Goal: Task Accomplishment & Management: Manage account settings

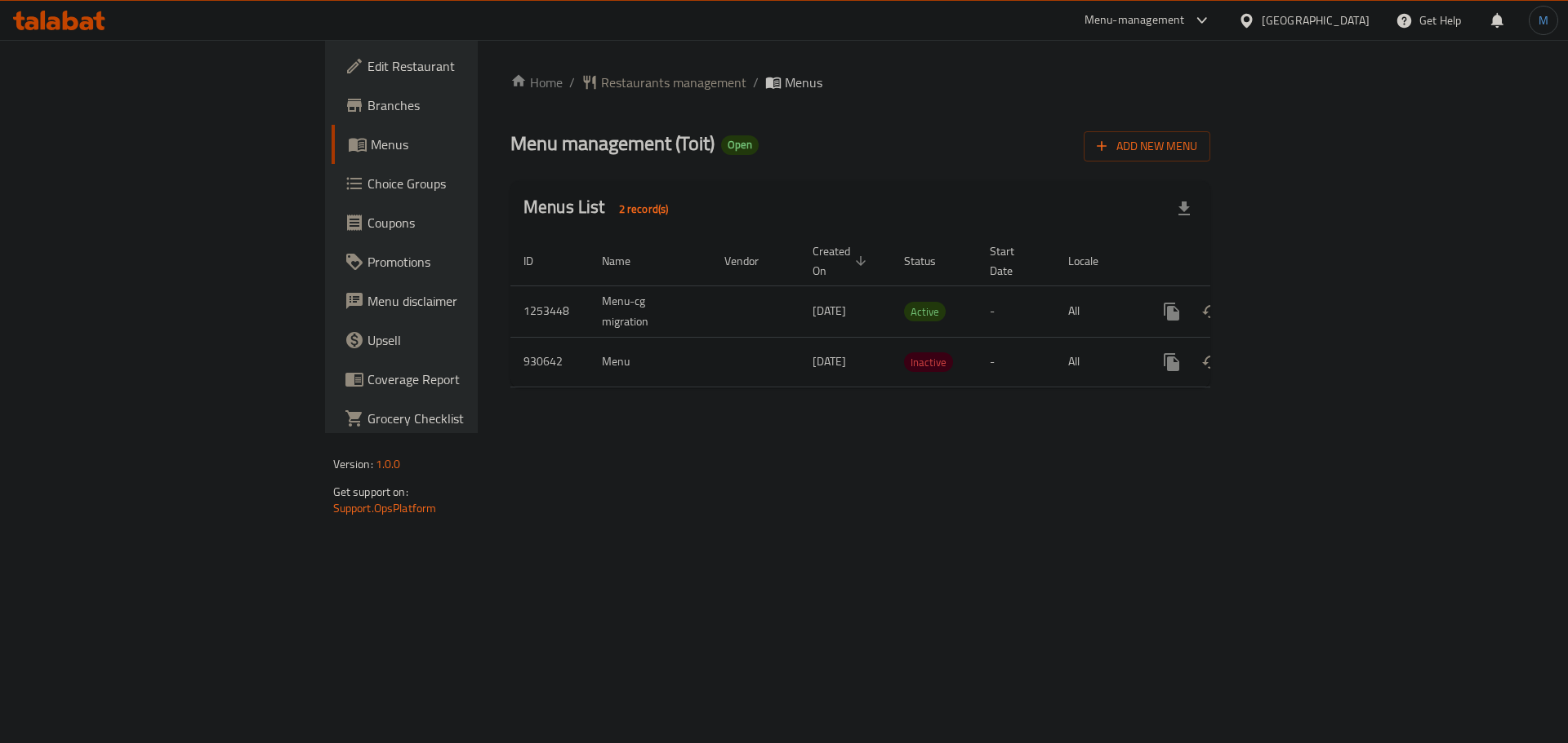
click at [61, 20] on icon at bounding box center [59, 20] width 92 height 19
click at [78, 18] on icon at bounding box center [59, 20] width 92 height 19
click at [1180, 303] on icon "more" at bounding box center [1172, 312] width 16 height 18
click at [1433, 318] on strong "Copy menu" at bounding box center [1416, 324] width 62 height 19
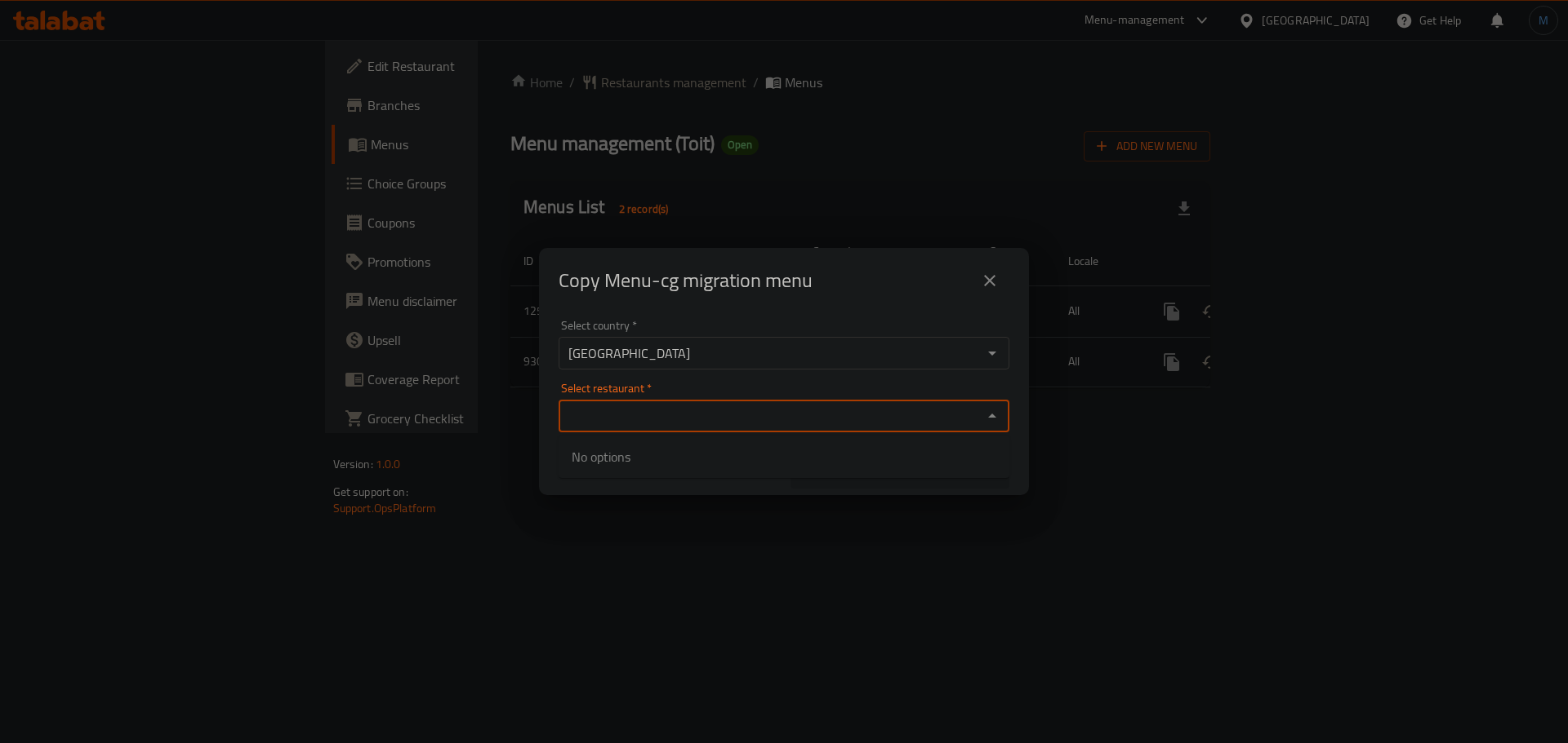
click at [771, 427] on input "Select restaurant   *" at bounding box center [771, 416] width 414 height 23
click at [701, 476] on span "Cancel" at bounding box center [668, 474] width 206 height 20
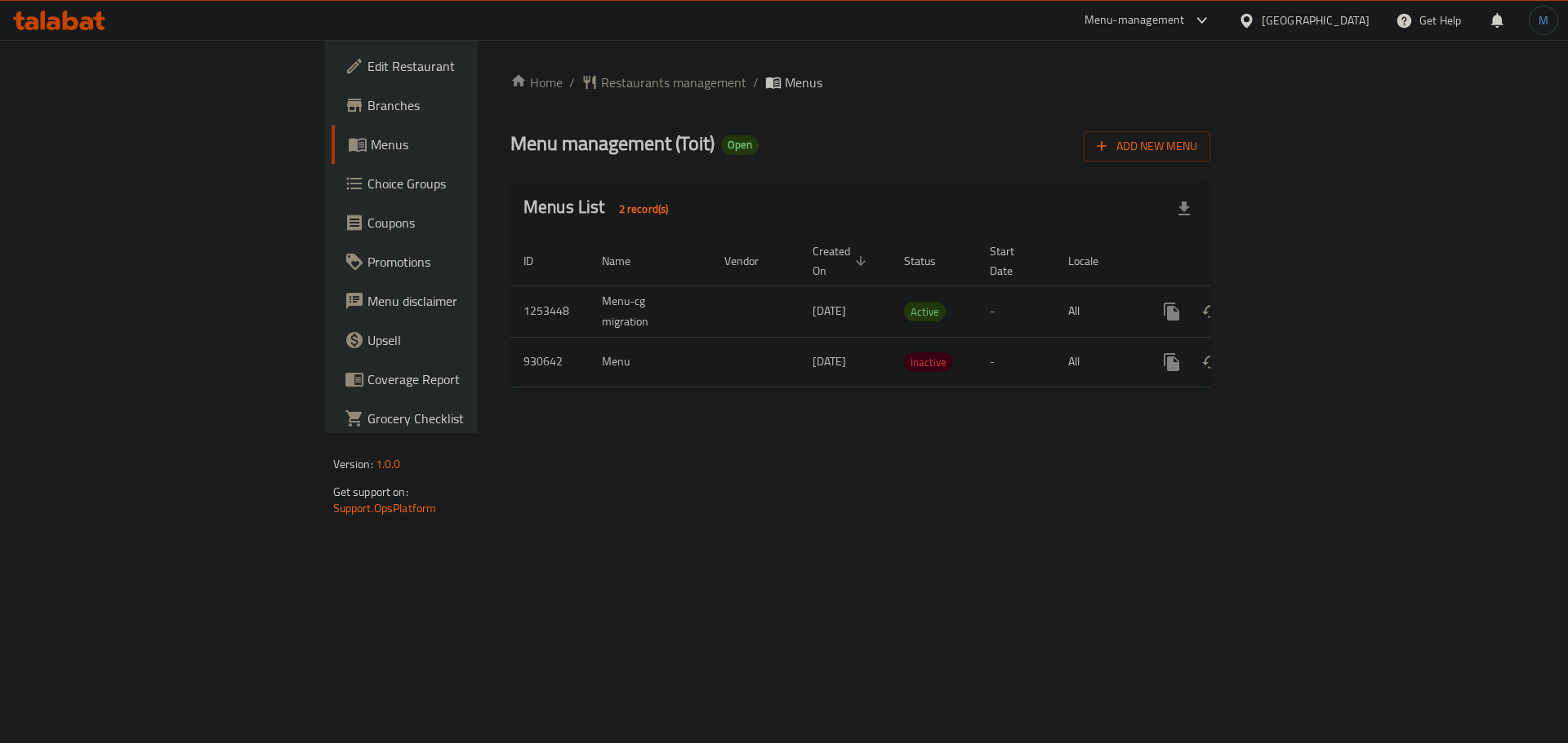
click at [510, 151] on span "Menu management ( Toit )" at bounding box center [612, 143] width 204 height 37
copy span "Toit"
click at [1191, 292] on div "enhanced table" at bounding box center [1172, 312] width 39 height 39
click at [1191, 292] on button "more" at bounding box center [1172, 312] width 39 height 39
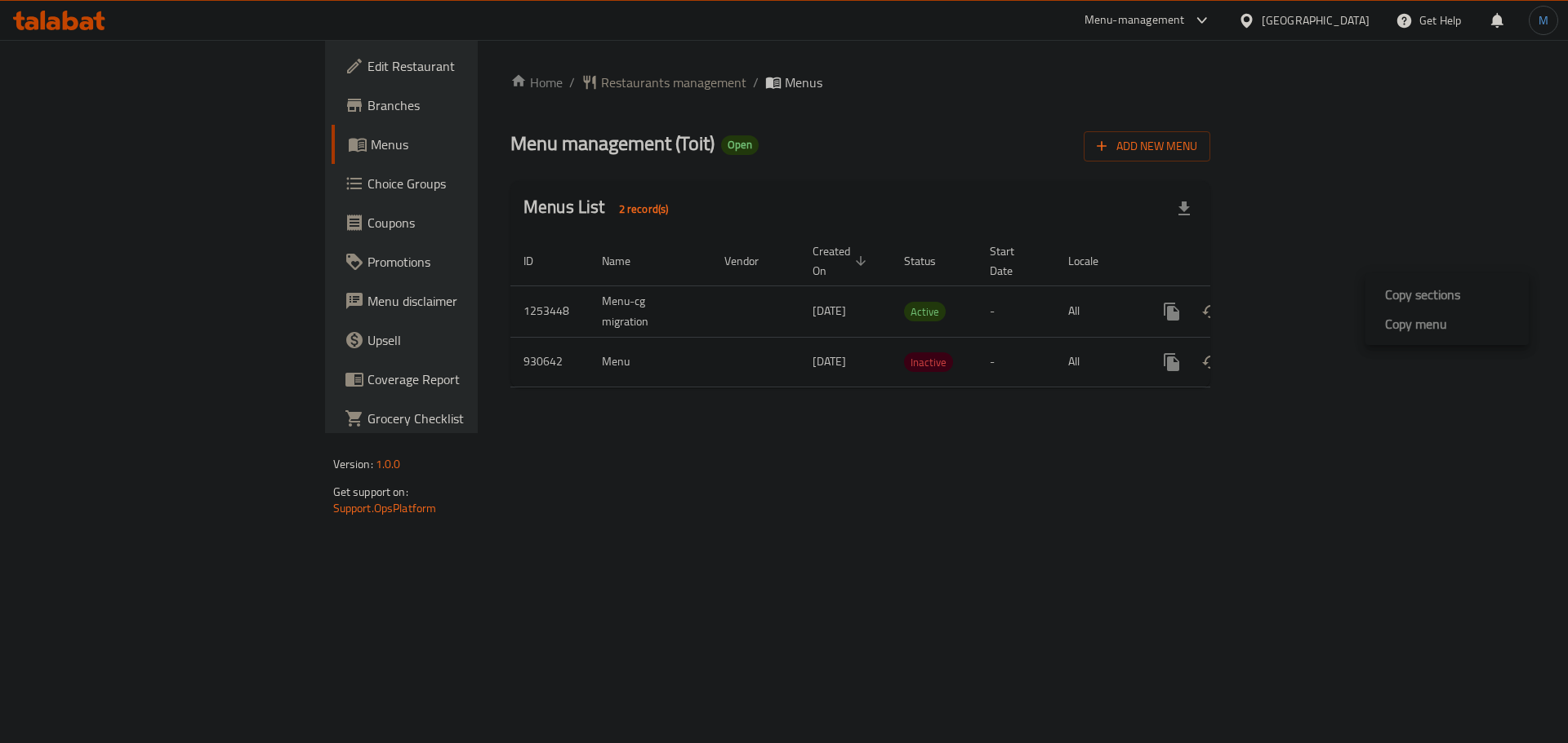
click at [1388, 328] on strong "Copy menu" at bounding box center [1416, 324] width 62 height 19
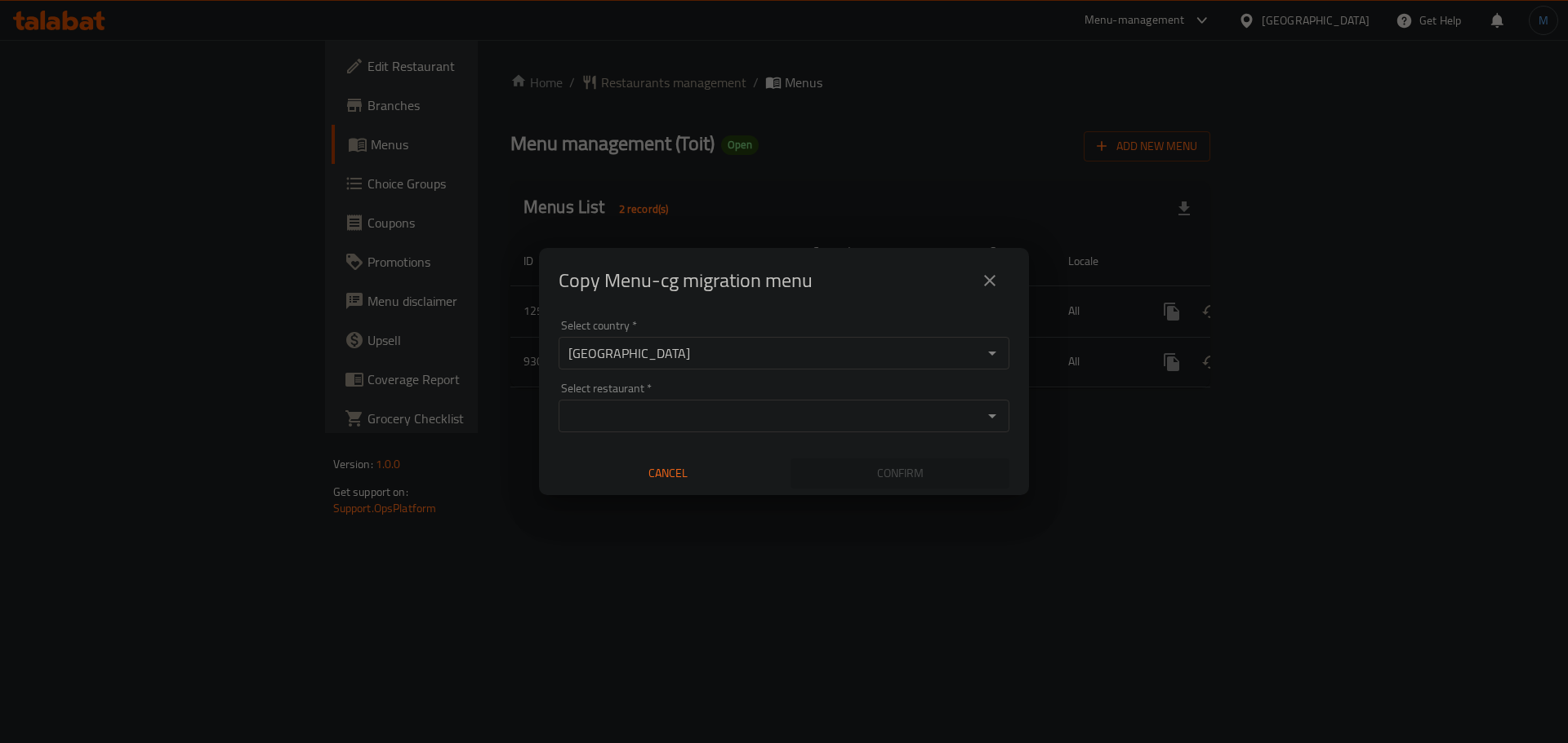
click at [699, 409] on input "Select restaurant   *" at bounding box center [771, 416] width 414 height 23
paste input "Toit"
type input "Toit"
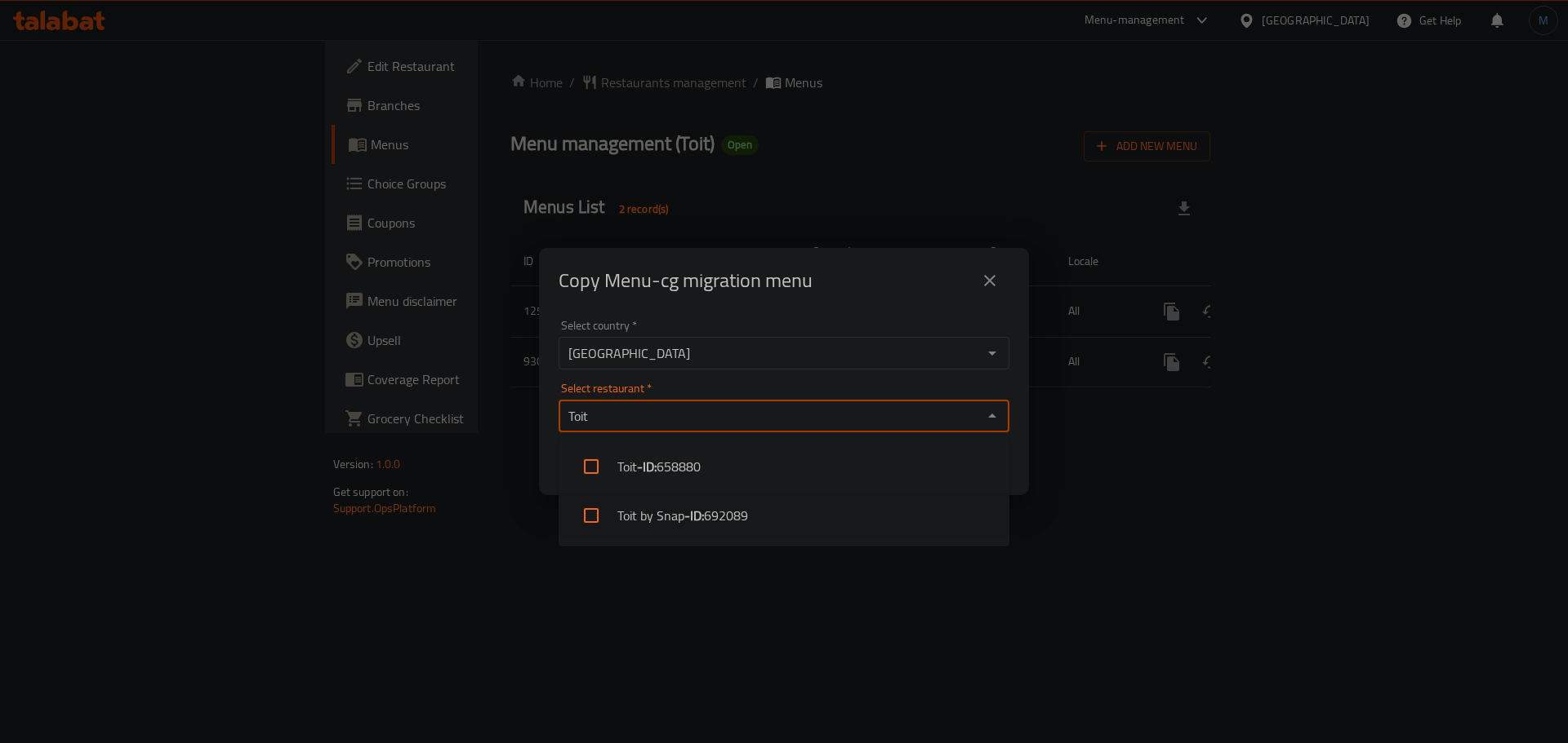
click at [793, 518] on li "Toit by Snap - ID: 692089" at bounding box center [784, 516] width 451 height 49
checkbox input "true"
click at [1150, 593] on div "Copy Menu-cg migration menu Select country   * United Arab Emirates Select coun…" at bounding box center [784, 372] width 1568 height 743
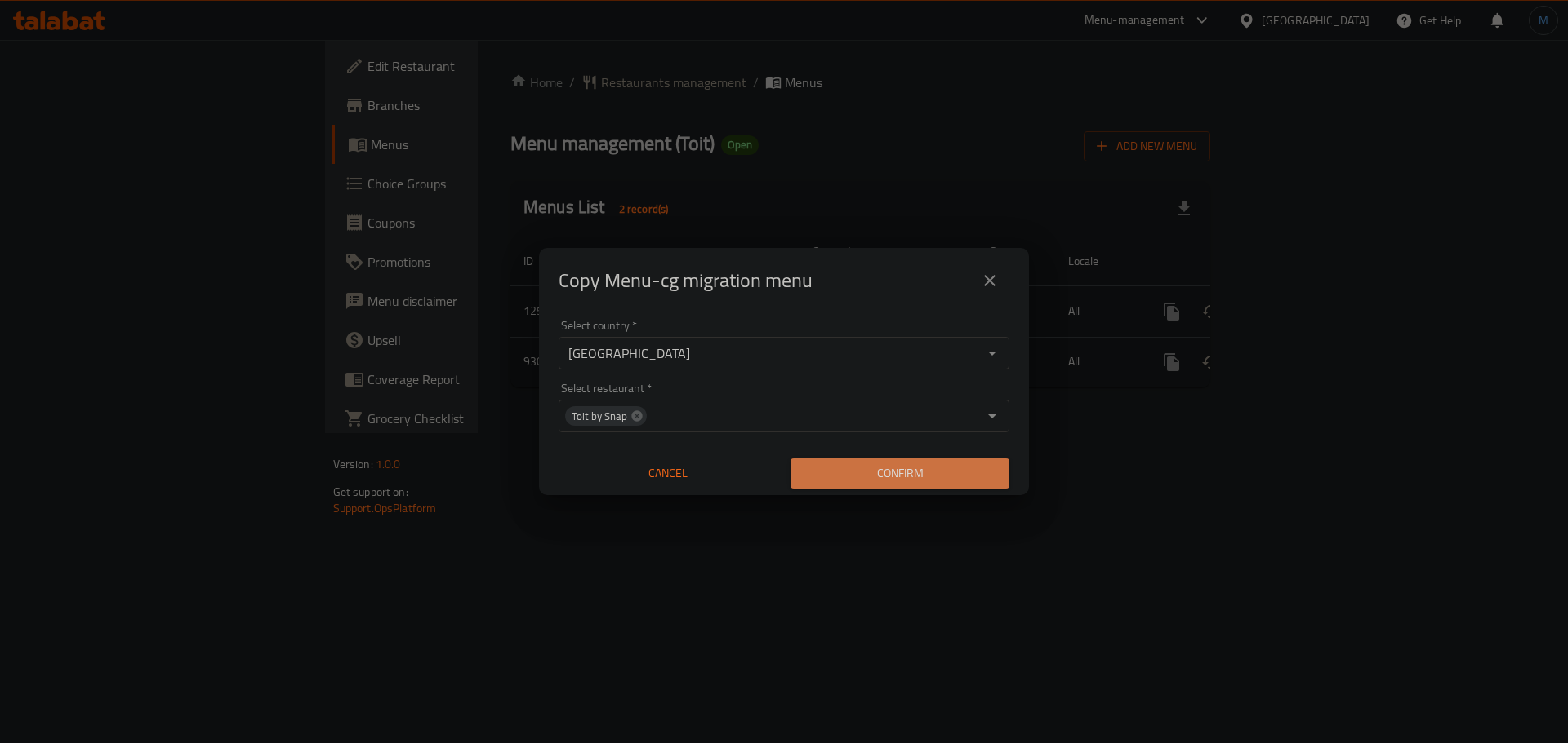
click at [974, 480] on span "Confirm" at bounding box center [899, 474] width 193 height 20
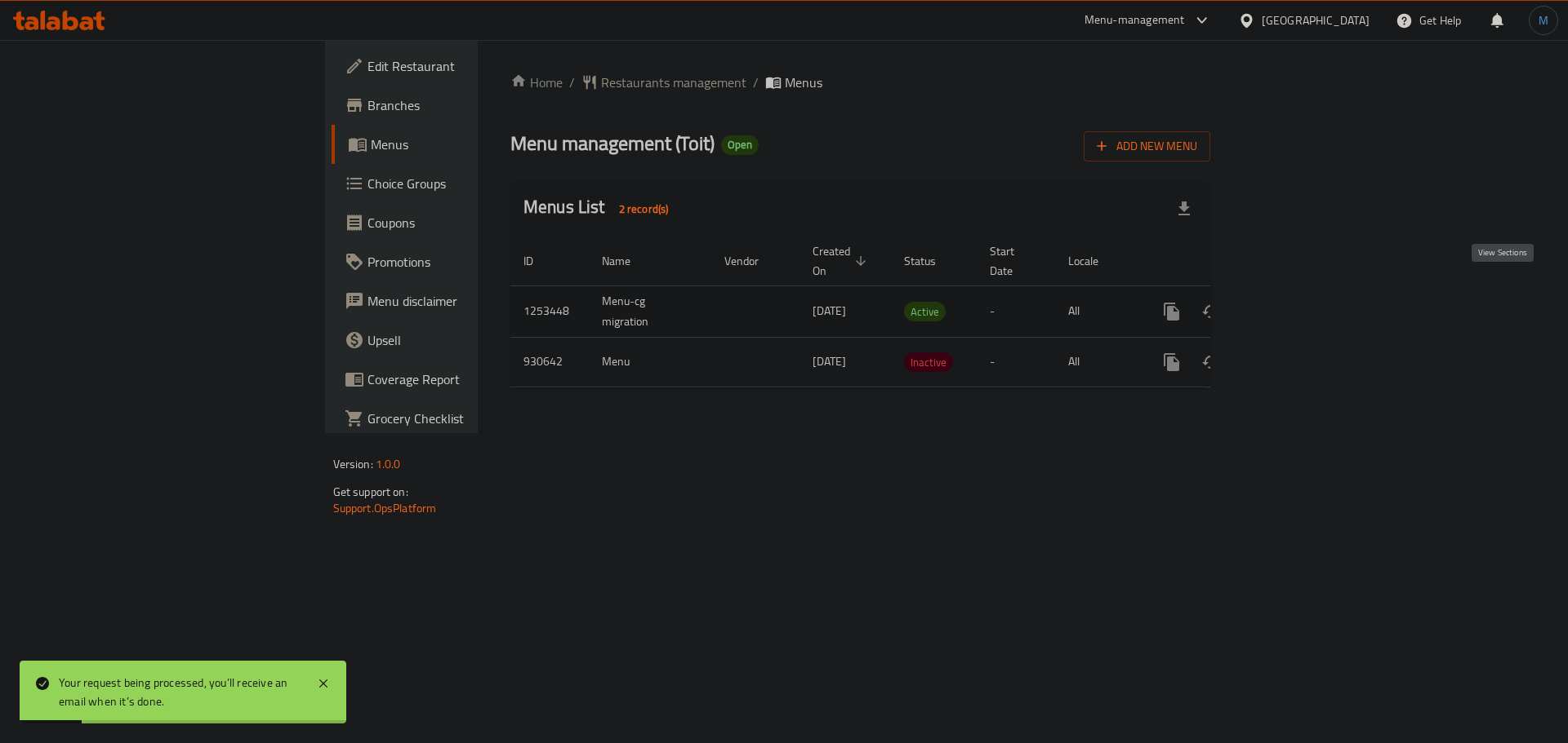
click at [1309, 300] on link "enhanced table" at bounding box center [1289, 312] width 39 height 39
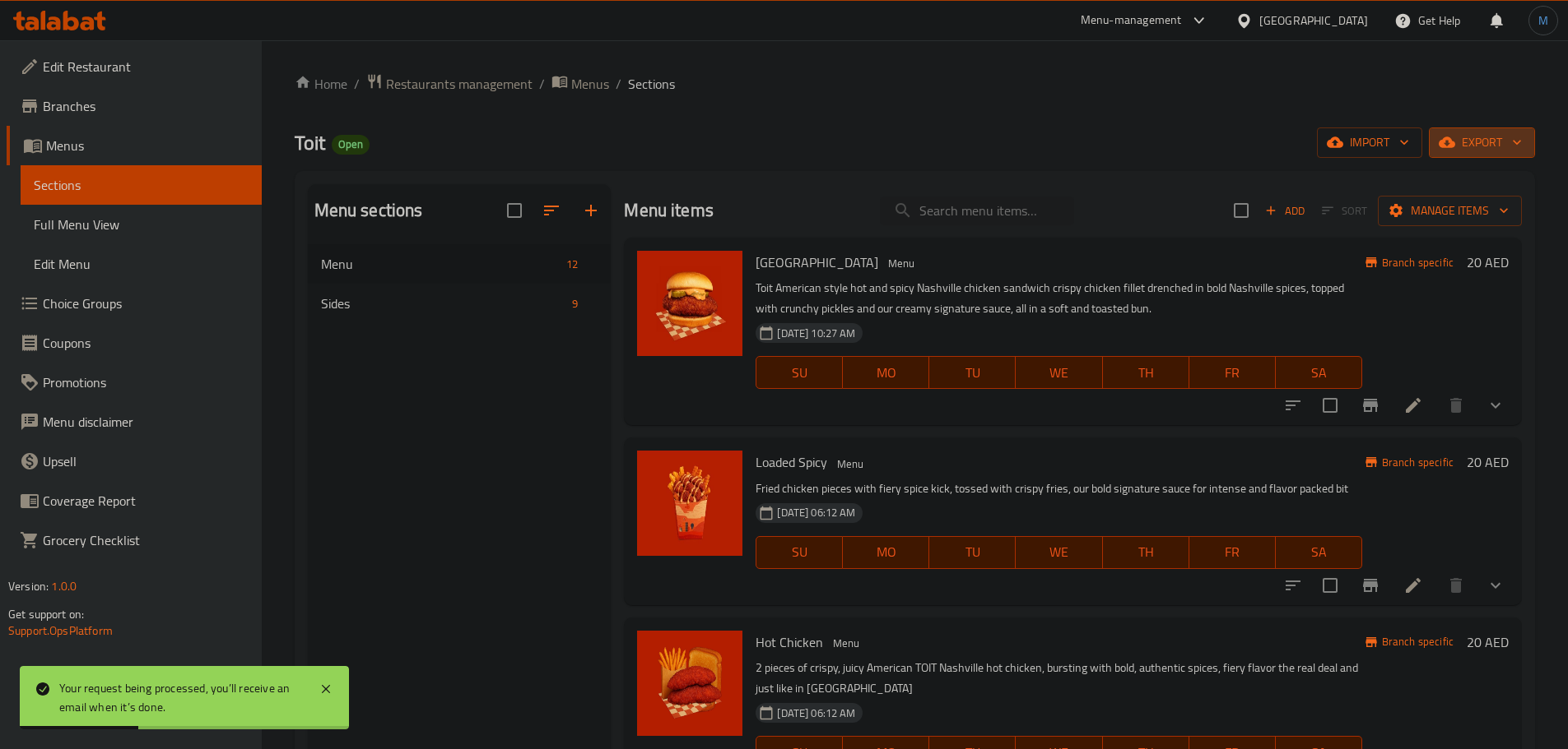
click at [1510, 152] on span "export" at bounding box center [1482, 142] width 80 height 20
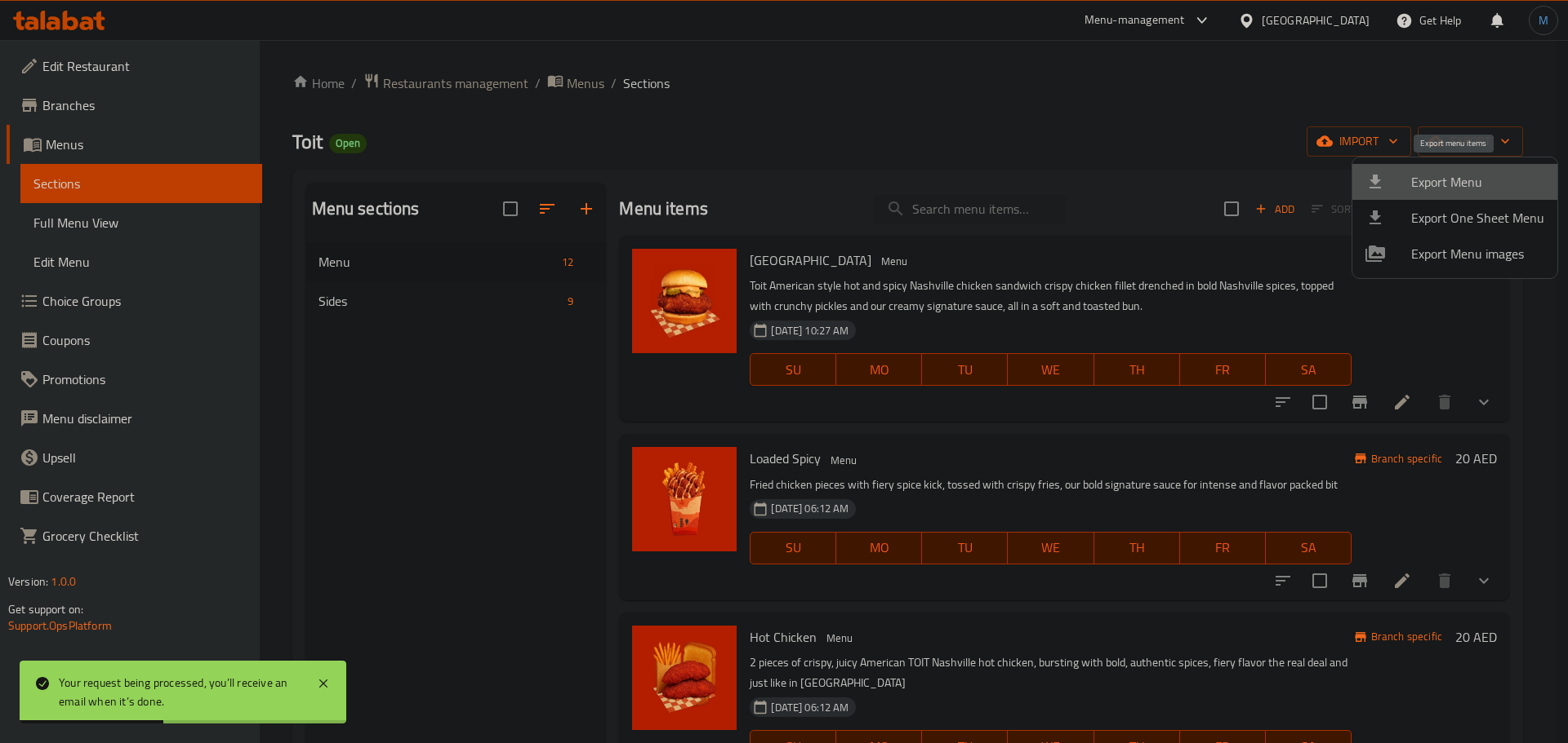
click at [1491, 175] on span "Export Menu" at bounding box center [1477, 182] width 133 height 19
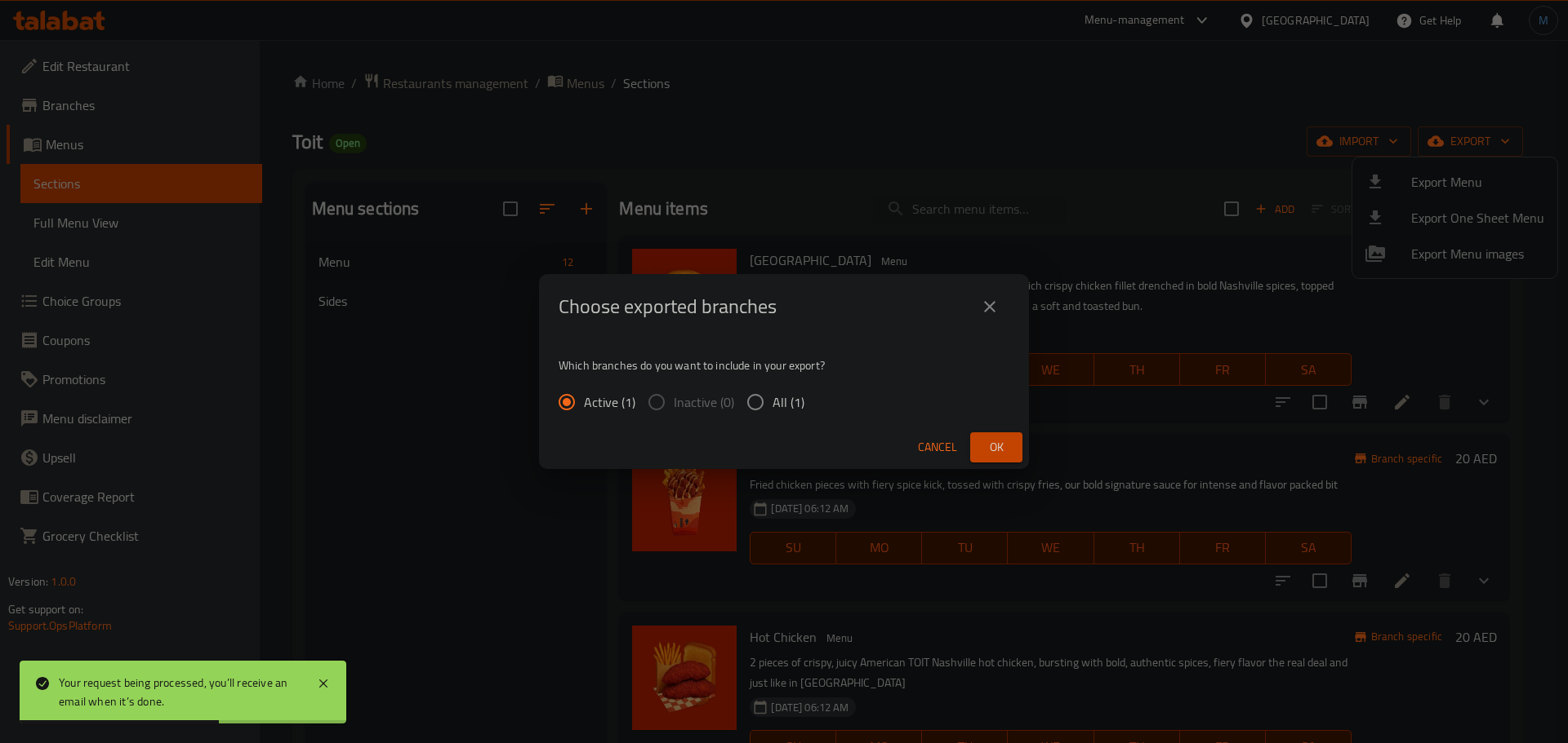
click at [1018, 430] on div "Cancel Ok" at bounding box center [784, 447] width 490 height 43
click at [1021, 441] on button "Ok" at bounding box center [995, 447] width 52 height 30
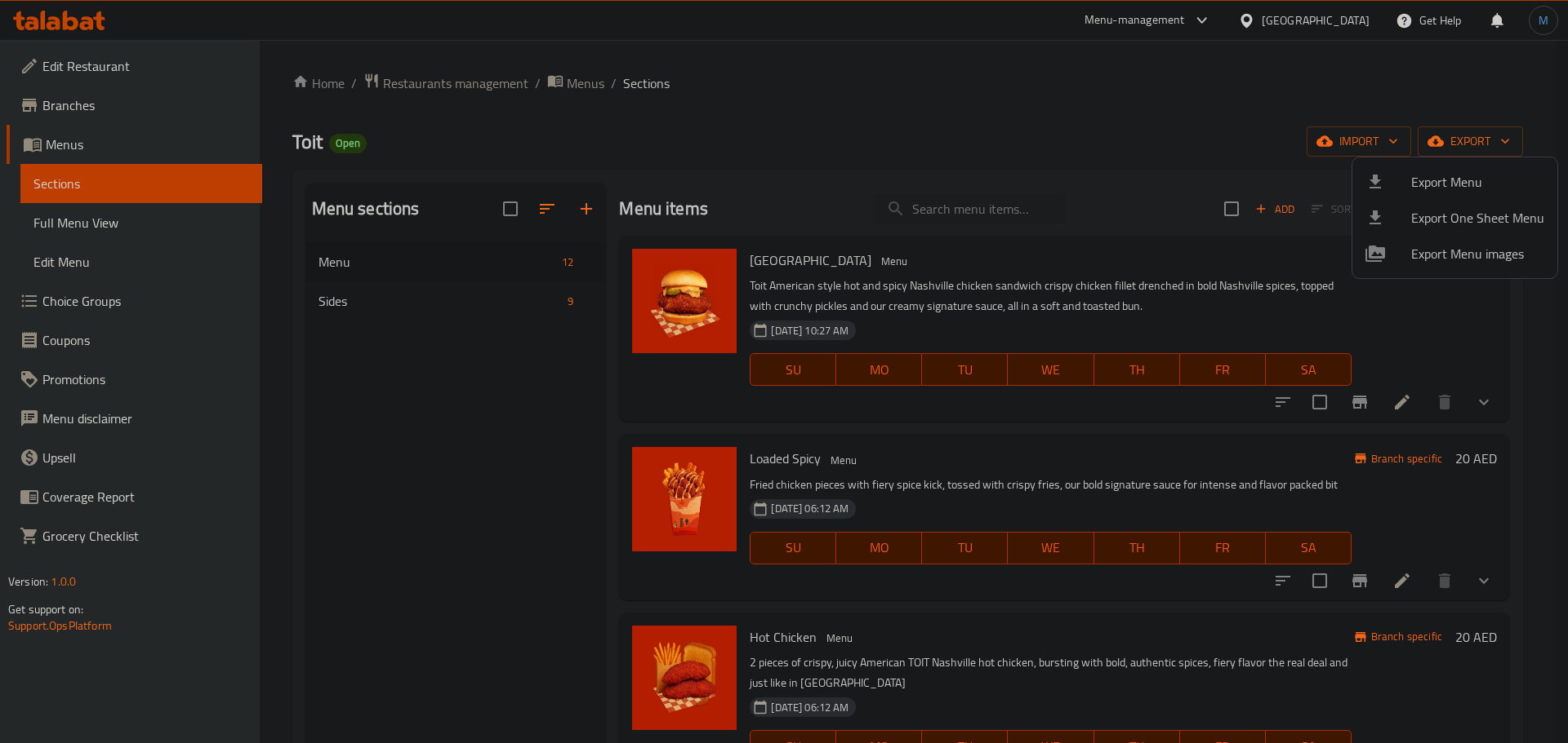
click at [127, 228] on div at bounding box center [784, 372] width 1568 height 743
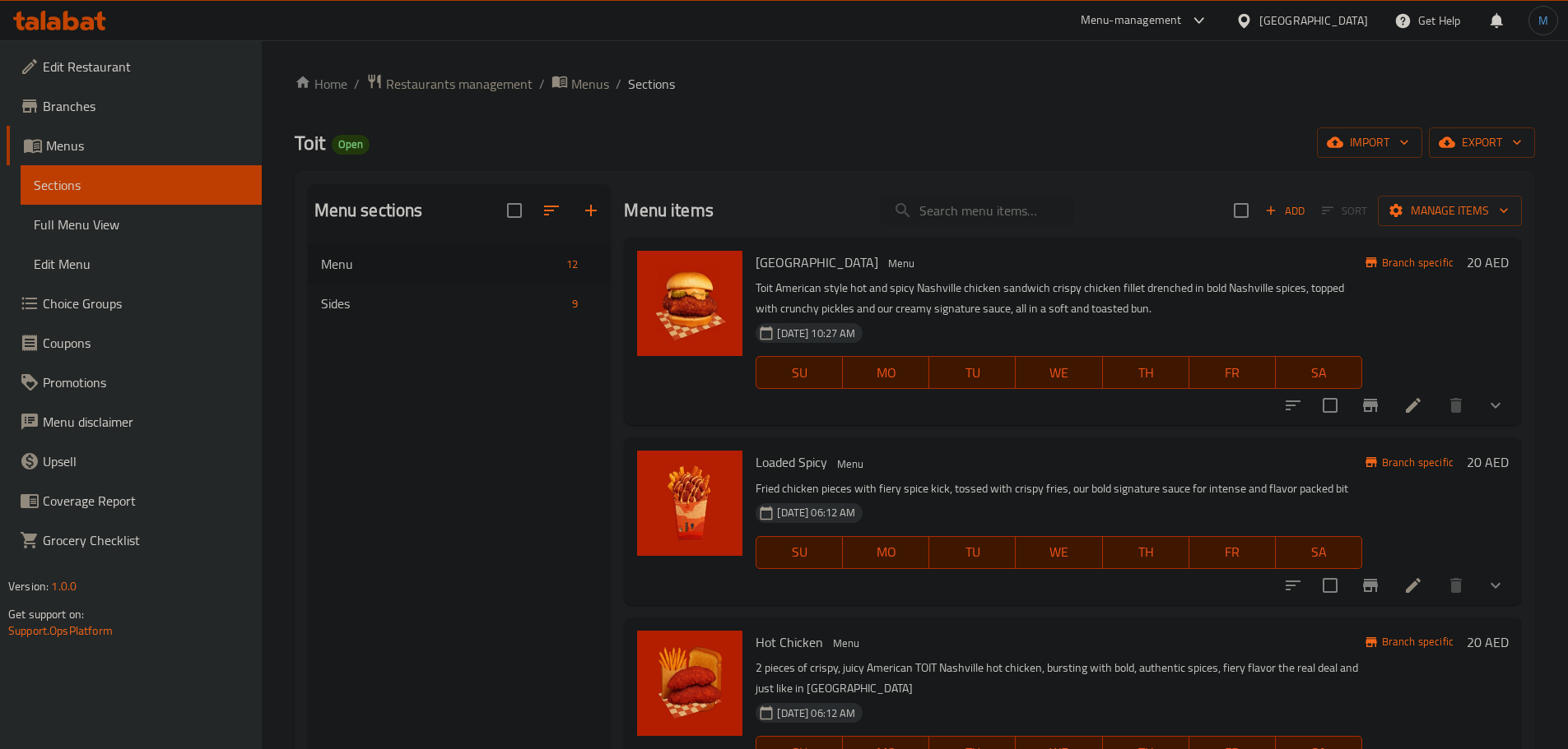
click at [128, 230] on span "Full Menu View" at bounding box center [141, 225] width 215 height 20
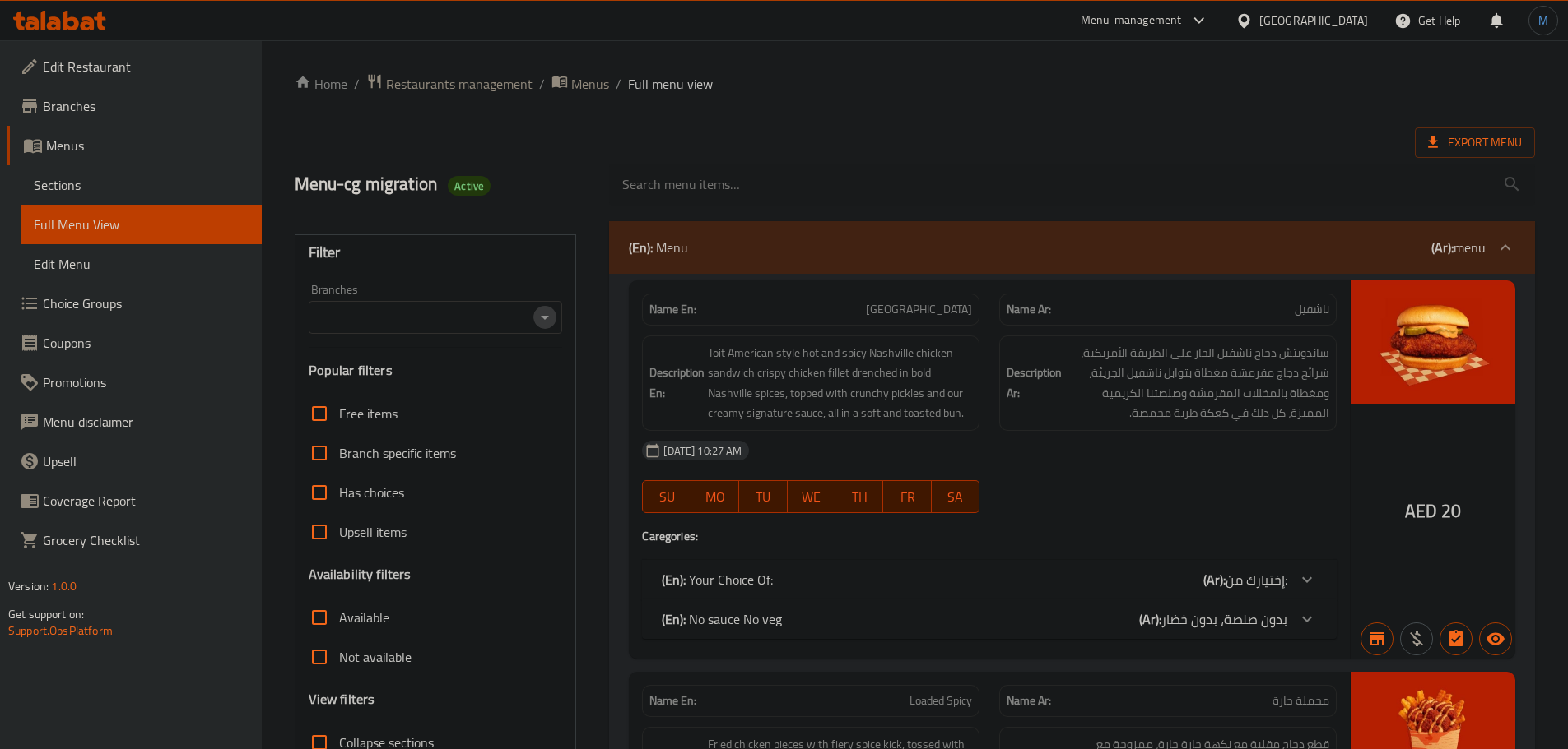
click at [545, 319] on icon "Open" at bounding box center [544, 318] width 8 height 4
click at [496, 385] on li "Toit, Al Warqa 1" at bounding box center [434, 388] width 254 height 29
type input "Toit, Al Warqa 1"
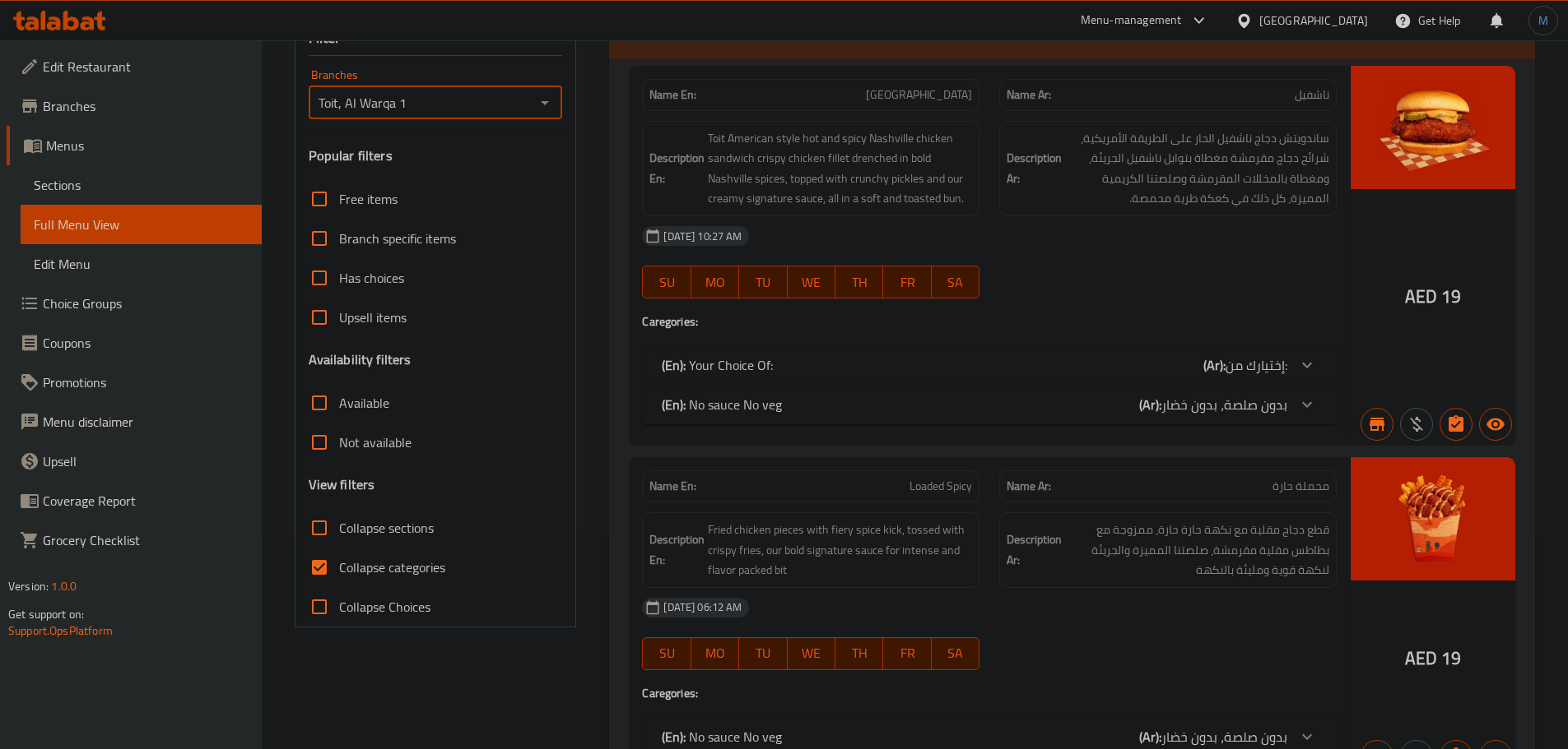
scroll to position [493, 0]
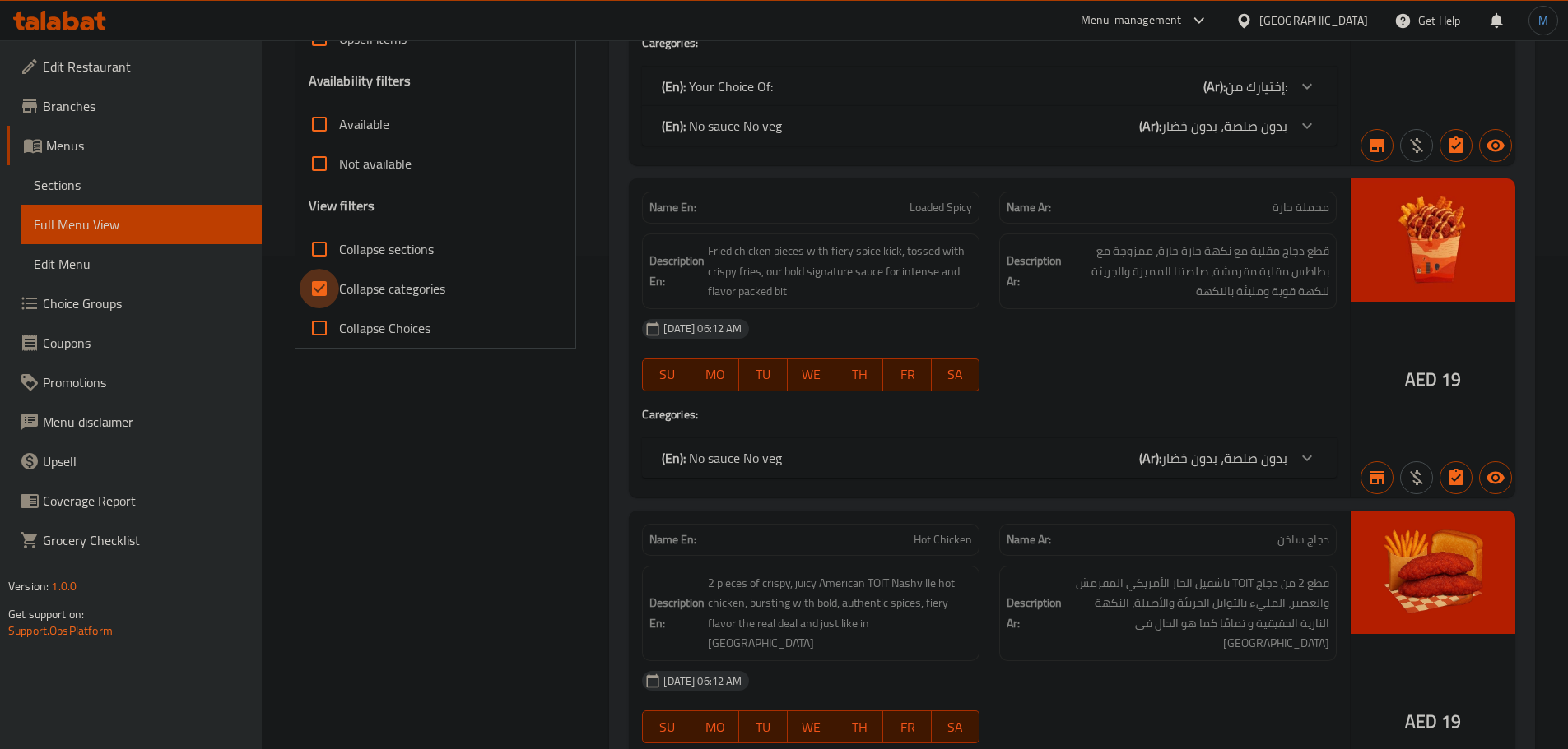
click at [333, 290] on input "Collapse categories" at bounding box center [319, 288] width 39 height 39
checkbox input "false"
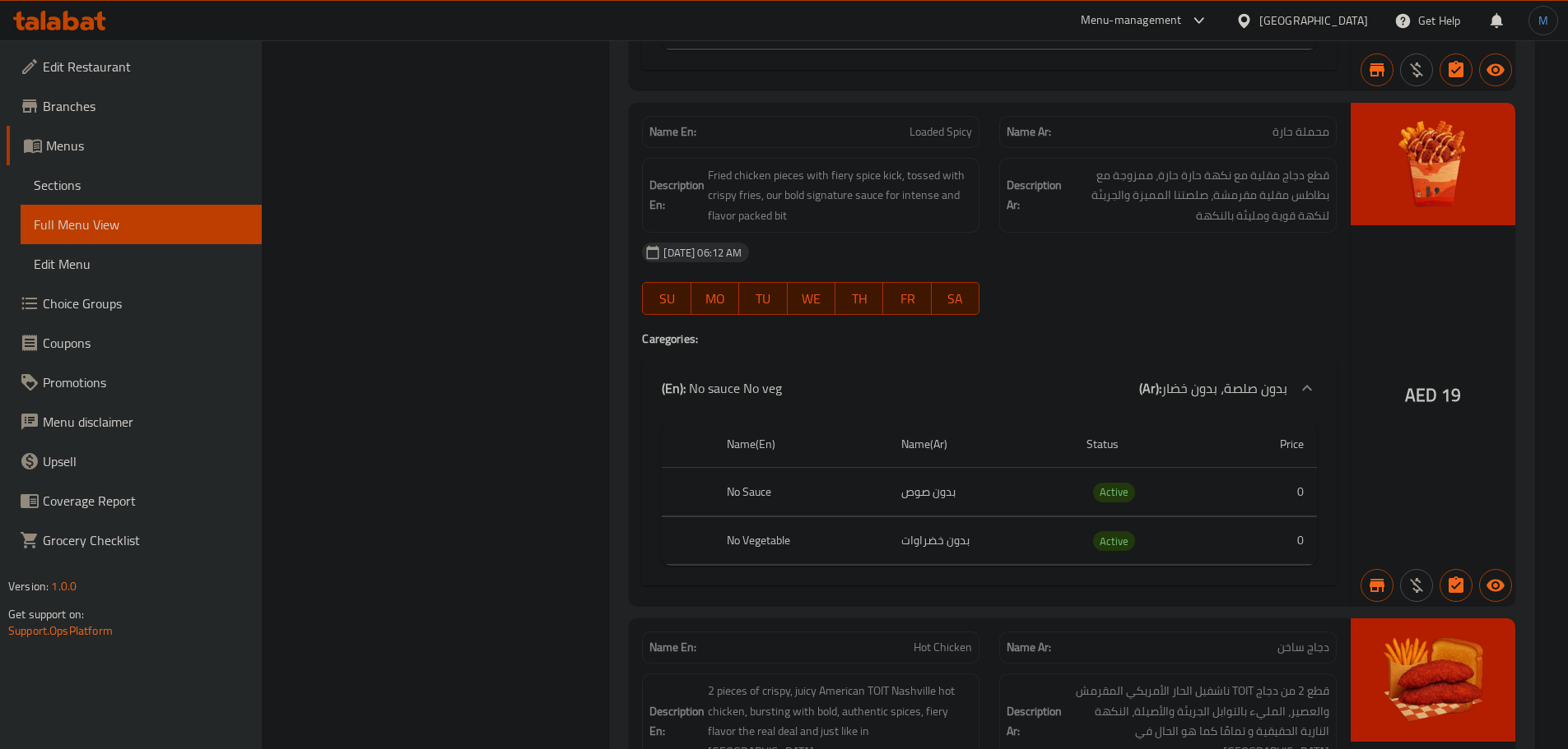
scroll to position [905, 0]
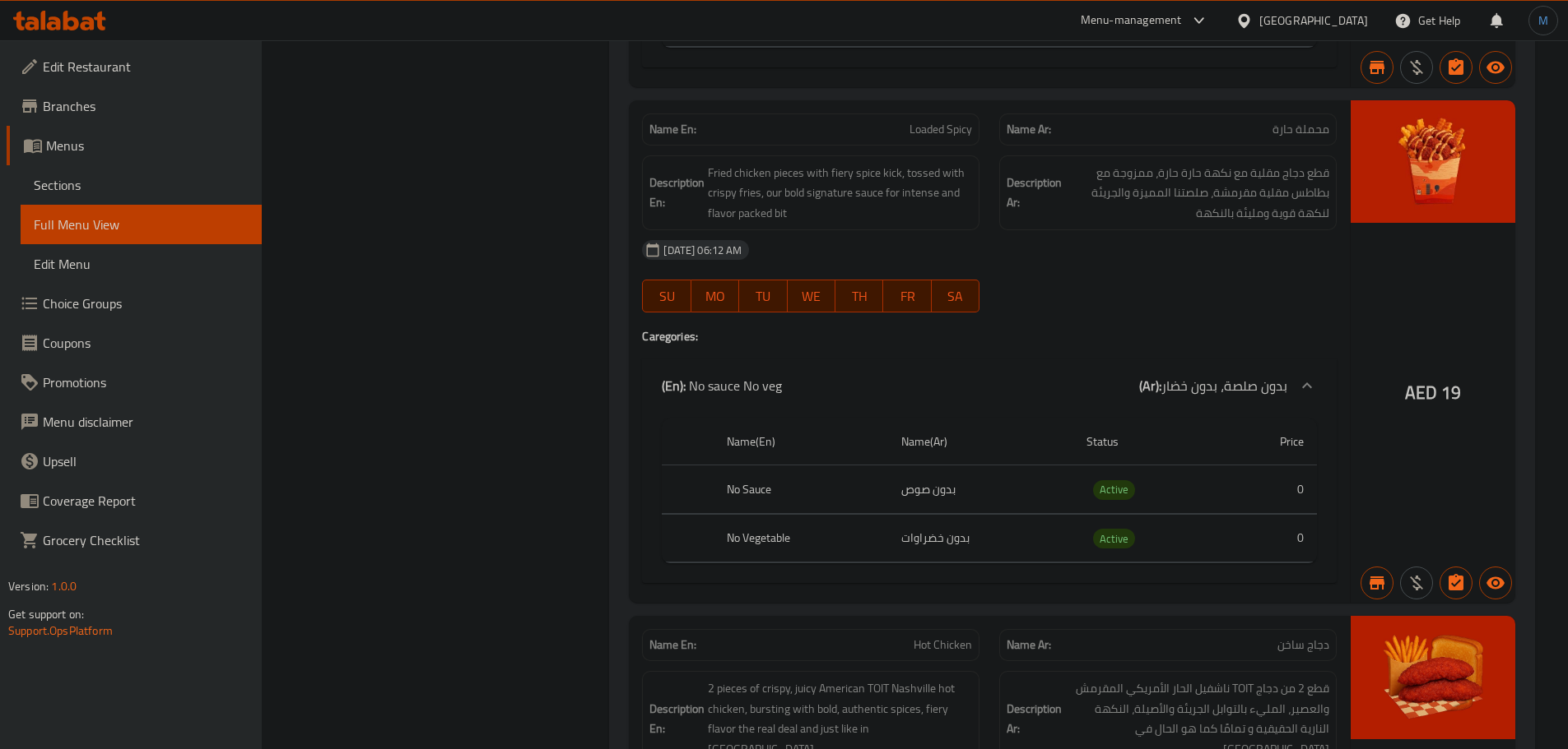
click at [952, 122] on span "Loaded Spicy" at bounding box center [940, 129] width 62 height 17
copy span "Loaded Spicy"
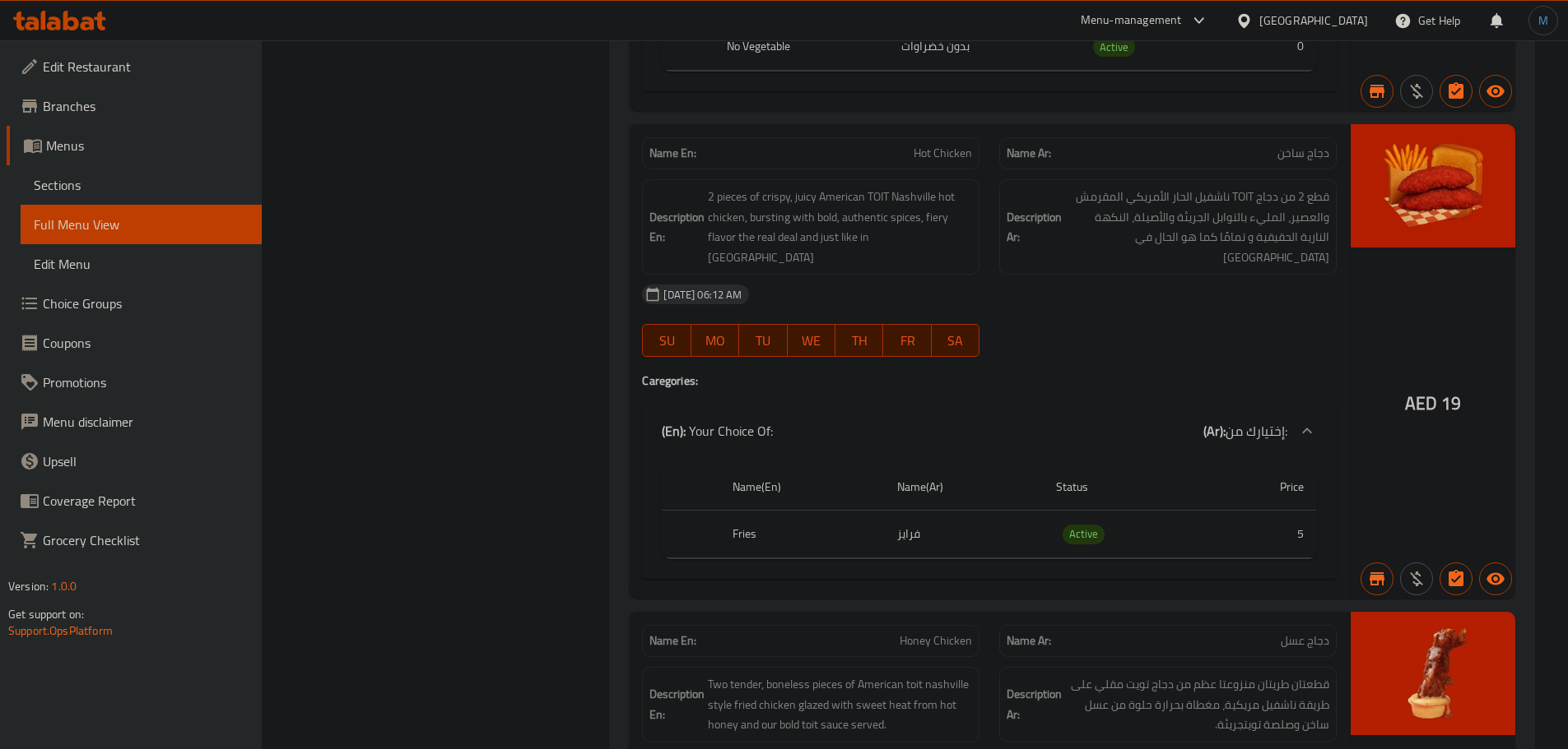
scroll to position [1399, 0]
click at [927, 151] on span "Hot Chicken" at bounding box center [943, 151] width 59 height 17
copy span "Hot Chicken"
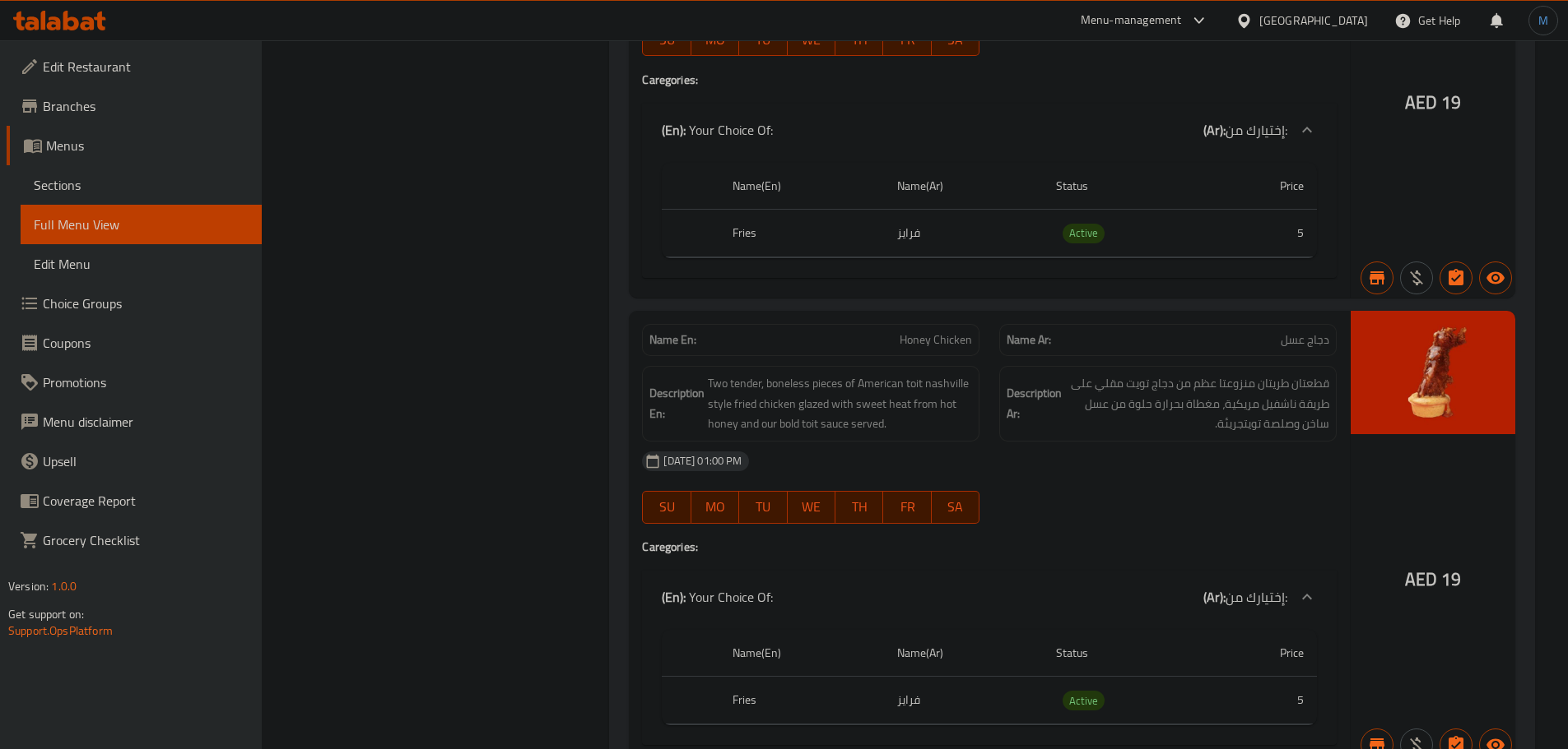
scroll to position [1728, 0]
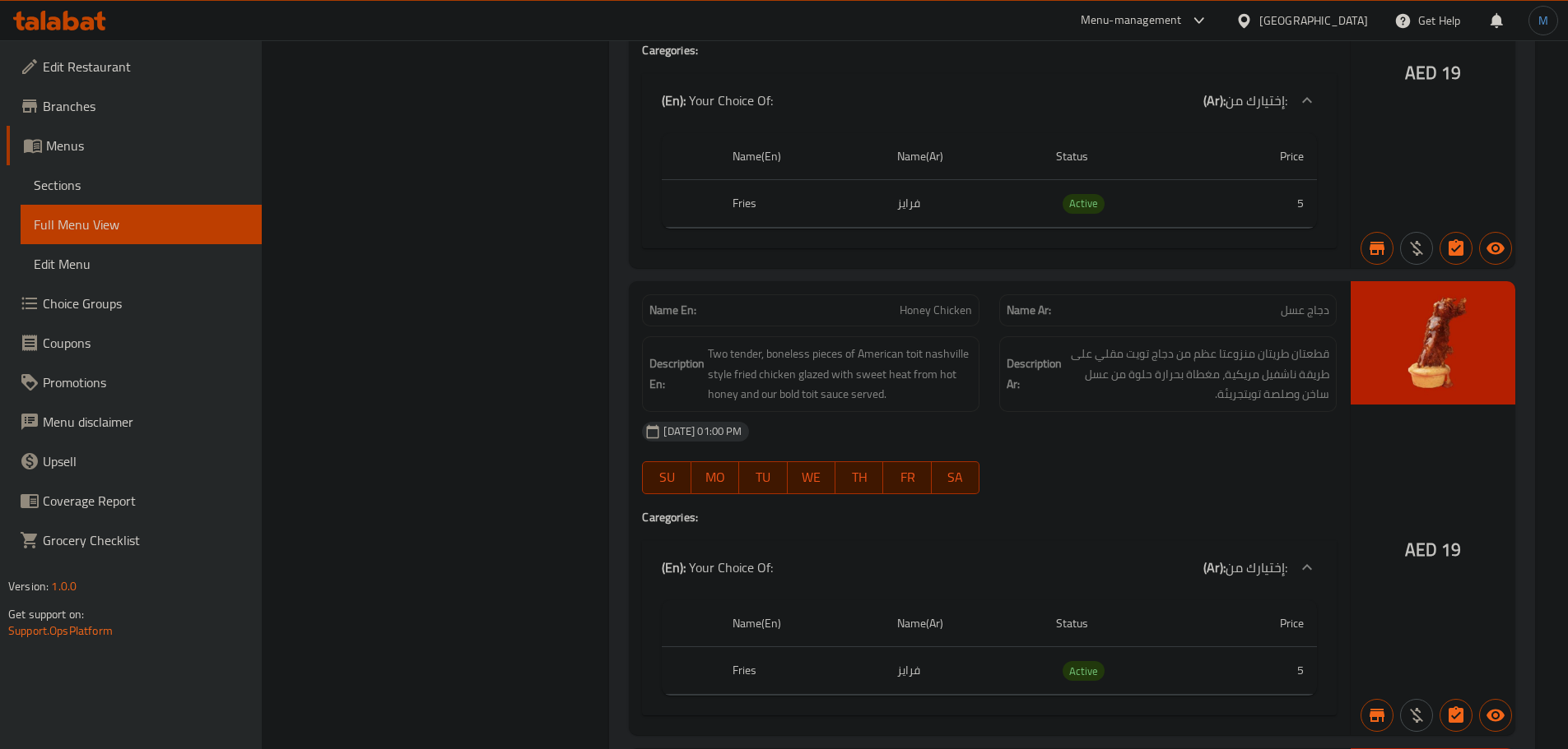
click at [925, 302] on span "Honey Chicken" at bounding box center [936, 310] width 73 height 17
click at [926, 302] on span "Honey Chicken" at bounding box center [936, 310] width 73 height 17
copy span "Honey Chicken"
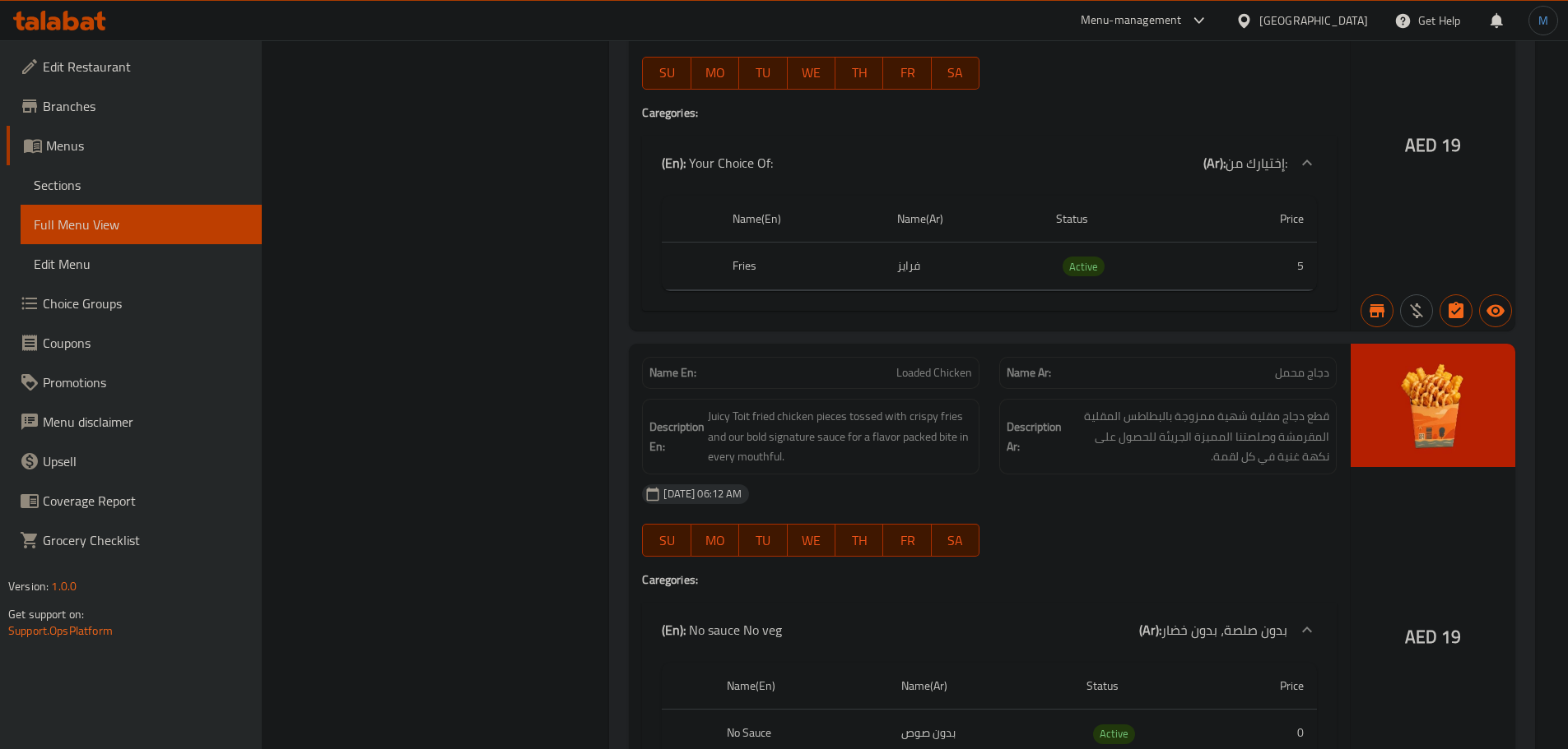
scroll to position [2139, 0]
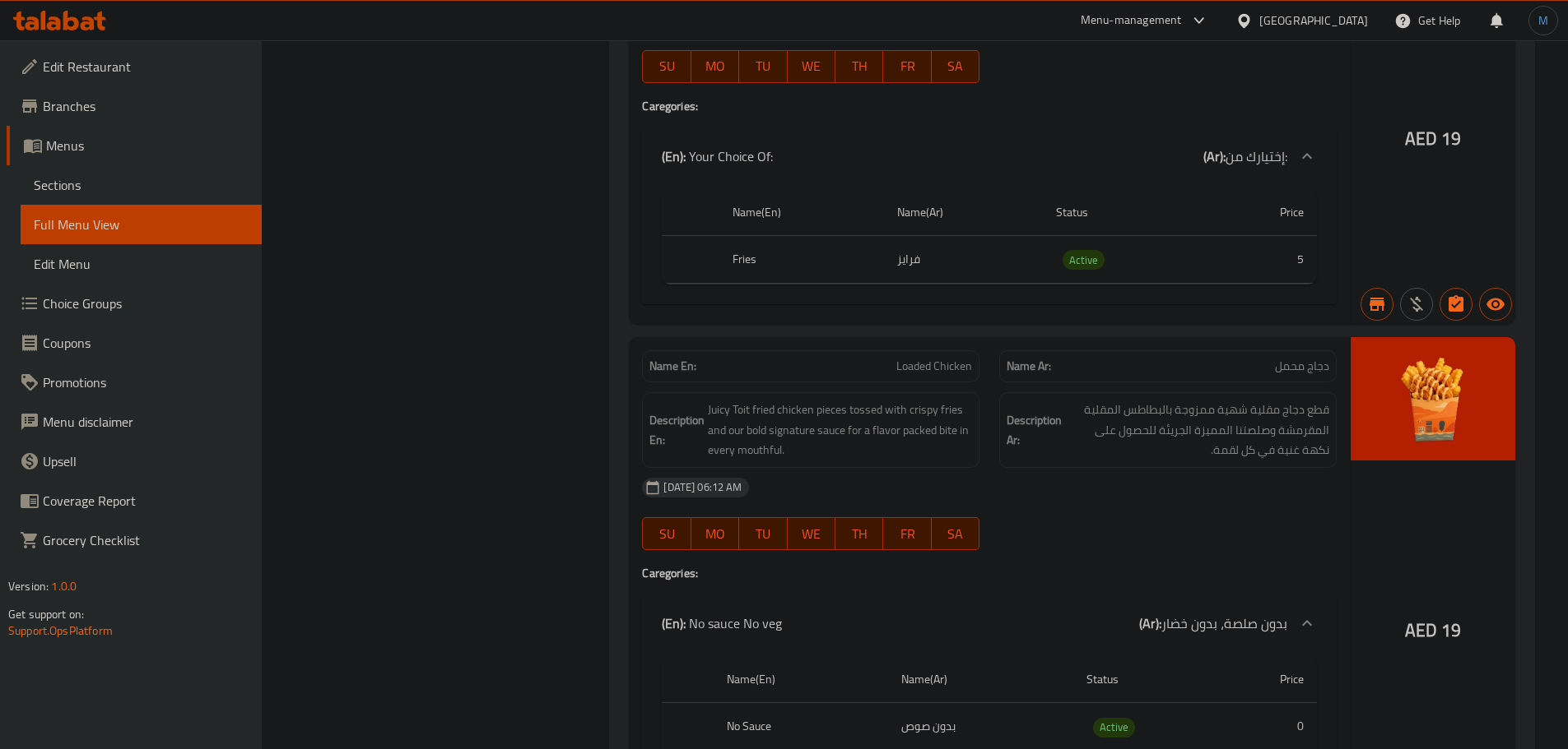
click at [915, 358] on span "Loaded Chicken" at bounding box center [933, 366] width 75 height 17
copy span "Loaded Chicken"
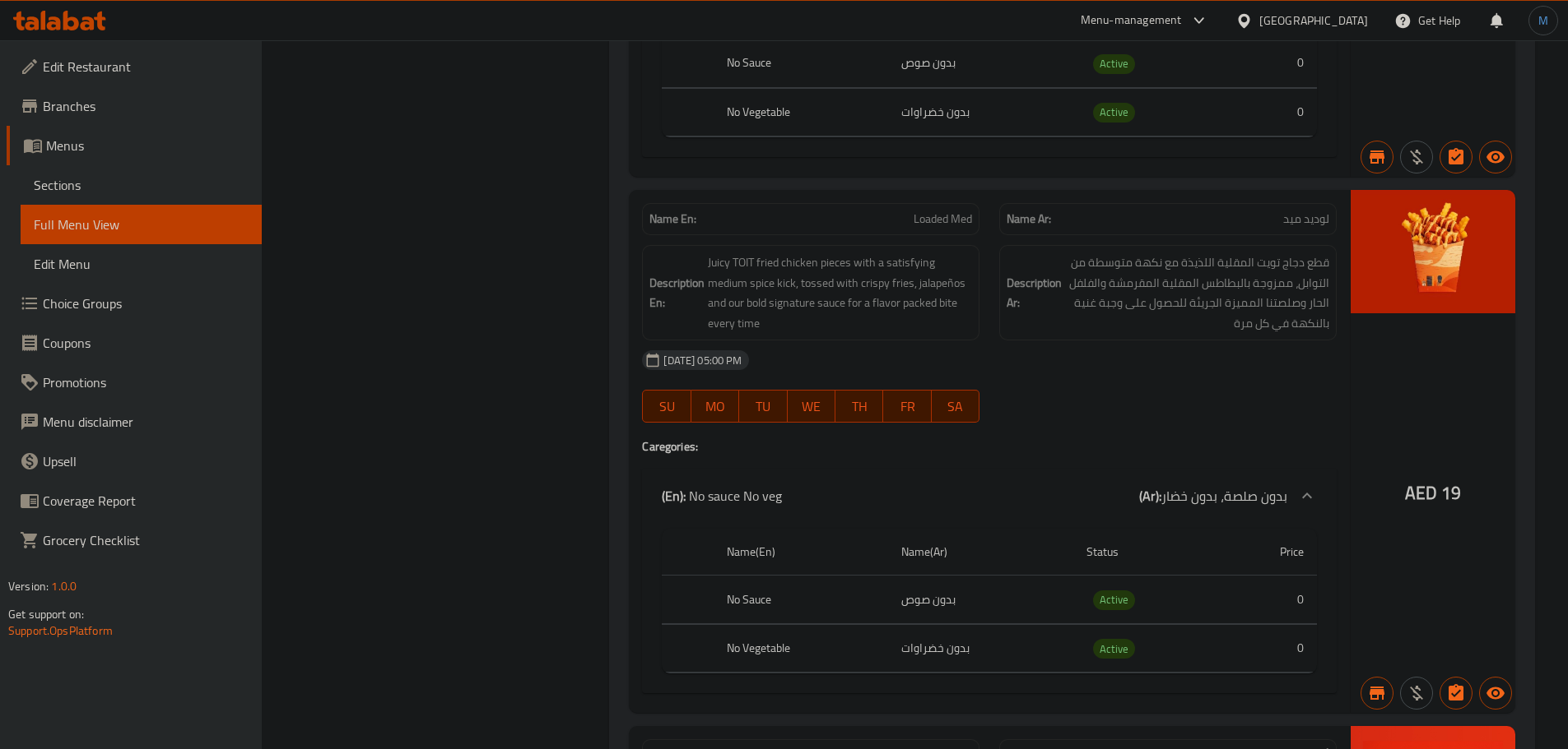
scroll to position [2797, 0]
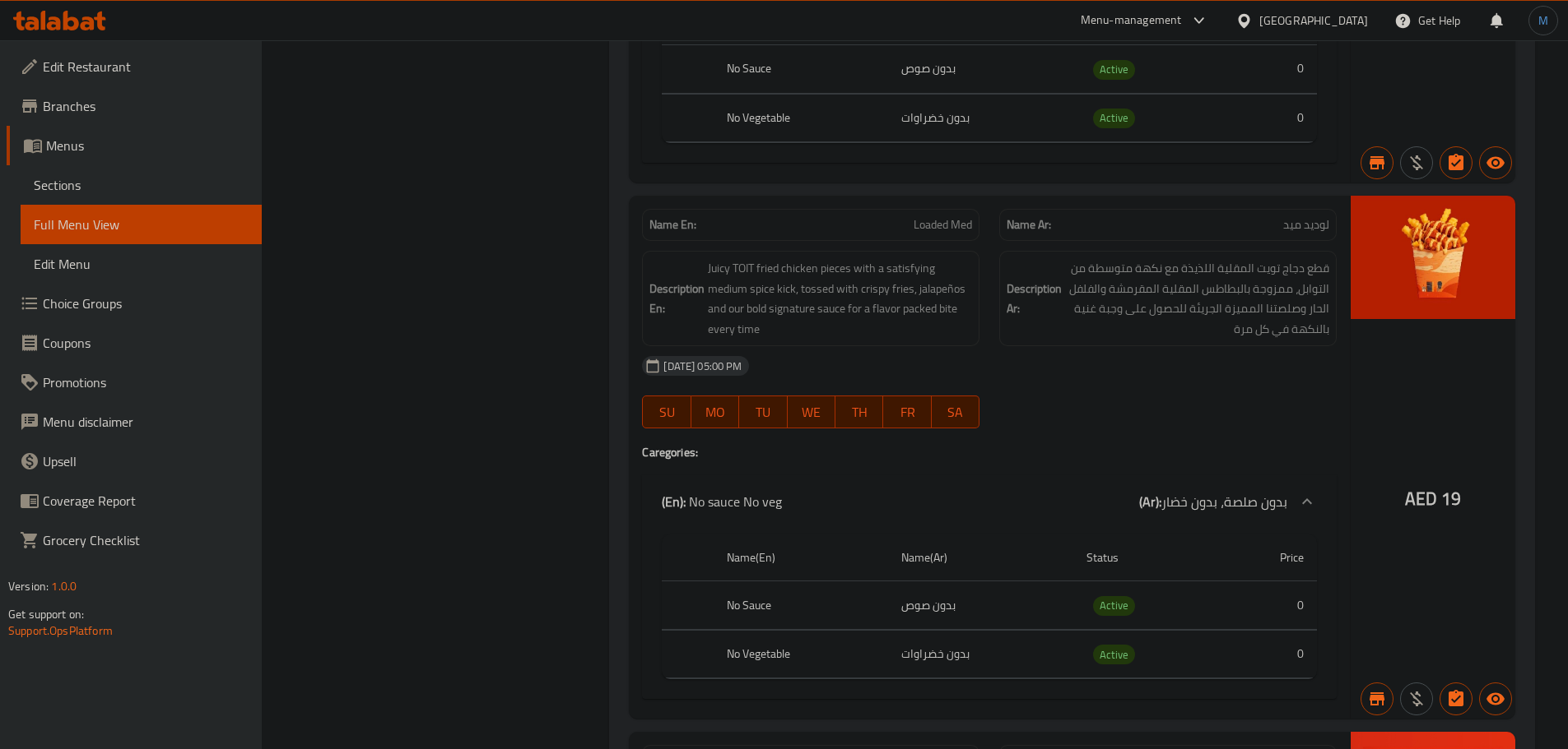
click at [922, 217] on span "Loaded Med" at bounding box center [943, 225] width 59 height 17
copy span "Loaded Med"
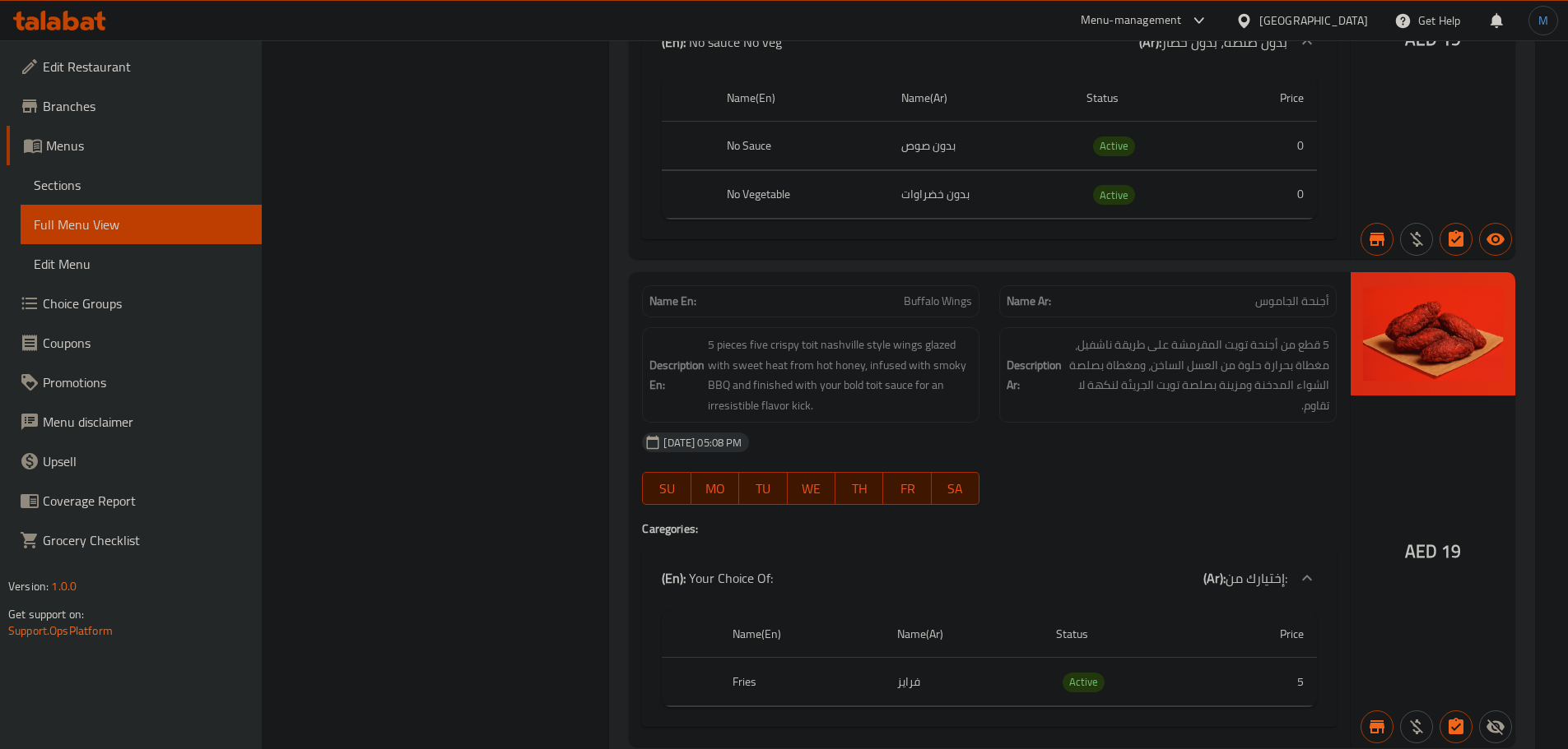
scroll to position [3291, 0]
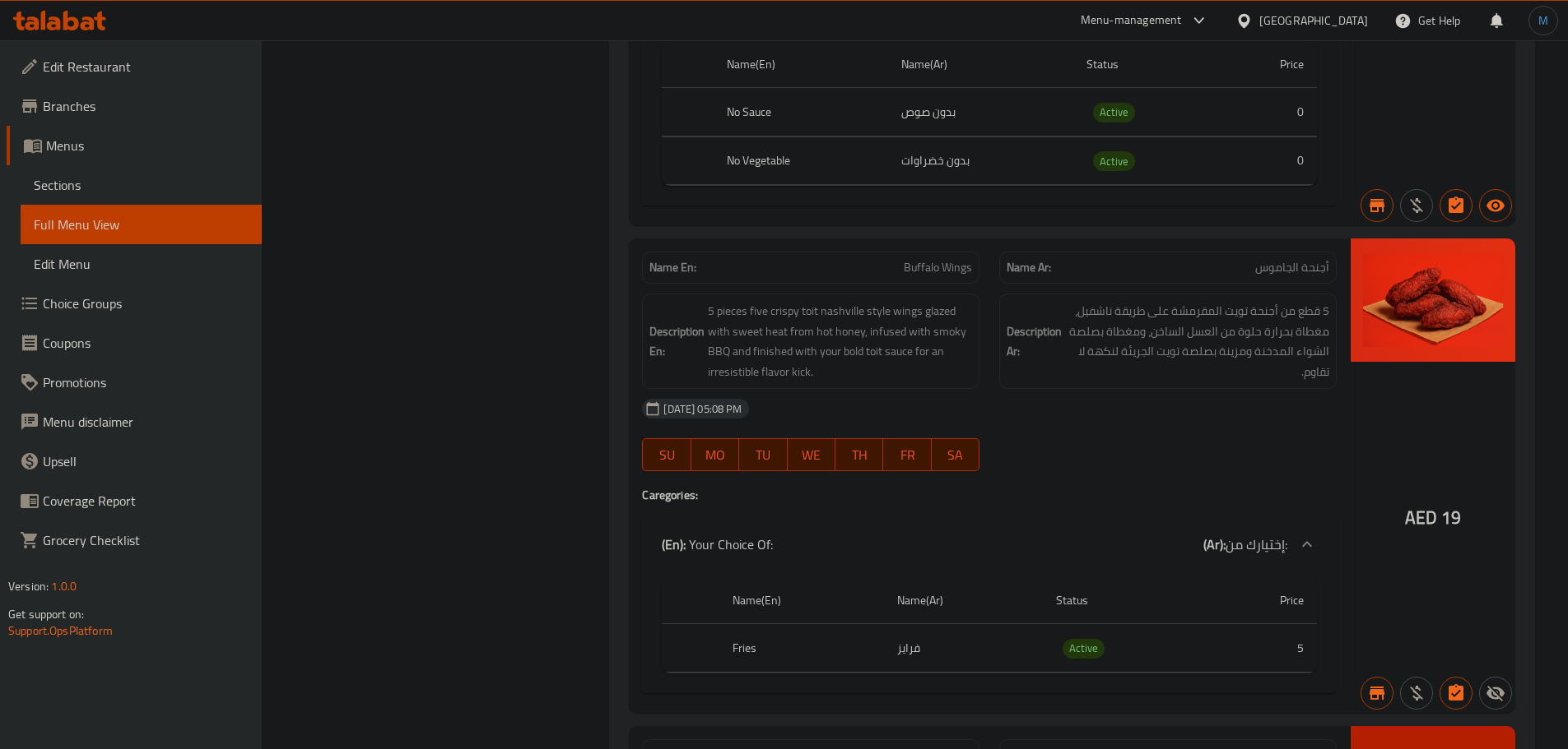
click at [901, 259] on p "Name En: Buffalo Wings" at bounding box center [810, 267] width 322 height 17
click at [907, 259] on span "Buffalo Wings" at bounding box center [938, 267] width 68 height 17
copy span "Buffalo Wings"
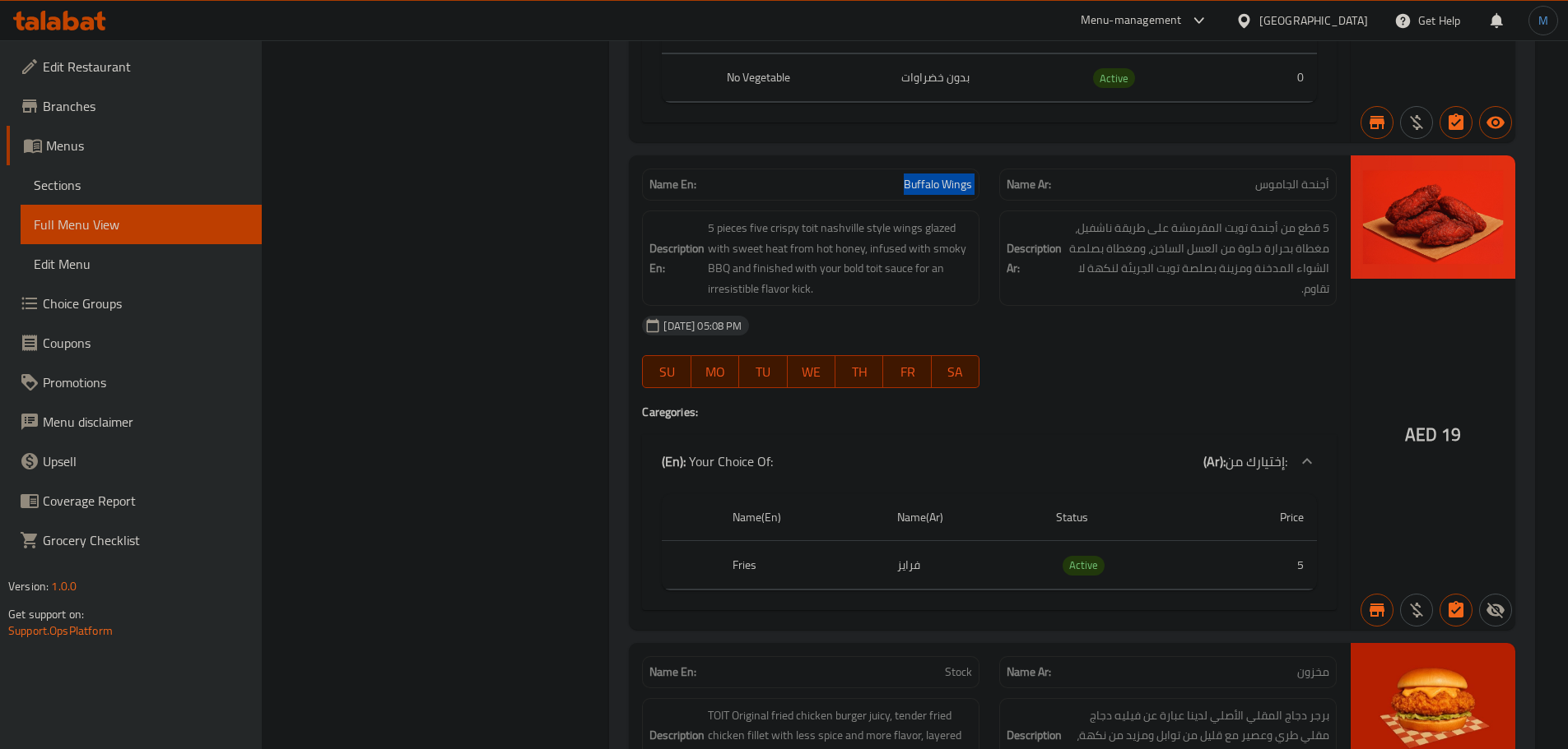
scroll to position [3620, 0]
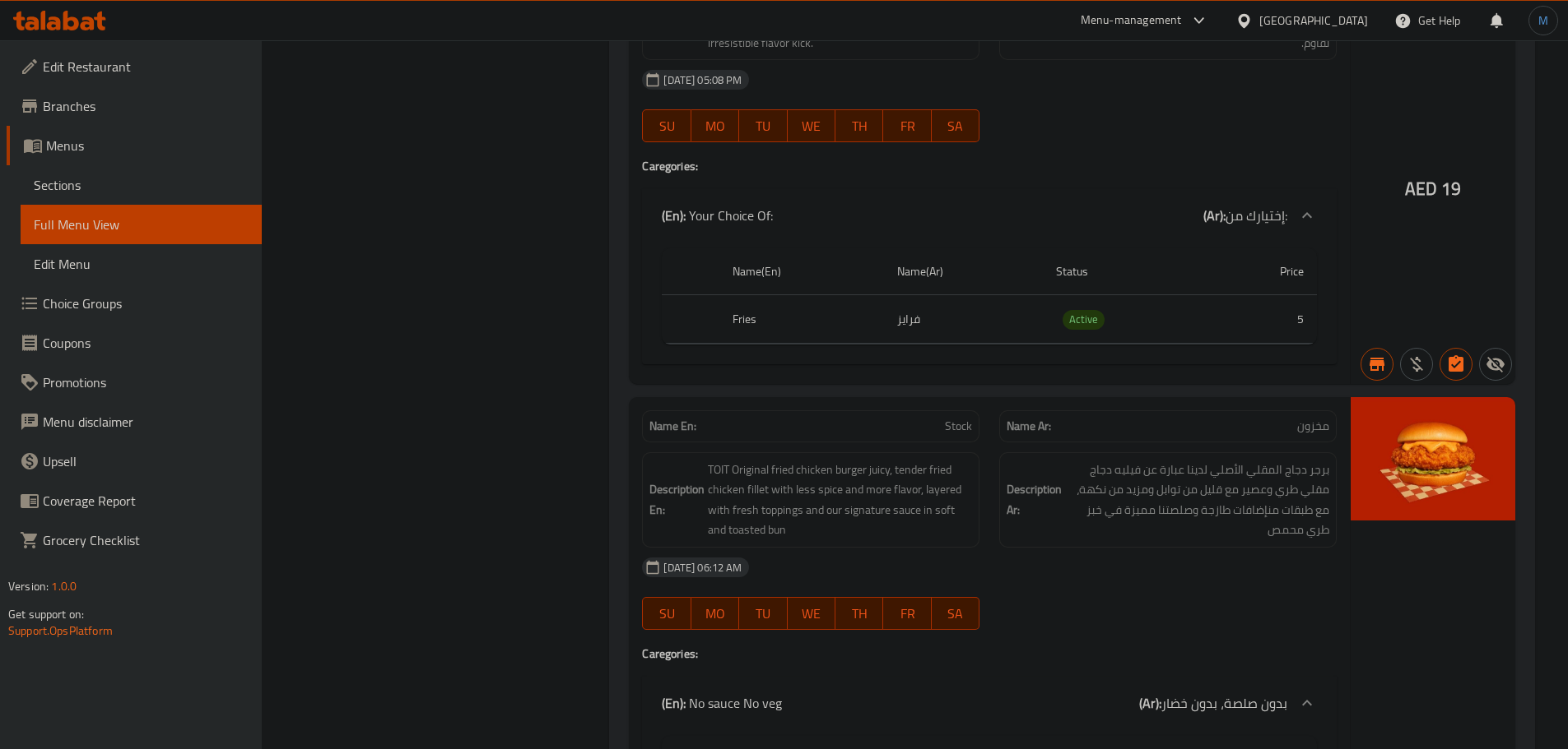
click at [943, 418] on p "Name En: Stock" at bounding box center [810, 426] width 322 height 17
copy span "Stock"
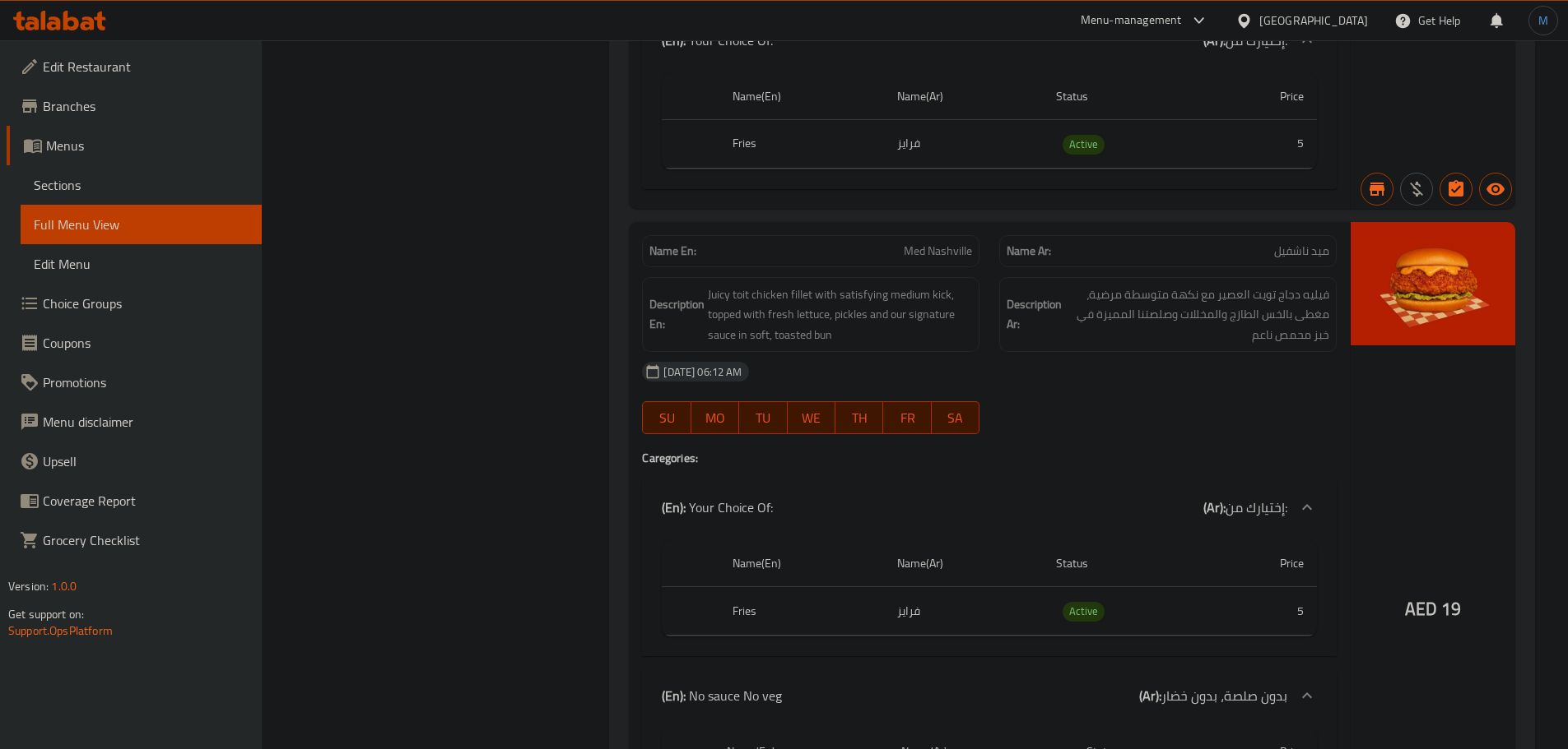
scroll to position [4524, 0]
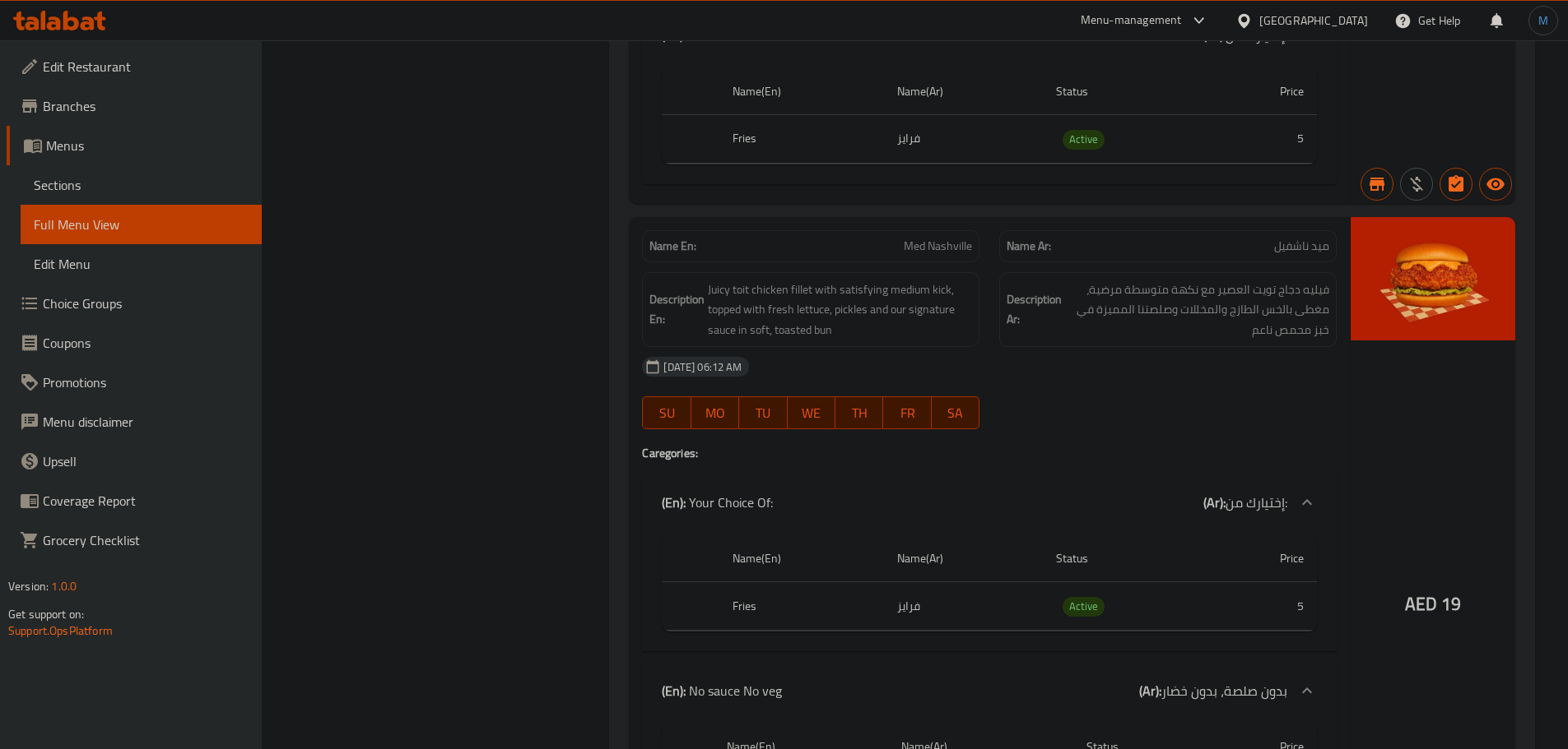
click at [940, 238] on span "Med Nashville" at bounding box center [938, 246] width 68 height 17
copy span "Med Nashville"
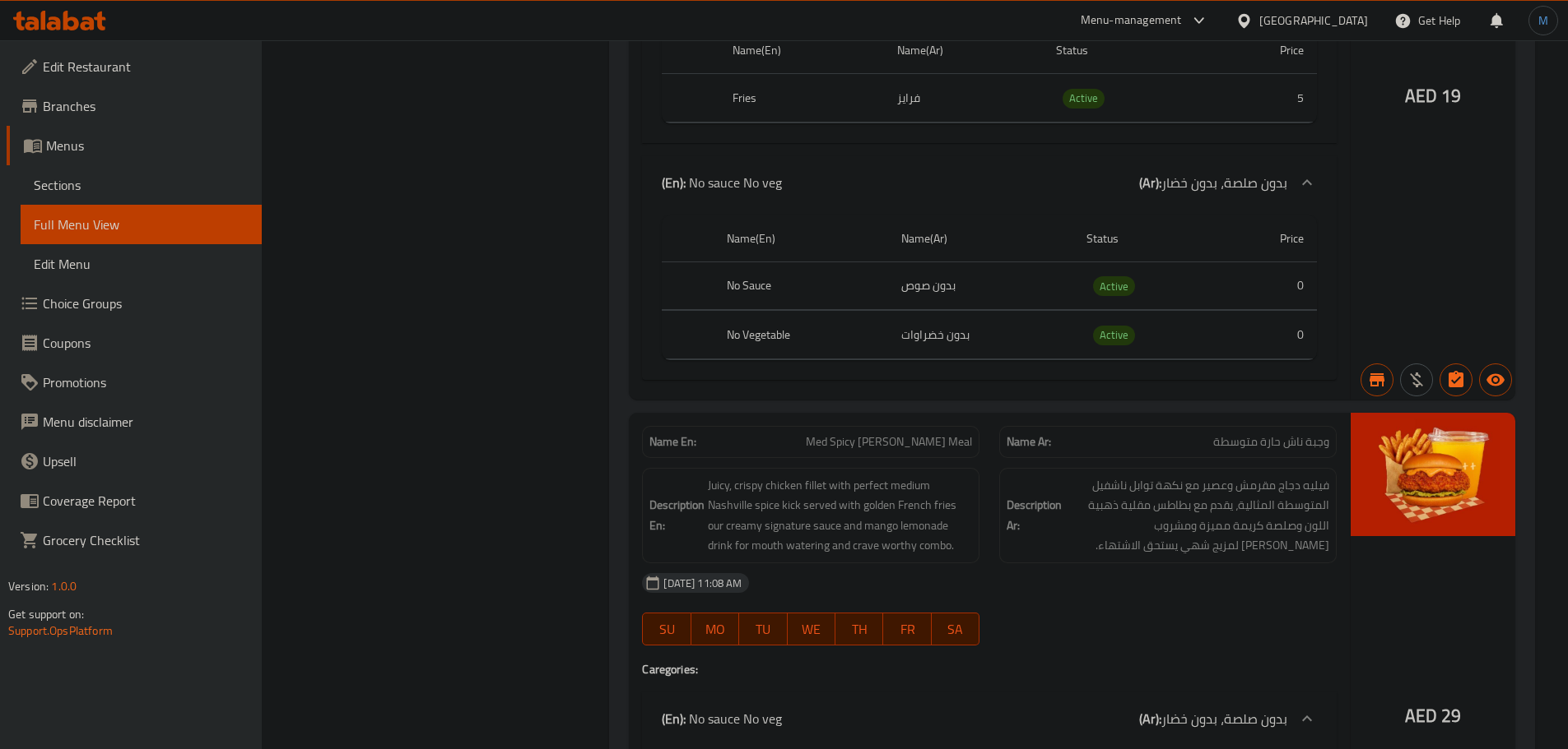
scroll to position [5183, 0]
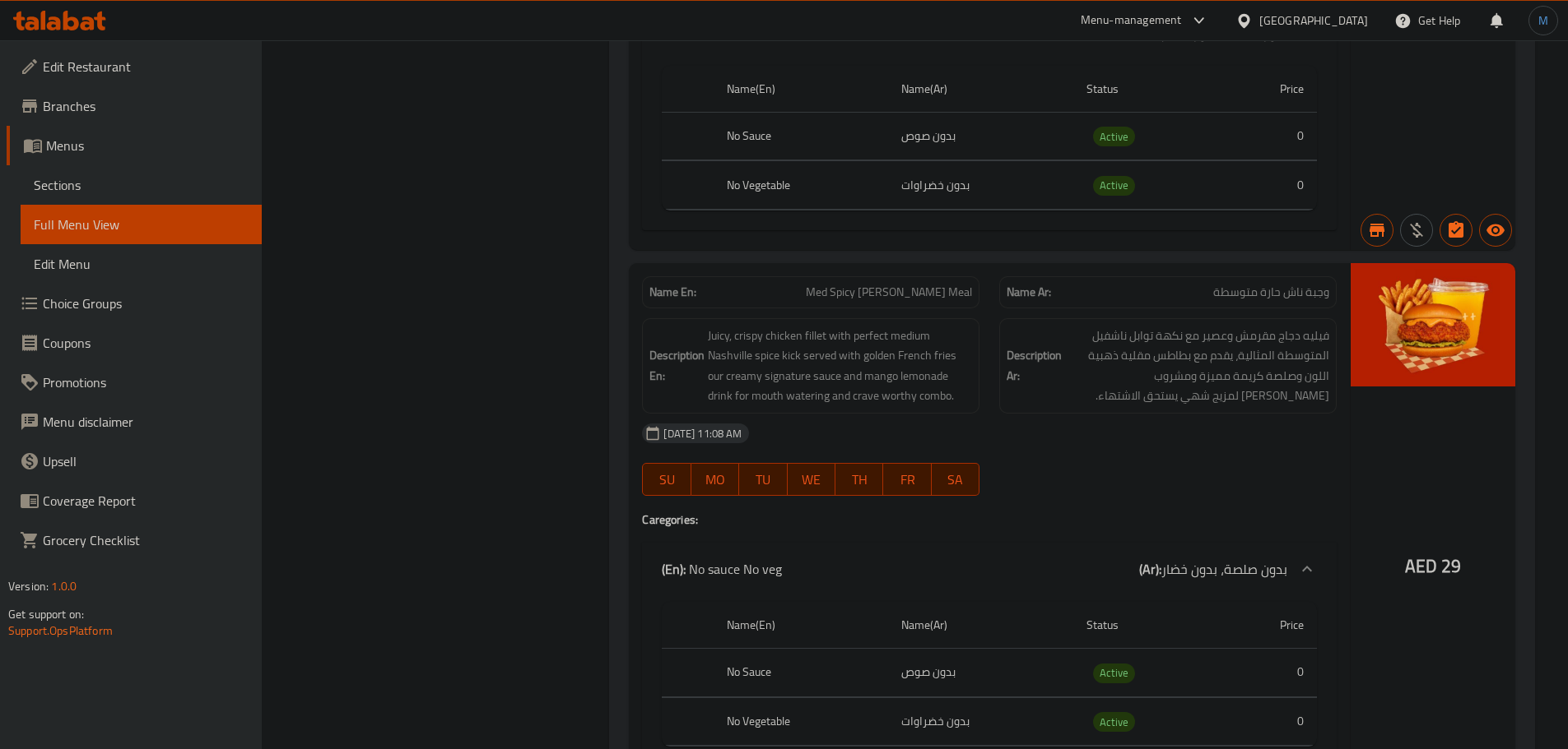
click at [879, 284] on span "Med Spicy Nash Meal" at bounding box center [888, 292] width 166 height 17
copy span "Med Spicy Nash Meal"
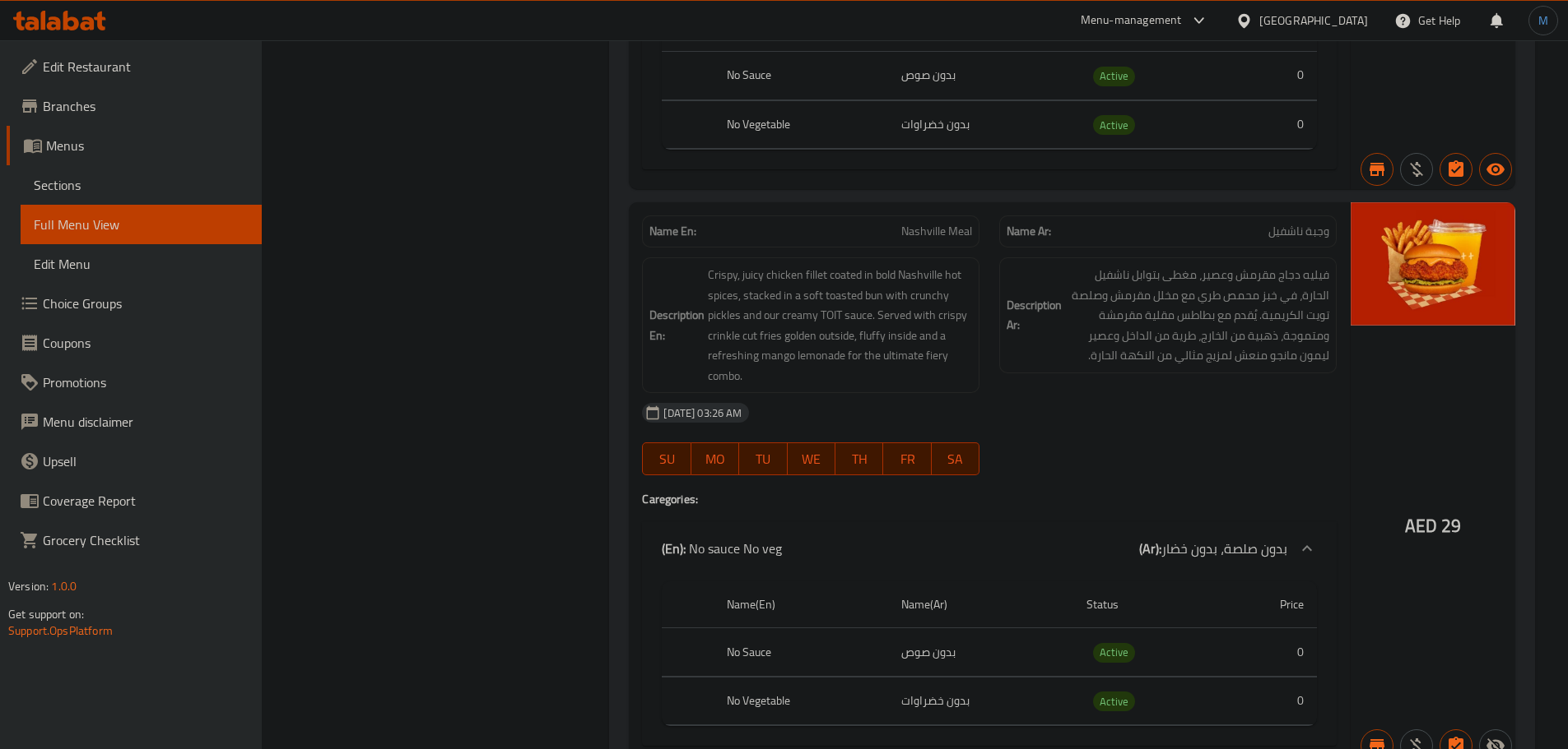
scroll to position [5923, 0]
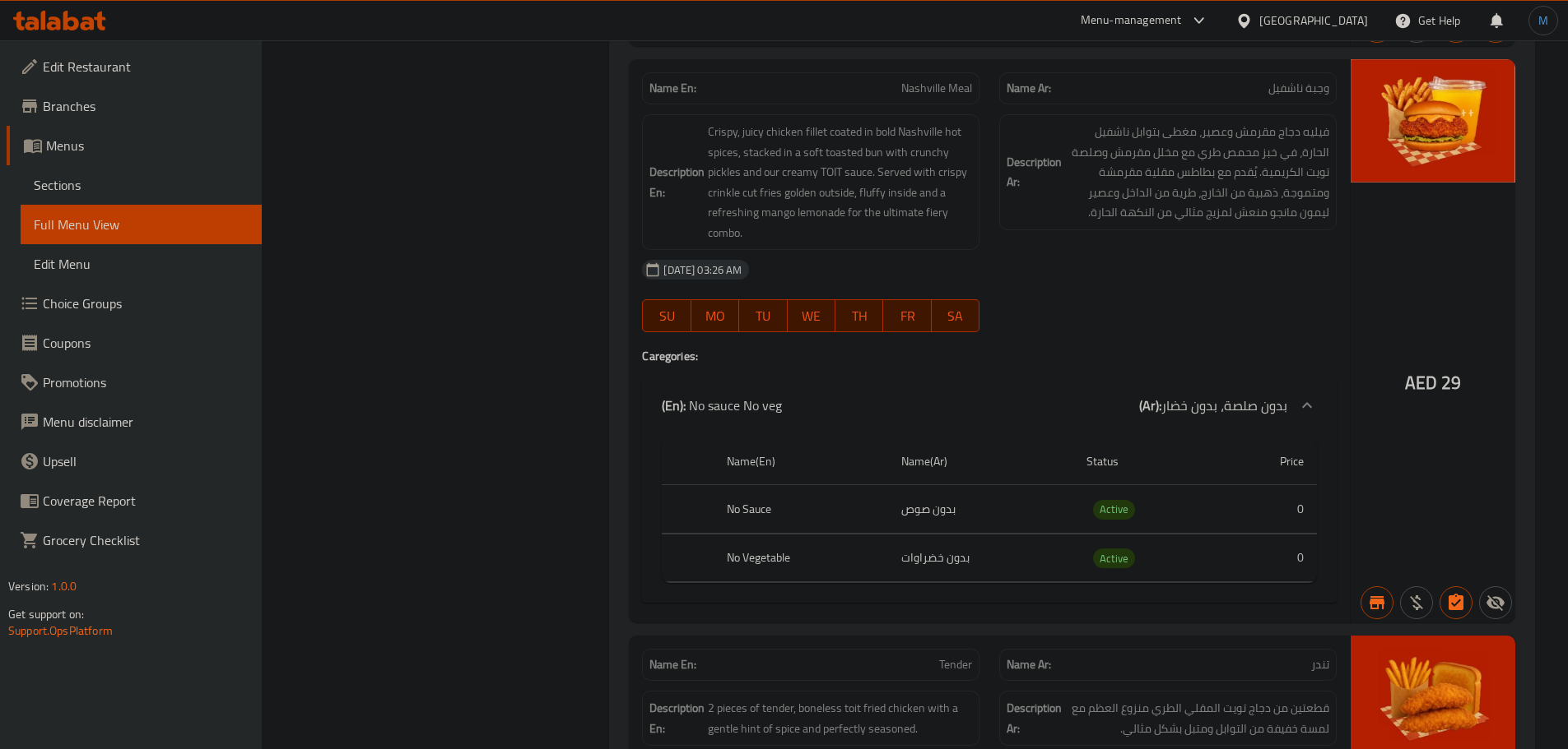
click at [939, 80] on span "Nashville Meal" at bounding box center [937, 88] width 71 height 17
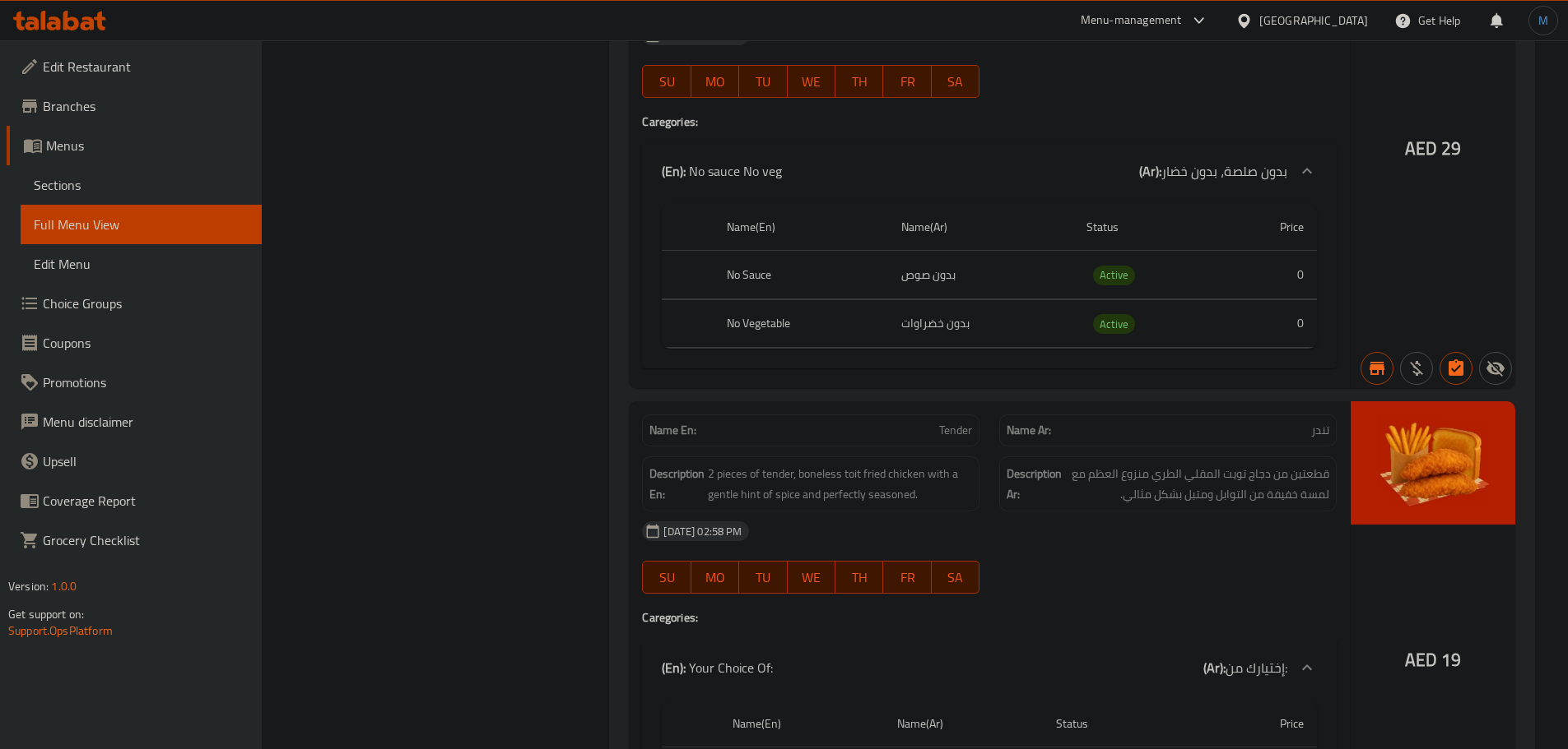
scroll to position [6169, 0]
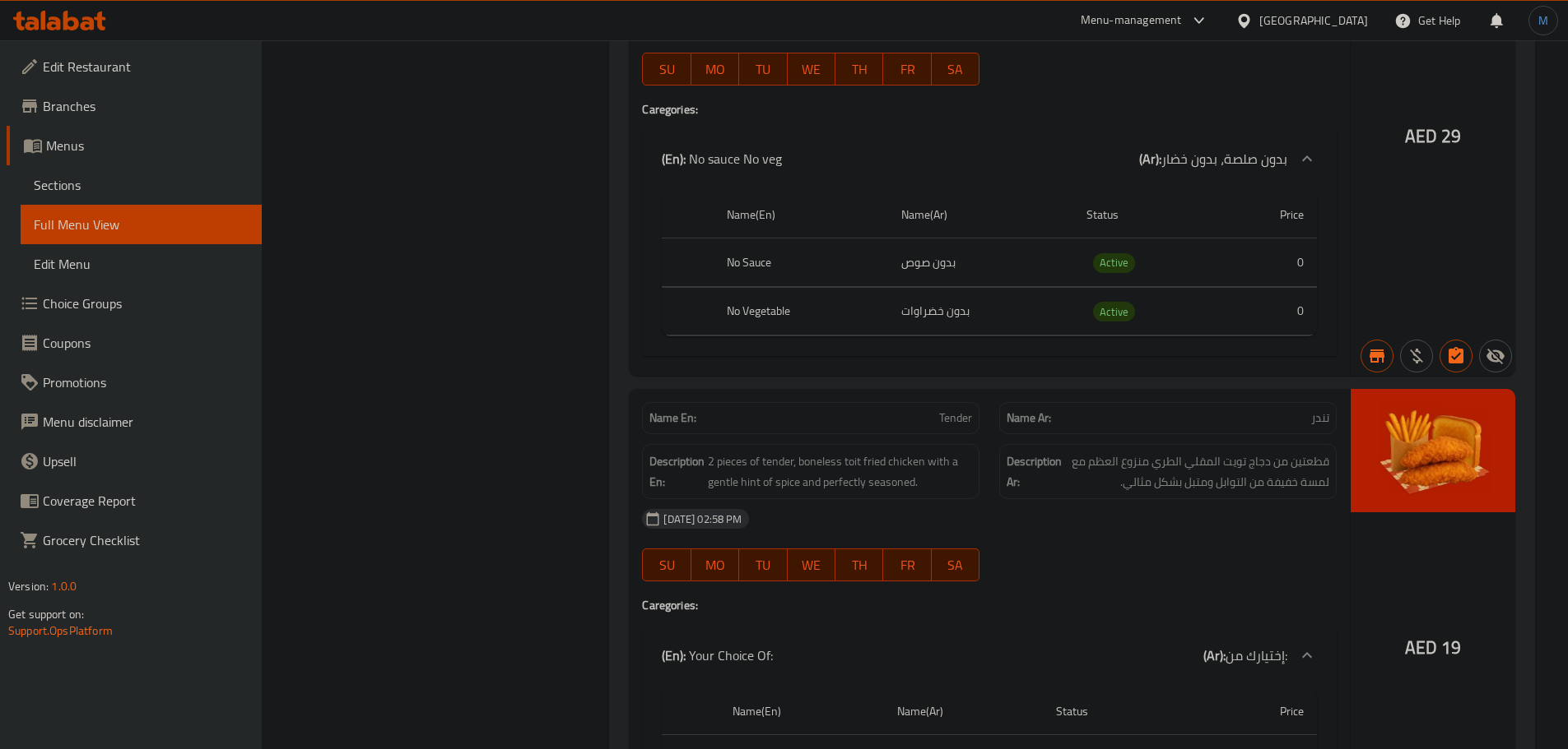
click at [915, 410] on p "Name En: Tender" at bounding box center [810, 418] width 322 height 17
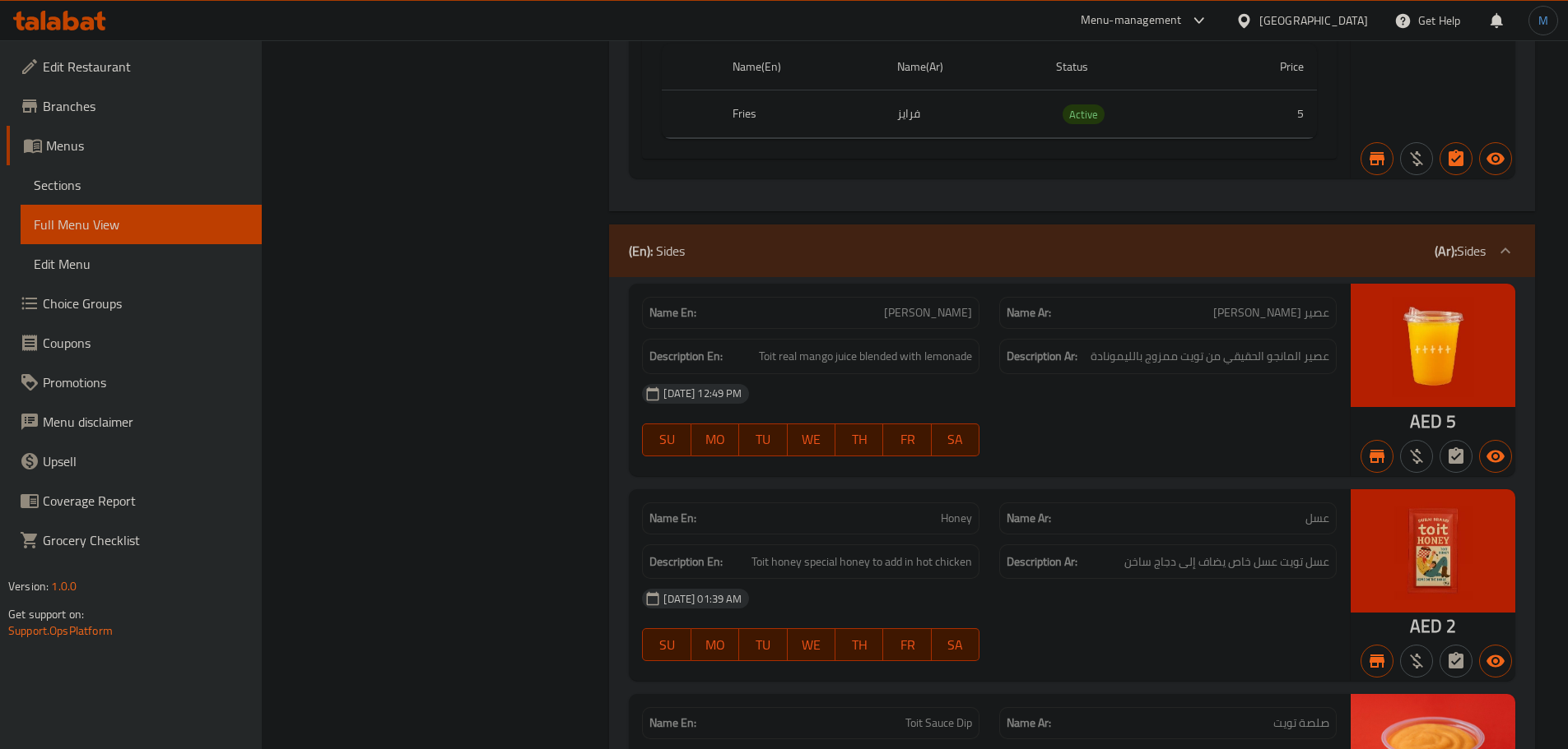
scroll to position [6910, 0]
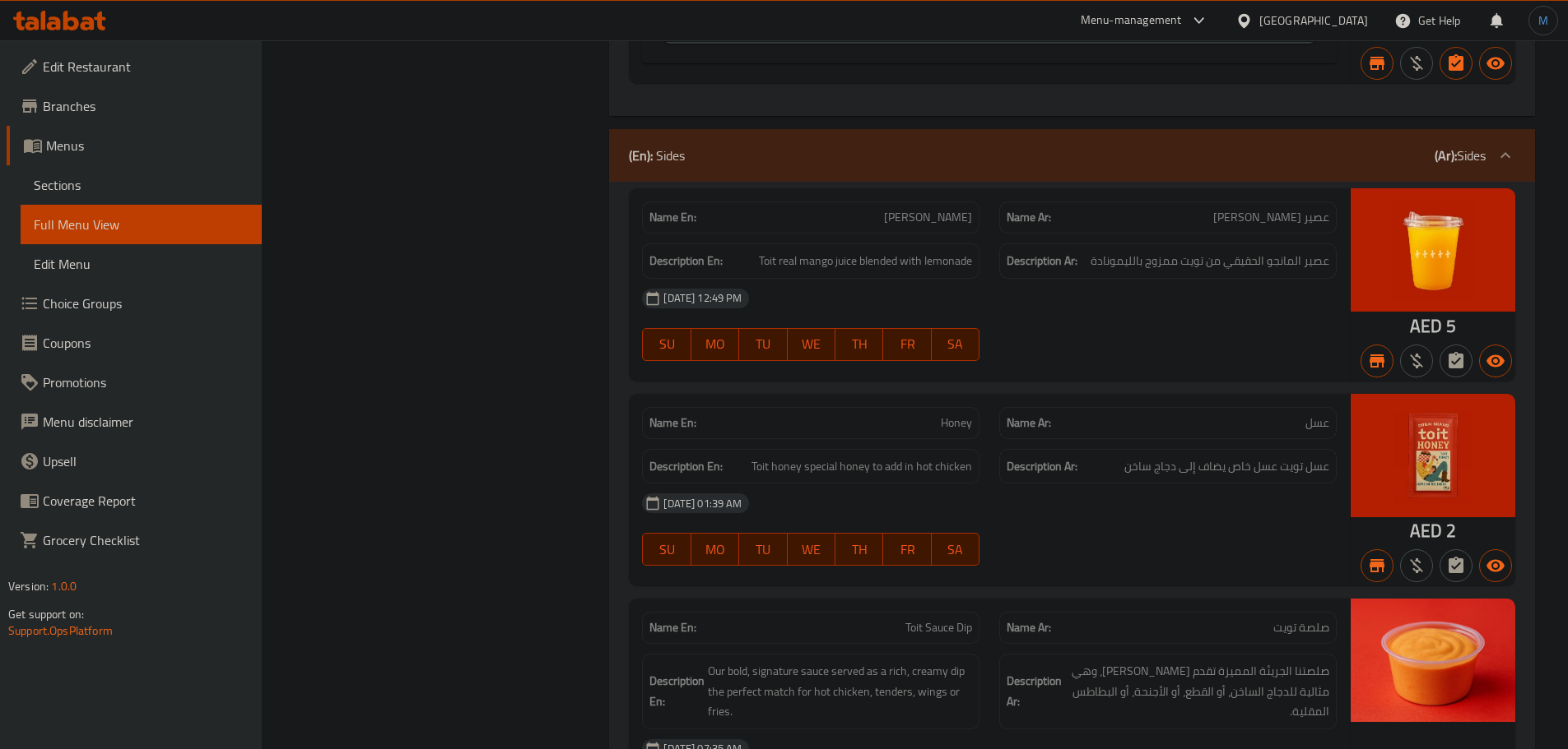
click at [930, 209] on span "[PERSON_NAME]" at bounding box center [928, 217] width 88 height 17
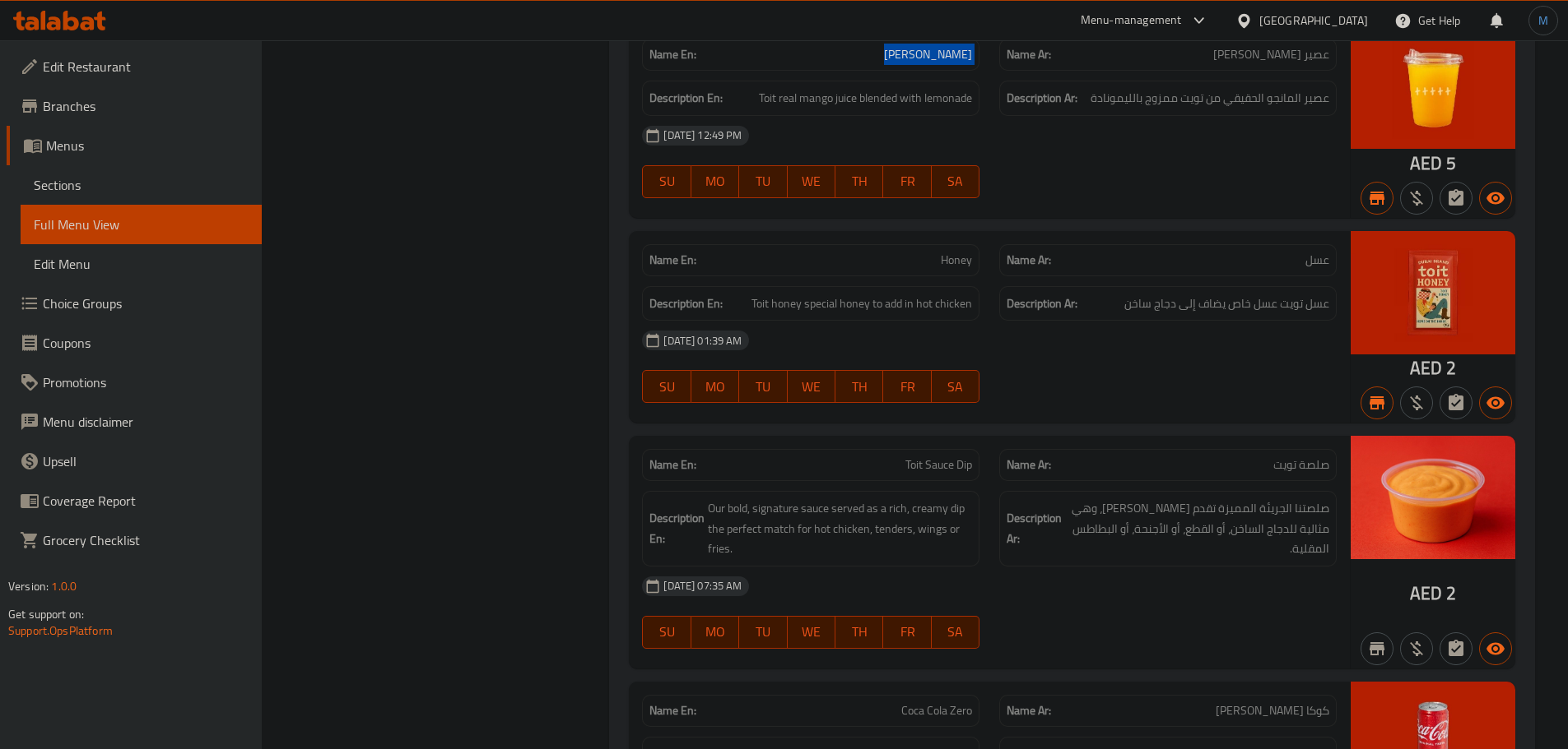
scroll to position [7075, 0]
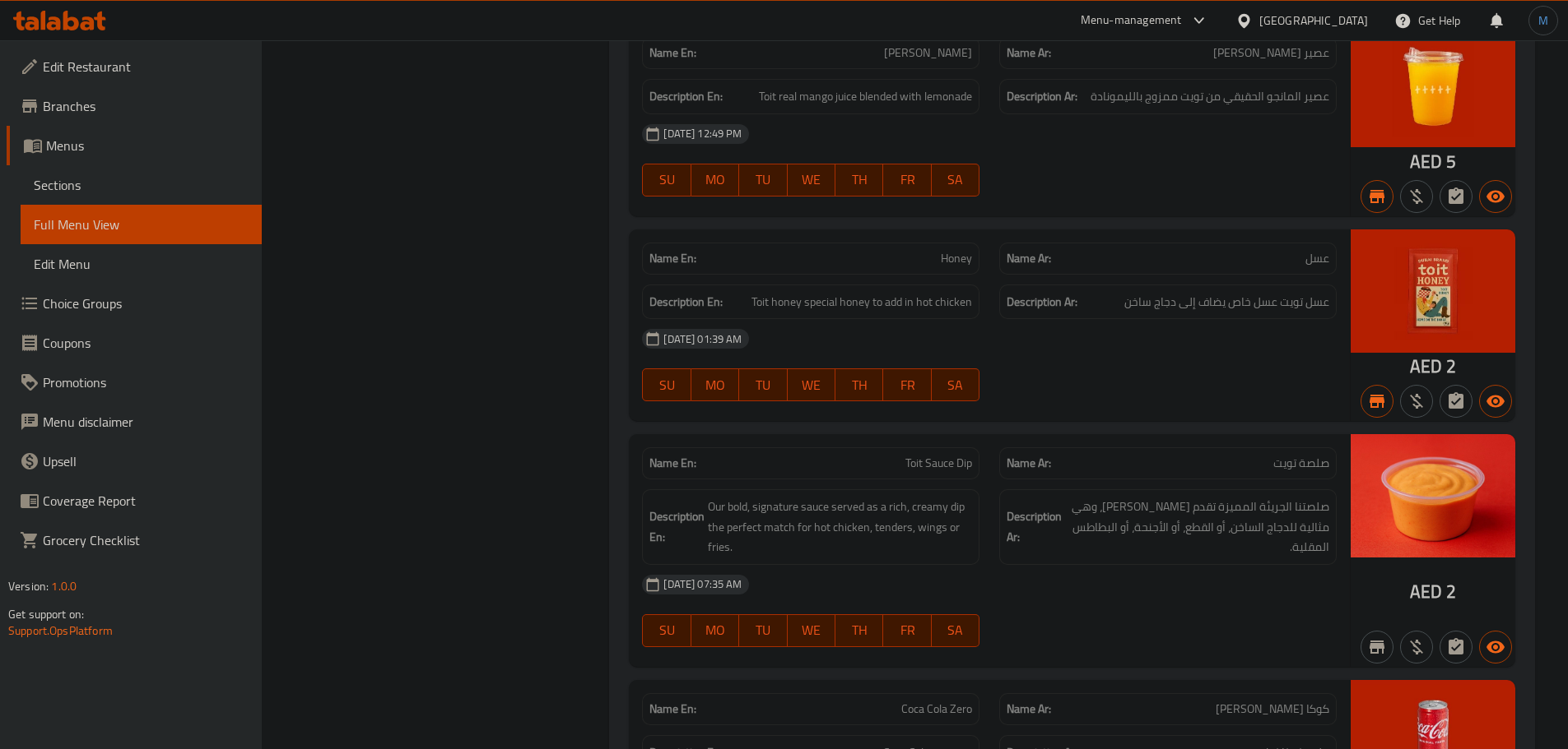
click at [934, 250] on p "Name En: Honey" at bounding box center [810, 258] width 322 height 17
click at [886, 455] on p "Name En: Toit Sauce Dip" at bounding box center [810, 463] width 322 height 17
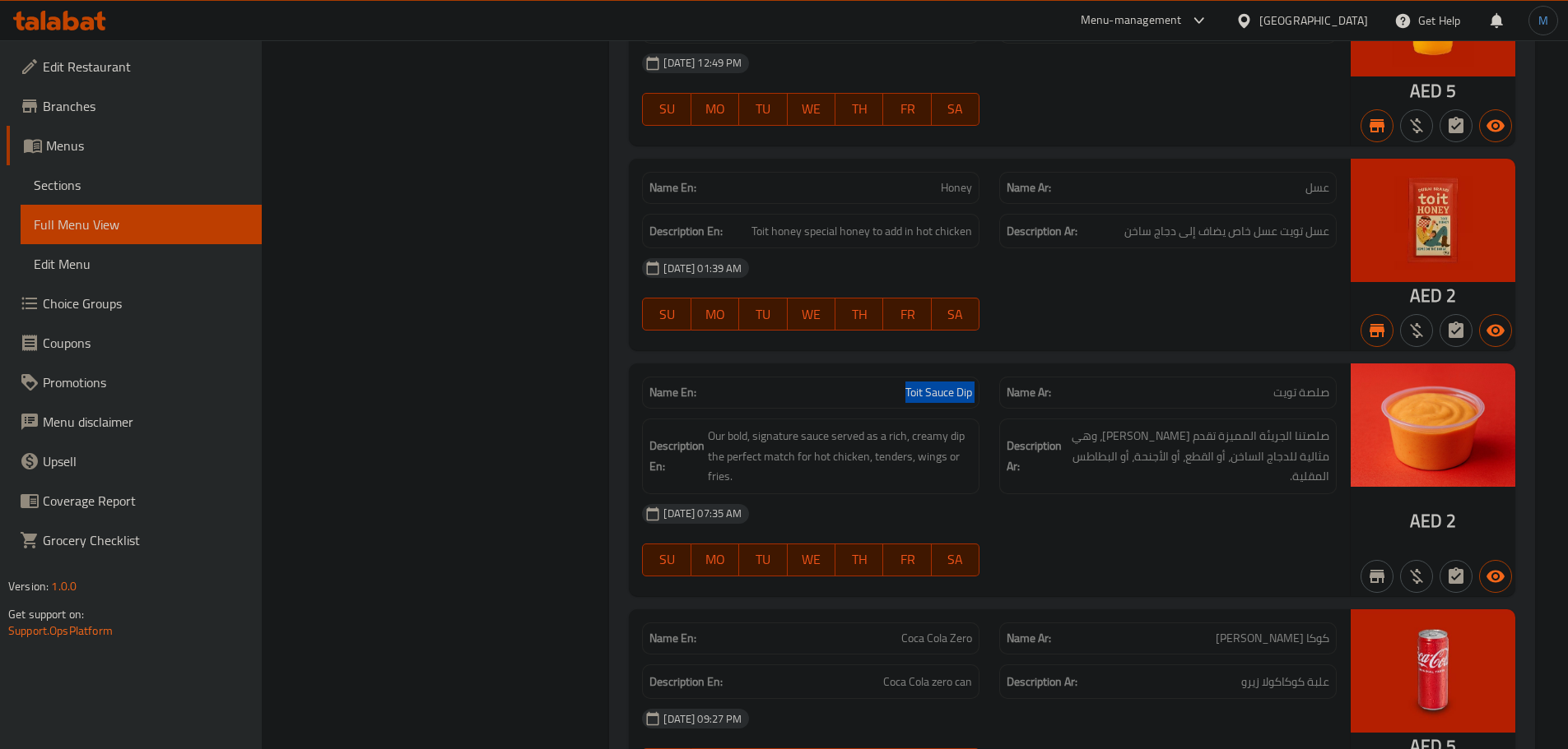
scroll to position [7321, 0]
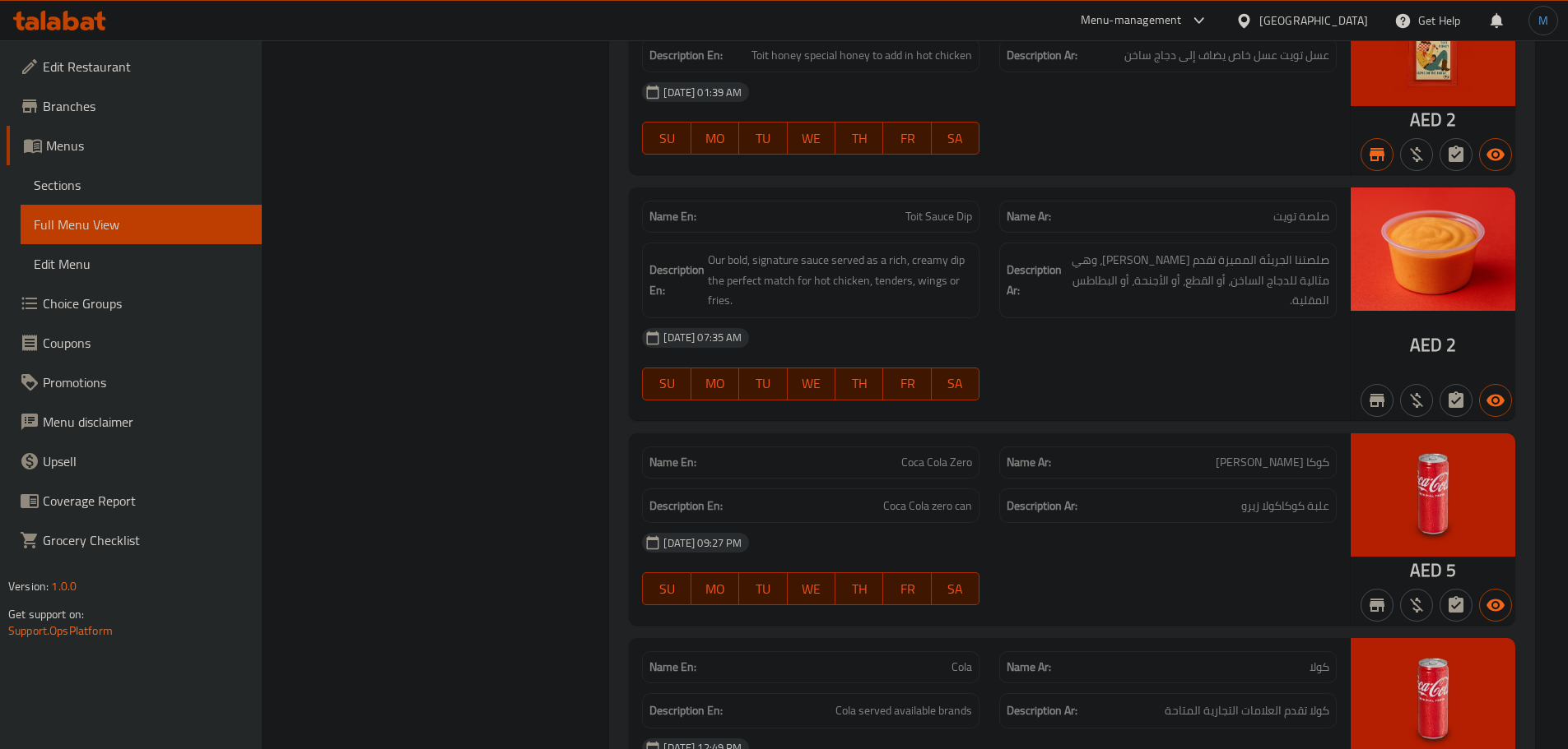
click at [951, 446] on div "Name En: Coca Cola Zero" at bounding box center [811, 462] width 337 height 32
click at [940, 408] on div at bounding box center [940, 408] width 0 height 0
click at [1152, 497] on div "Description Ar: علبة كوكاكولا زيرو" at bounding box center [1168, 507] width 337 height 35
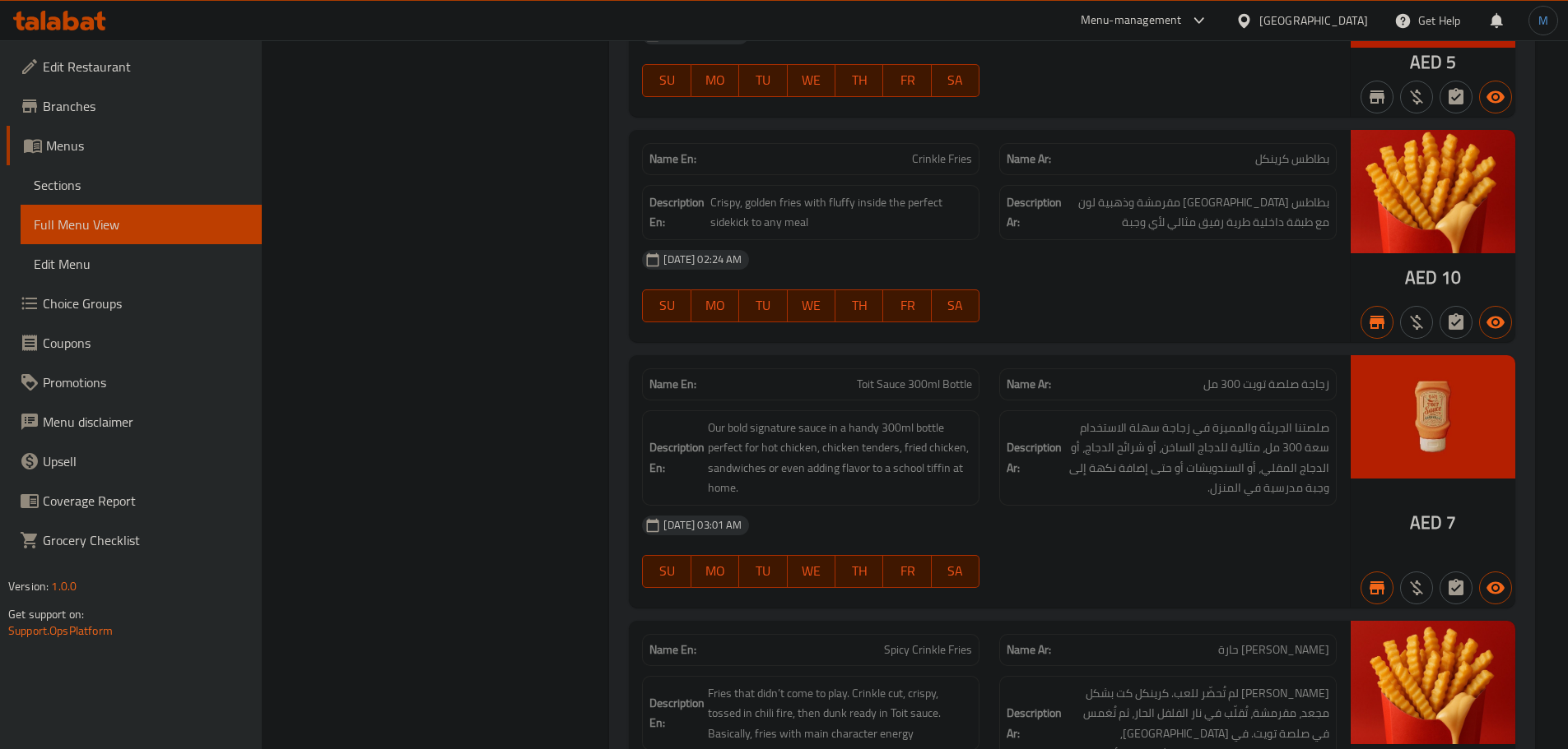
scroll to position [8144, 0]
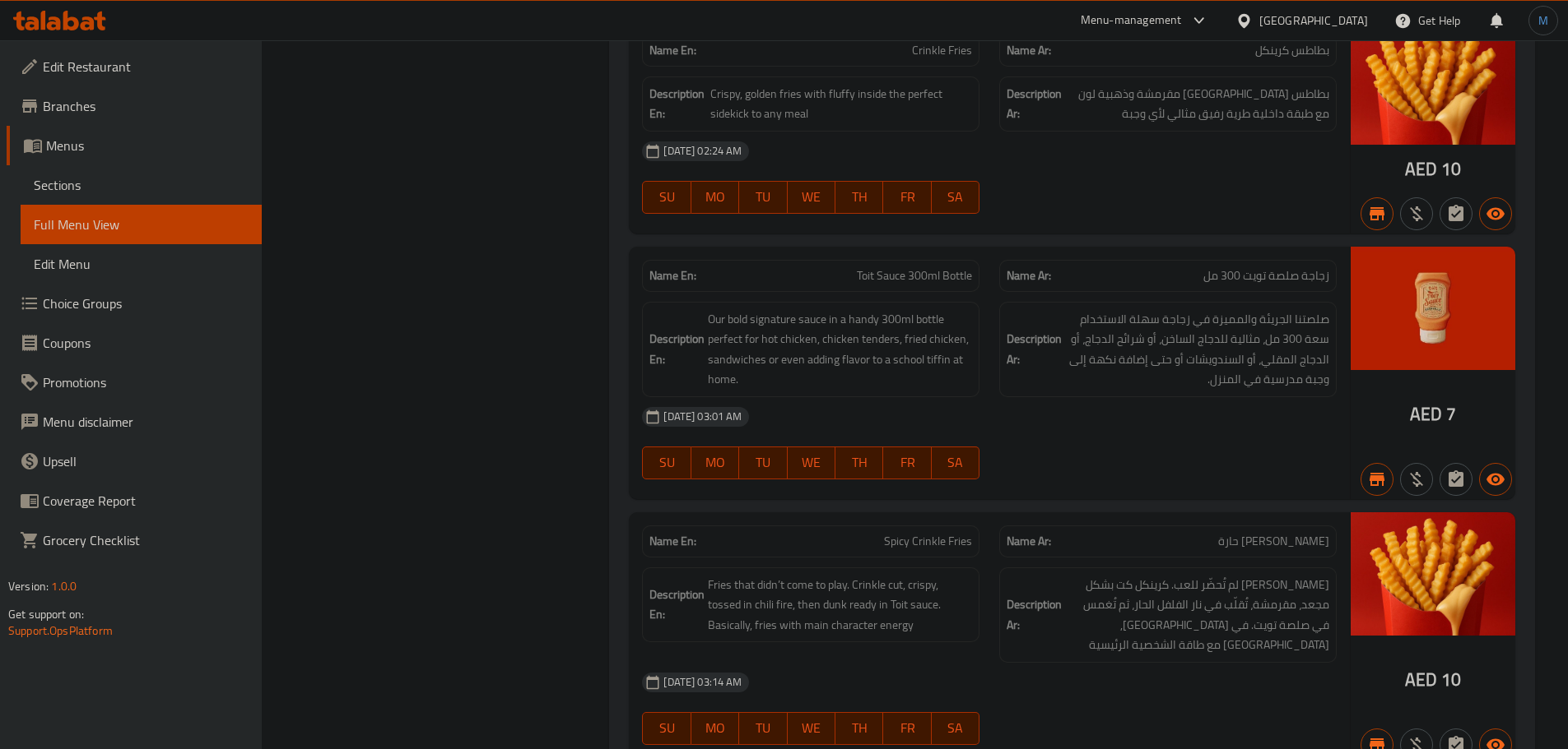
click at [931, 267] on span "Toit Sauce 300ml Bottle" at bounding box center [915, 275] width 115 height 17
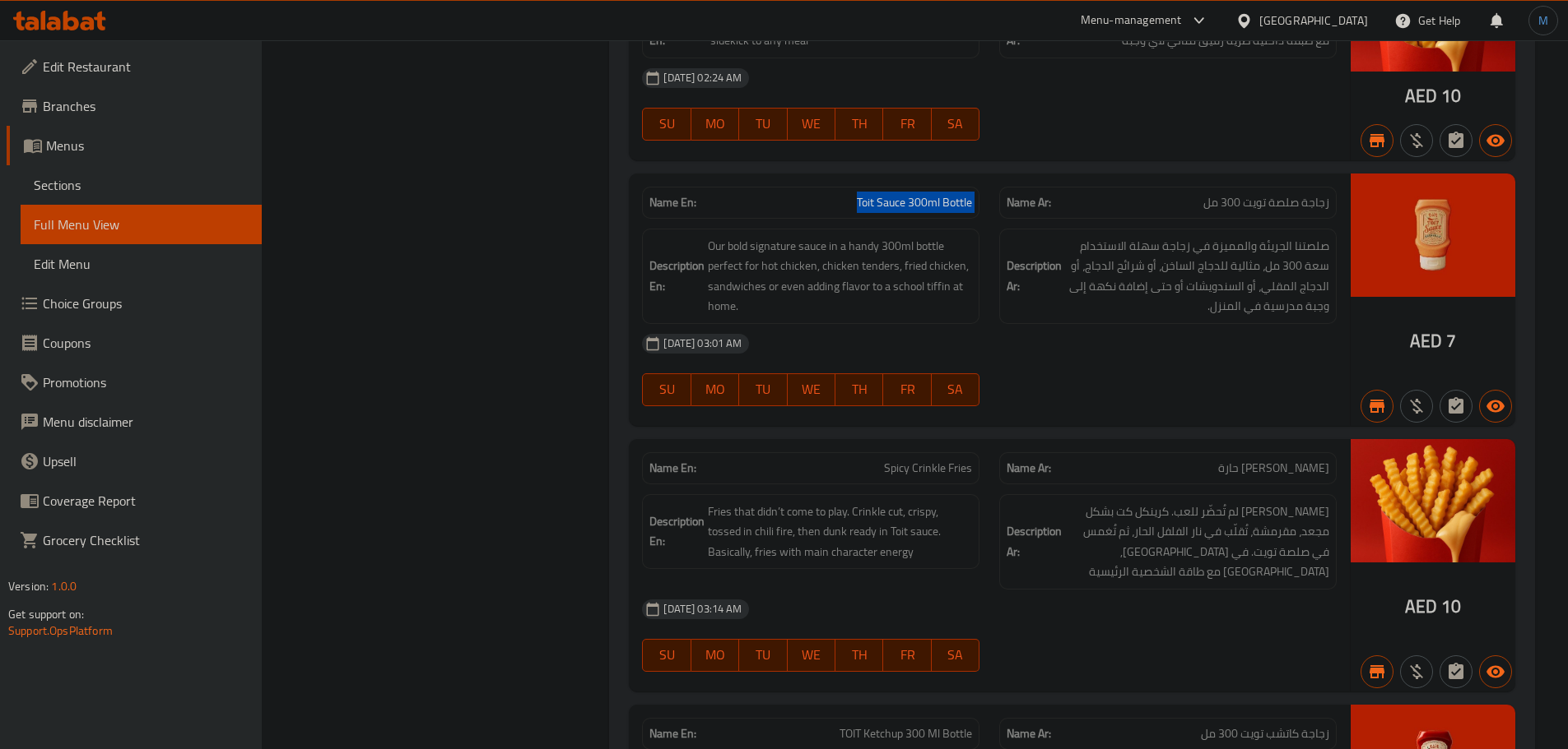
scroll to position [8226, 0]
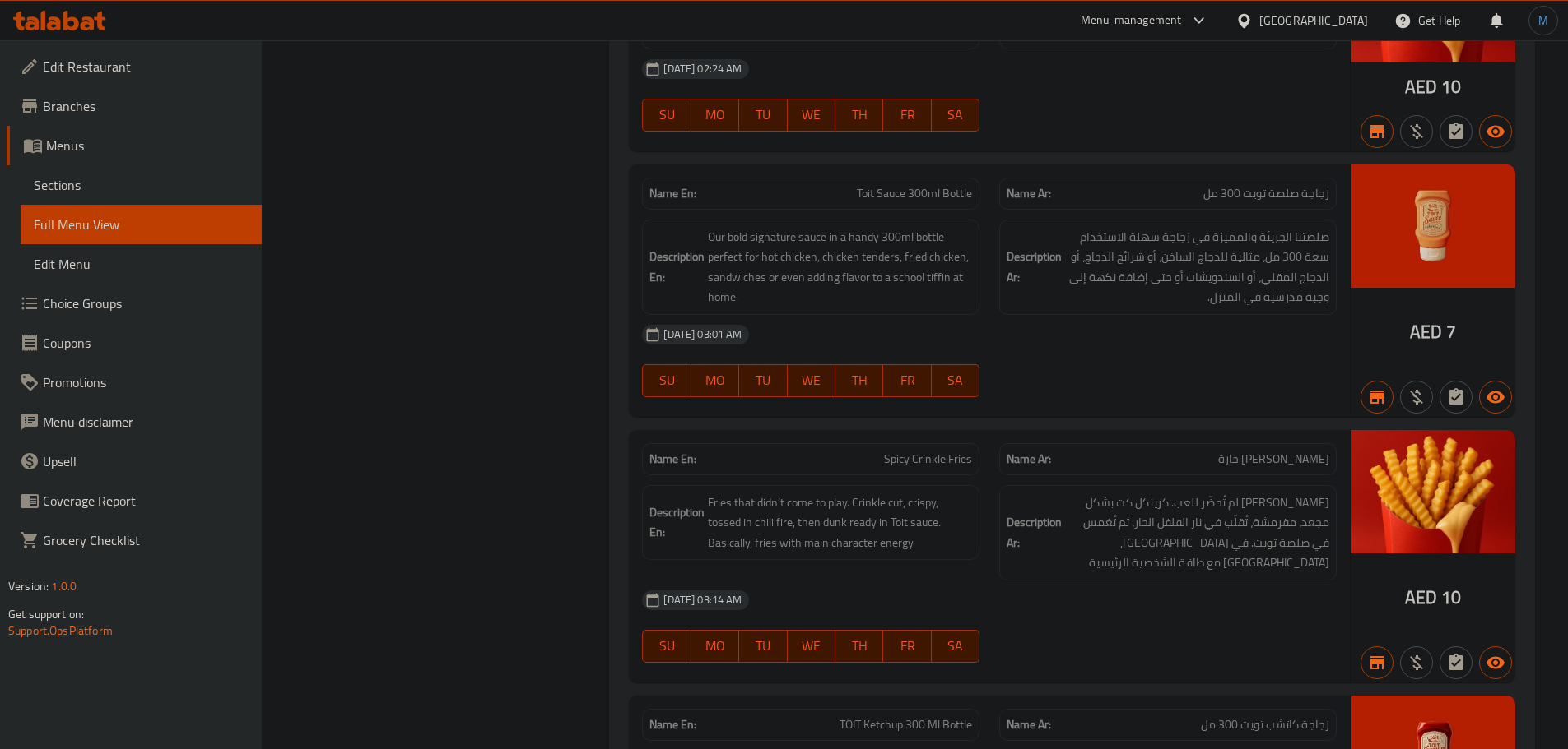
click at [920, 451] on span "Spicy Crinkle Fries" at bounding box center [928, 459] width 88 height 17
drag, startPoint x: 920, startPoint y: 438, endPoint x: 549, endPoint y: 199, distance: 441.3
click at [918, 451] on span "Spicy Crinkle Fries" at bounding box center [928, 459] width 88 height 17
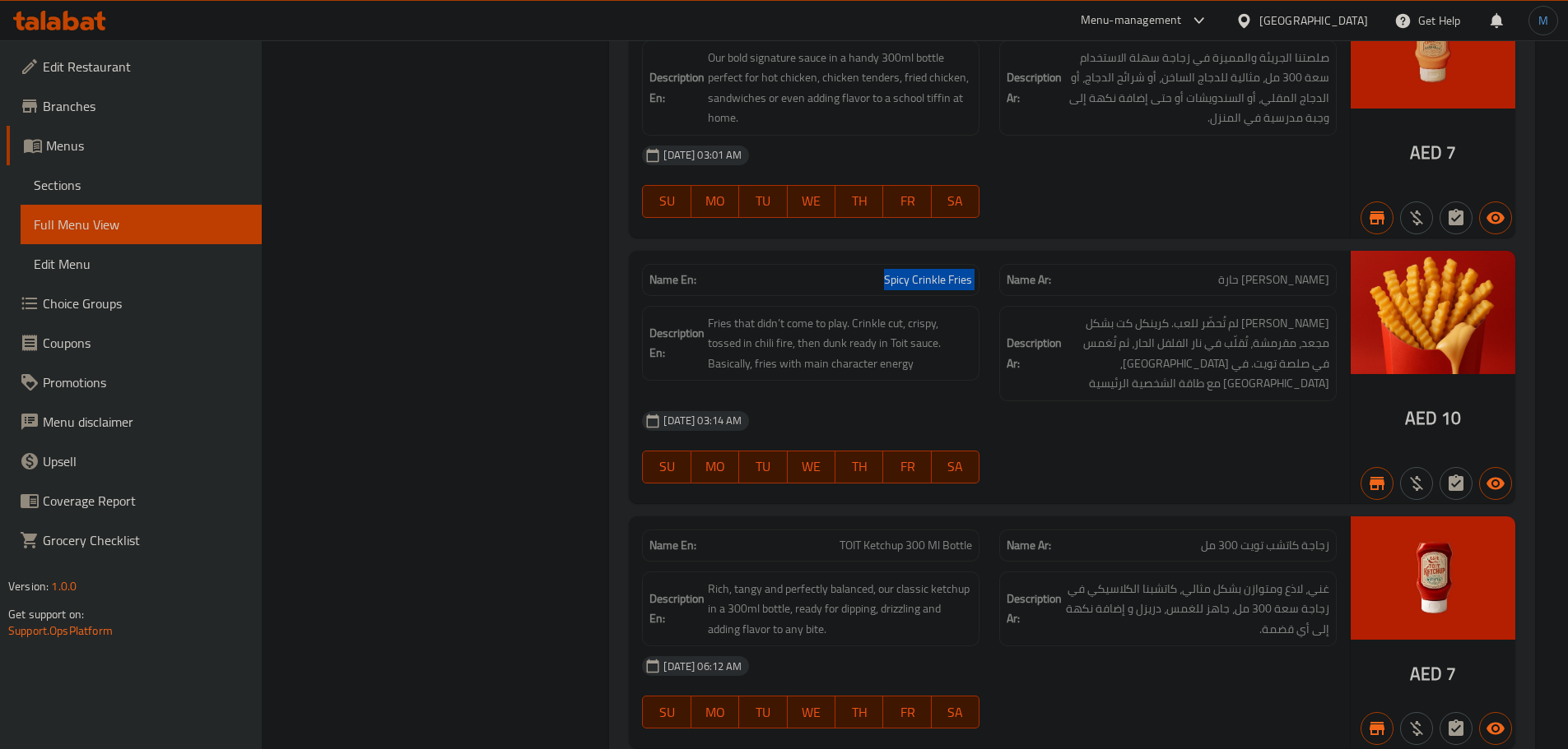
scroll to position [8430, 0]
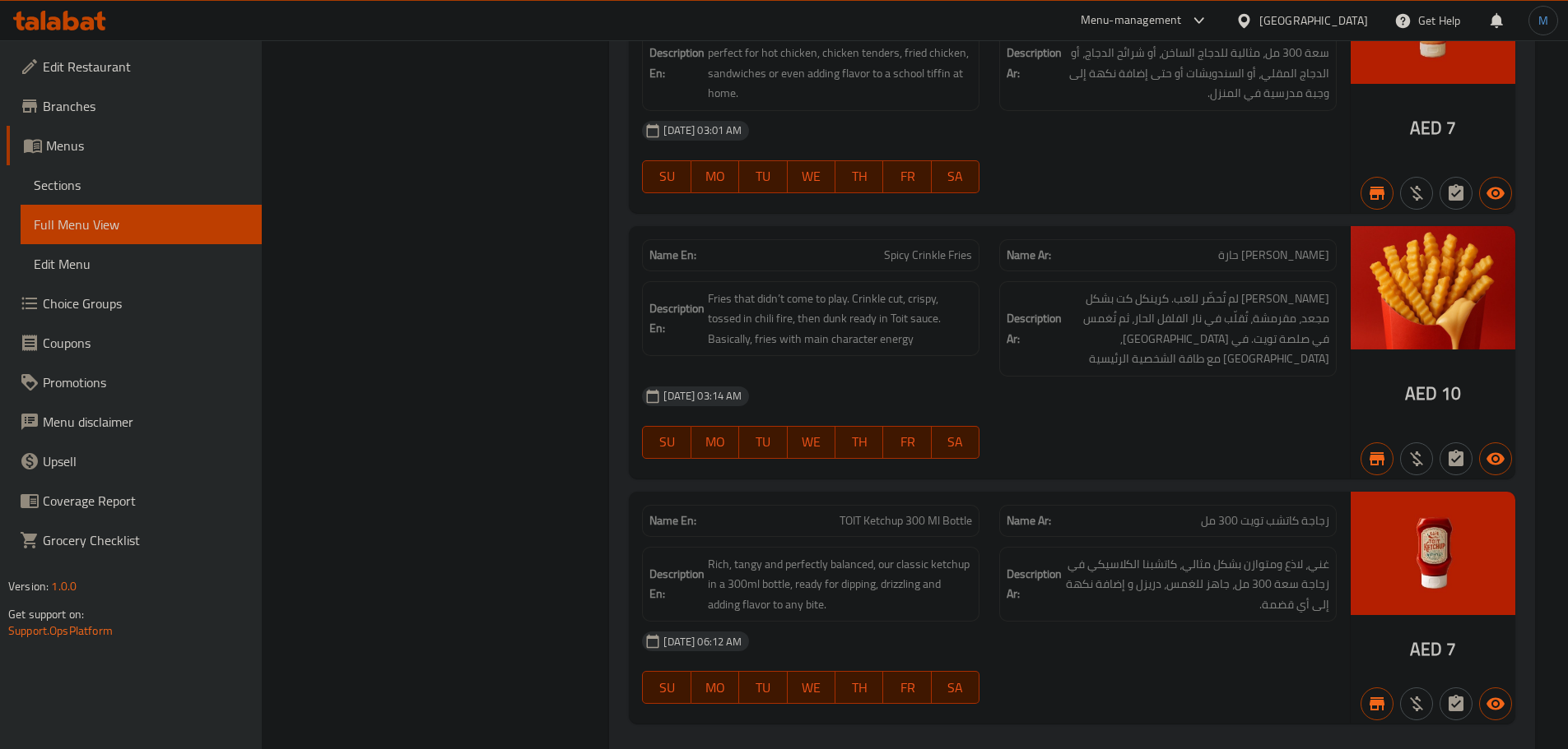
click at [866, 512] on span "TOIT Ketchup 300 Ml Bottle" at bounding box center [905, 520] width 132 height 17
click at [1240, 449] on div at bounding box center [1168, 459] width 357 height 20
click at [143, 189] on span "Sections" at bounding box center [141, 185] width 215 height 20
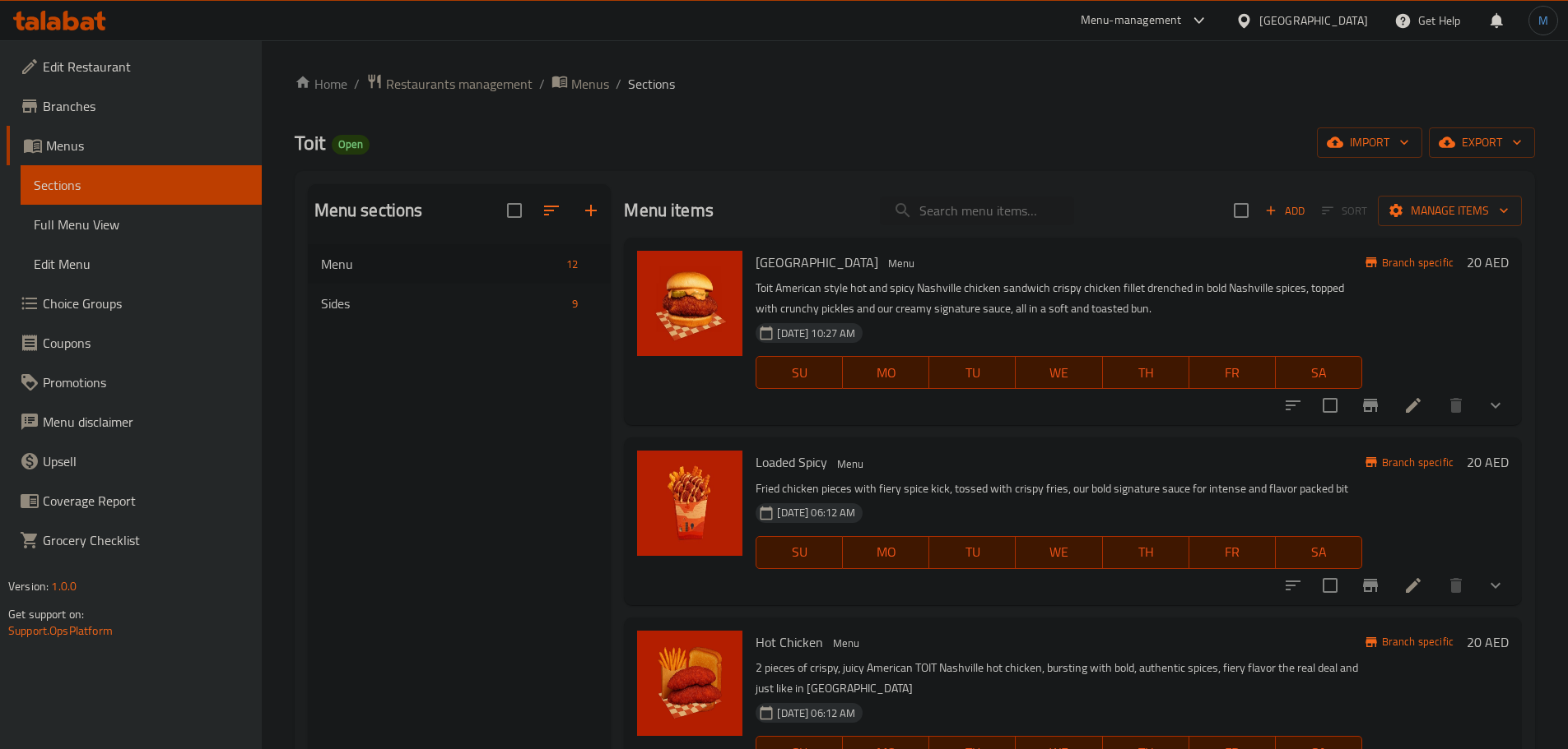
click at [1472, 161] on div "Home / Restaurants management / Menus / Sections Toit Open import export Menu s…" at bounding box center [915, 509] width 1240 height 873
click at [1478, 147] on span "export" at bounding box center [1482, 142] width 80 height 20
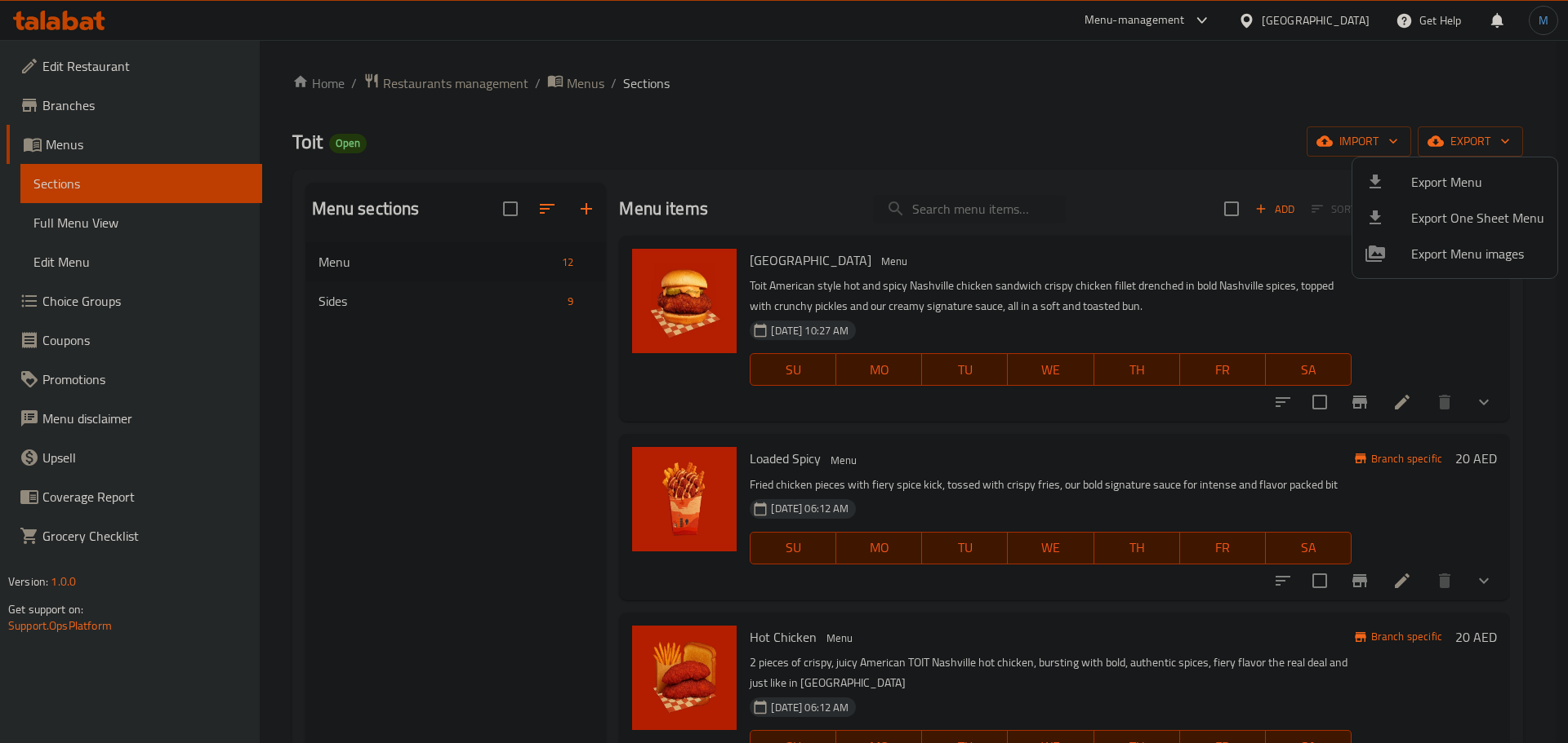
click at [1473, 146] on div at bounding box center [784, 372] width 1568 height 743
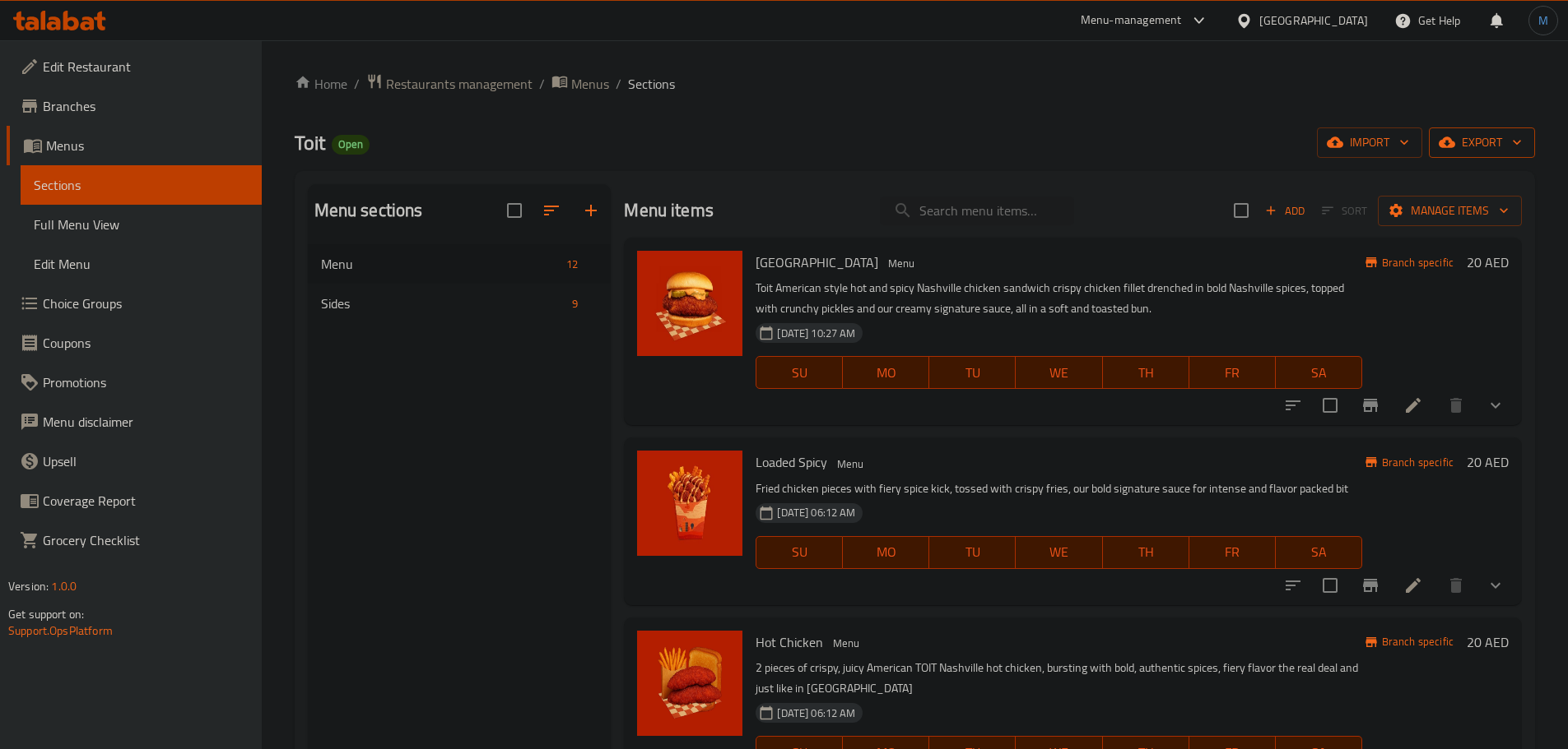
click at [1485, 150] on span "export" at bounding box center [1482, 142] width 80 height 20
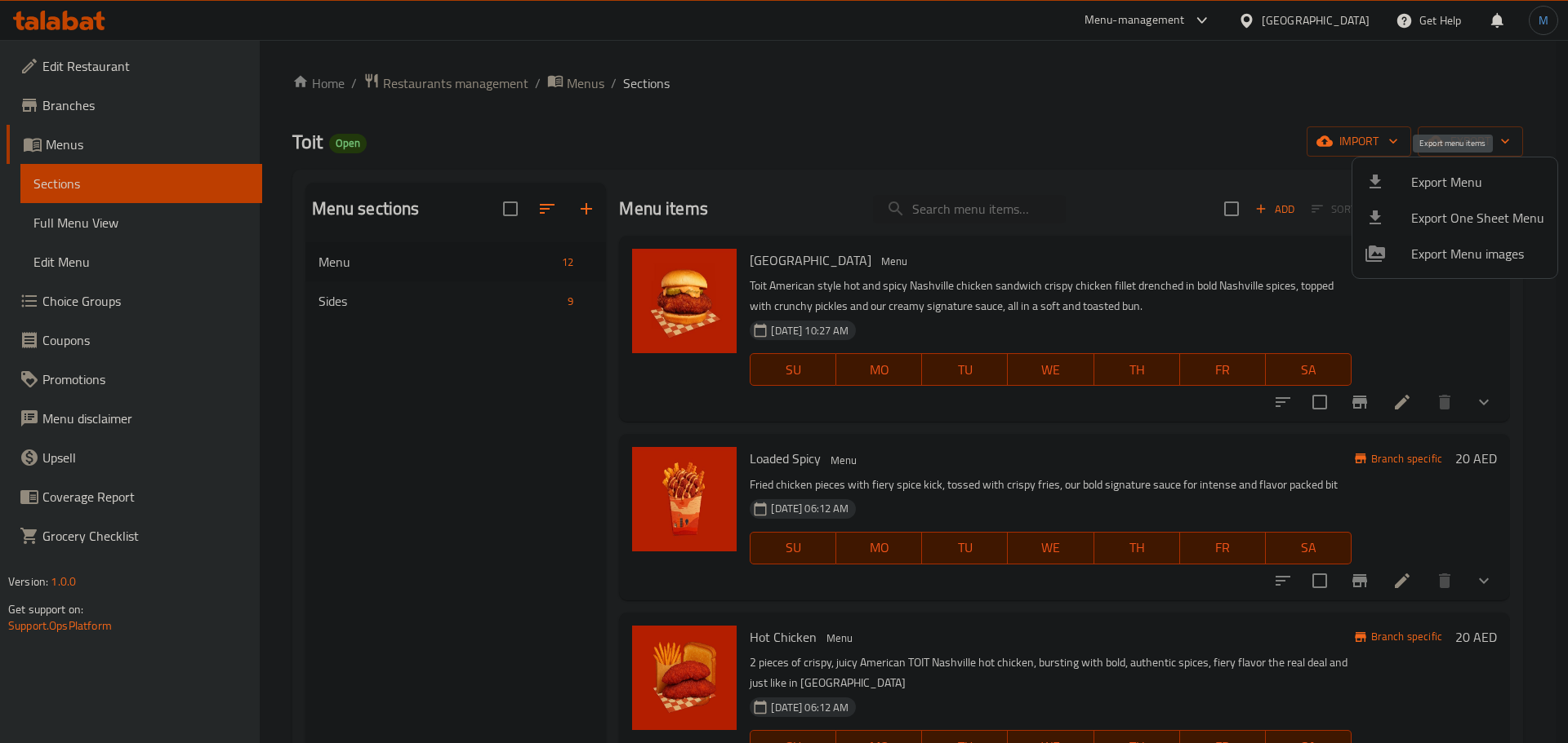
click at [1467, 180] on span "Export Menu" at bounding box center [1477, 182] width 133 height 19
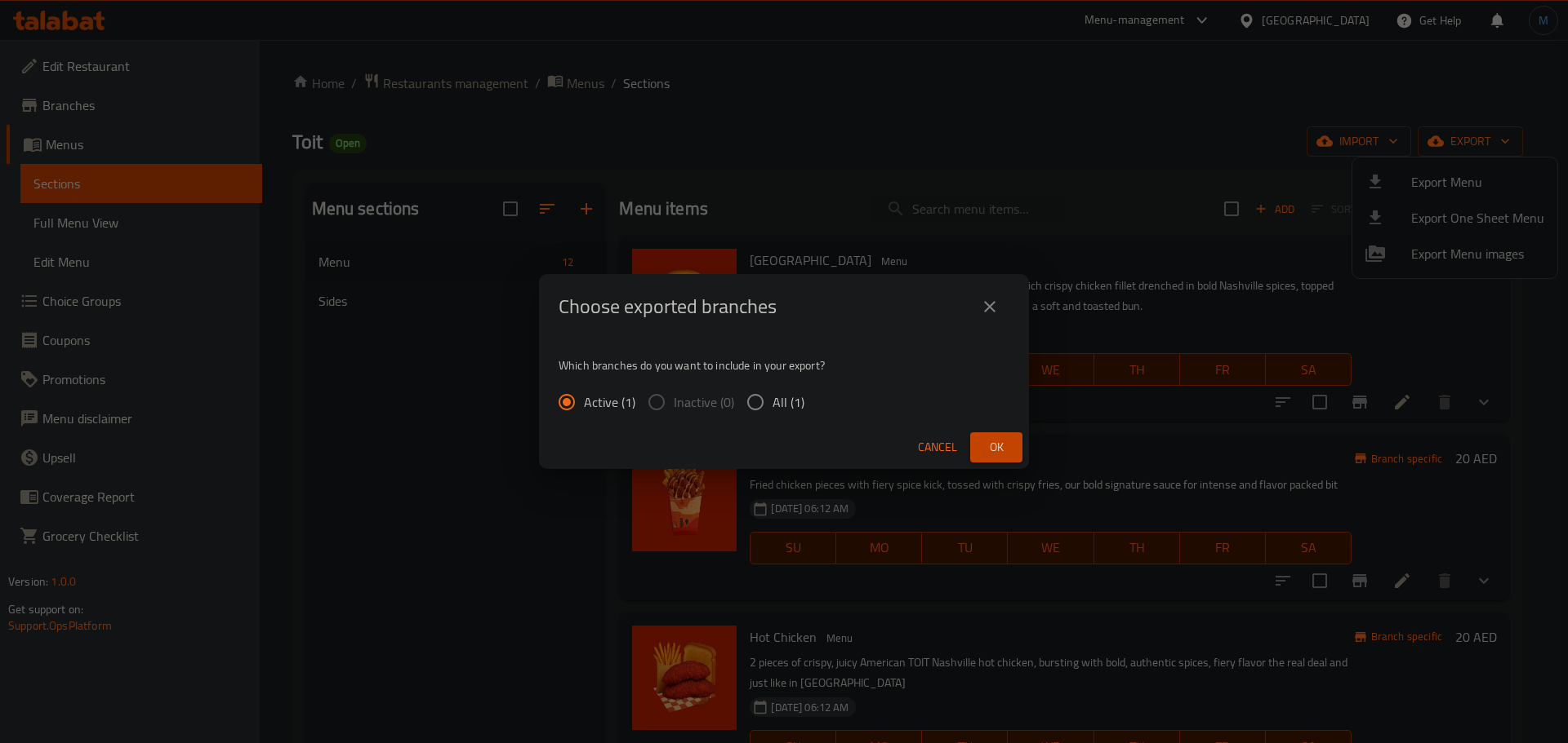
click at [1009, 474] on div "Choose exported branches Which branches do you want to include in your export? …" at bounding box center [784, 372] width 1568 height 743
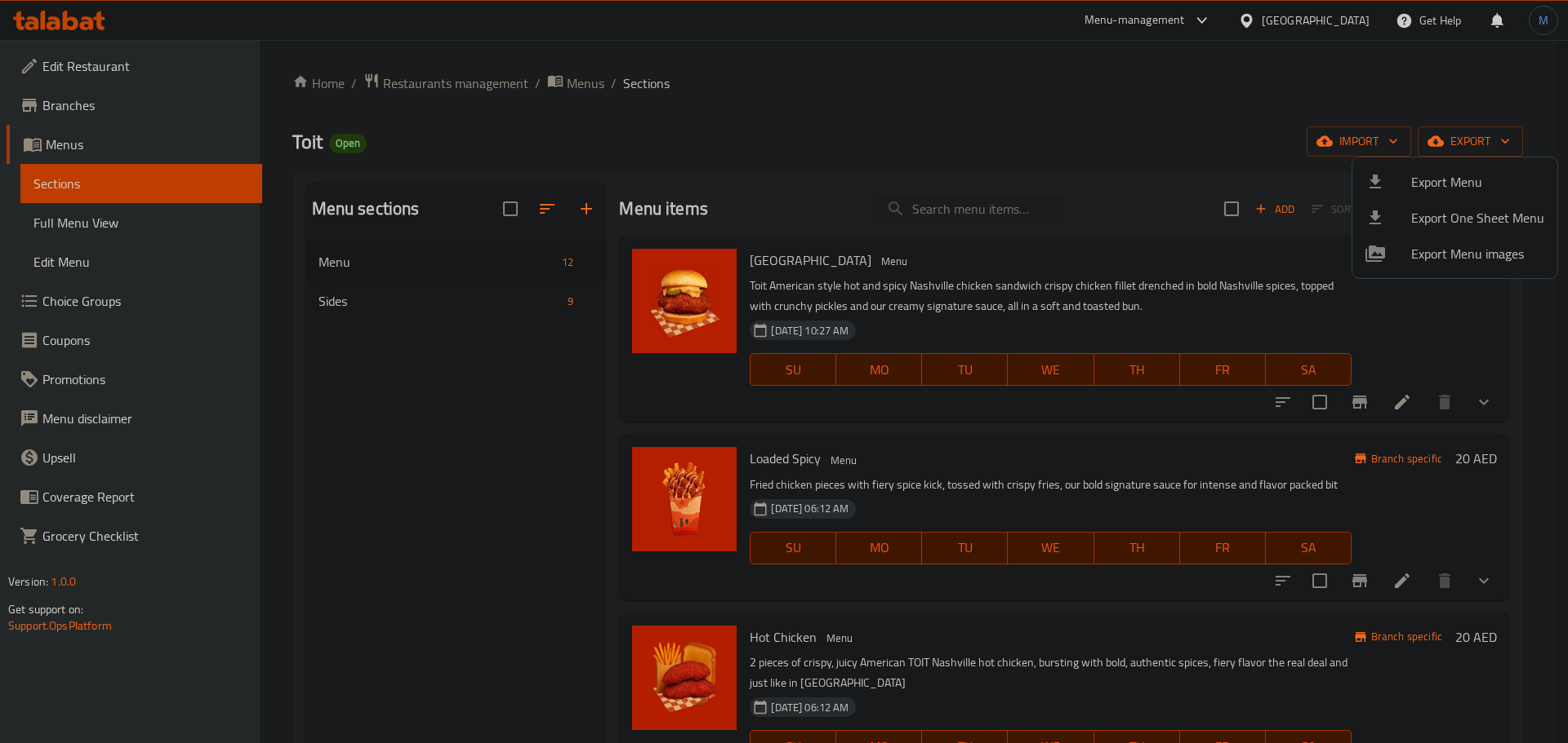
click at [1012, 452] on div at bounding box center [784, 372] width 1568 height 743
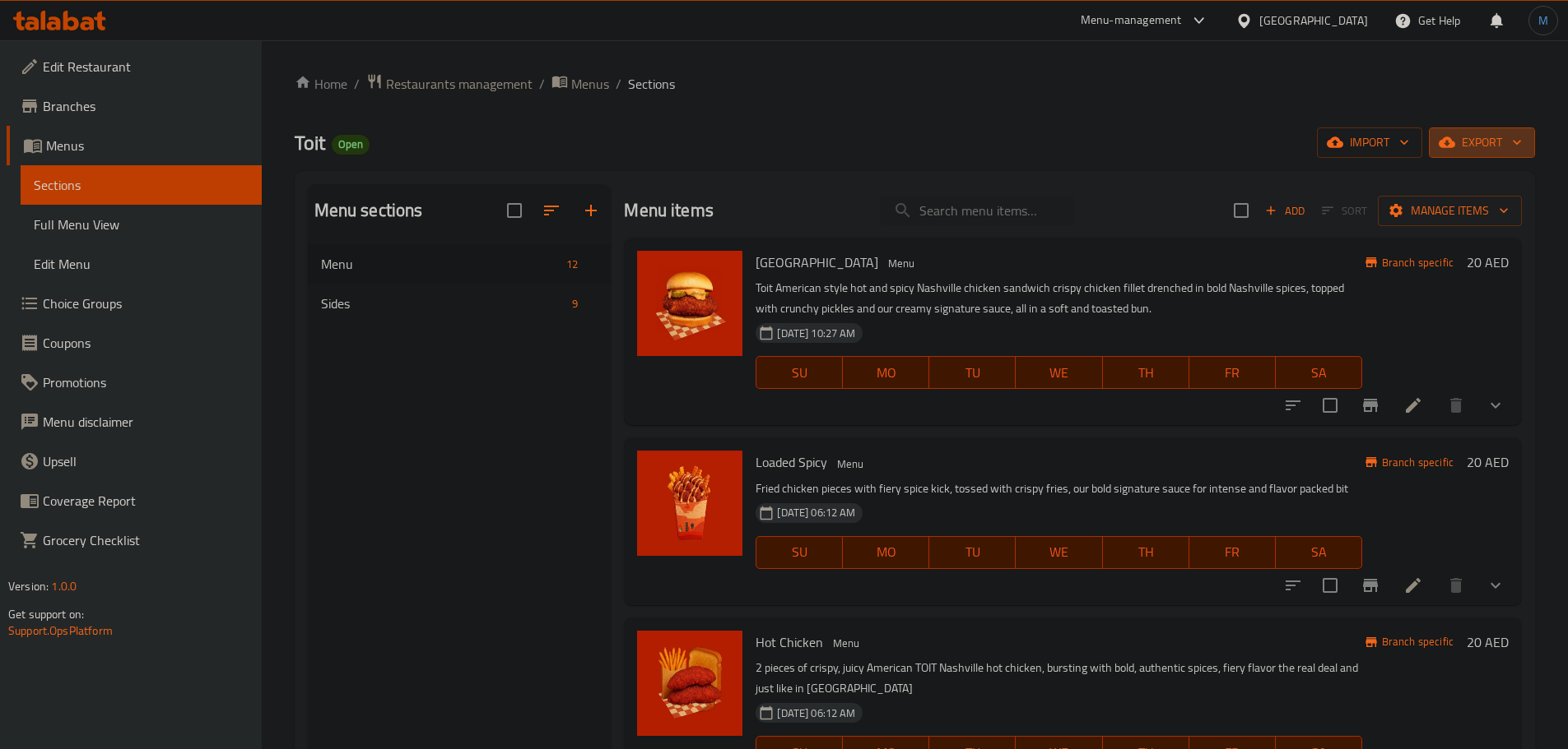
click at [1488, 149] on span "export" at bounding box center [1482, 142] width 80 height 20
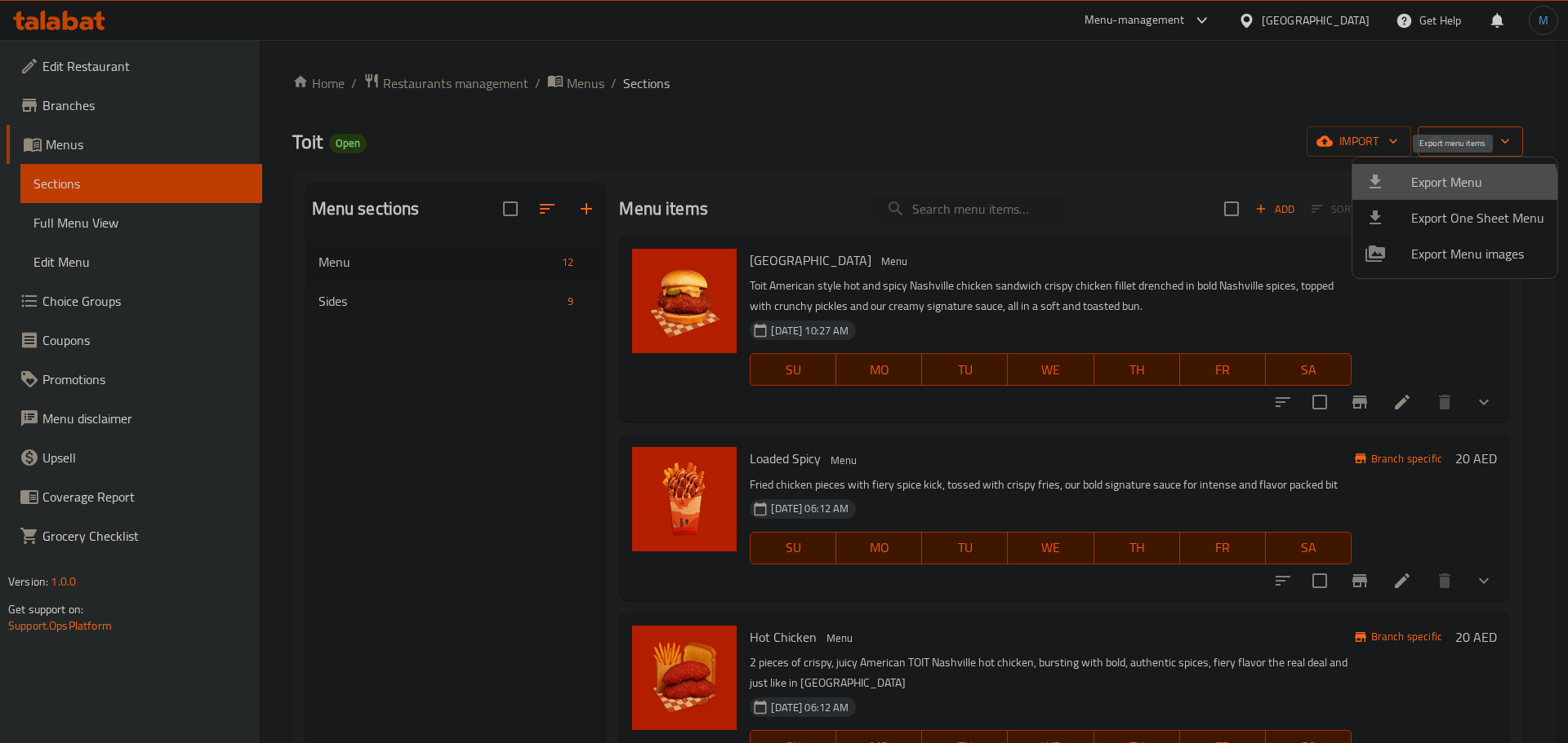
click at [1453, 192] on span "Export Menu" at bounding box center [1477, 182] width 133 height 19
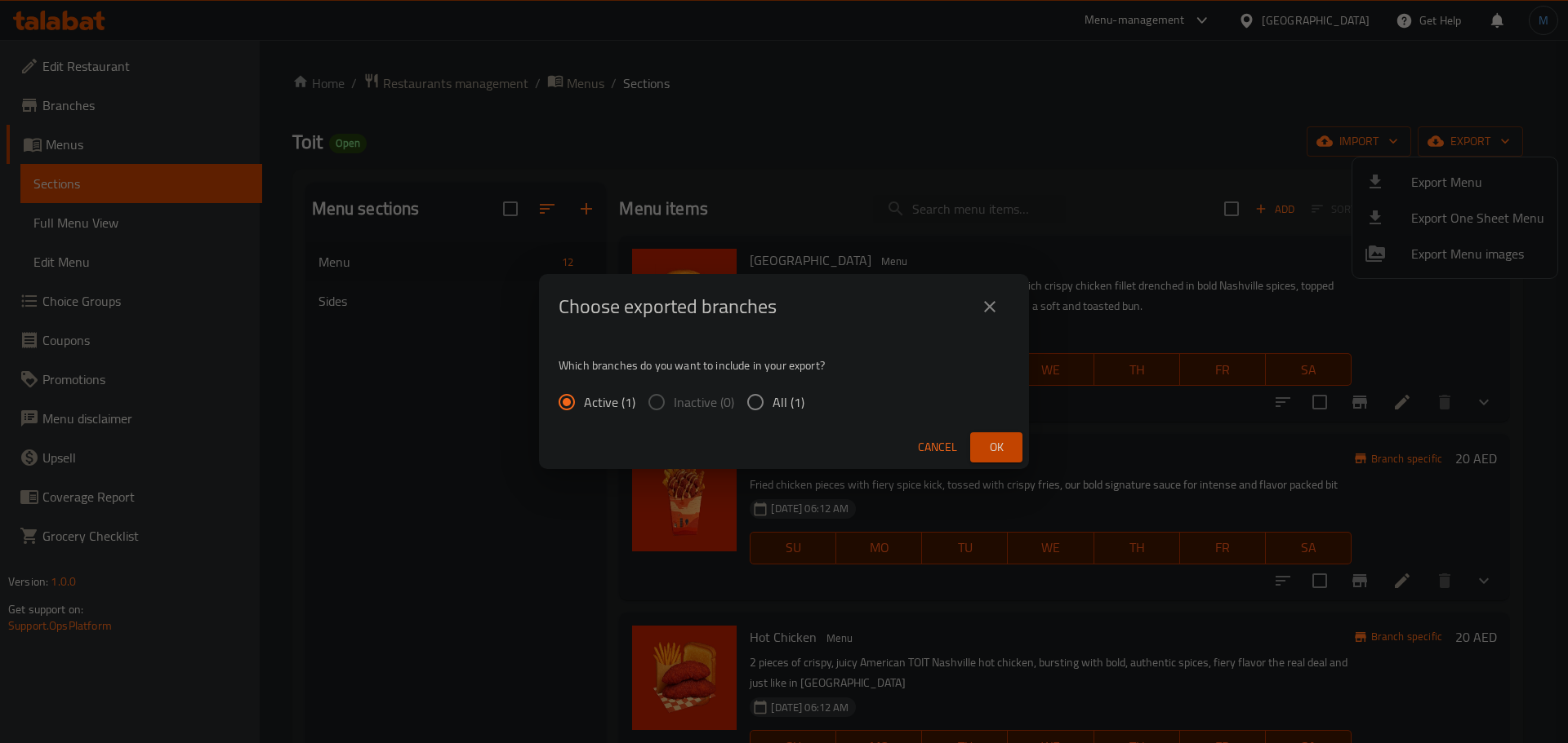
click at [1002, 444] on span "Ok" at bounding box center [996, 447] width 26 height 20
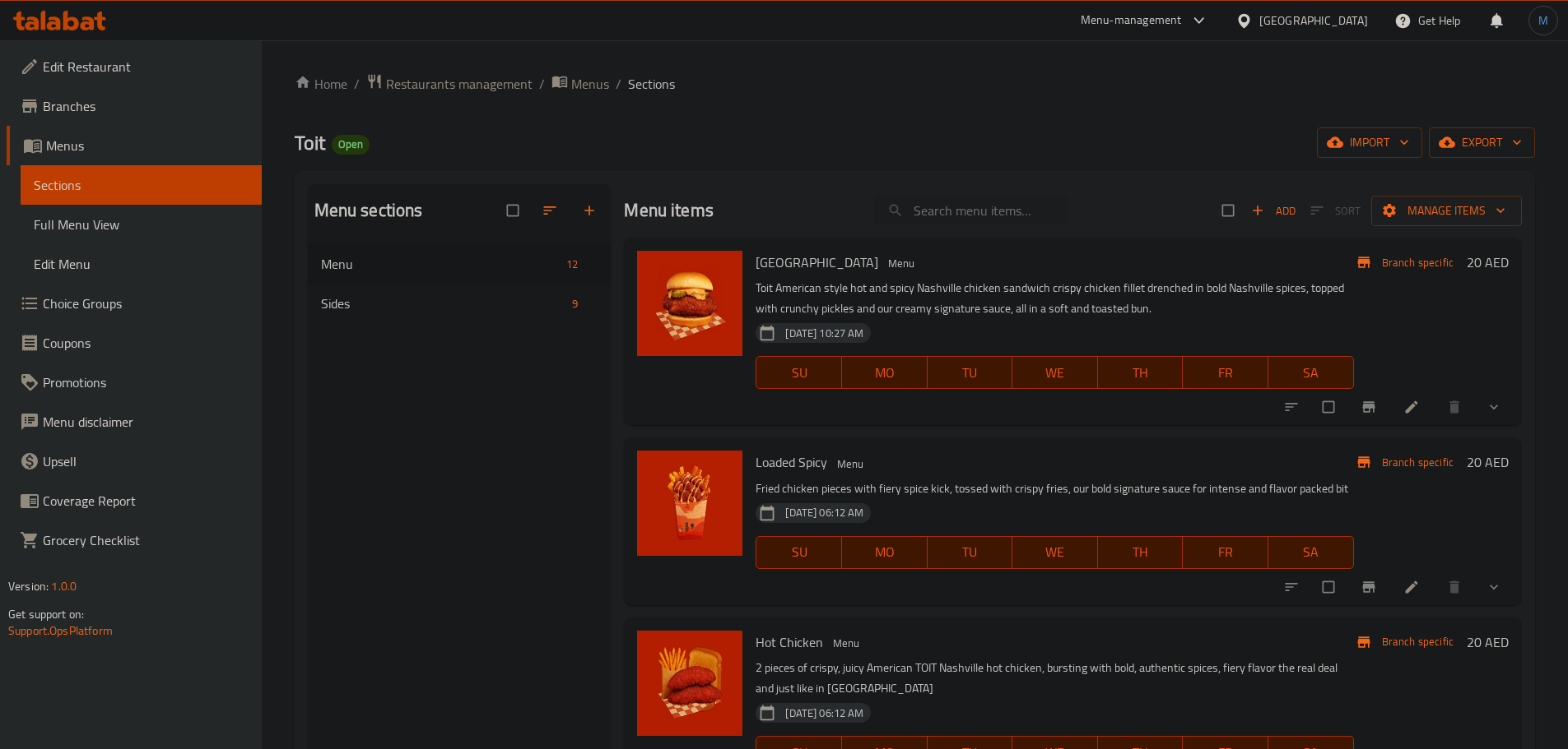
drag, startPoint x: 0, startPoint y: 0, endPoint x: 61, endPoint y: 31, distance: 68.4
click at [61, 31] on div at bounding box center [59, 20] width 119 height 33
click at [63, 20] on icon at bounding box center [71, 20] width 16 height 20
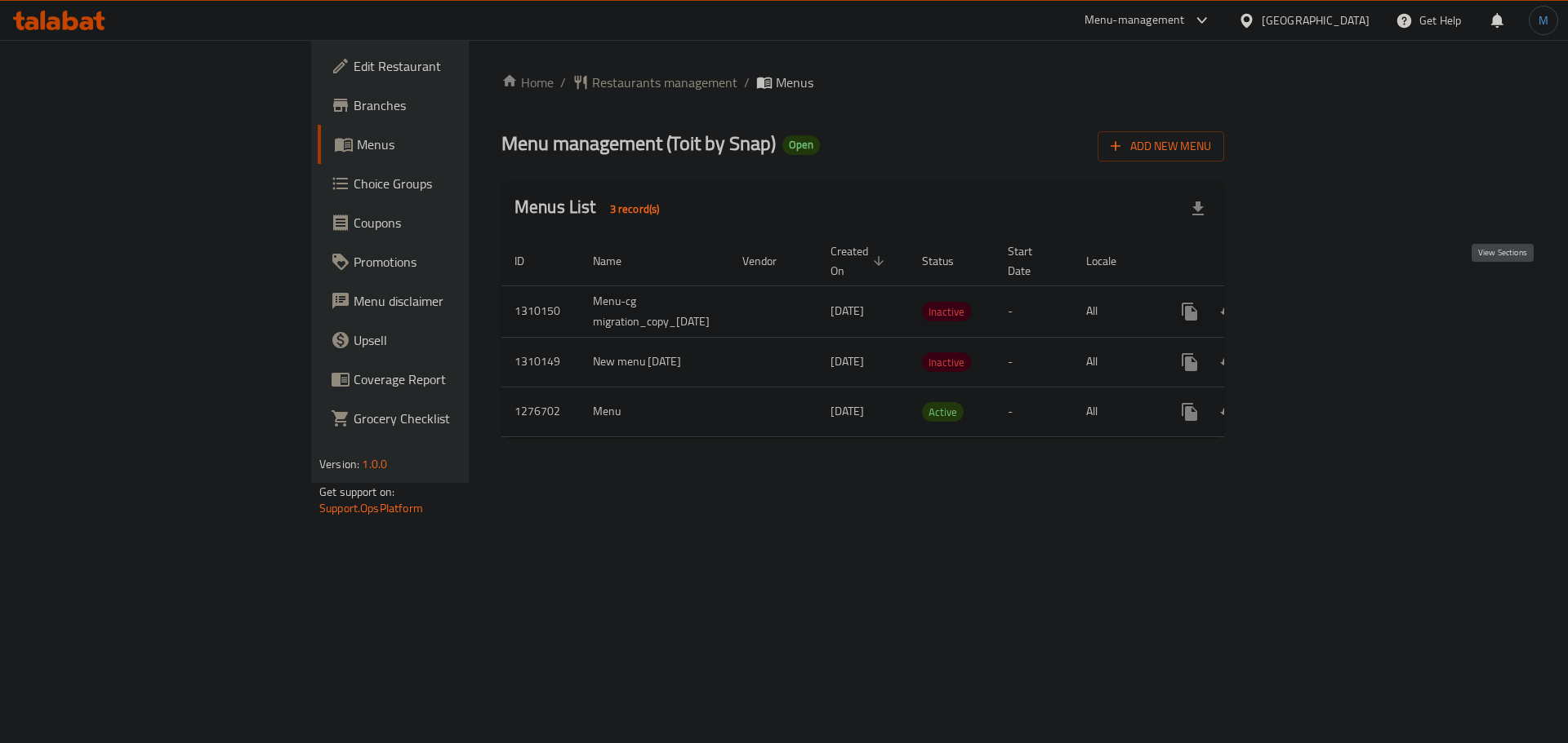
click at [1327, 302] on link "enhanced table" at bounding box center [1307, 312] width 39 height 39
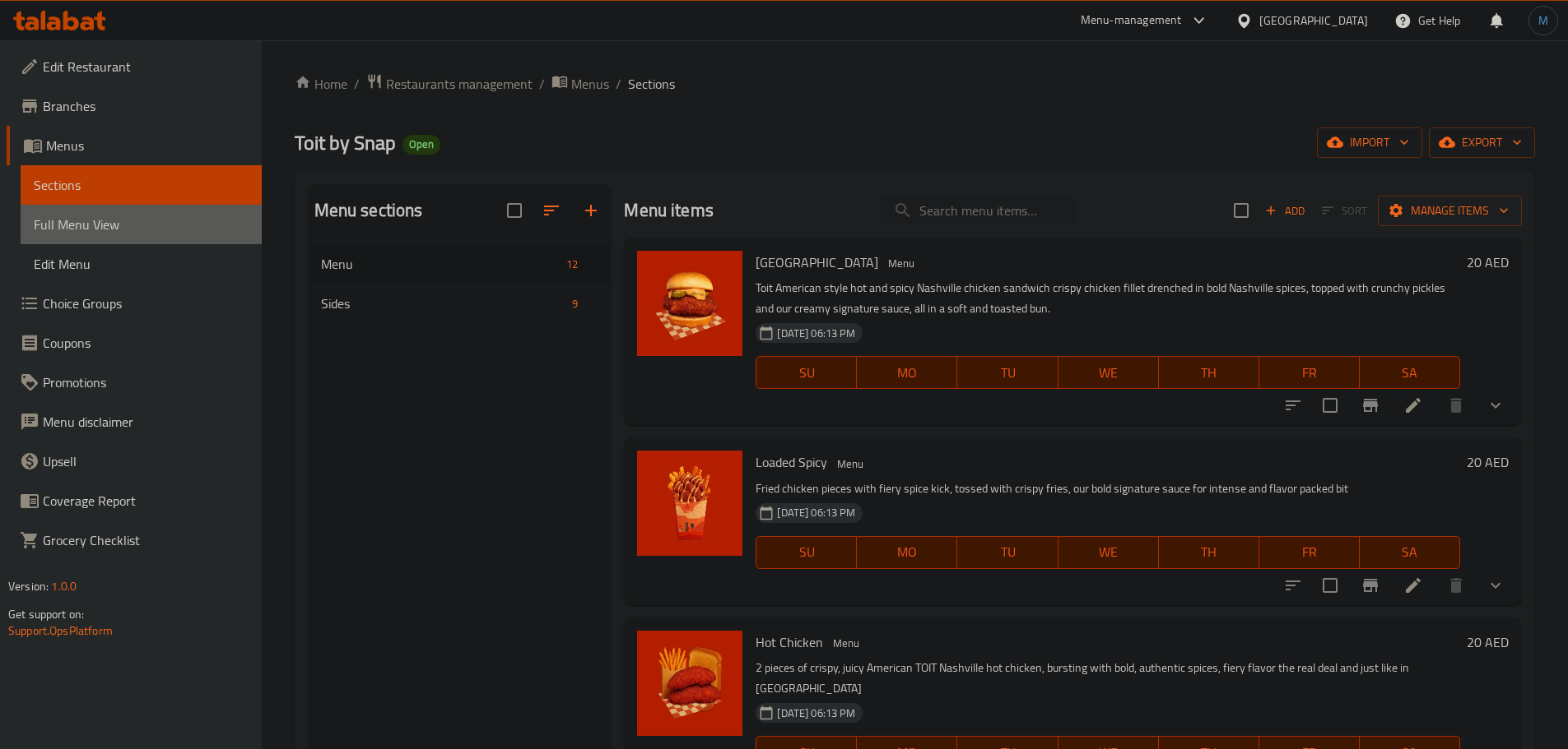
click at [144, 223] on span "Full Menu View" at bounding box center [141, 225] width 215 height 20
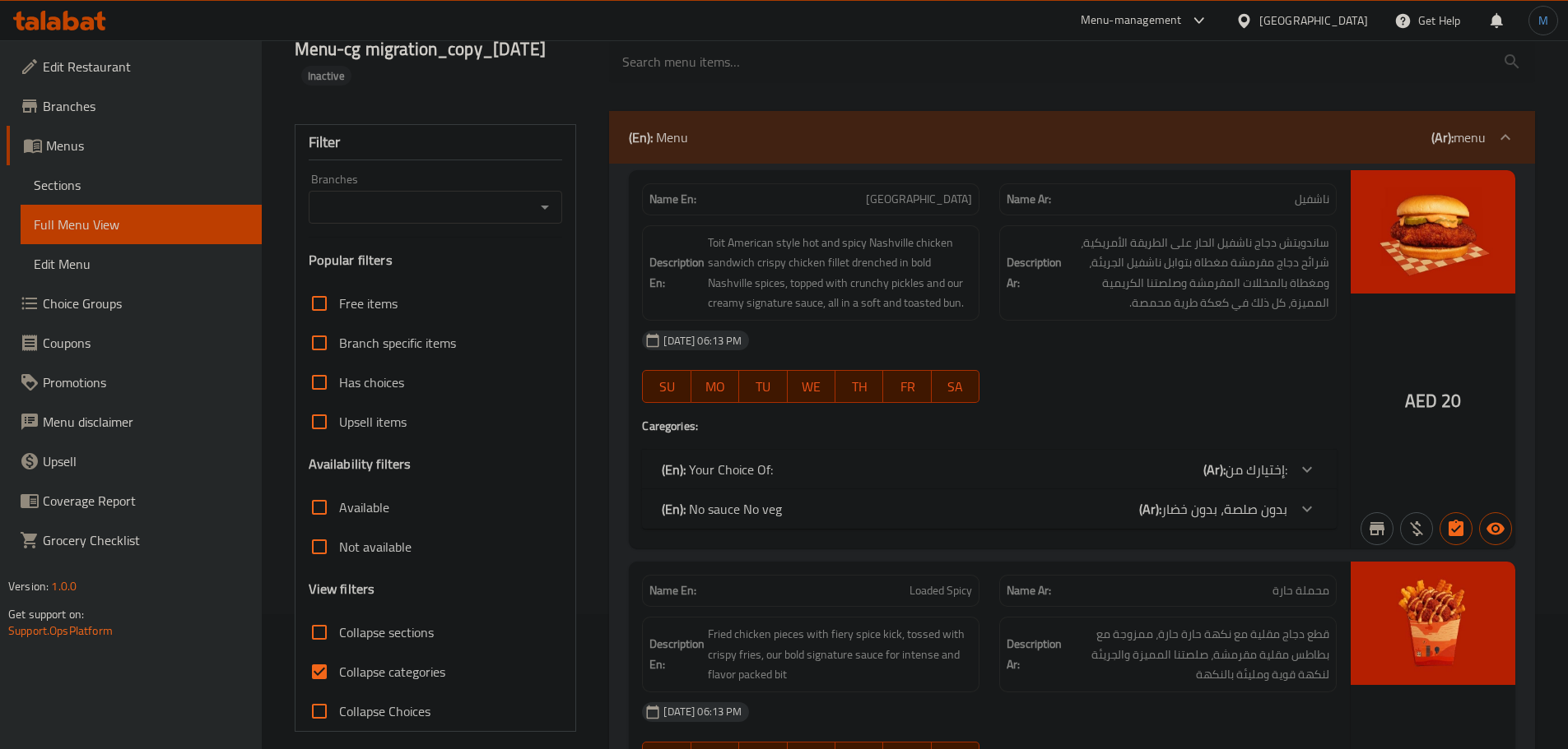
scroll to position [164, 0]
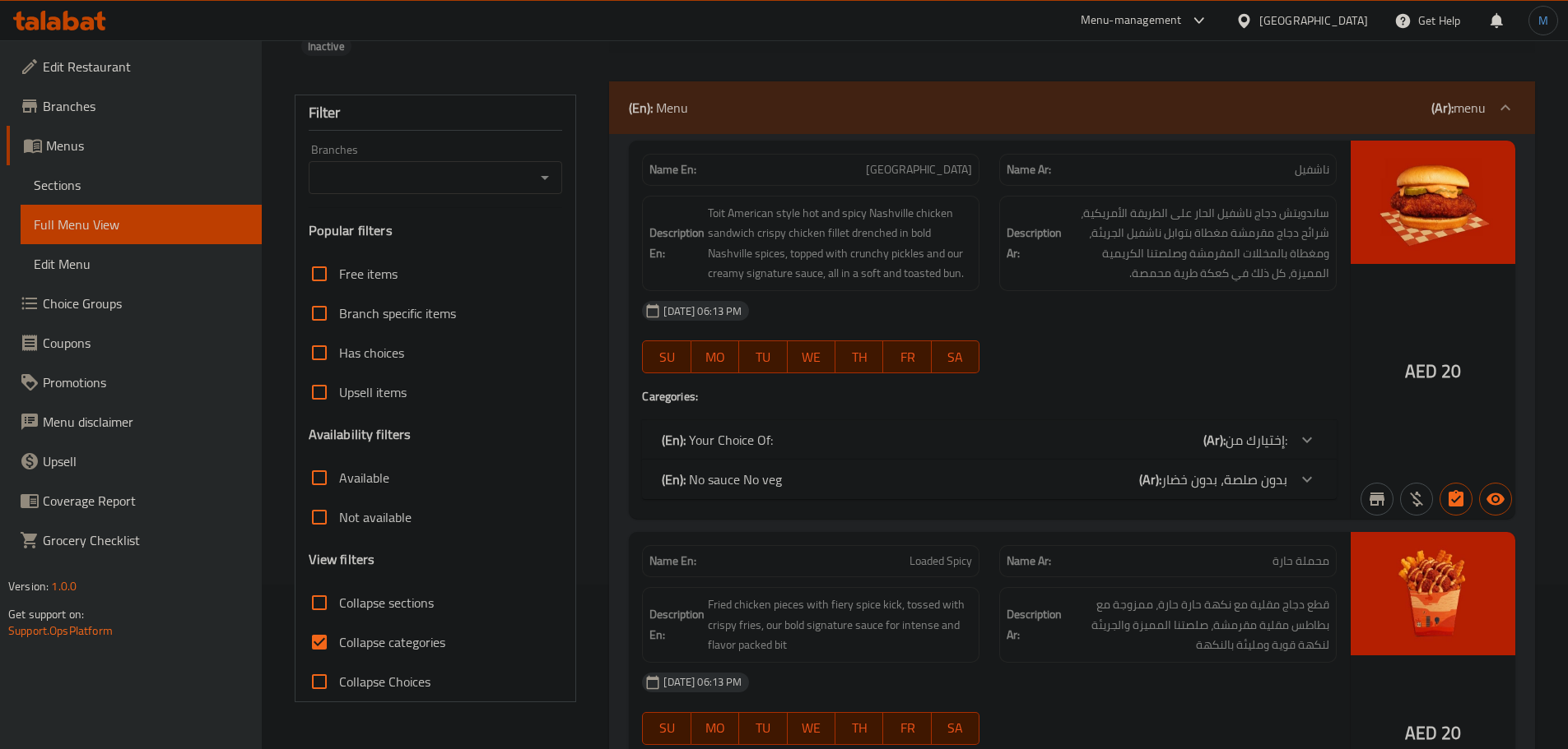
drag, startPoint x: 322, startPoint y: 635, endPoint x: 280, endPoint y: 38, distance: 598.5
click at [321, 635] on input "Collapse categories" at bounding box center [319, 643] width 39 height 39
checkbox input "false"
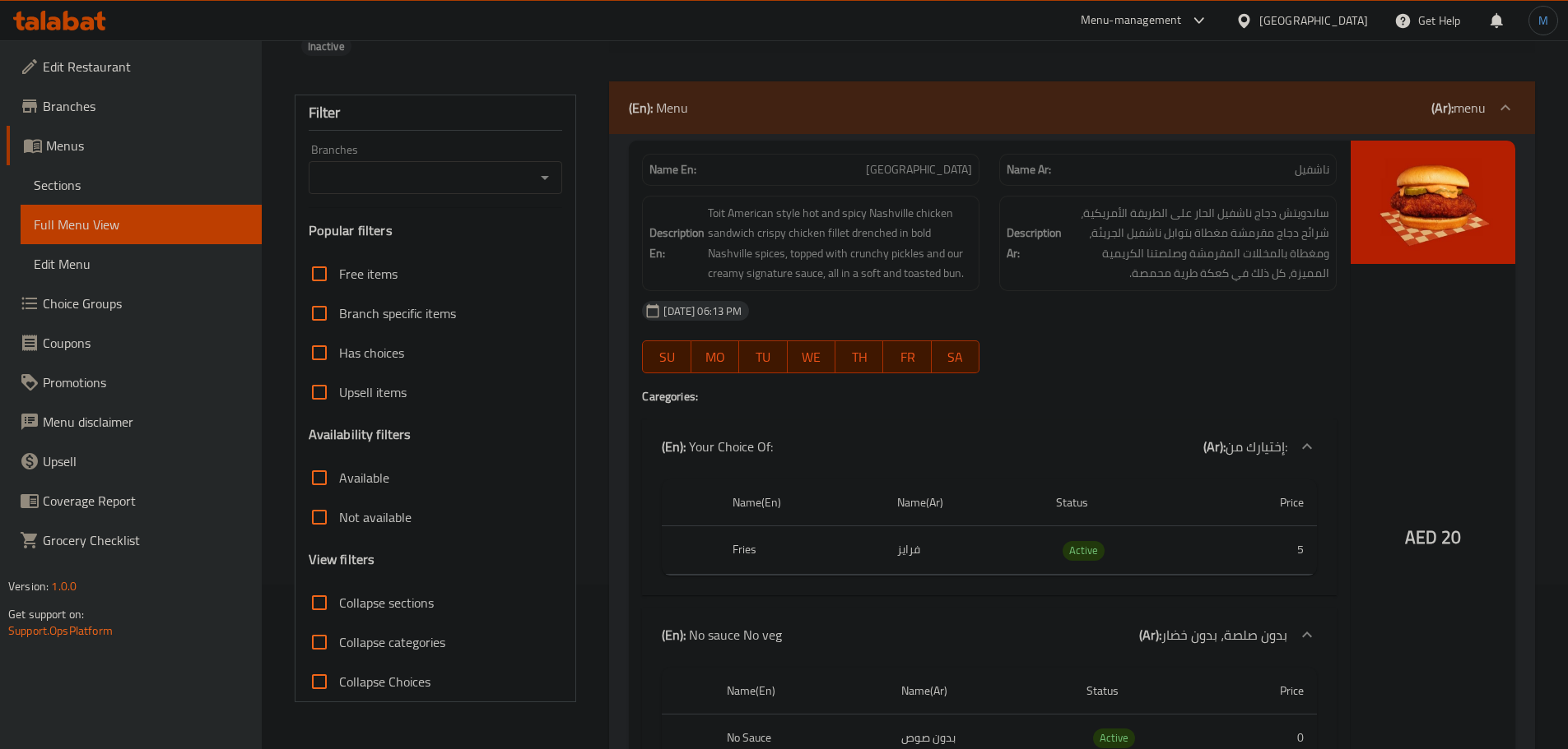
click at [115, 141] on span "Menus" at bounding box center [147, 146] width 202 height 20
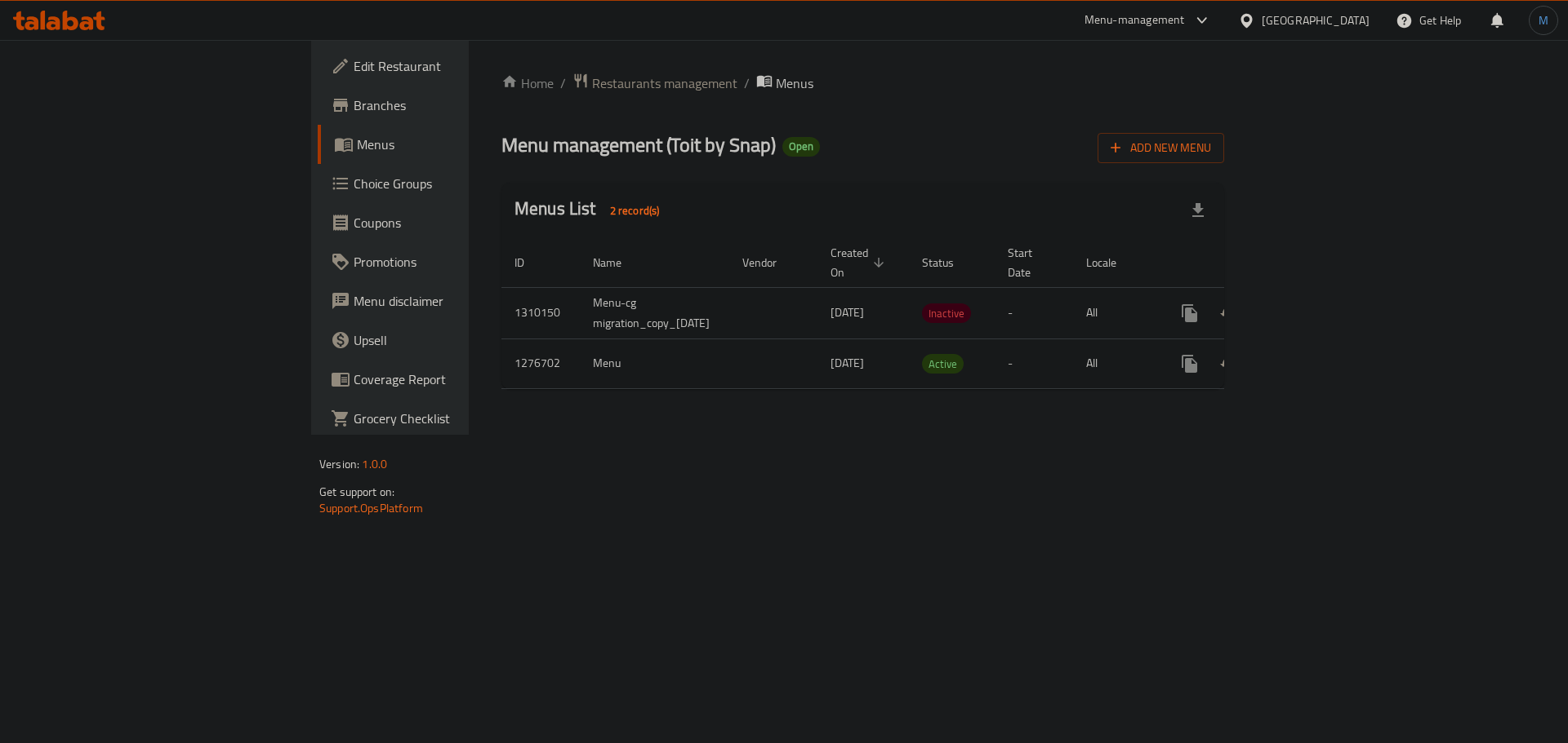
drag, startPoint x: 1490, startPoint y: 142, endPoint x: 1238, endPoint y: 122, distance: 252.8
click at [1224, 117] on div "Home / Restaurants management / Menus Menu management ( Toit by Snap ) Open Add…" at bounding box center [862, 237] width 722 height 329
click at [1211, 143] on span "Add New Menu" at bounding box center [1161, 146] width 100 height 20
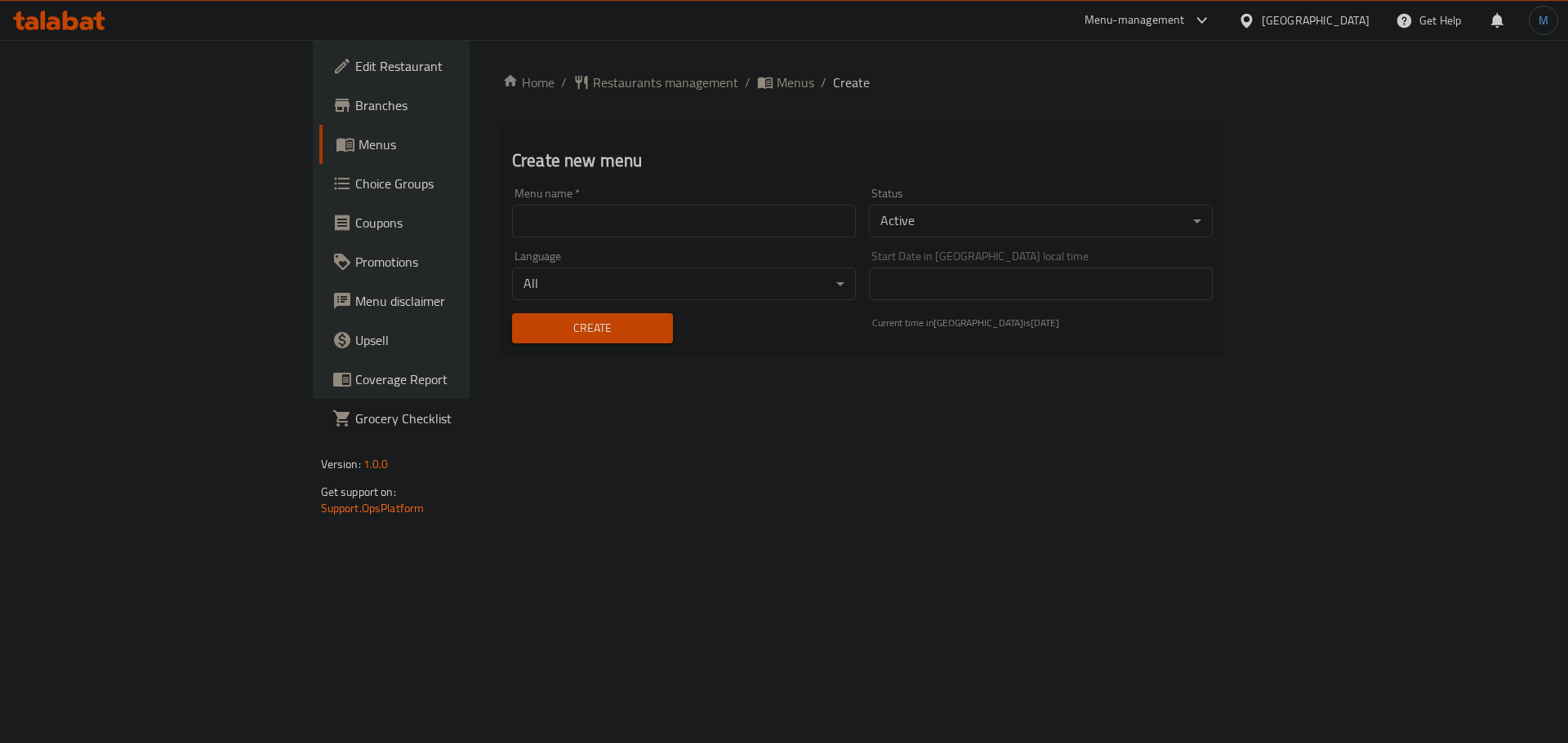
click at [1042, 233] on body "​ Menu-management [GEOGRAPHIC_DATA] Get Help M Edit Restaurant Branches Menus C…" at bounding box center [784, 391] width 1568 height 703
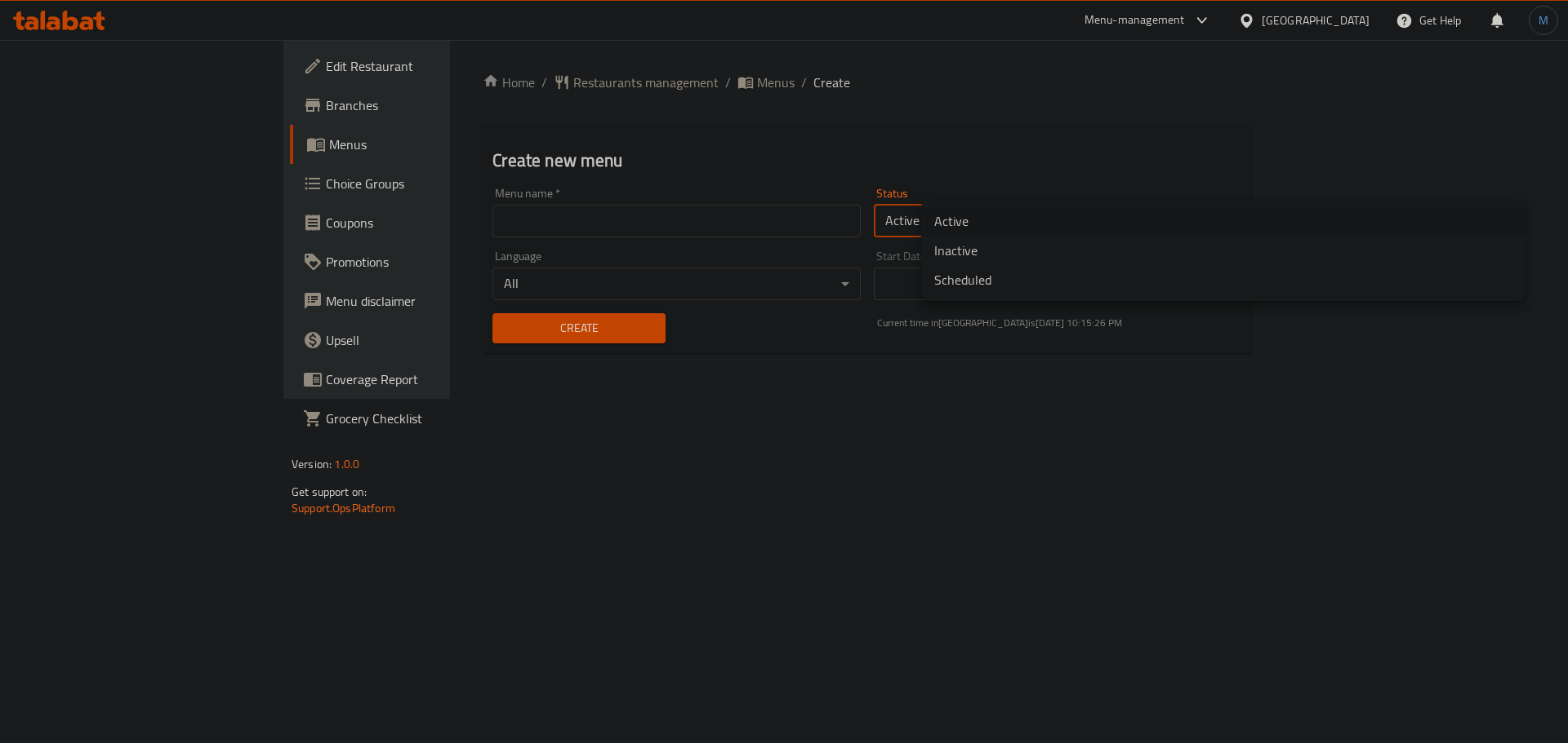
click at [1011, 254] on li "Inactive" at bounding box center [1224, 250] width 604 height 29
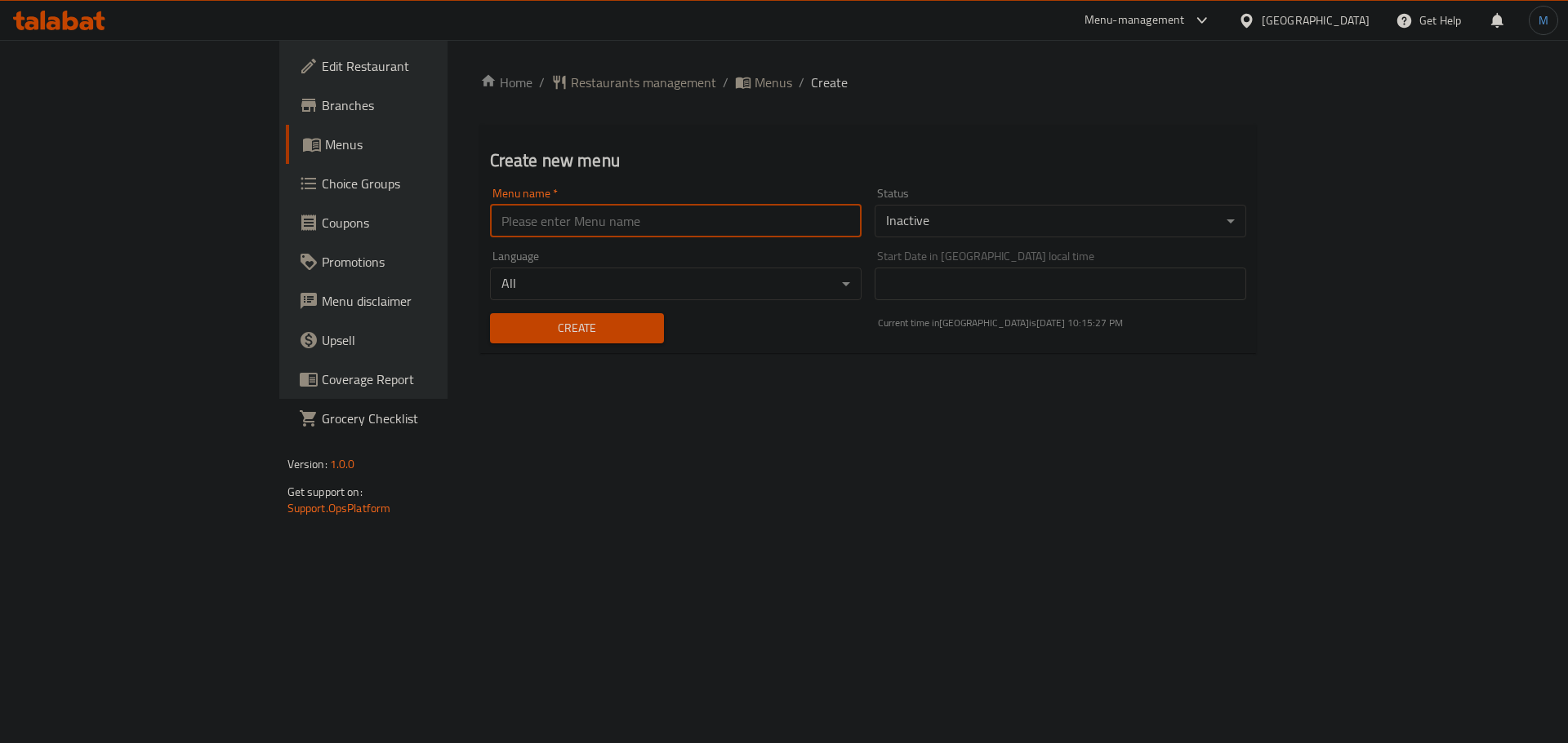
click at [498, 229] on input "text" at bounding box center [676, 221] width 372 height 33
type input "24"
click at [555, 310] on div "Create" at bounding box center [577, 328] width 195 height 50
click at [556, 317] on button "Create" at bounding box center [577, 328] width 174 height 30
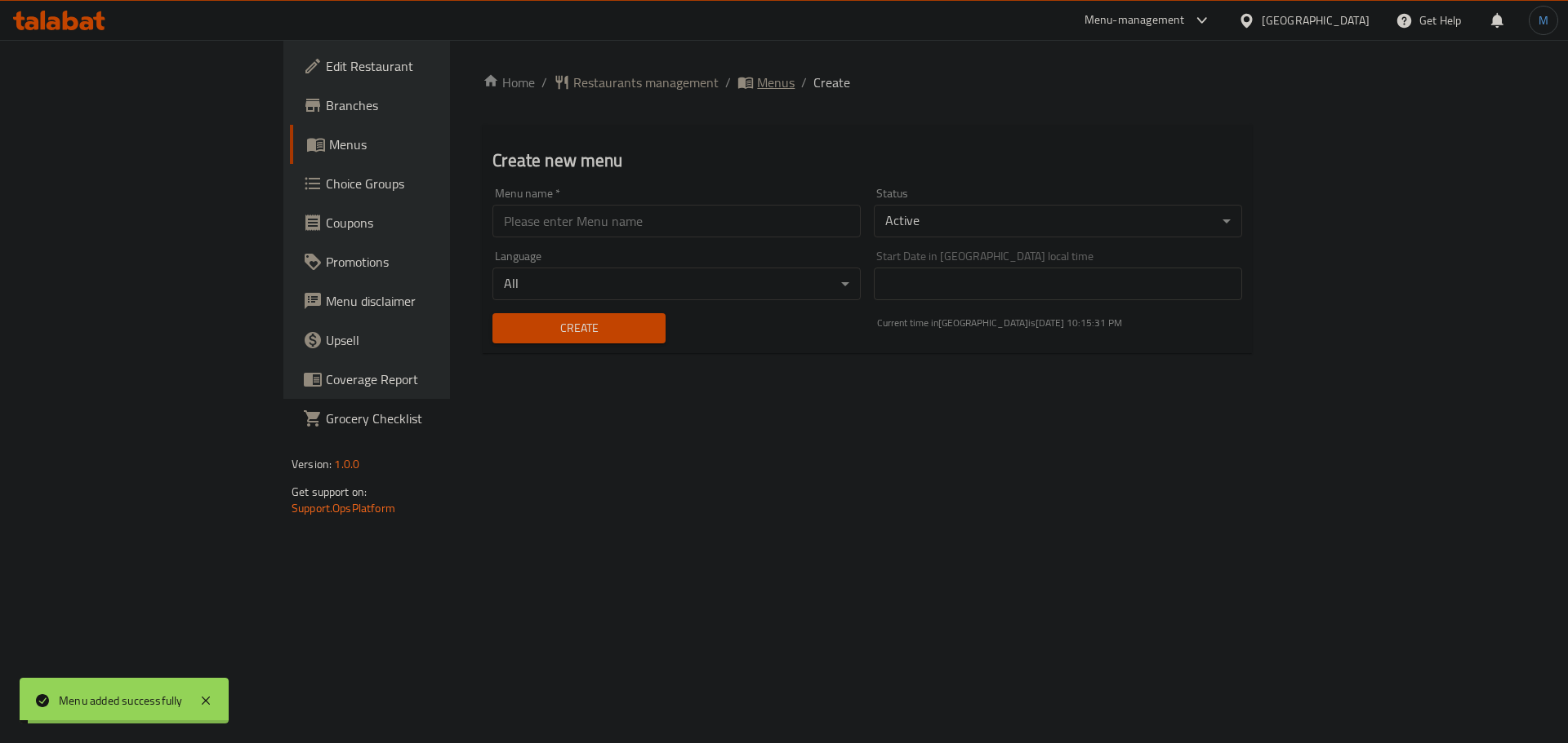
click at [757, 72] on span "Menus" at bounding box center [775, 82] width 38 height 19
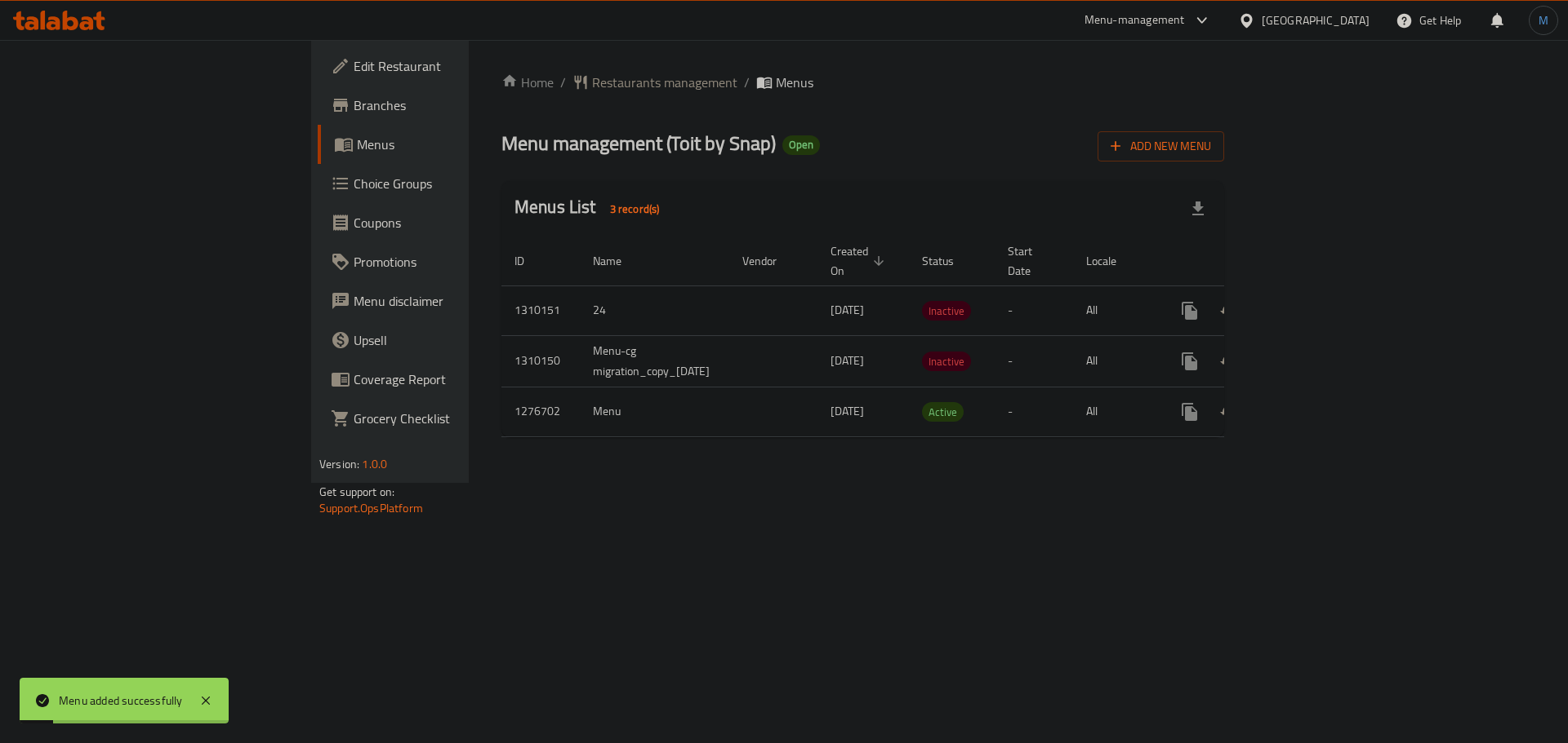
click at [1314, 304] on icon "enhanced table" at bounding box center [1307, 311] width 15 height 15
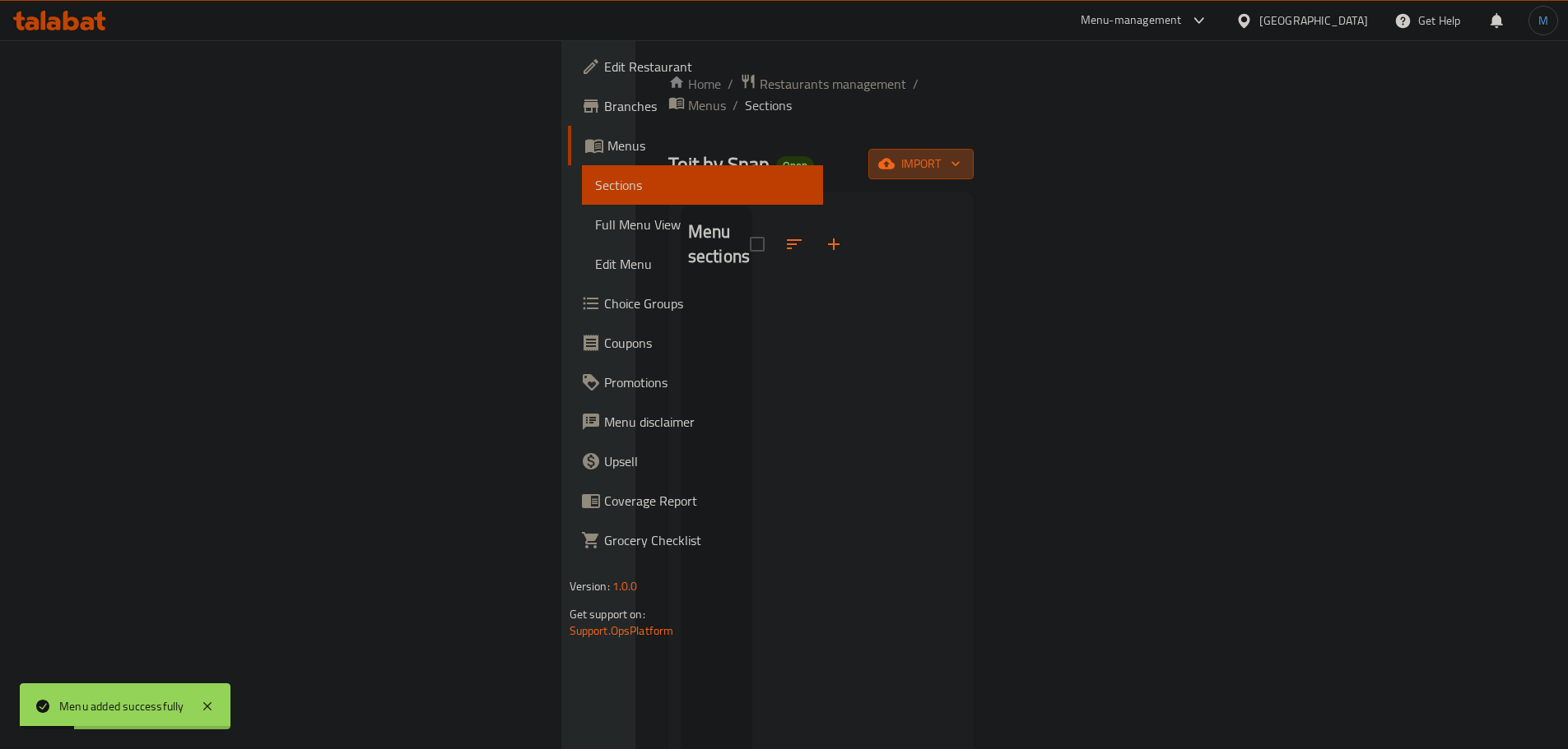
click at [961, 154] on span "import" at bounding box center [921, 163] width 79 height 20
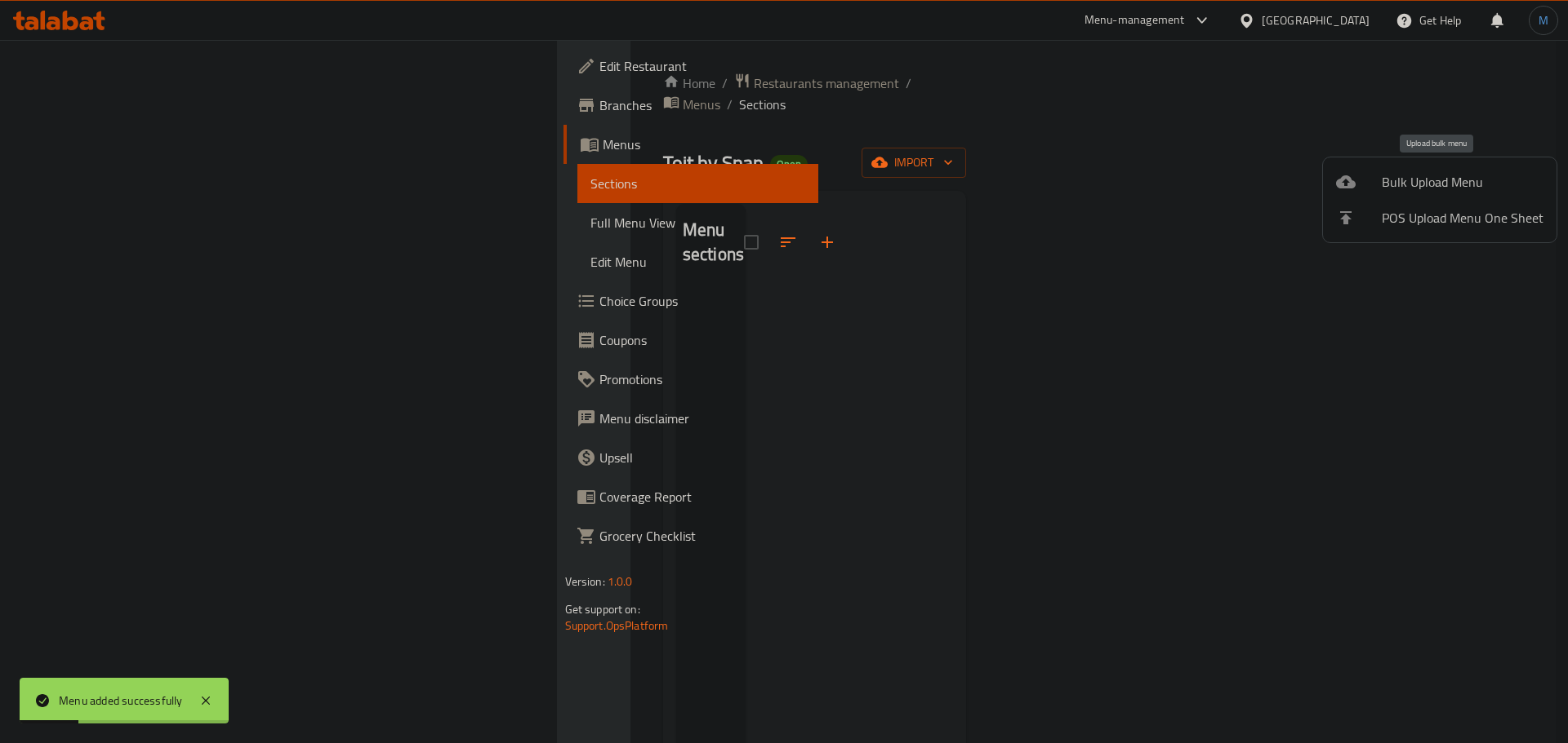
click at [1471, 173] on span "Bulk Upload Menu" at bounding box center [1462, 182] width 162 height 19
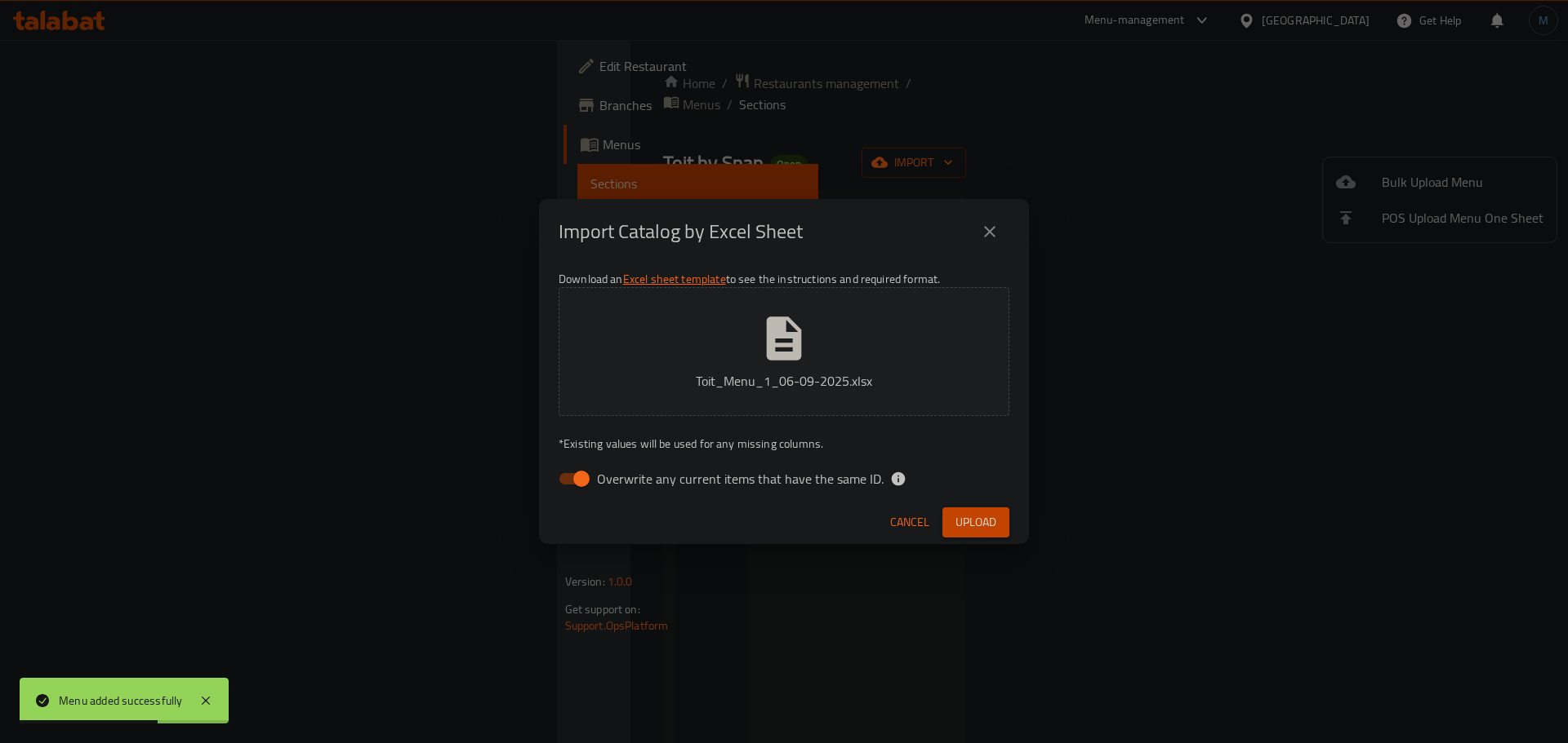
drag, startPoint x: 758, startPoint y: 481, endPoint x: 781, endPoint y: 497, distance: 28.0
click at [758, 481] on span "Overwrite any current items that have the same ID." at bounding box center [740, 479] width 286 height 19
click at [628, 481] on input "Overwrite any current items that have the same ID." at bounding box center [581, 479] width 93 height 31
checkbox input "false"
click at [1012, 522] on div "Cancel Upload" at bounding box center [784, 522] width 490 height 43
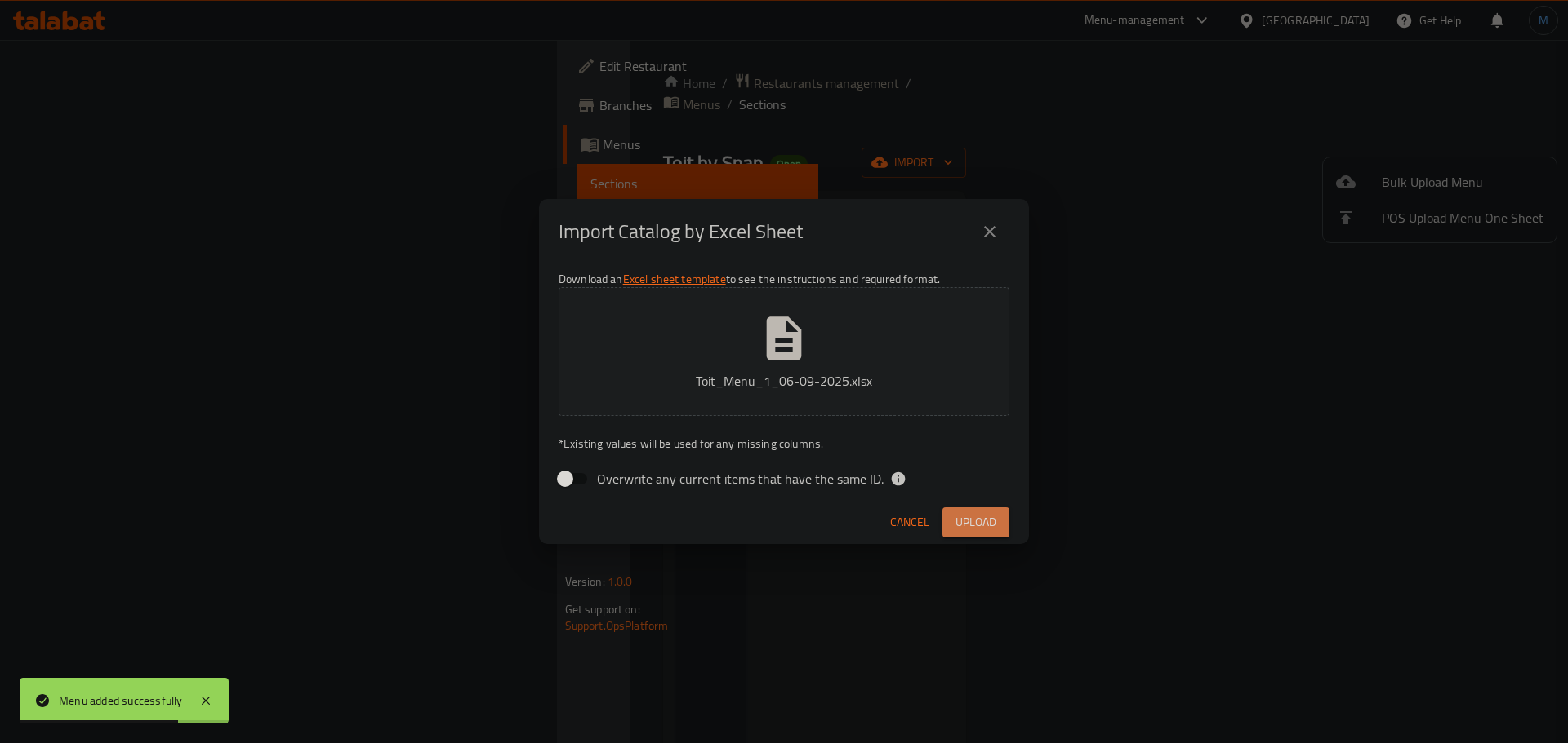
click at [987, 522] on span "Upload" at bounding box center [976, 522] width 41 height 20
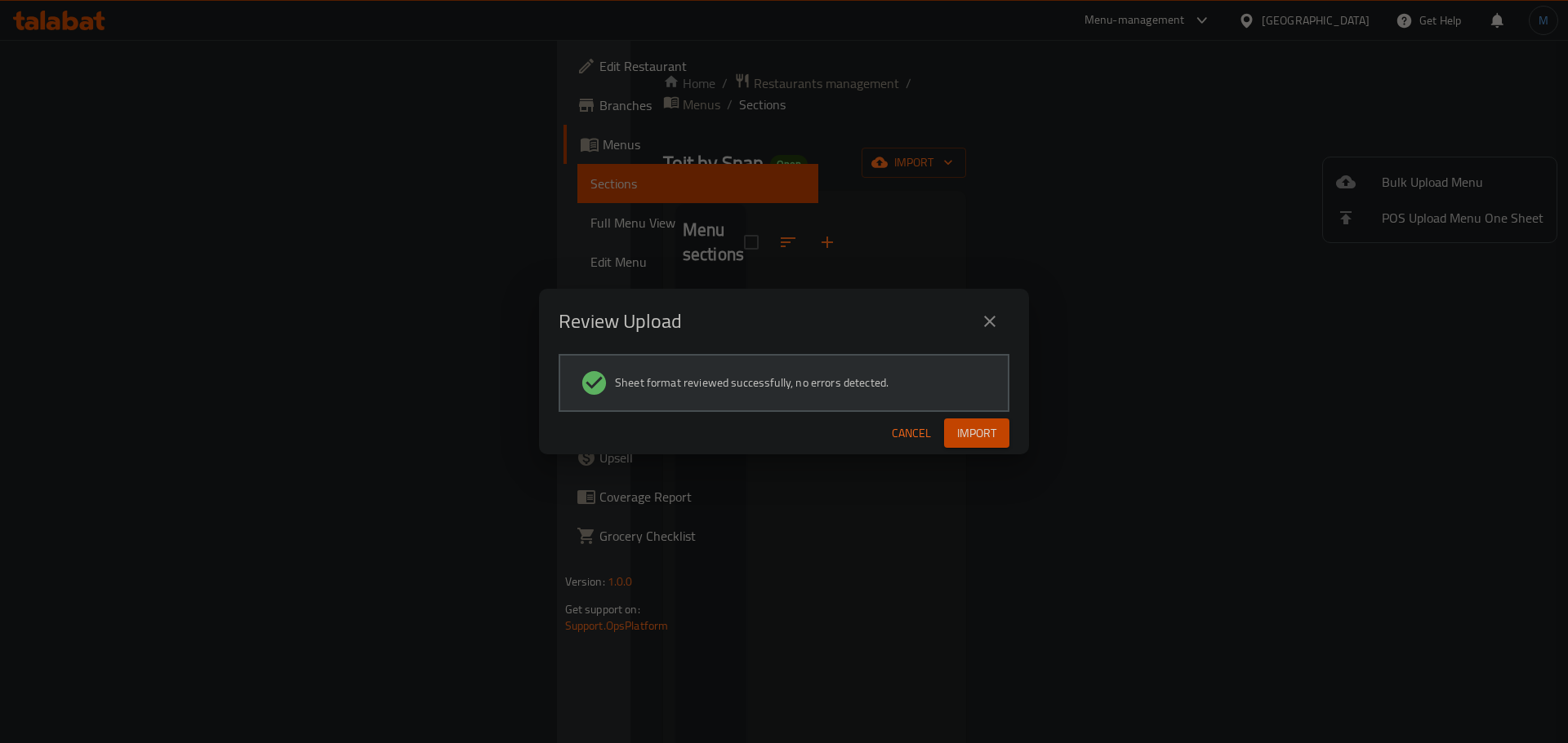
click at [1005, 428] on button "Import" at bounding box center [977, 434] width 65 height 30
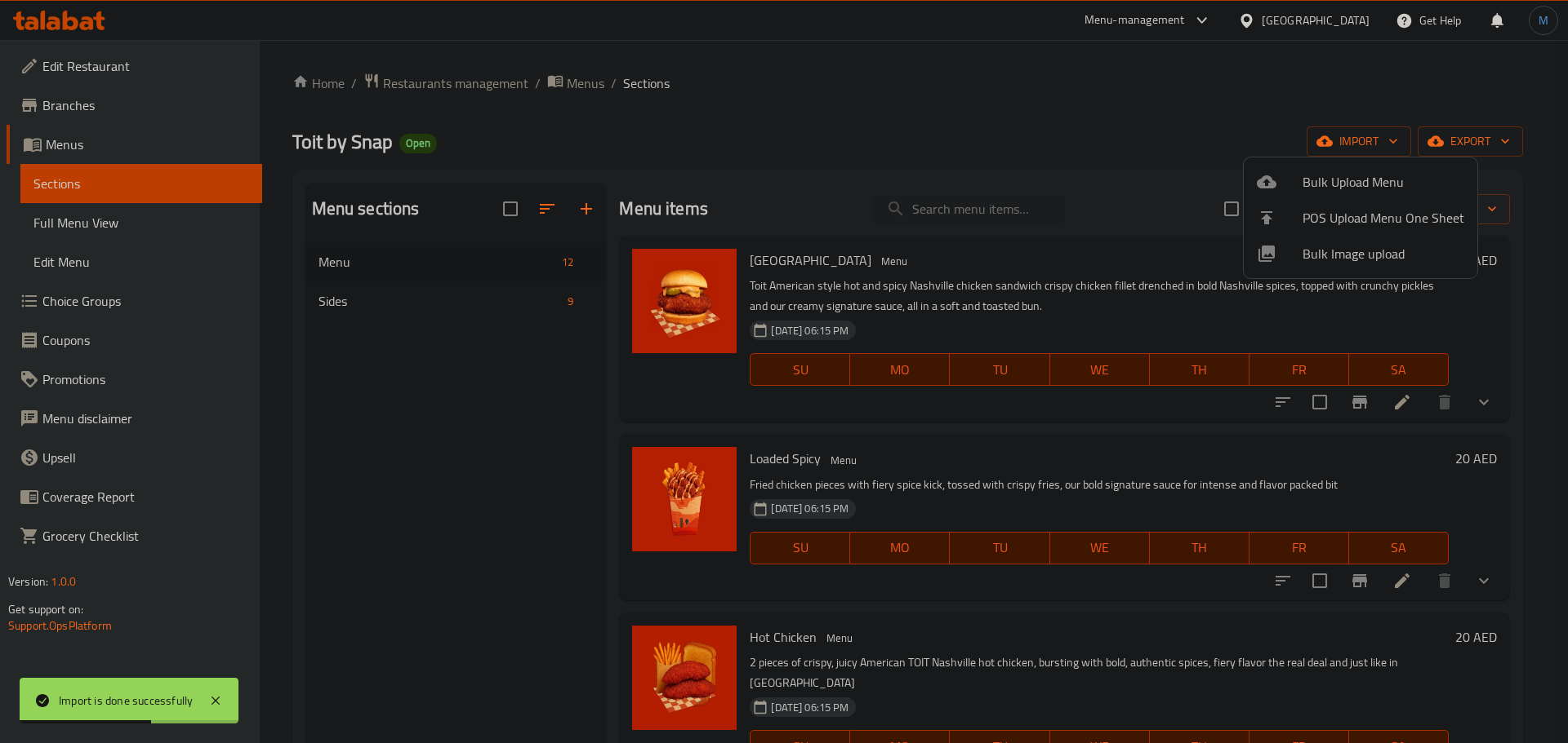
click at [389, 436] on div at bounding box center [784, 372] width 1568 height 743
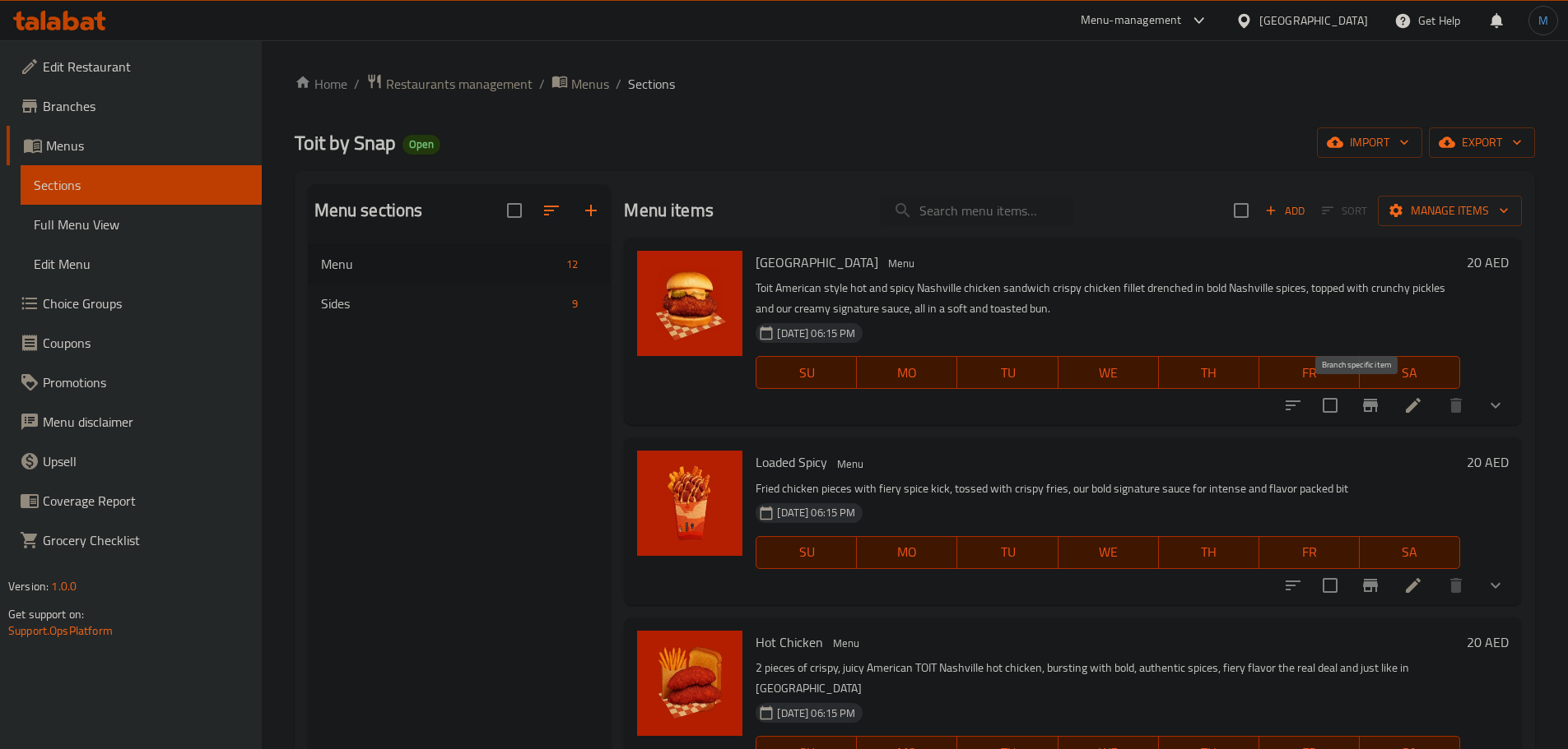
click at [1350, 413] on button "Branch-specific-item" at bounding box center [1370, 406] width 39 height 39
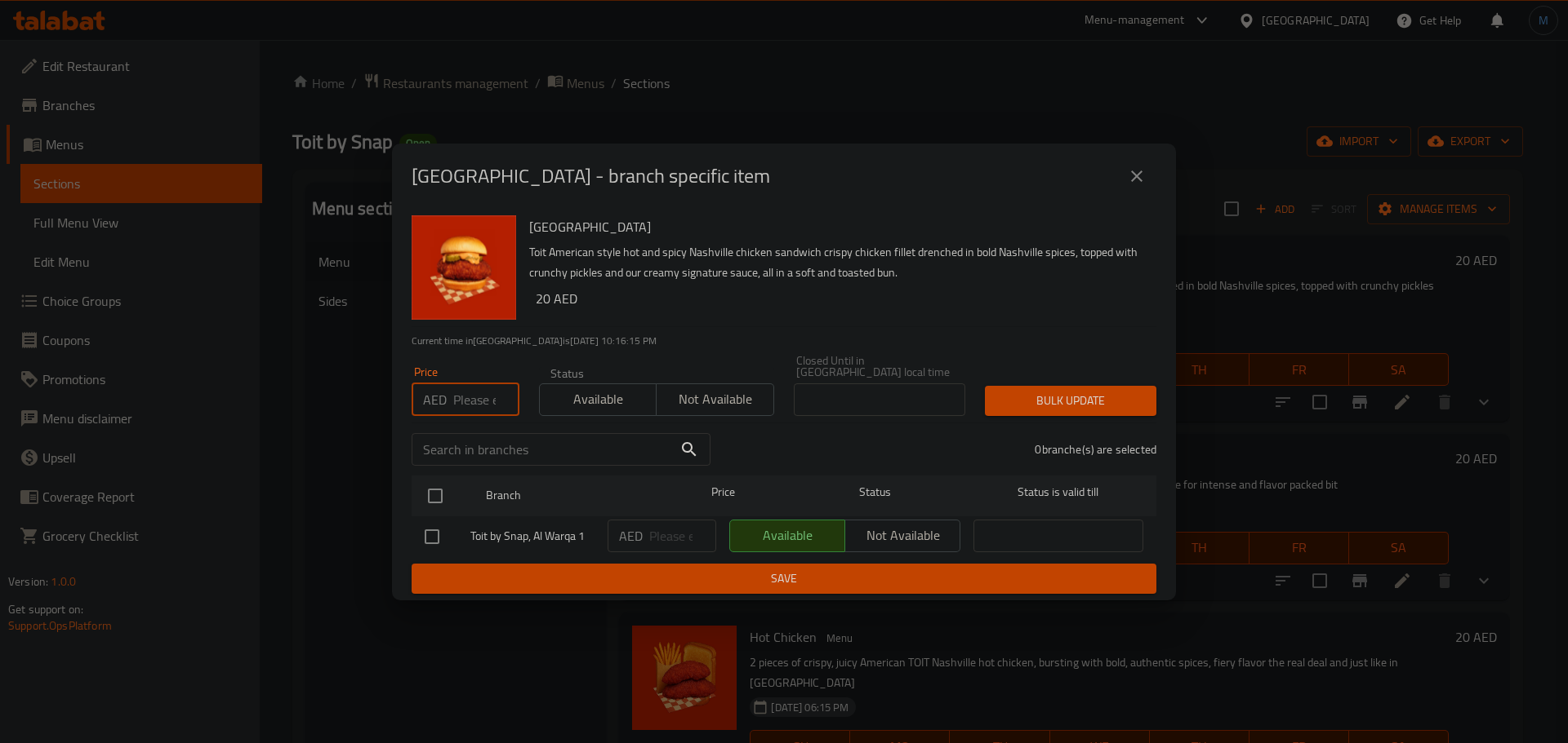
click at [468, 400] on input "number" at bounding box center [485, 400] width 66 height 33
type input "19"
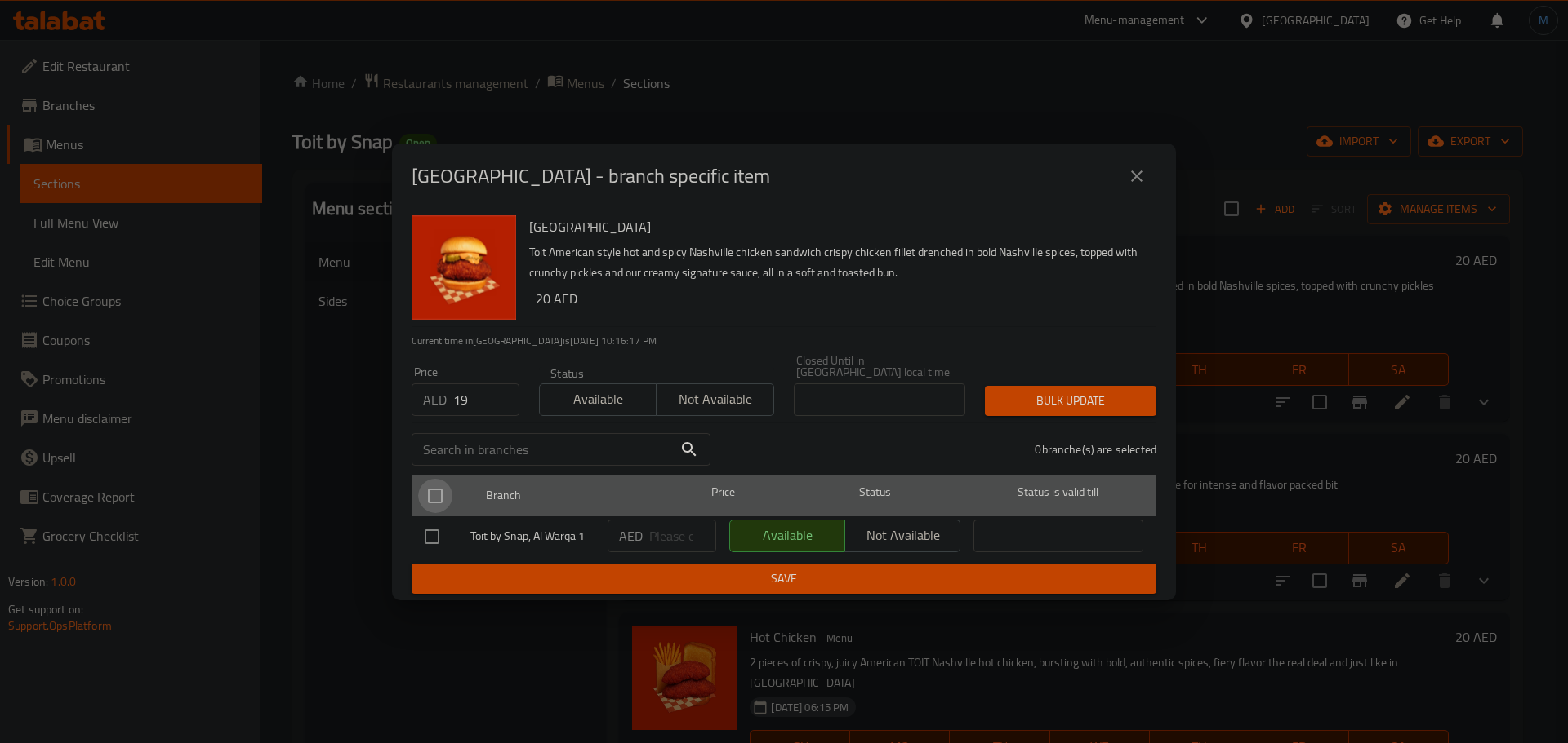
click at [447, 479] on input "checkbox" at bounding box center [435, 496] width 34 height 34
checkbox input "true"
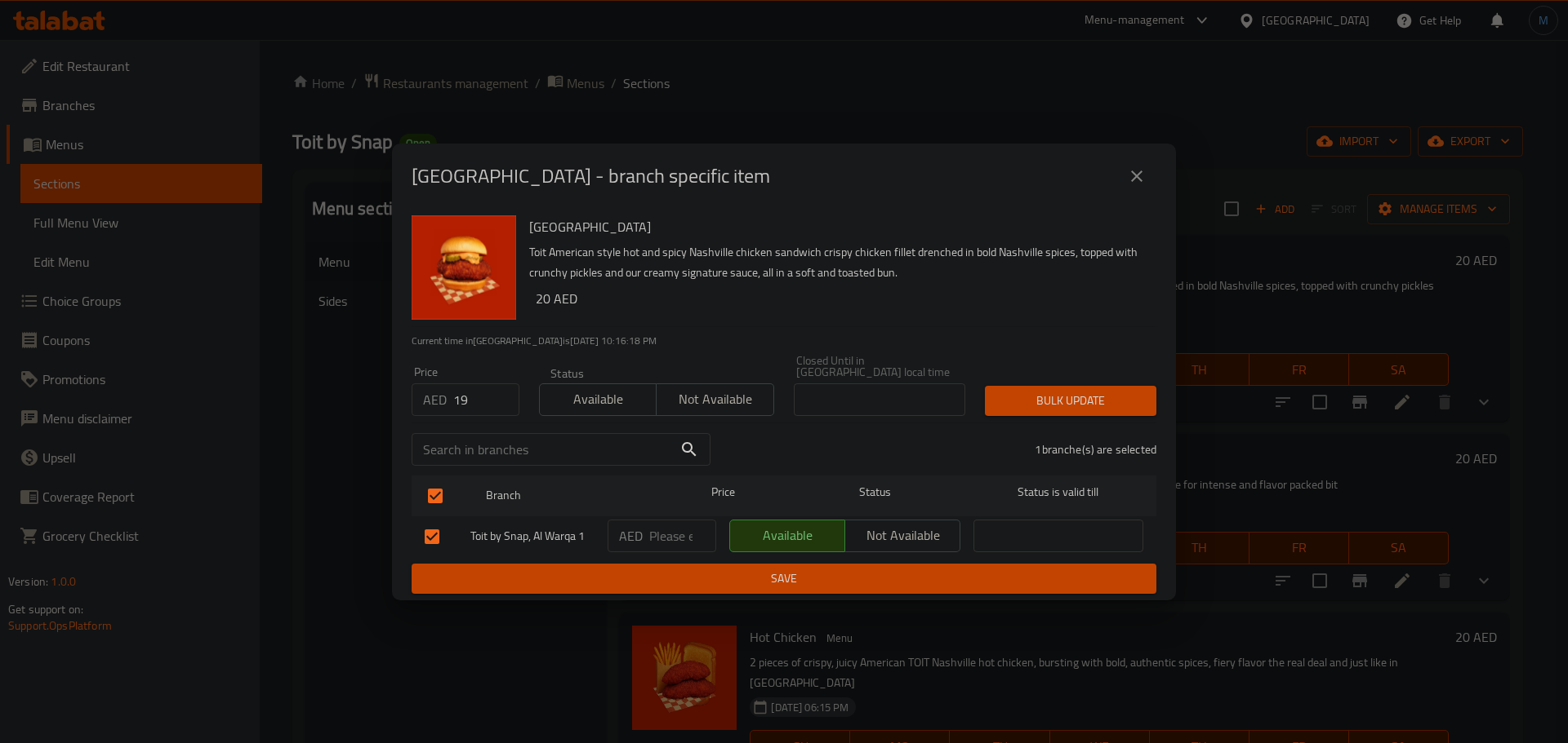
click at [1028, 422] on div "1 branche(s) are selected" at bounding box center [943, 449] width 446 height 59
click at [1036, 405] on span "Bulk update" at bounding box center [1070, 401] width 145 height 20
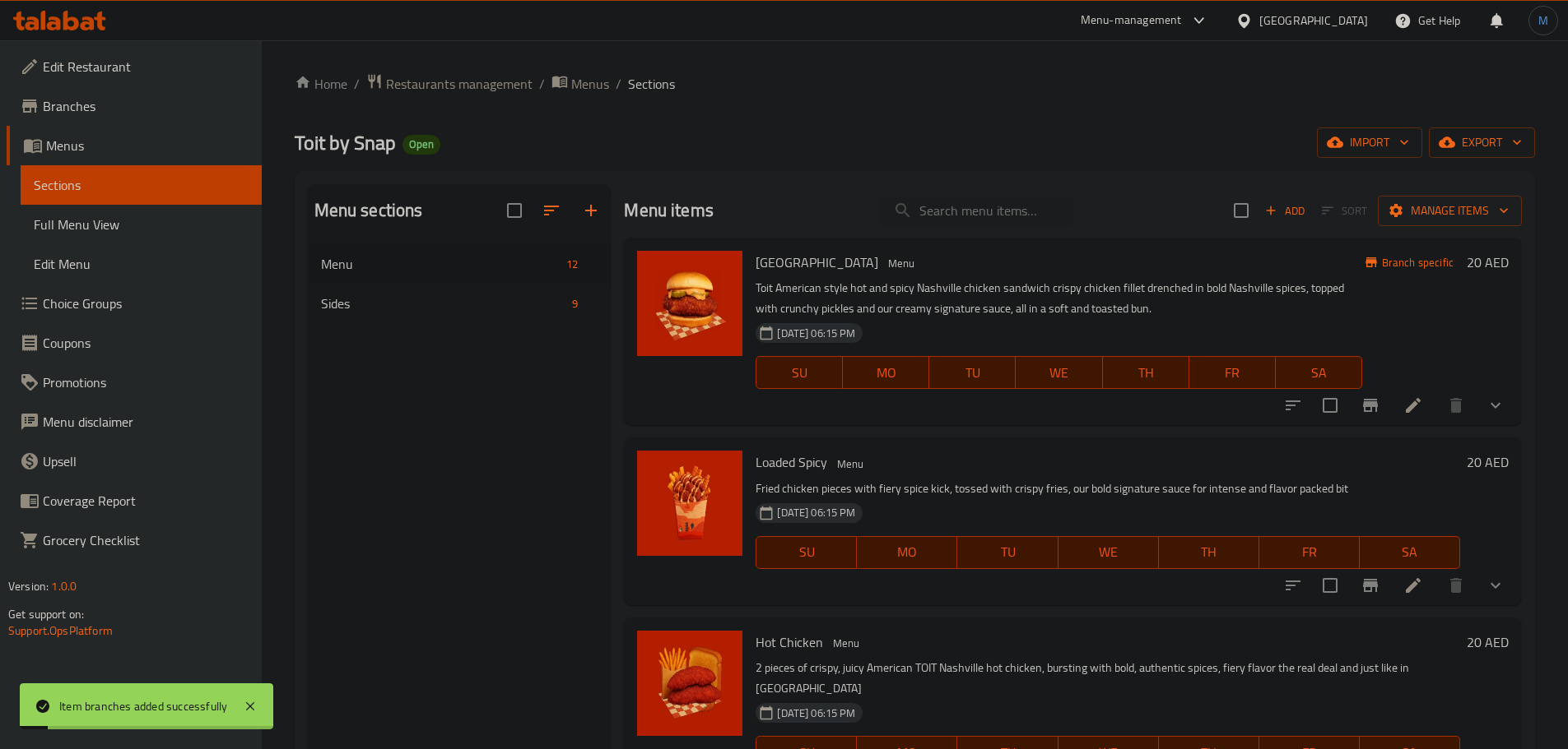
click at [1189, 352] on div "SU MO TU WE TH FR SA" at bounding box center [1058, 373] width 619 height 46
click at [1374, 576] on div at bounding box center [1394, 586] width 242 height 39
click at [1368, 587] on button "Branch-specific-item" at bounding box center [1370, 586] width 39 height 39
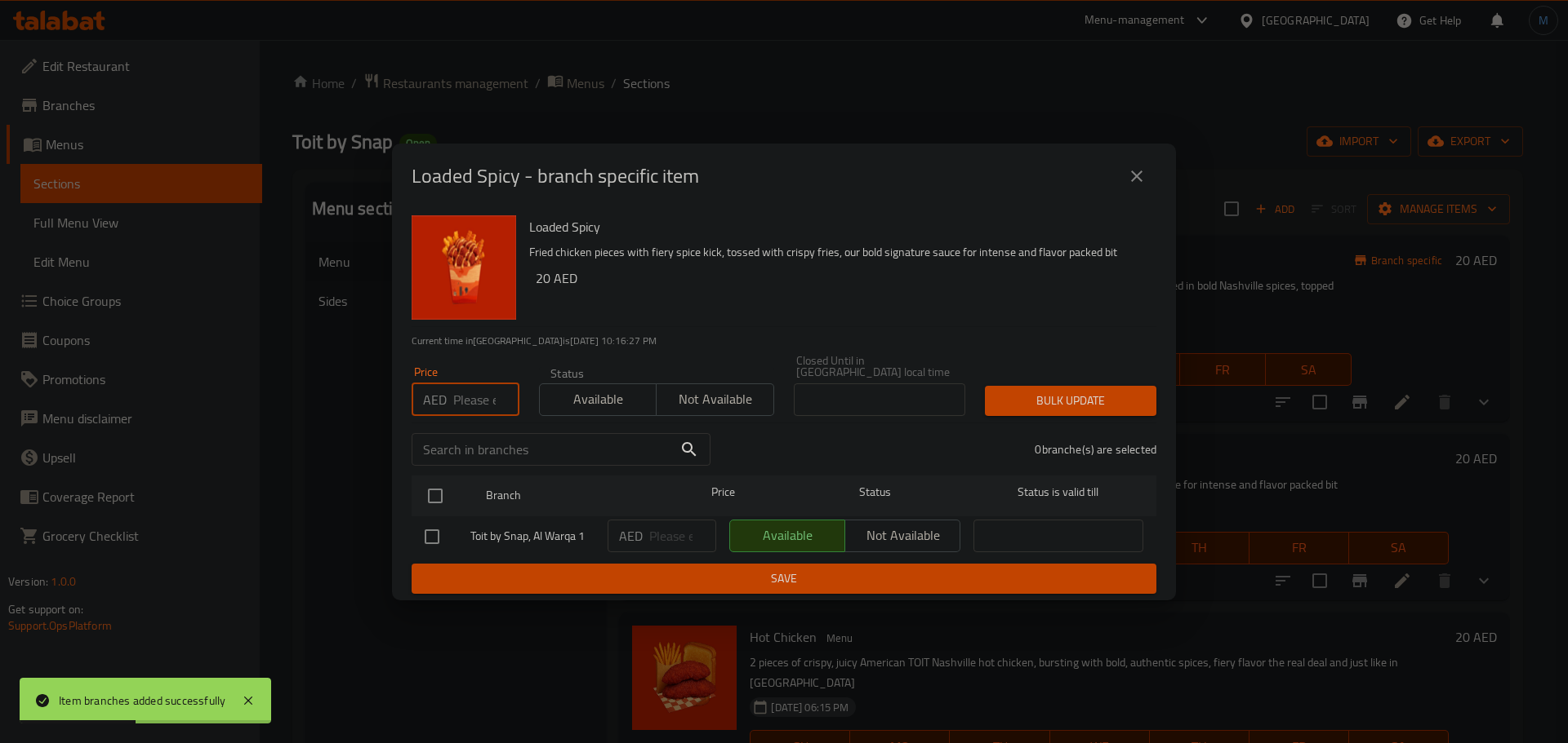
click at [475, 388] on input "number" at bounding box center [485, 400] width 66 height 33
type input "19"
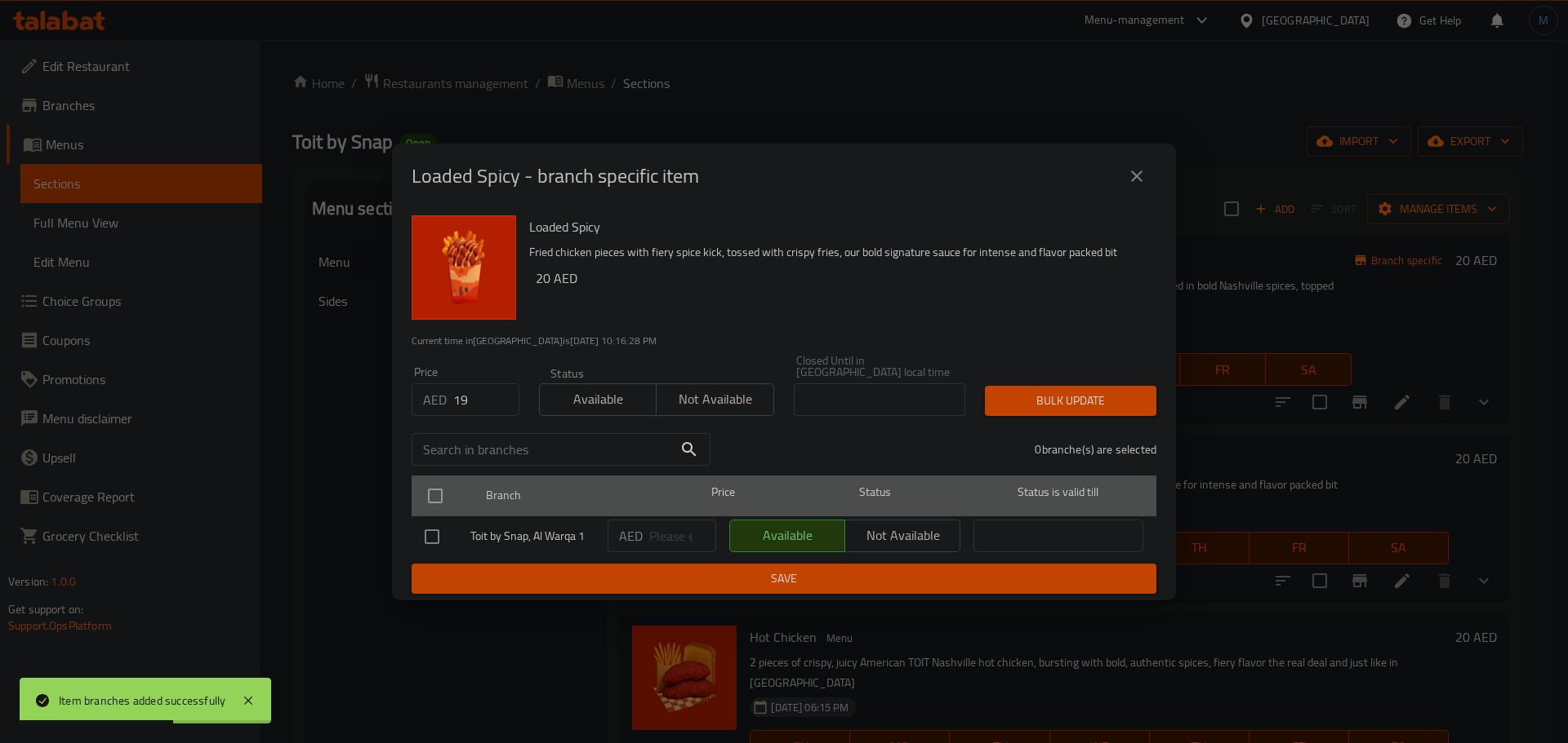
click at [437, 473] on div at bounding box center [449, 497] width 62 height 48
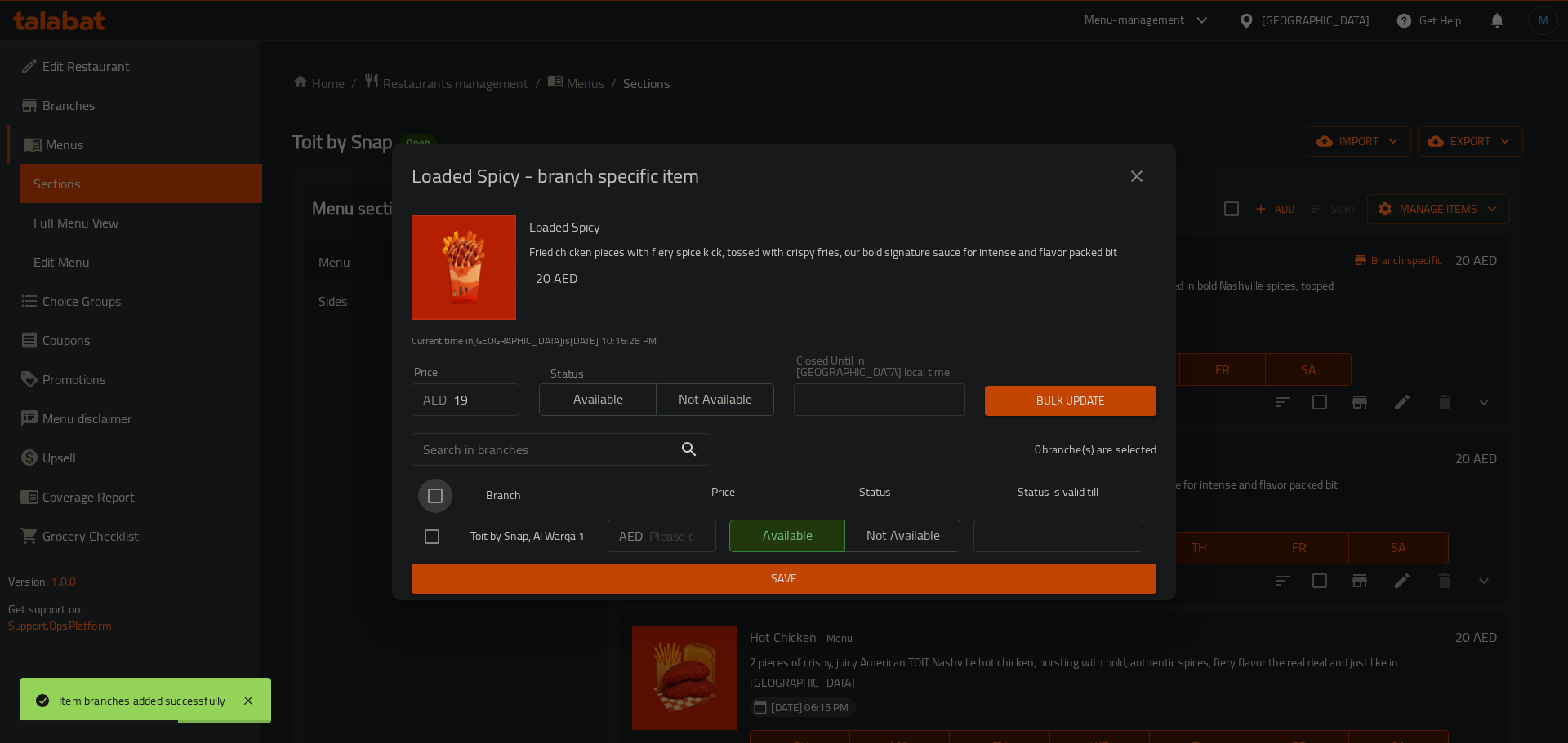
click at [440, 494] on input "checkbox" at bounding box center [435, 496] width 34 height 34
checkbox input "true"
click at [1038, 399] on span "Bulk update" at bounding box center [1070, 401] width 145 height 20
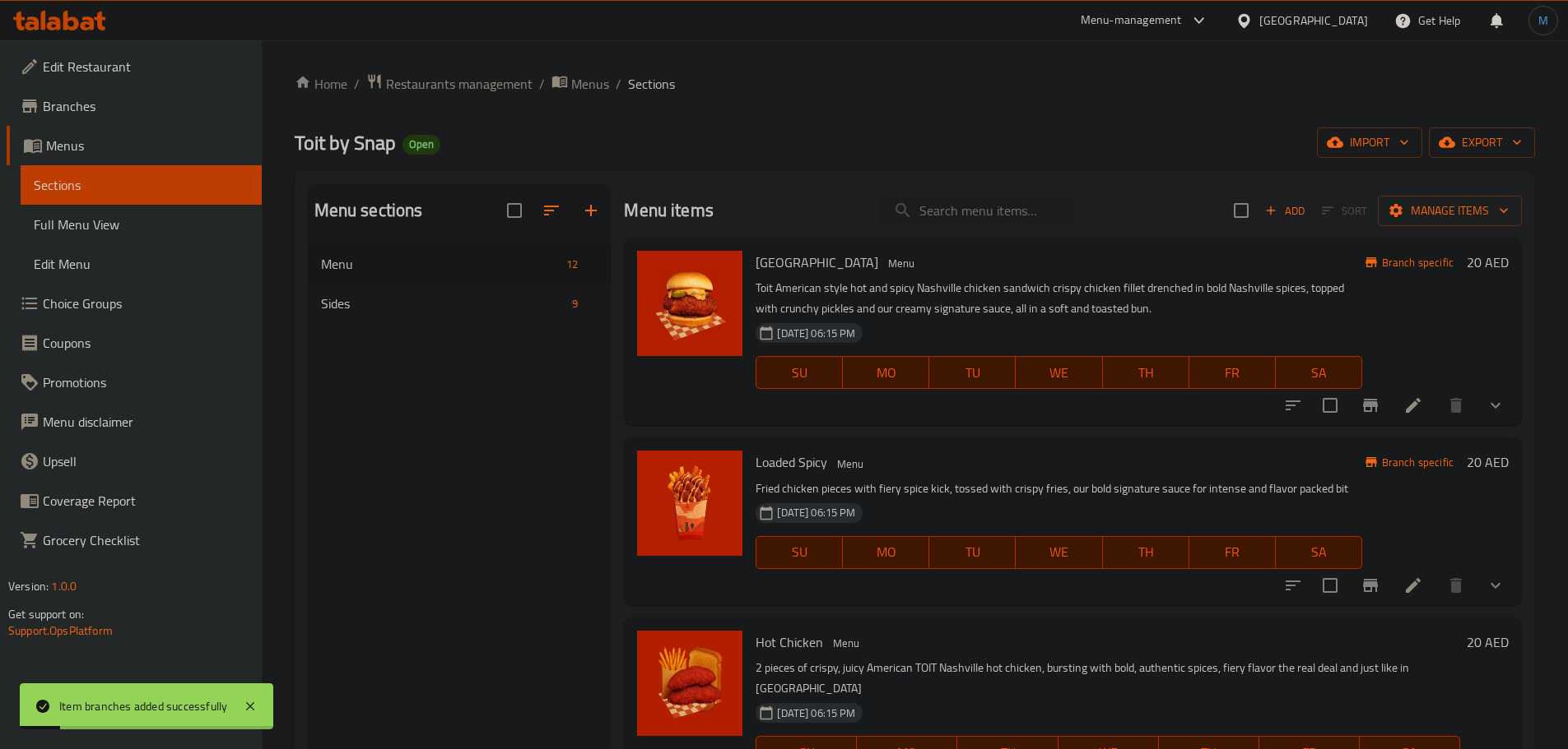
scroll to position [247, 0]
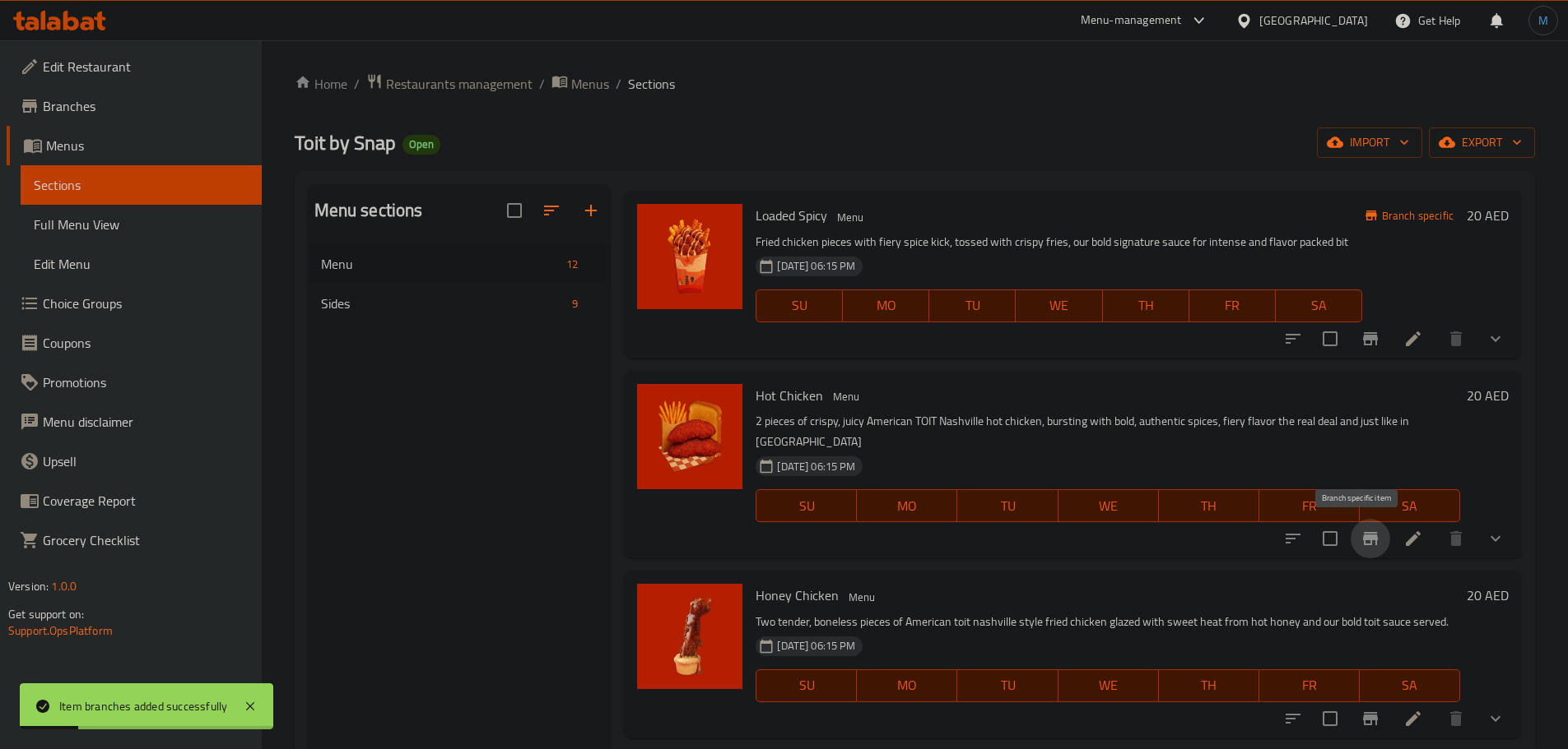
click at [1369, 554] on button "Branch-specific-item" at bounding box center [1370, 539] width 39 height 39
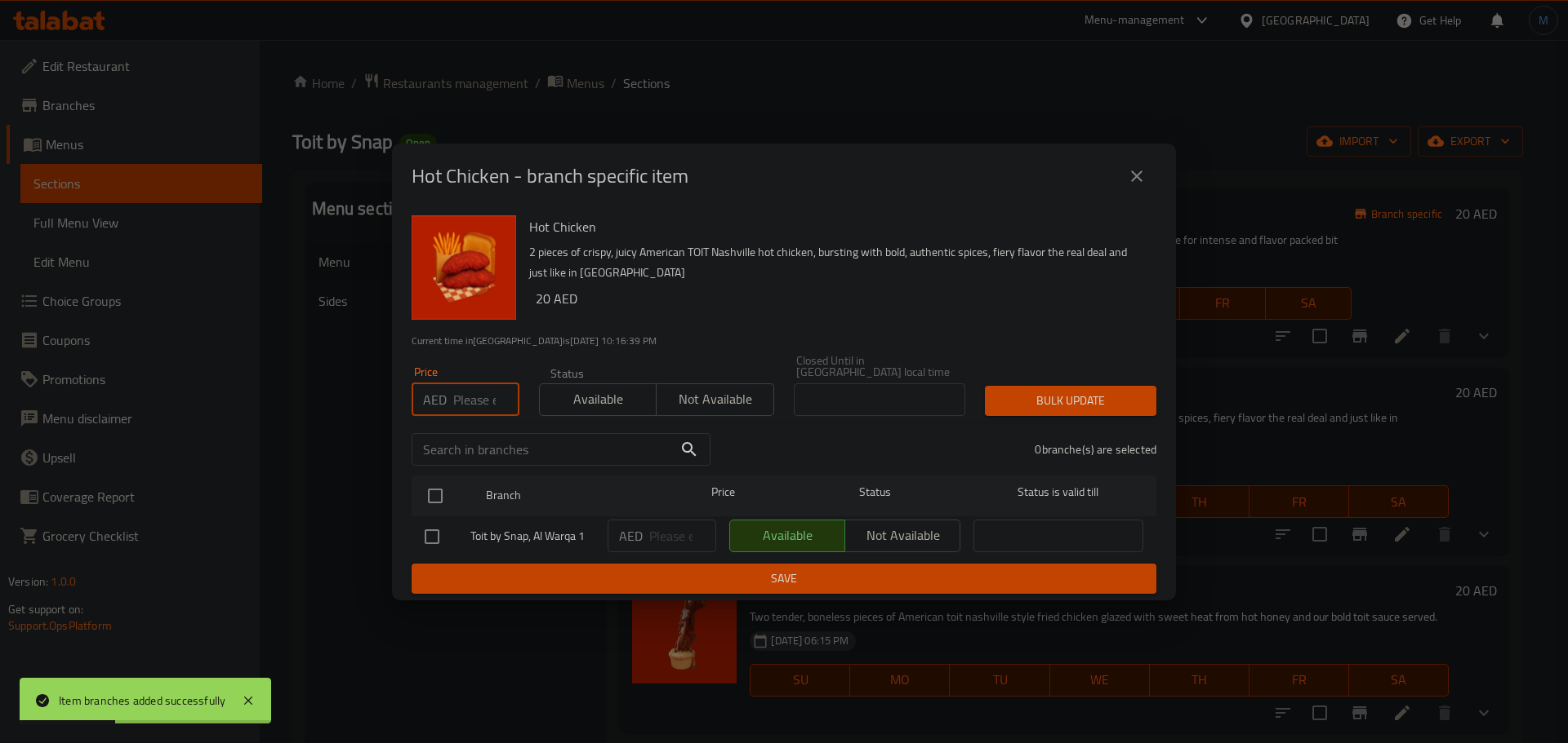
click at [466, 408] on input "number" at bounding box center [485, 400] width 66 height 33
type input "19"
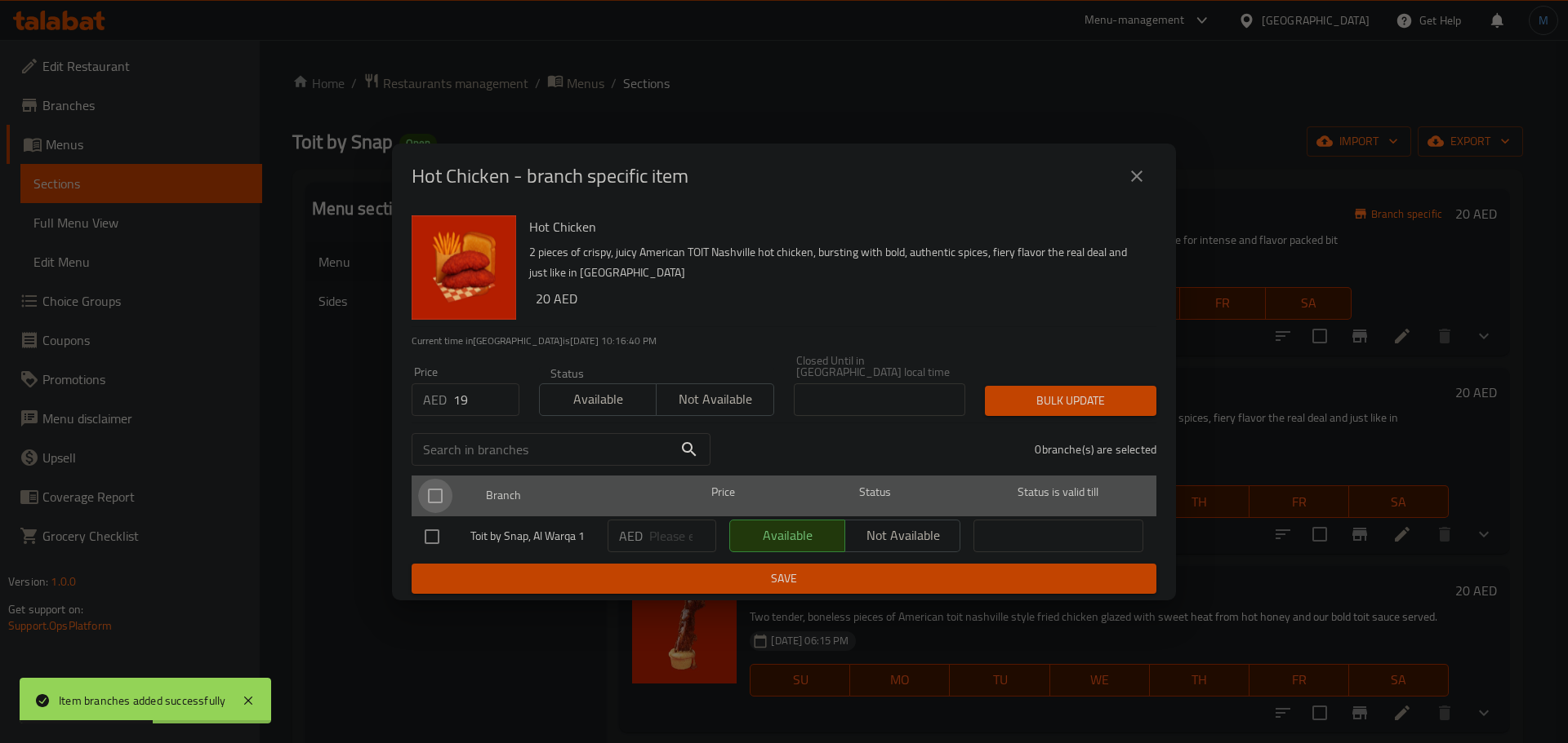
click at [431, 499] on input "checkbox" at bounding box center [435, 496] width 34 height 34
checkbox input "true"
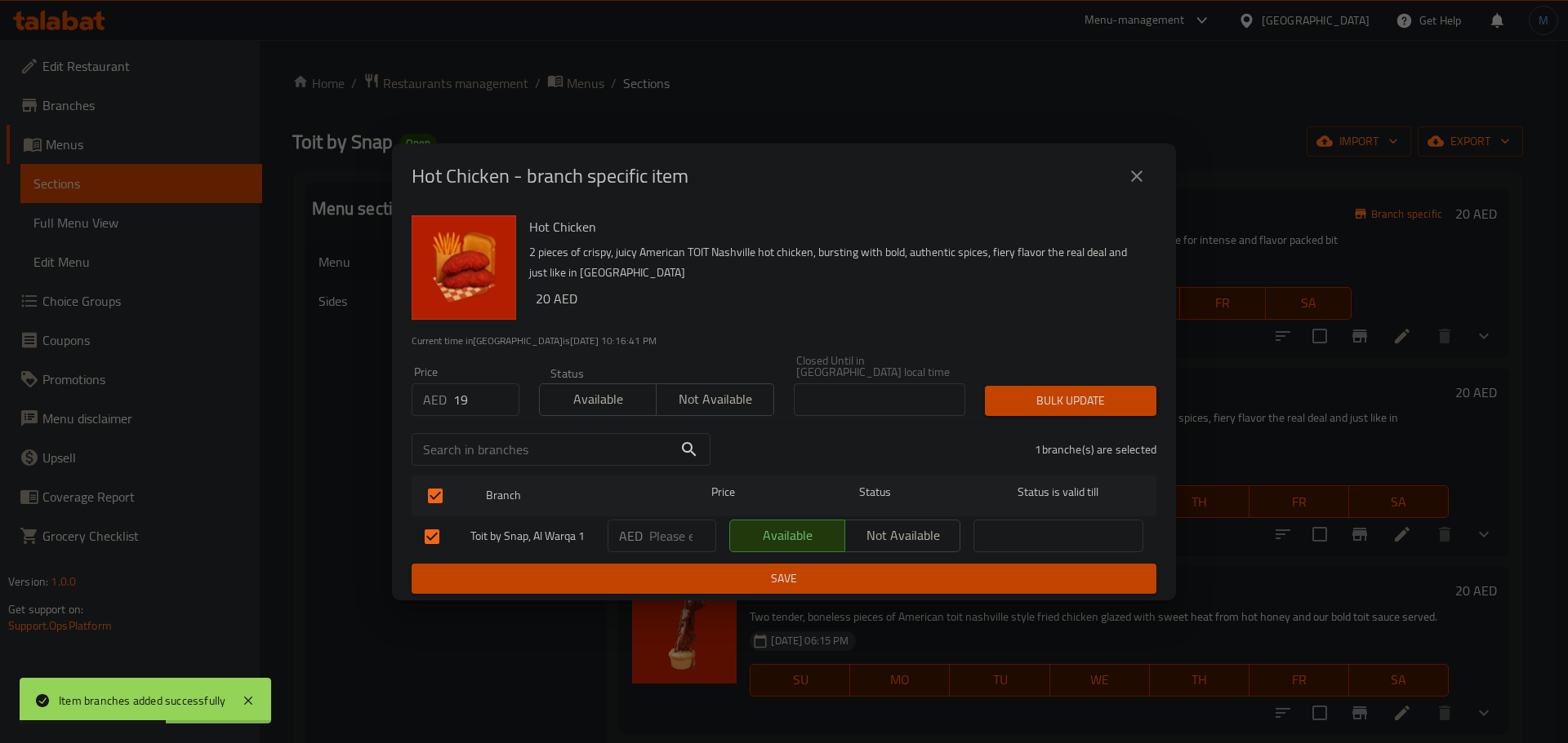
click at [1077, 396] on span "Bulk update" at bounding box center [1070, 401] width 145 height 20
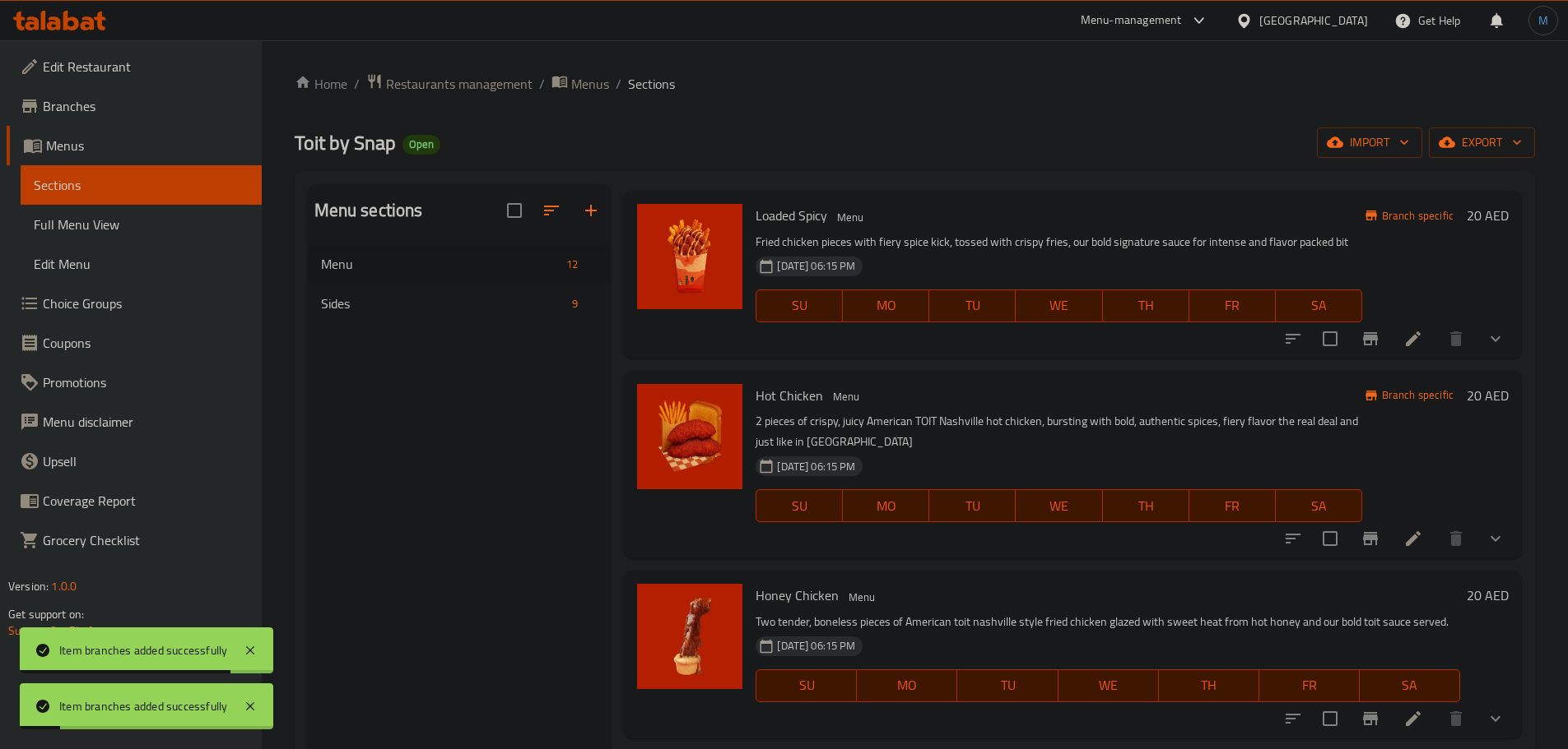
click at [1500, 521] on div at bounding box center [1394, 539] width 242 height 39
click at [1499, 524] on div at bounding box center [1394, 539] width 242 height 39
click at [1493, 532] on icon "show more" at bounding box center [1495, 539] width 20 height 20
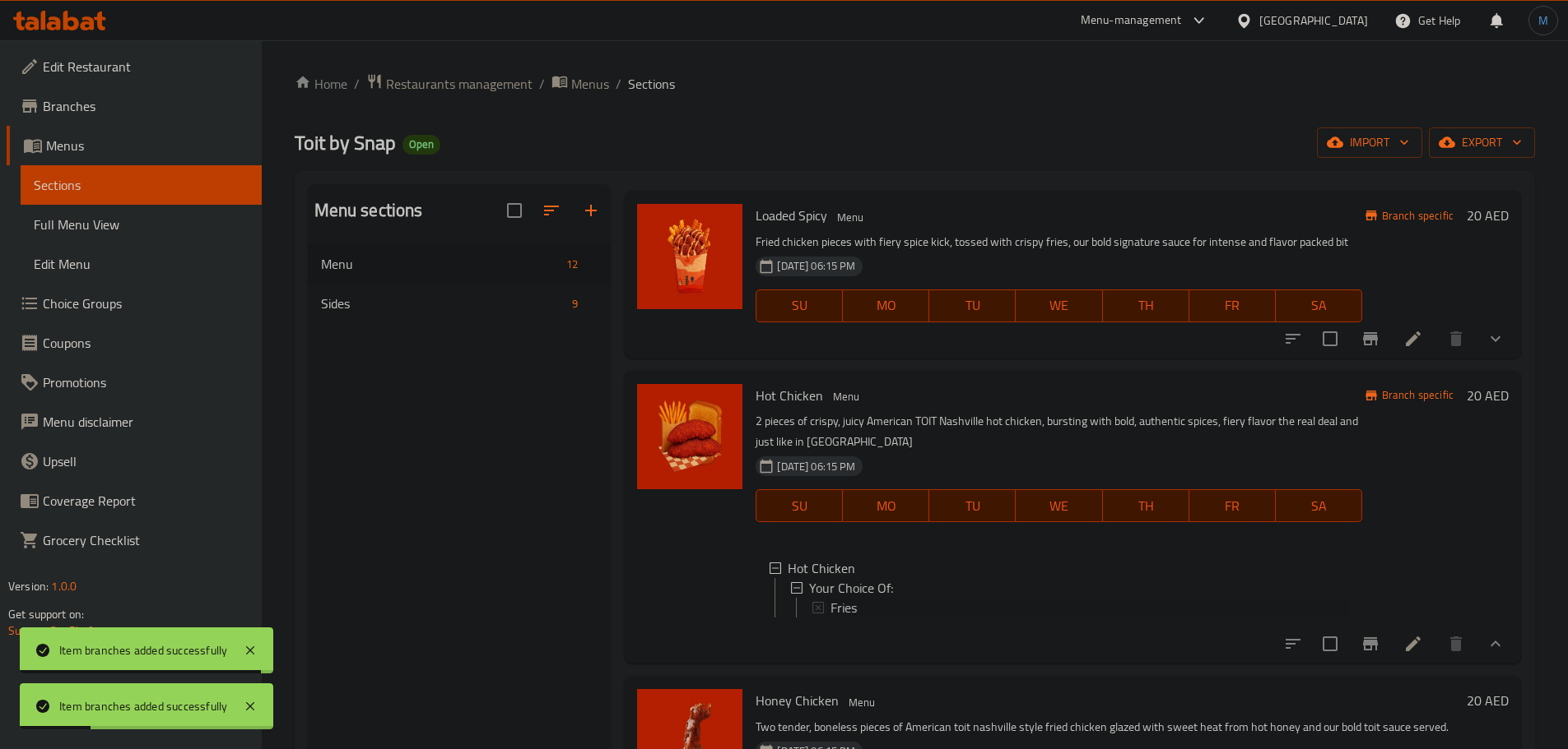
click at [831, 603] on span "Fries" at bounding box center [843, 608] width 27 height 20
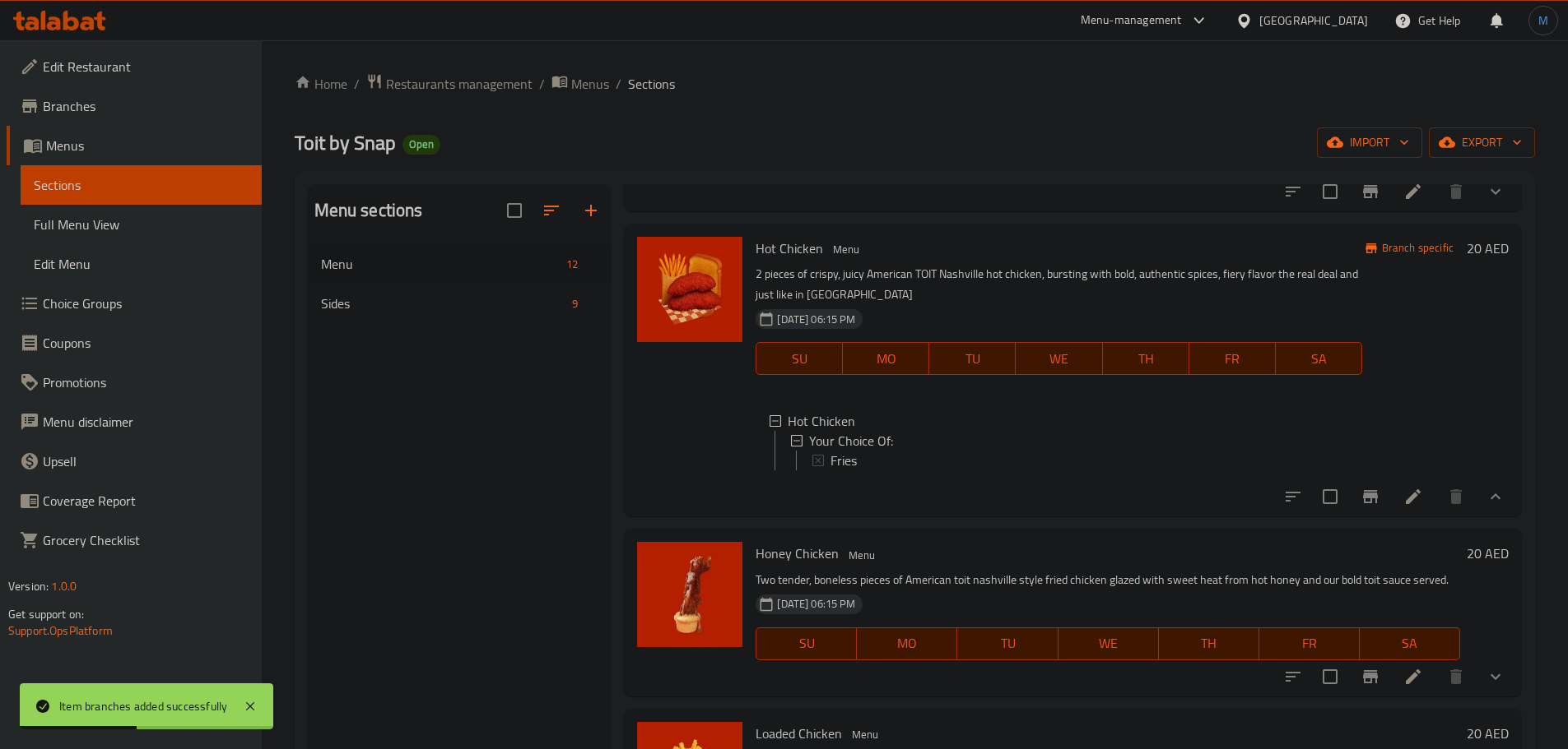
scroll to position [411, 0]
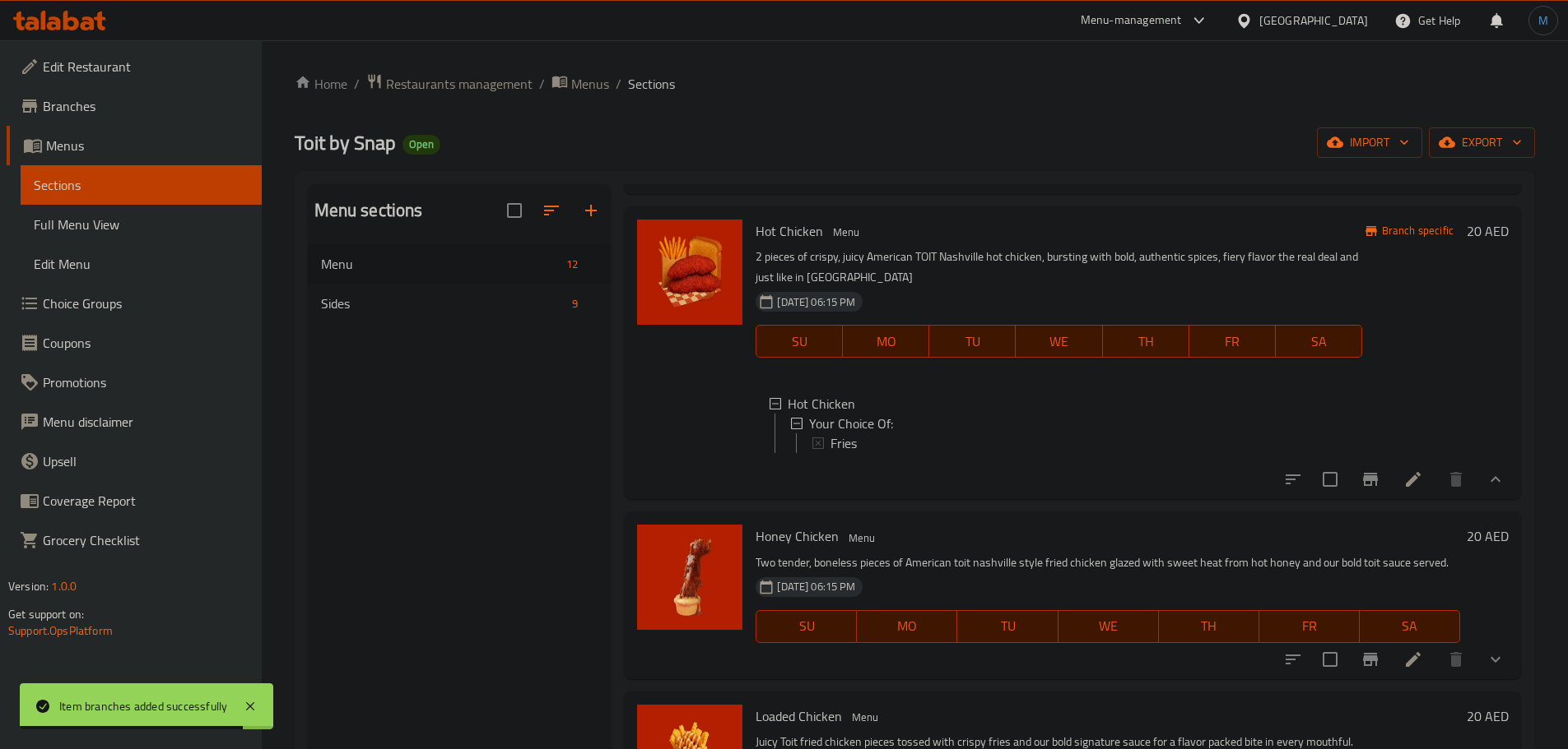
click at [1087, 548] on h6 "Honey Chicken Menu" at bounding box center [1107, 536] width 704 height 23
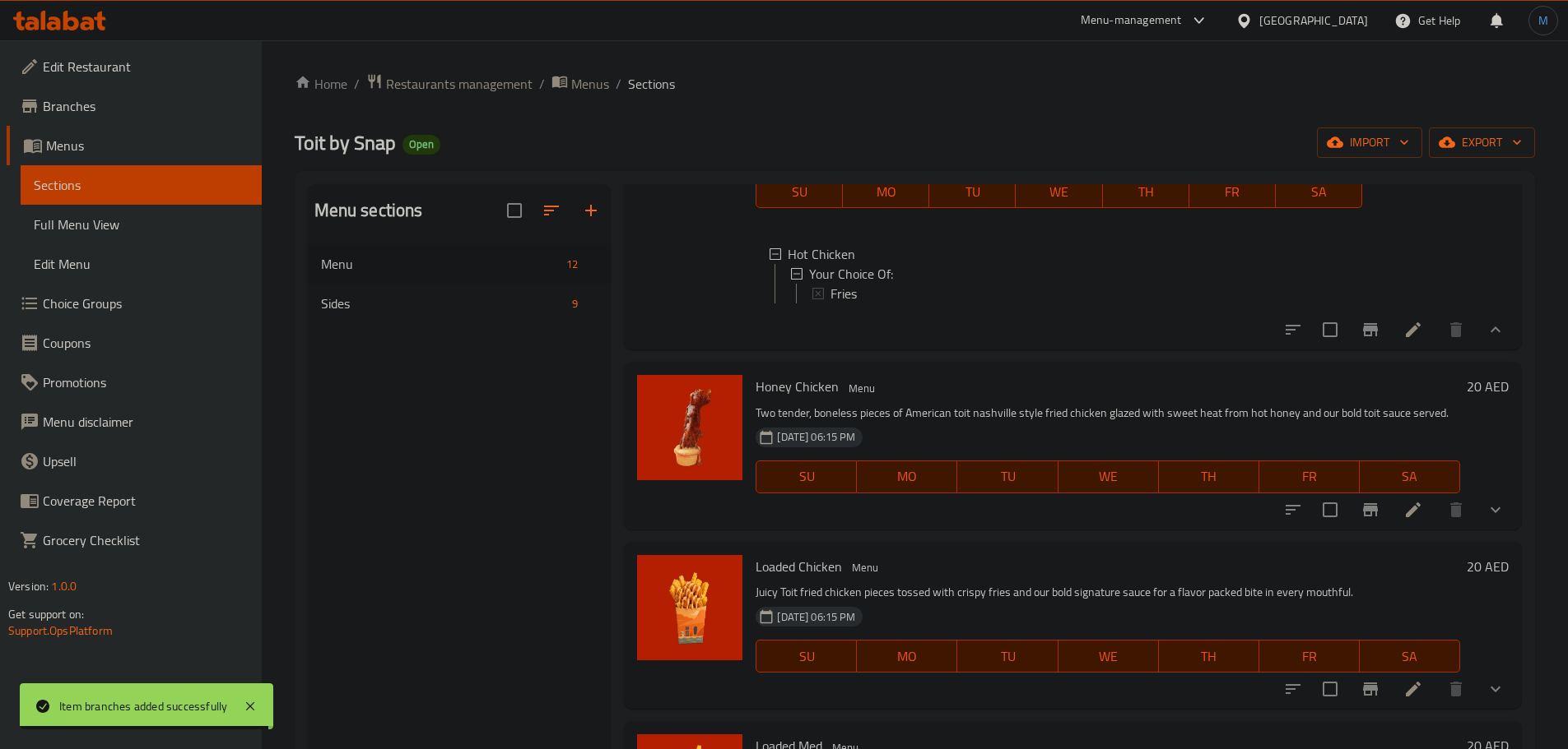
scroll to position [576, 0]
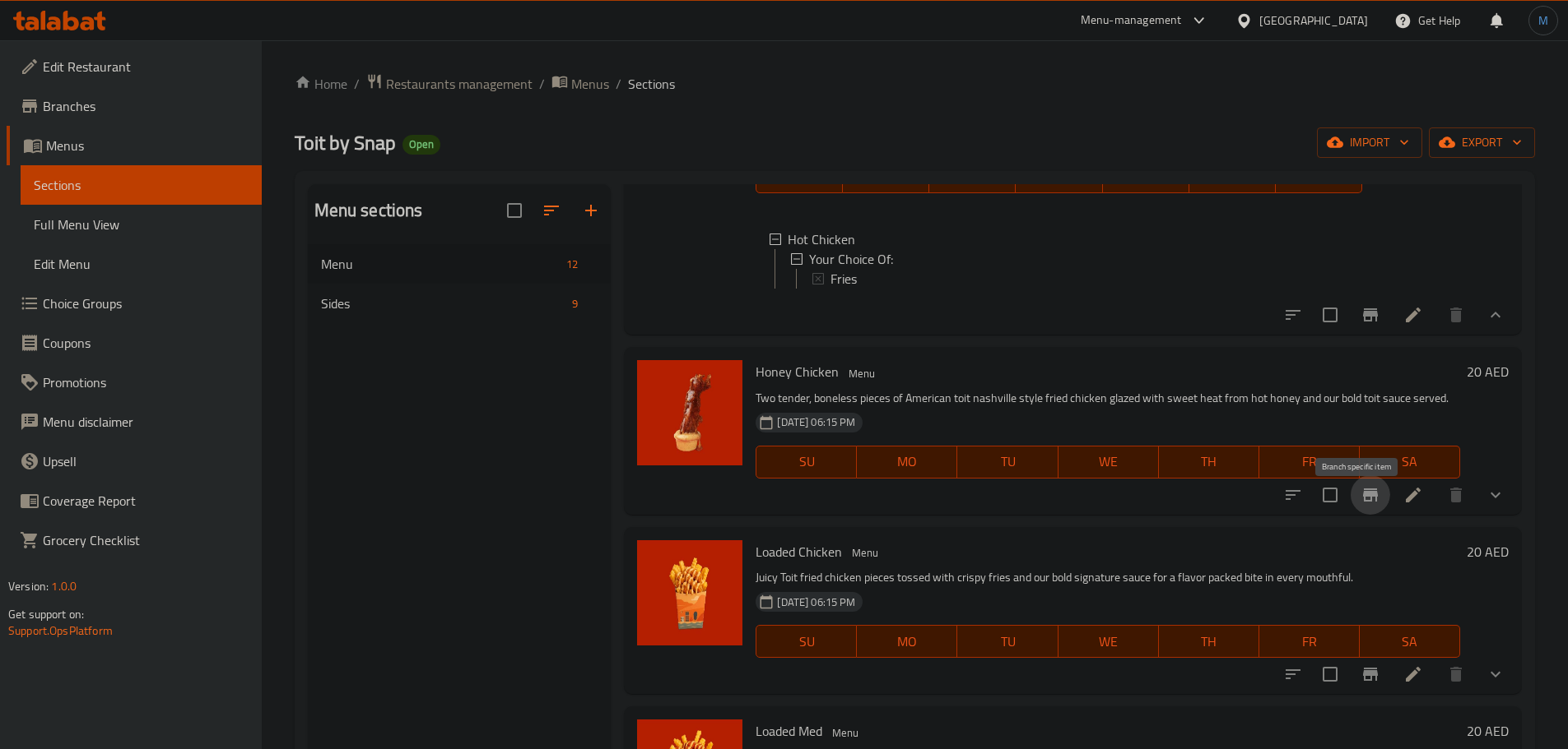
click at [1363, 501] on icon "Branch-specific-item" at bounding box center [1370, 495] width 15 height 13
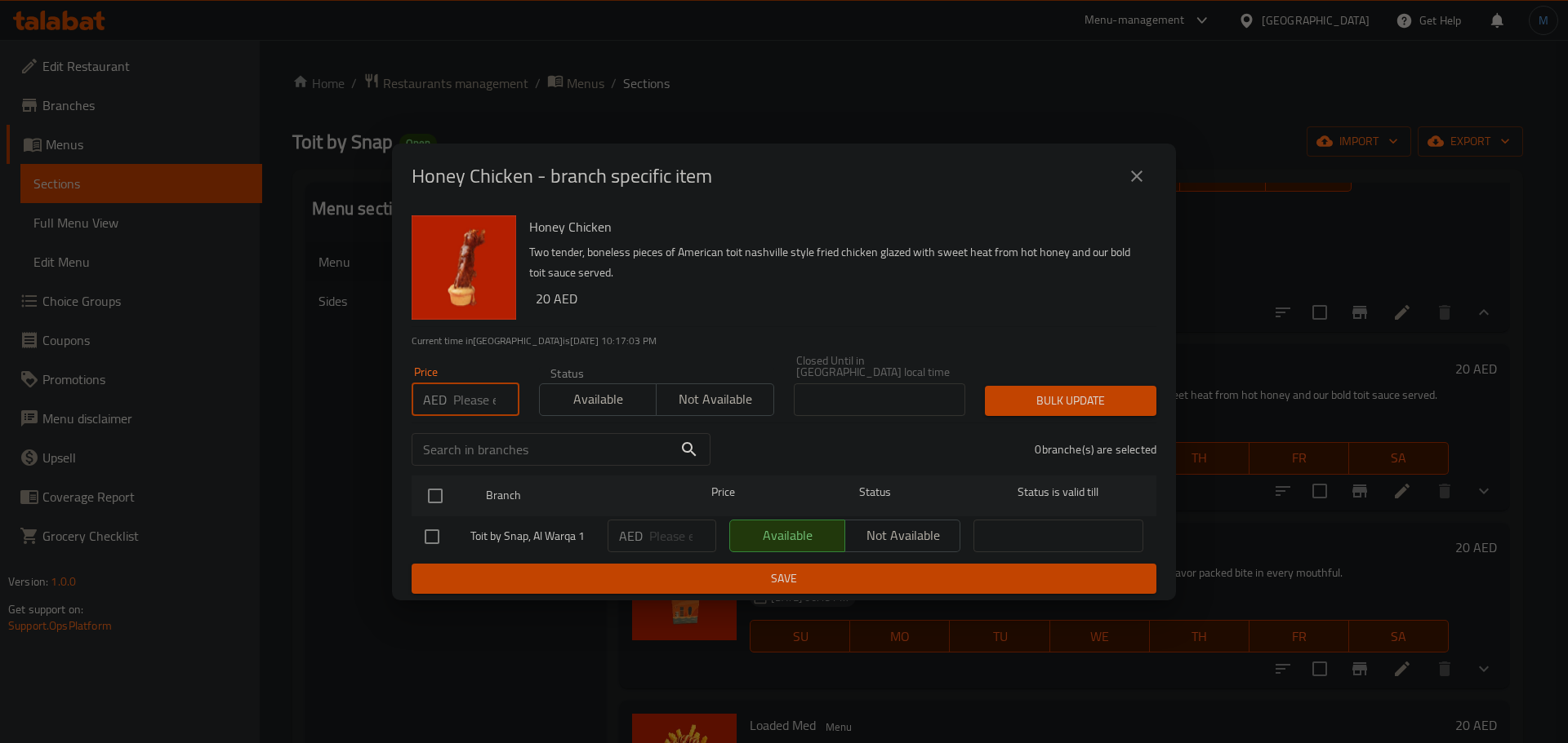
click at [490, 404] on input "number" at bounding box center [485, 400] width 66 height 33
type input "19"
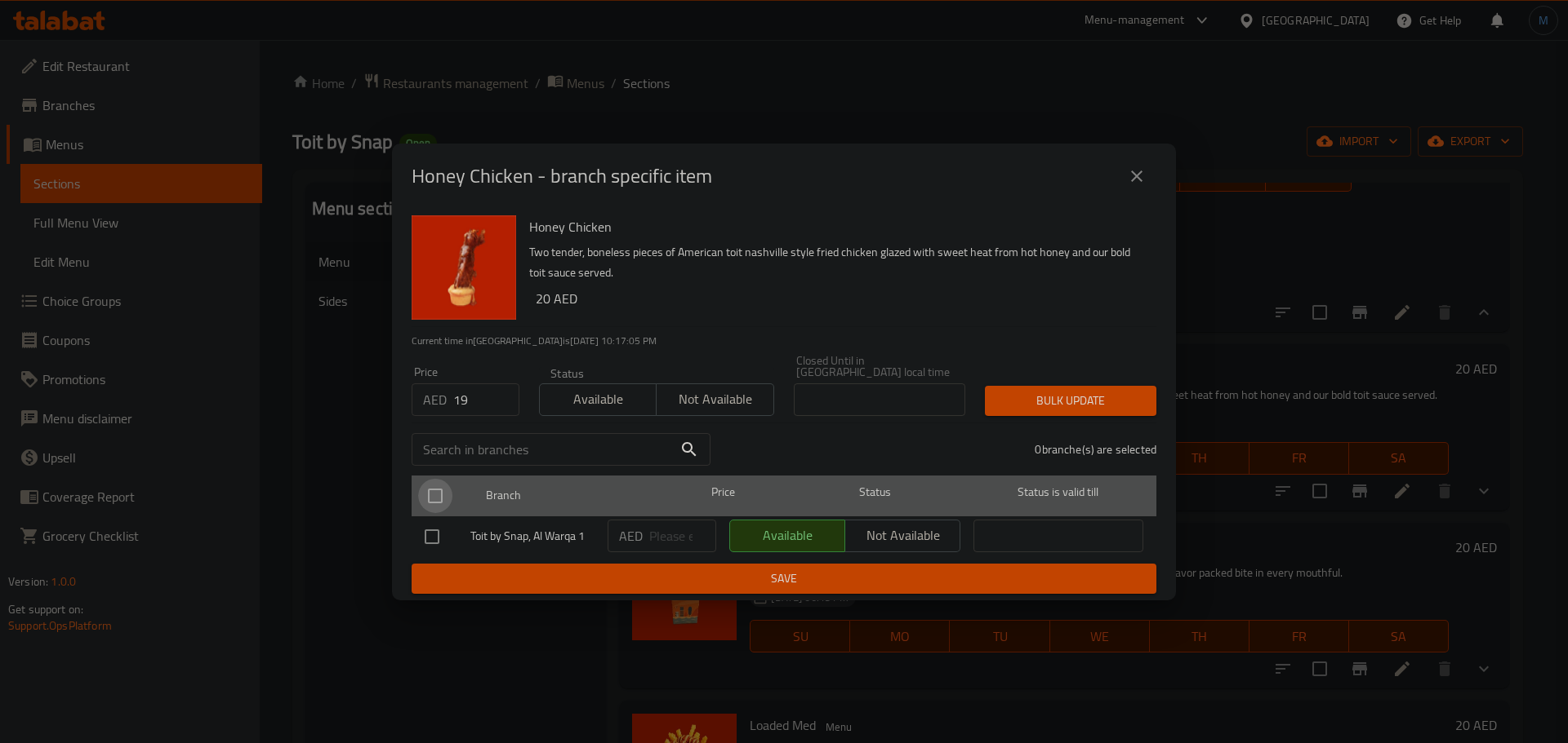
click at [440, 489] on input "checkbox" at bounding box center [435, 496] width 34 height 34
checkbox input "true"
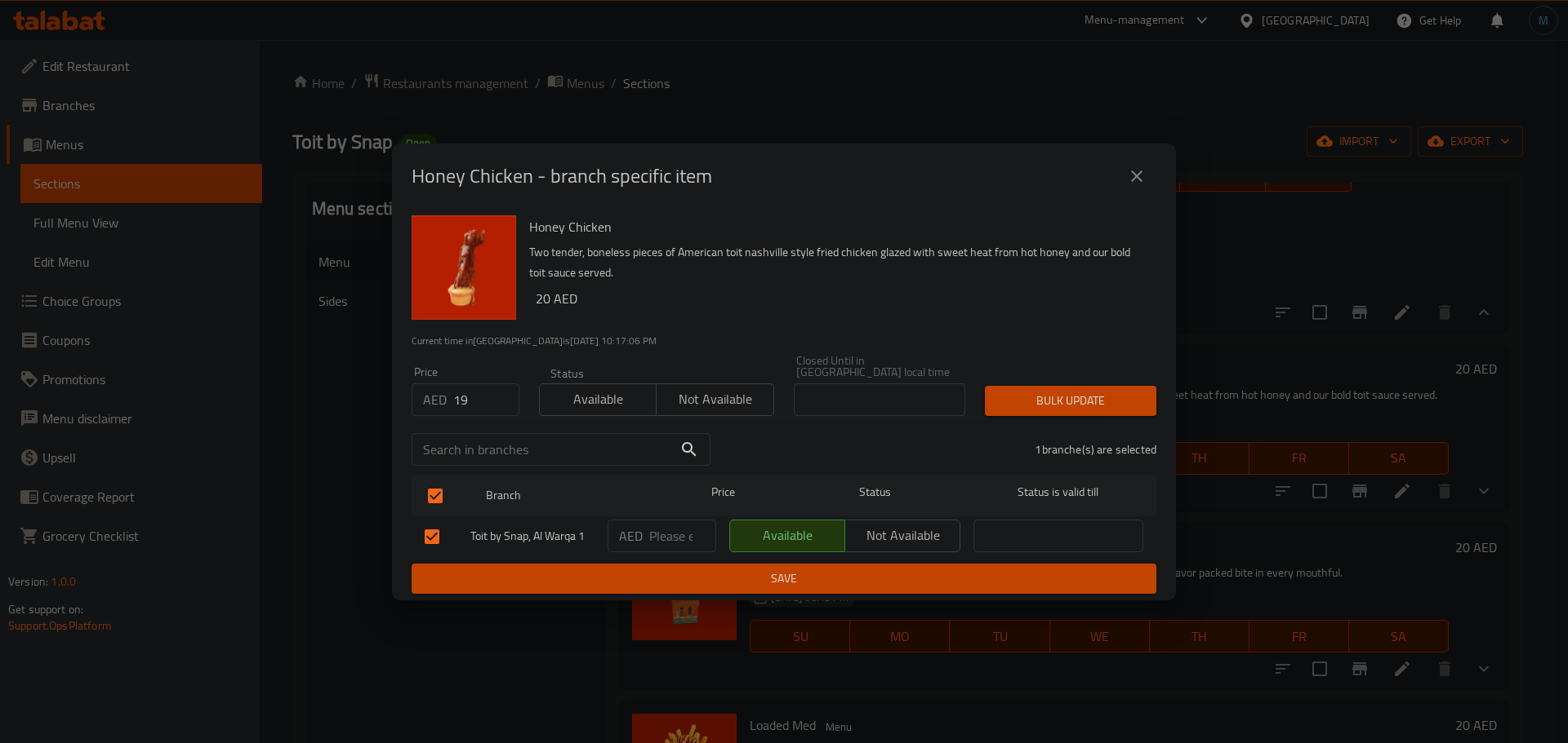
click at [1098, 389] on button "Bulk update" at bounding box center [1070, 401] width 172 height 30
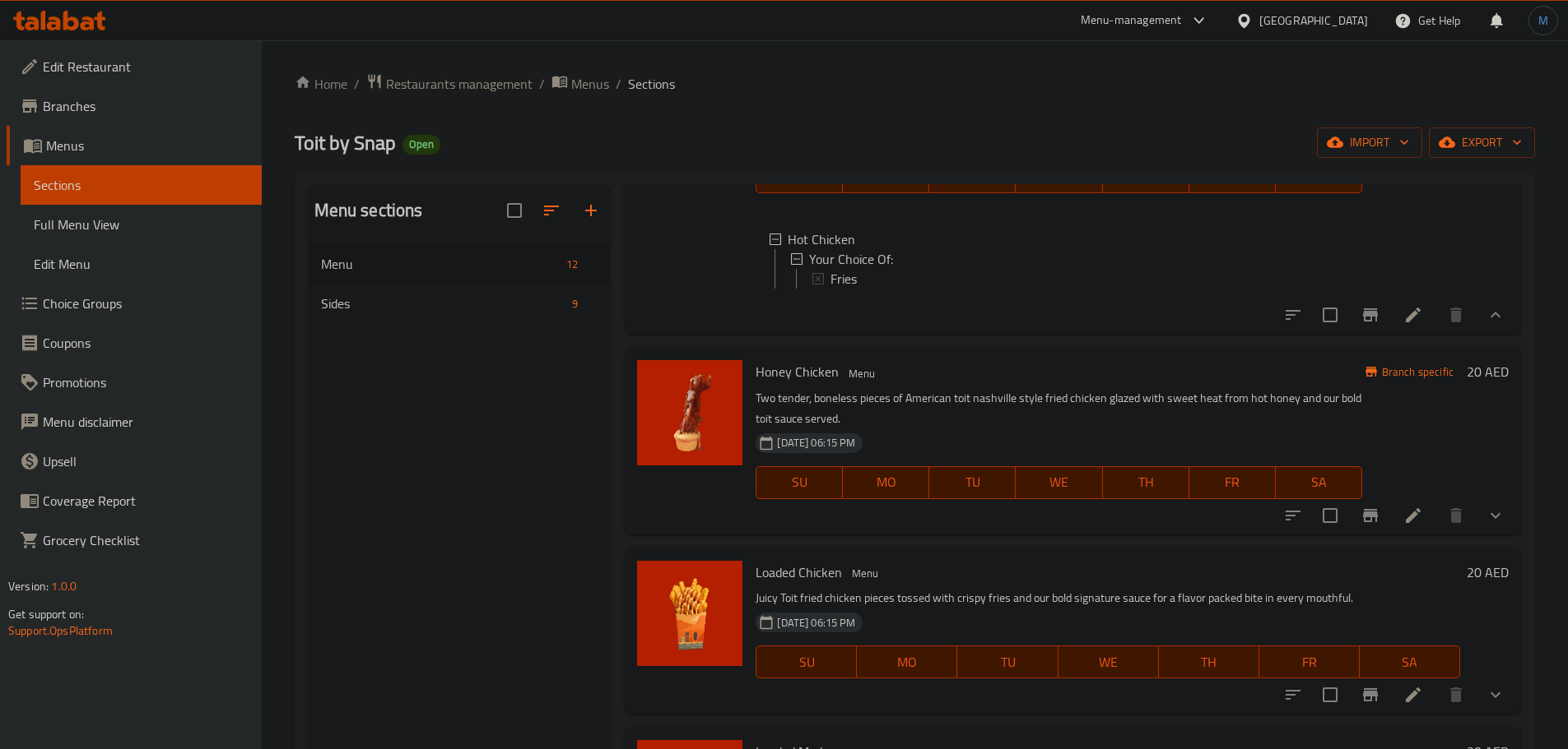
click at [1248, 427] on p "Two tender, boneless pieces of American toit nashville style fried chicken glaz…" at bounding box center [1058, 409] width 606 height 41
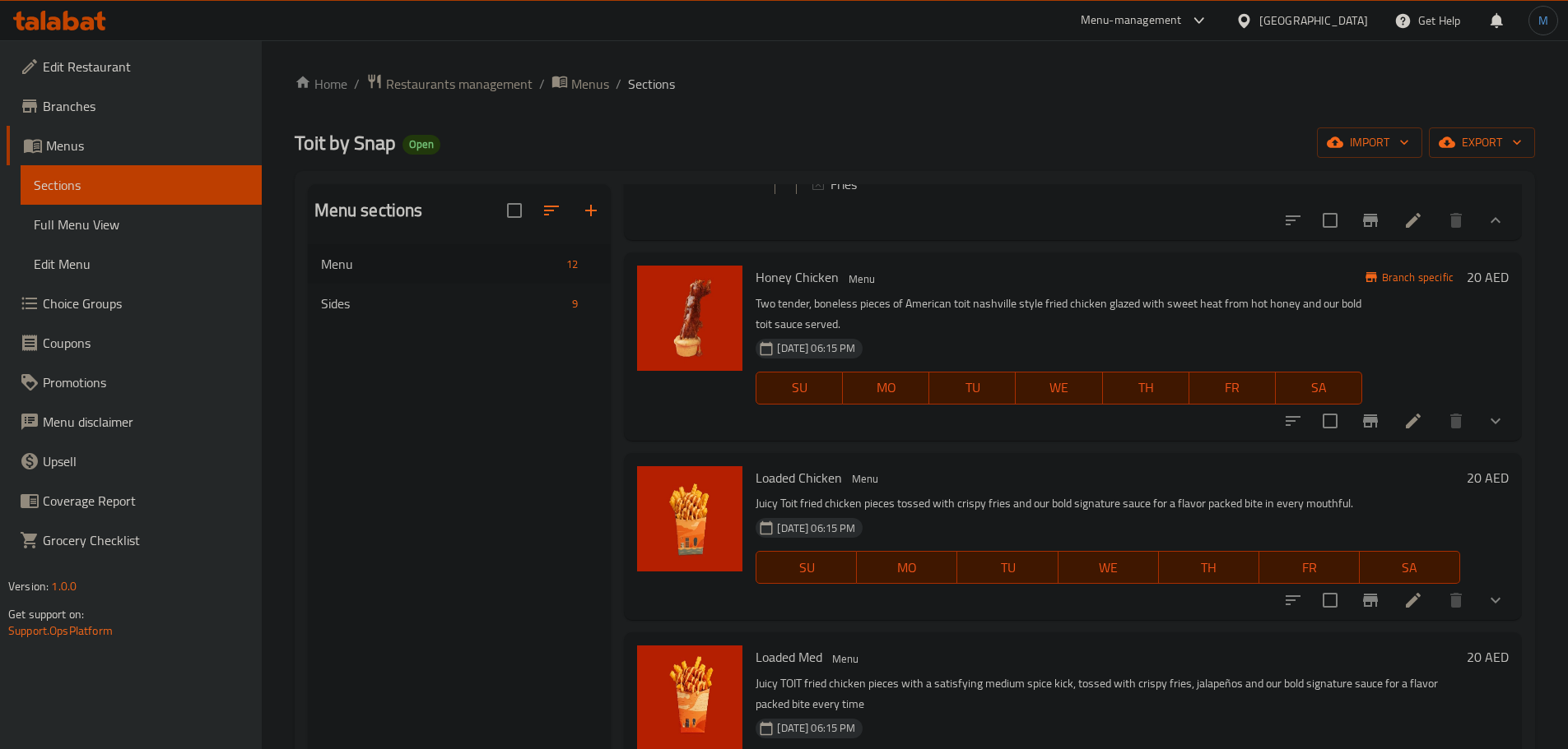
scroll to position [905, 0]
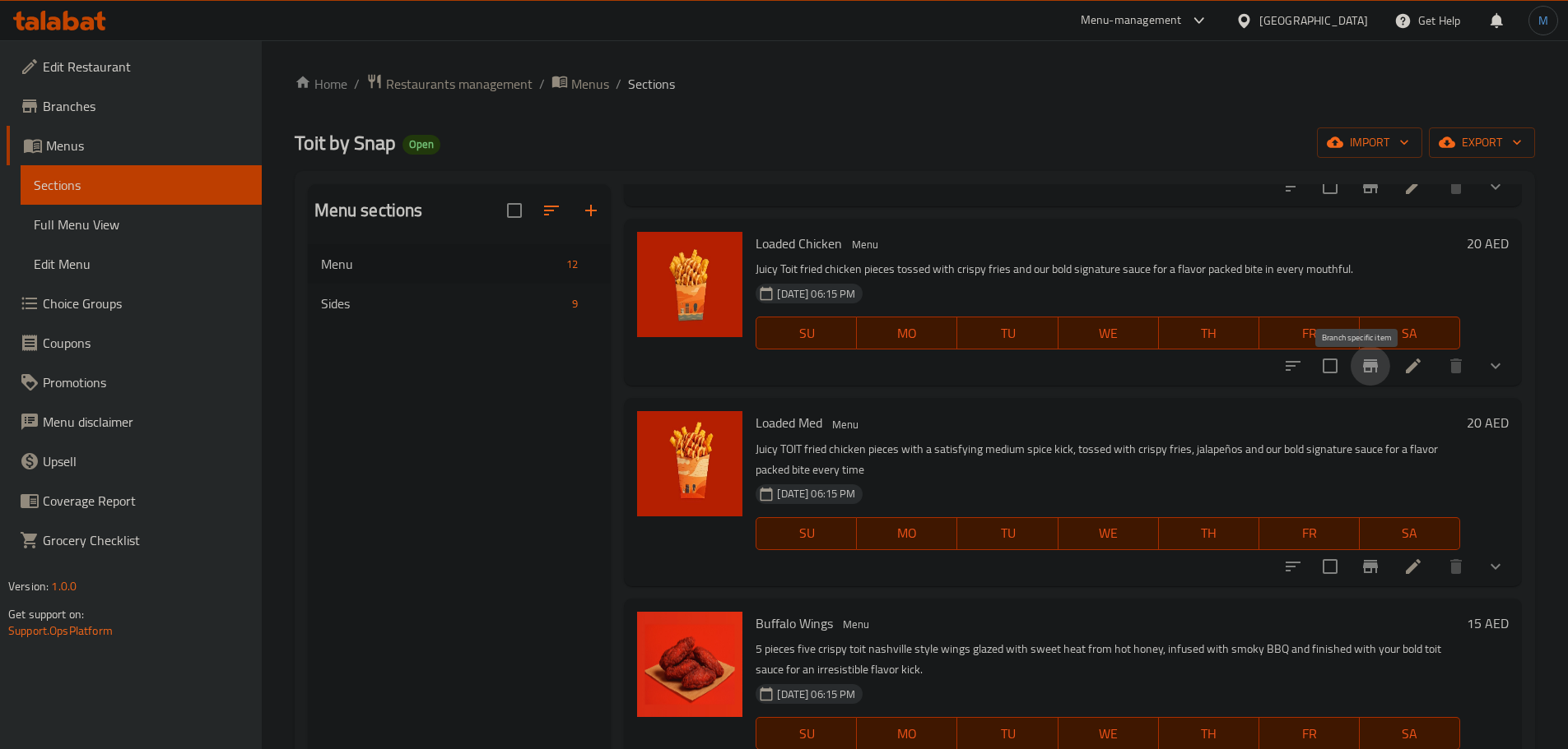
click at [1367, 376] on icon "Branch-specific-item" at bounding box center [1370, 366] width 20 height 20
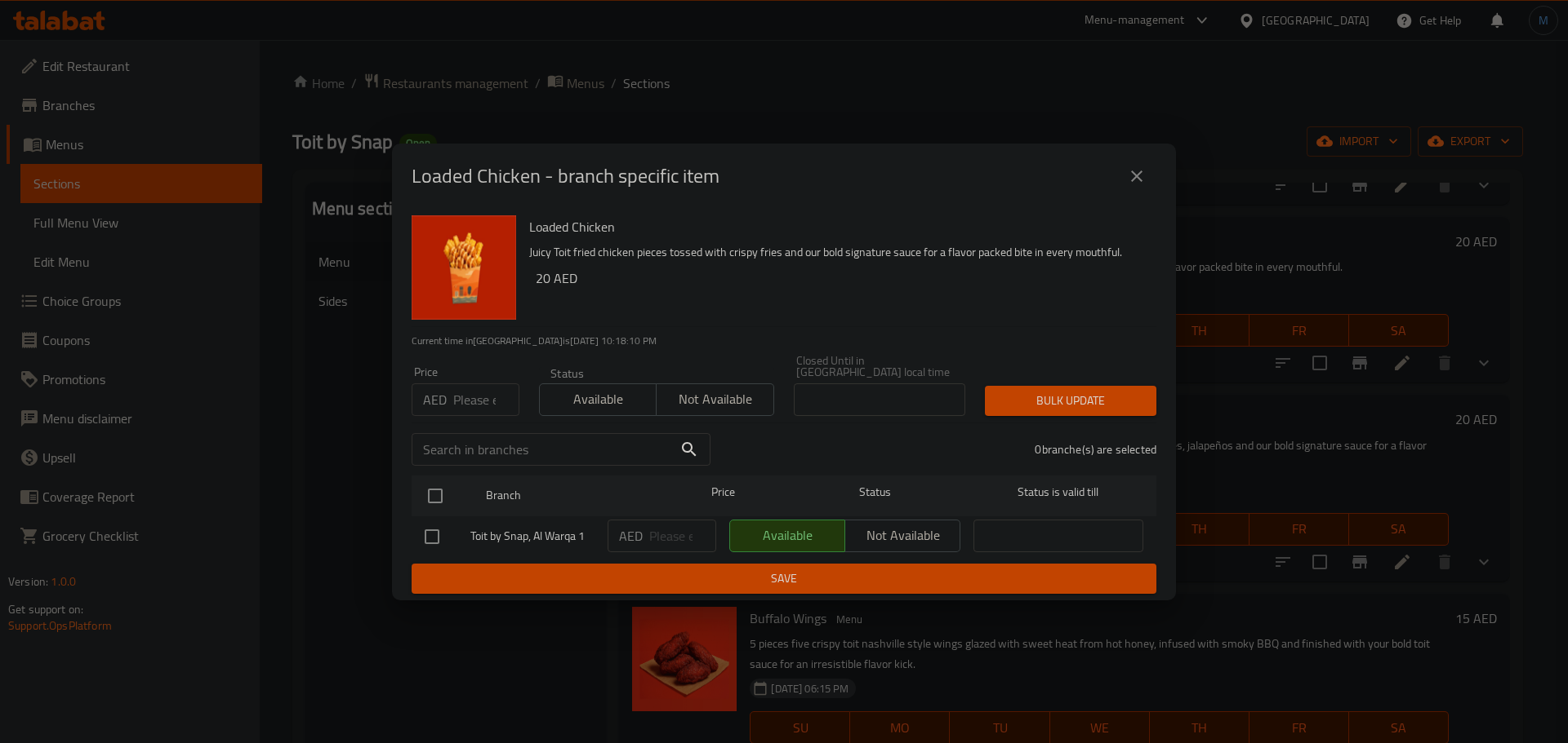
click at [471, 396] on input "number" at bounding box center [485, 400] width 66 height 33
type input "19"
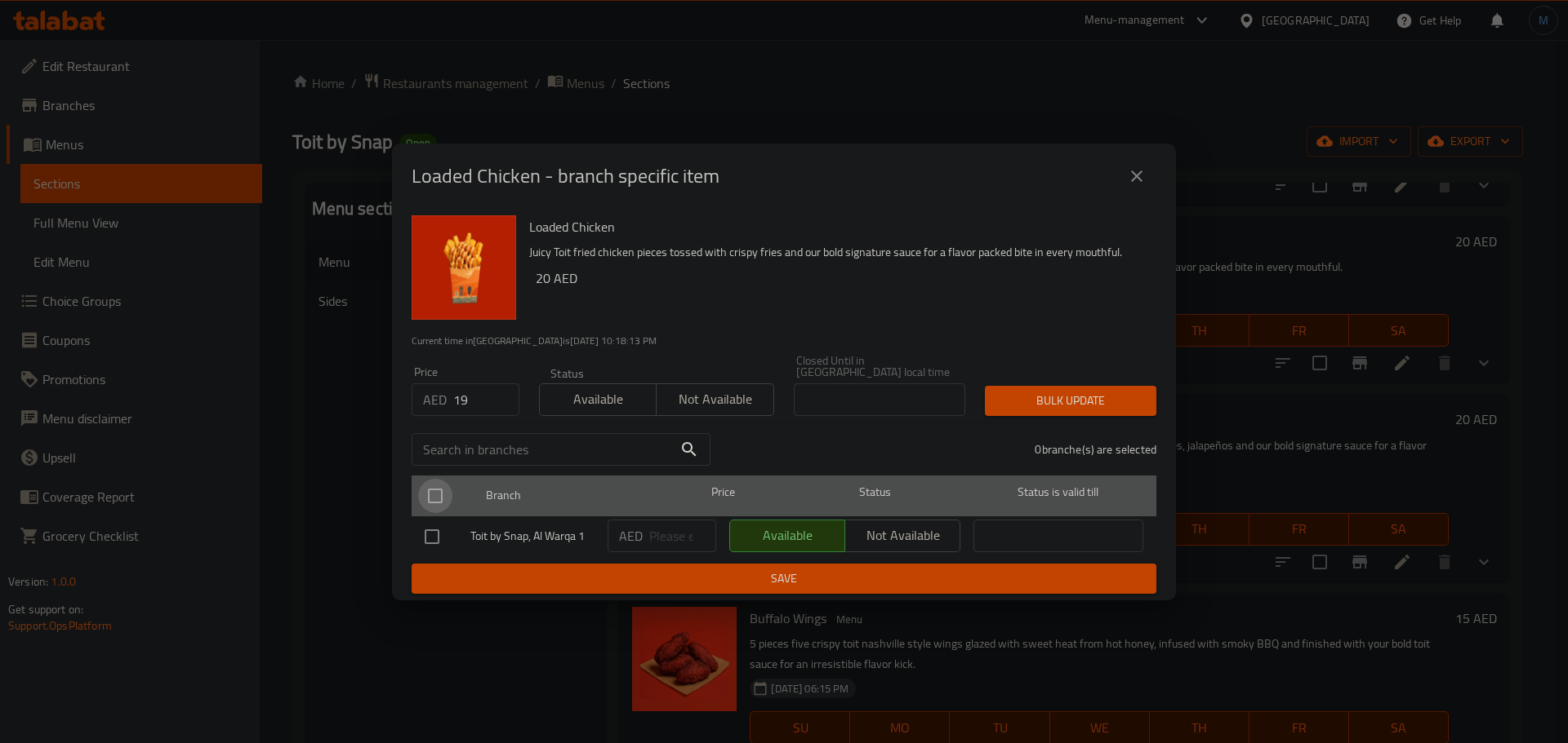
drag, startPoint x: 437, startPoint y: 489, endPoint x: 533, endPoint y: 497, distance: 96.3
click at [436, 489] on input "checkbox" at bounding box center [435, 496] width 34 height 34
checkbox input "true"
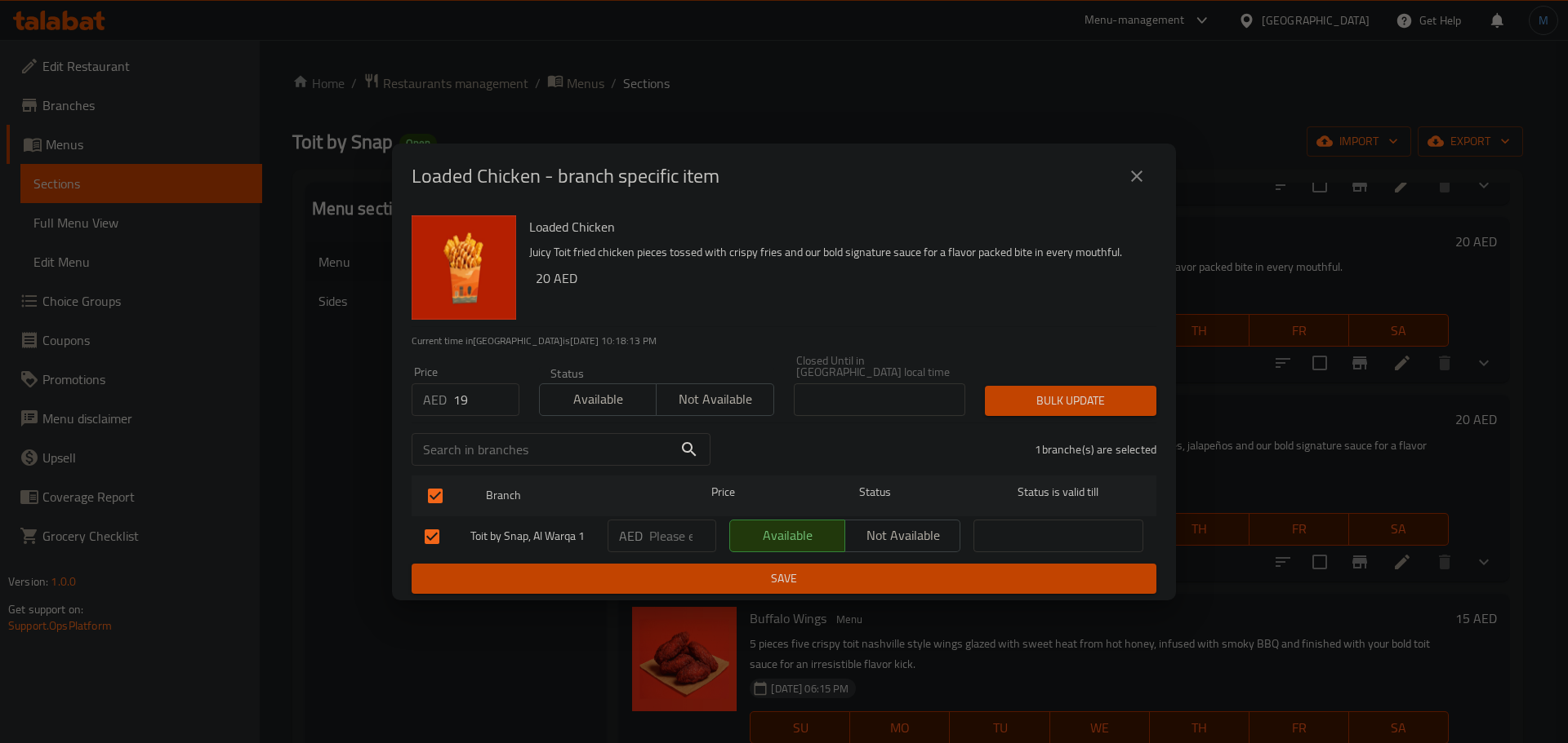
click at [1065, 405] on span "Bulk update" at bounding box center [1070, 401] width 145 height 20
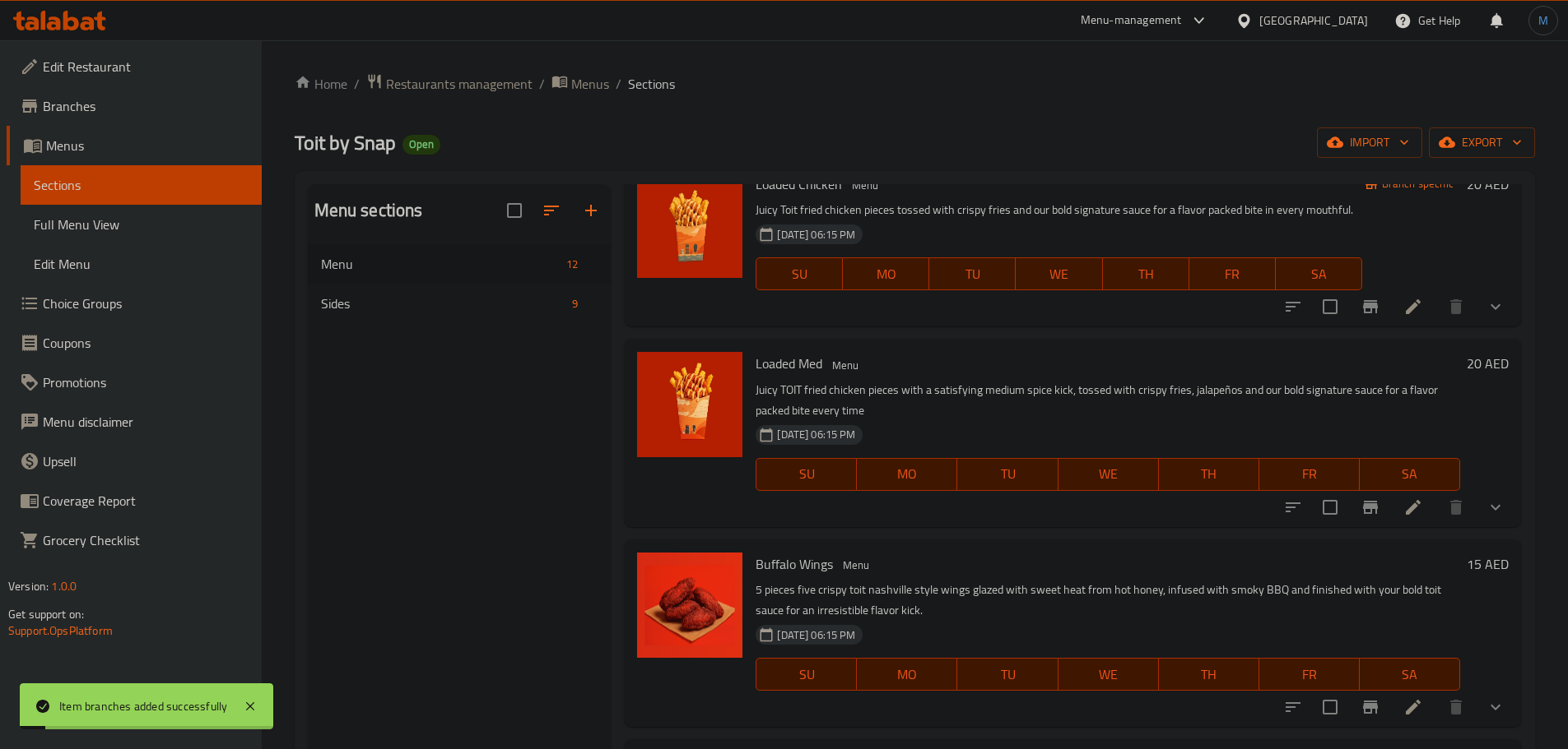
scroll to position [987, 0]
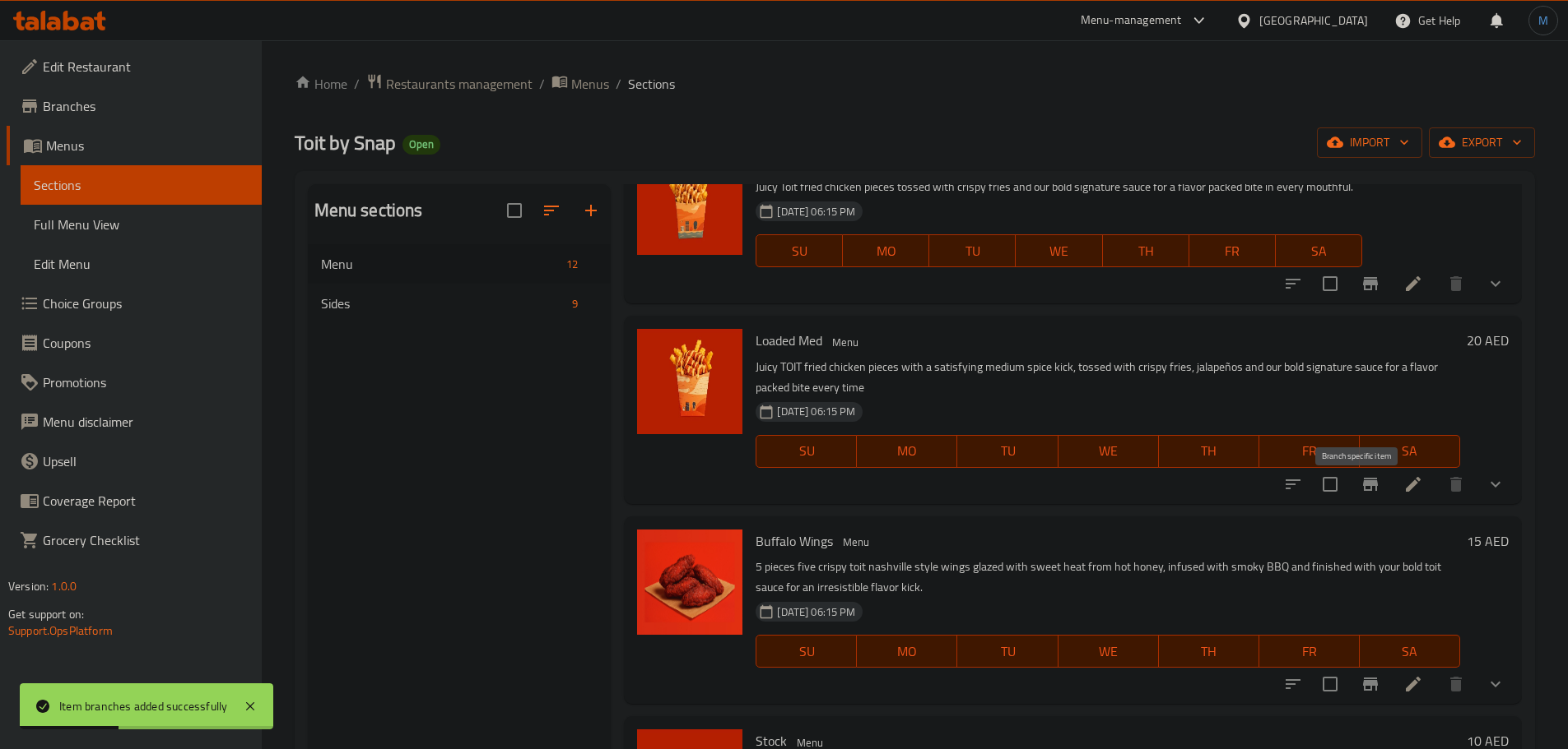
click at [1363, 491] on icon "Branch-specific-item" at bounding box center [1370, 485] width 15 height 13
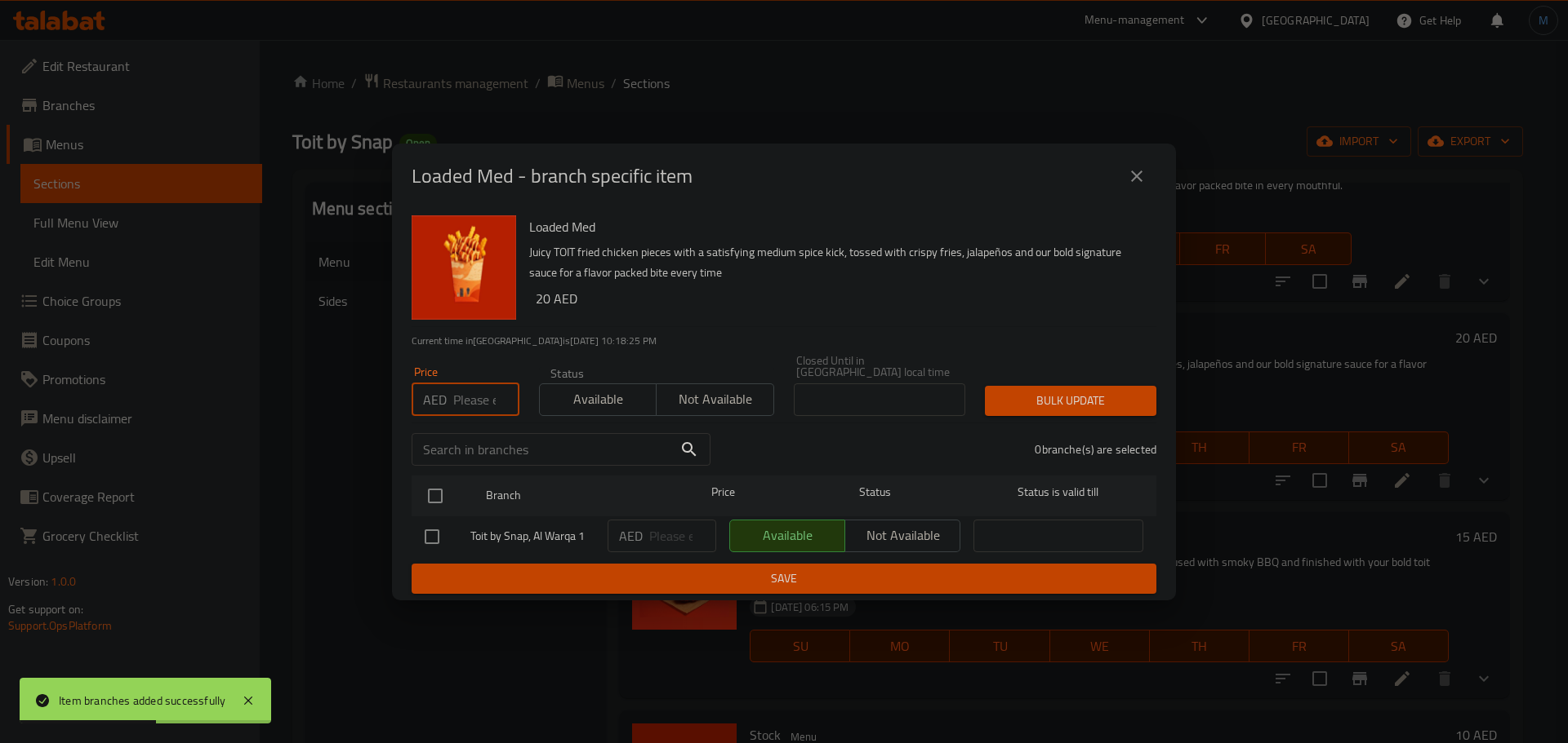
click at [471, 402] on input "number" at bounding box center [485, 400] width 66 height 33
type input "19"
click at [435, 498] on input "checkbox" at bounding box center [435, 496] width 34 height 34
checkbox input "true"
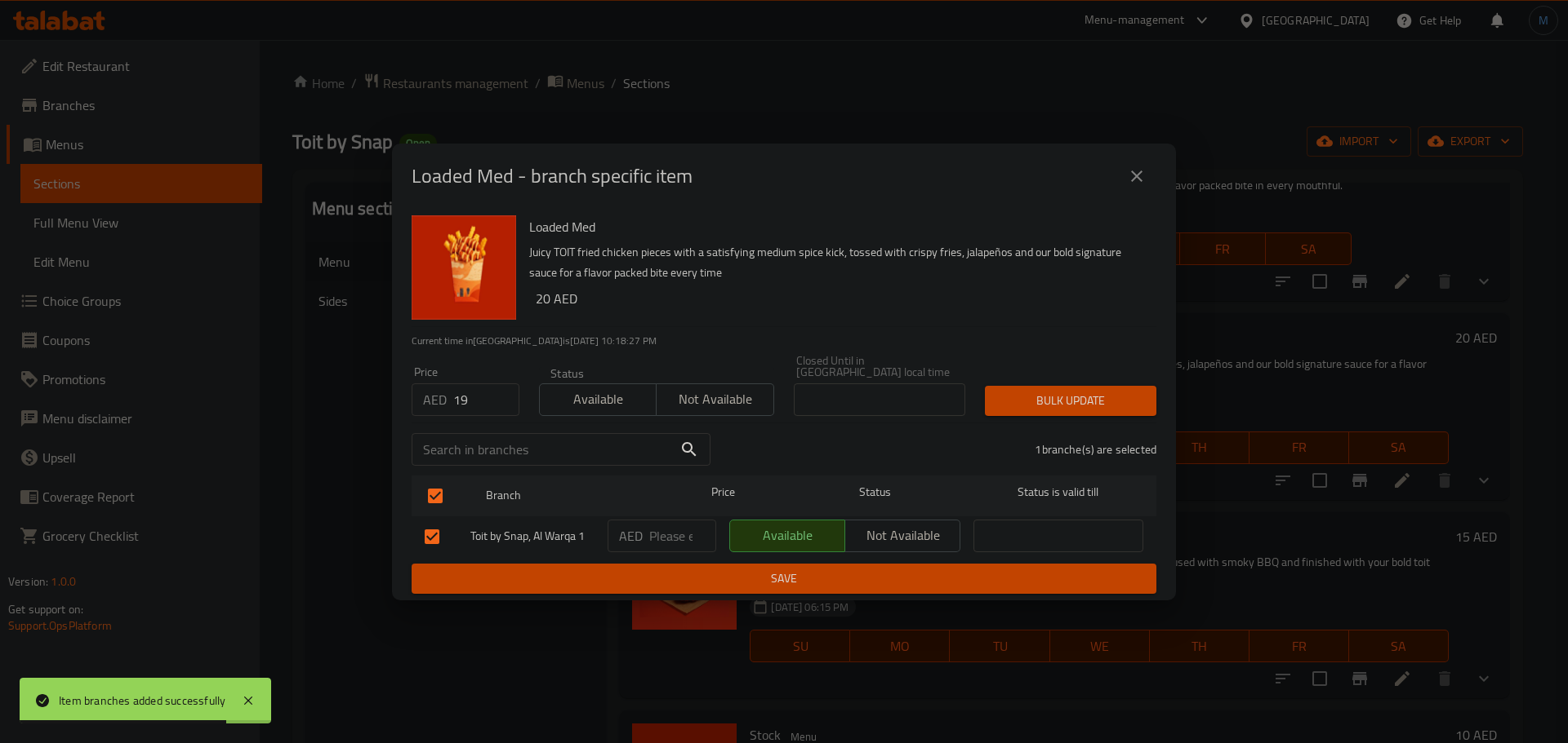
click at [1023, 388] on button "Bulk update" at bounding box center [1070, 401] width 172 height 30
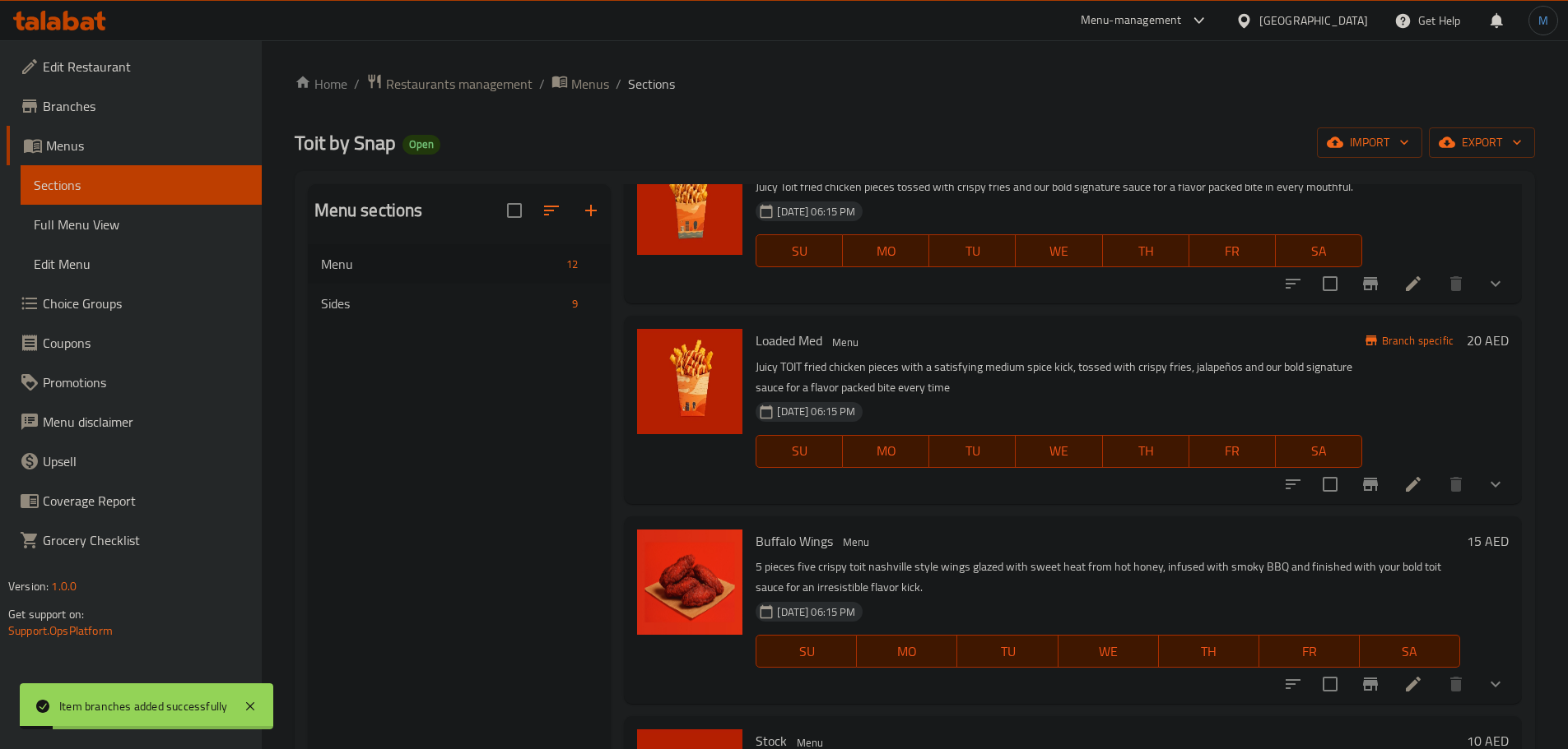
click at [970, 374] on p "Juicy TOIT fried chicken pieces with a satisfying medium spice kick, tossed wit…" at bounding box center [1058, 377] width 606 height 41
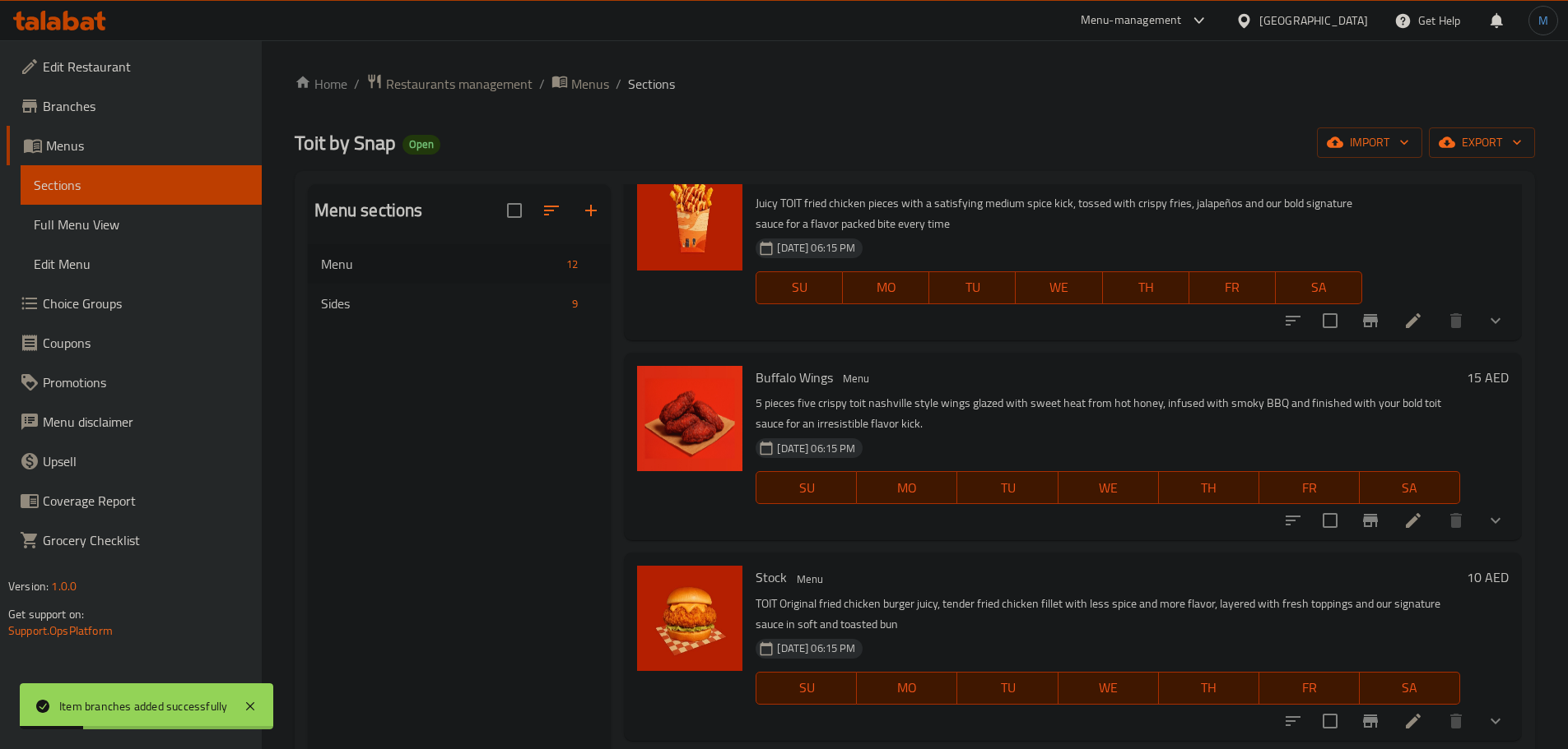
scroll to position [1152, 0]
click at [1360, 523] on icon "Branch-specific-item" at bounding box center [1370, 520] width 20 height 20
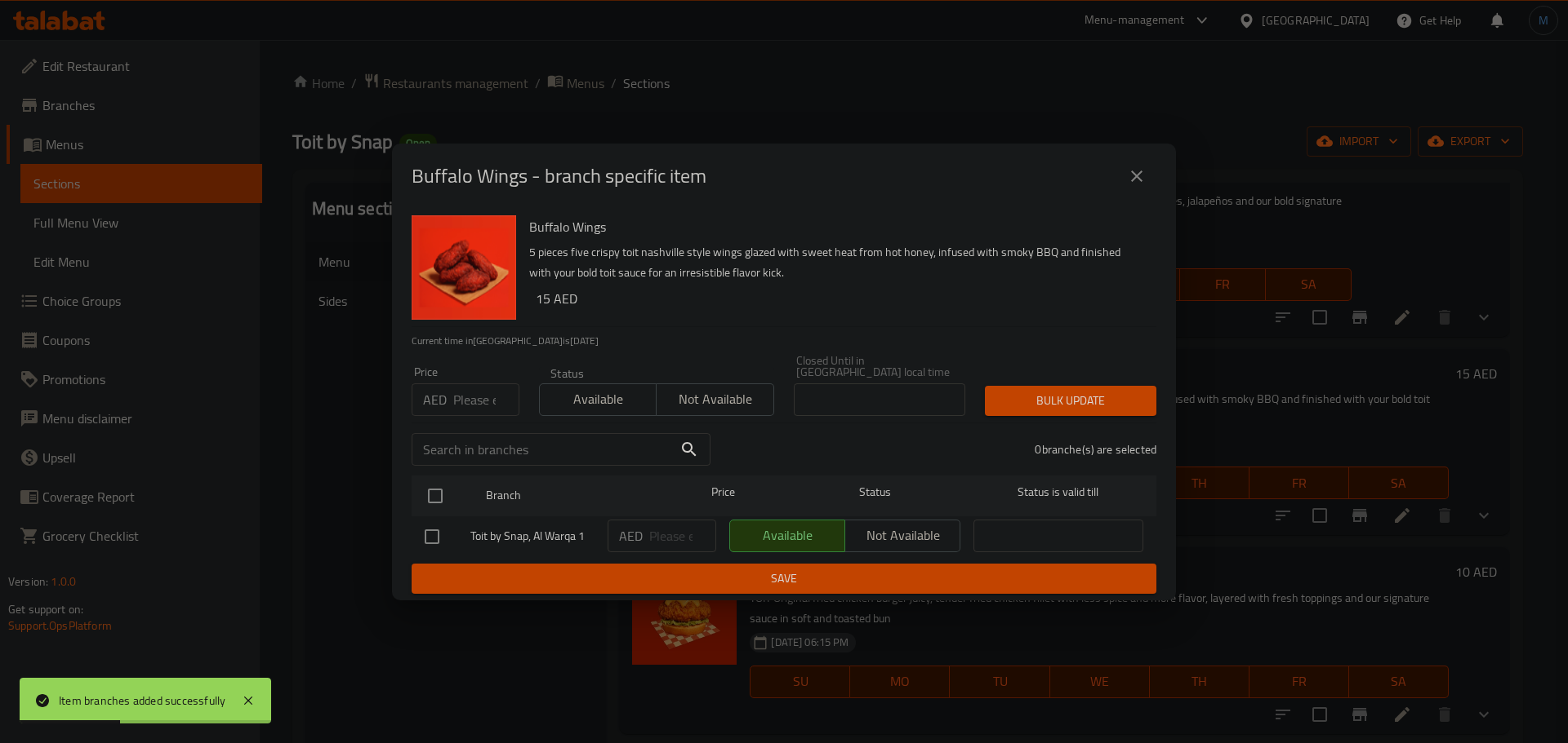
click at [464, 395] on input "number" at bounding box center [485, 400] width 66 height 33
type input "19"
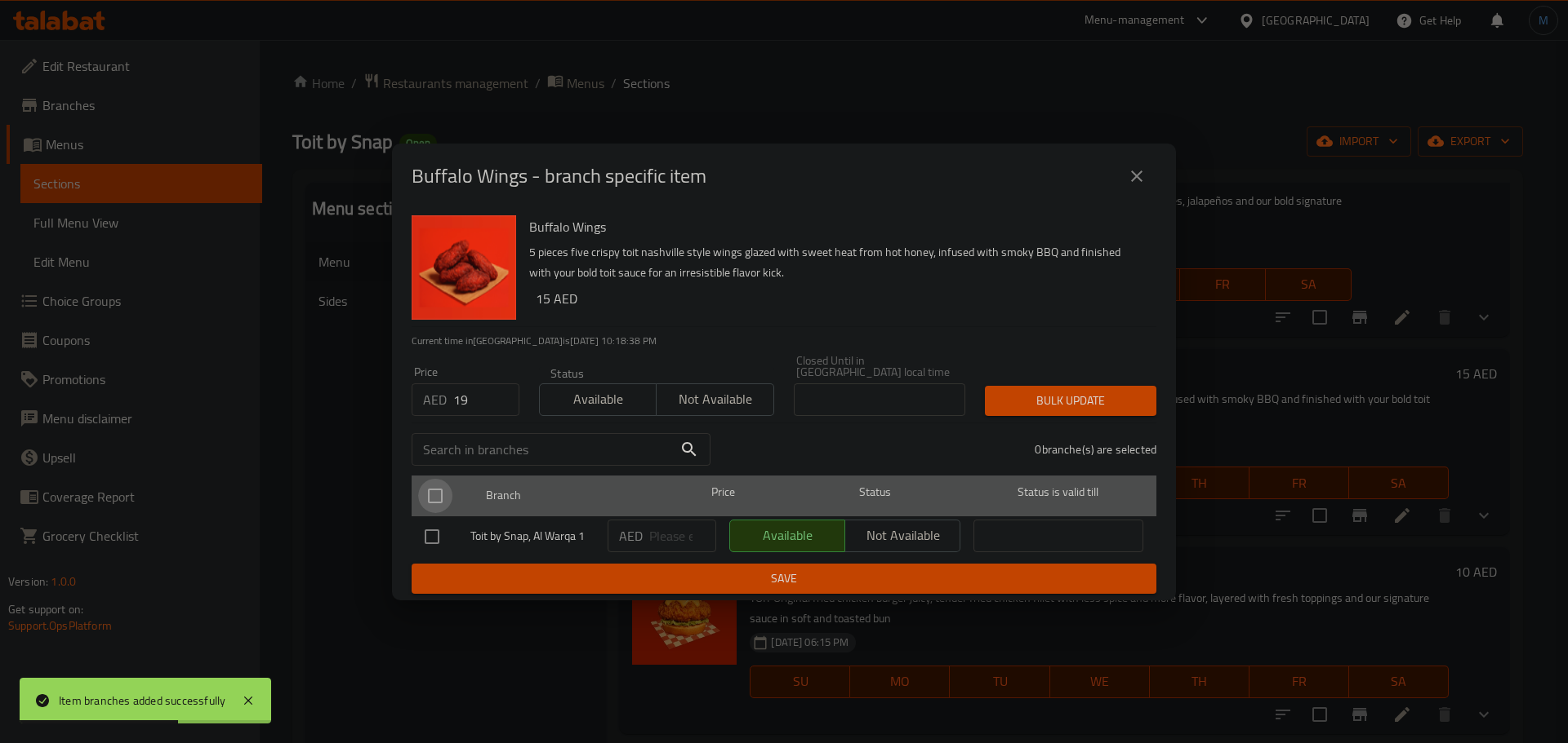
drag, startPoint x: 442, startPoint y: 479, endPoint x: 426, endPoint y: 509, distance: 34.0
click at [426, 509] on input "checkbox" at bounding box center [435, 496] width 34 height 34
checkbox input "true"
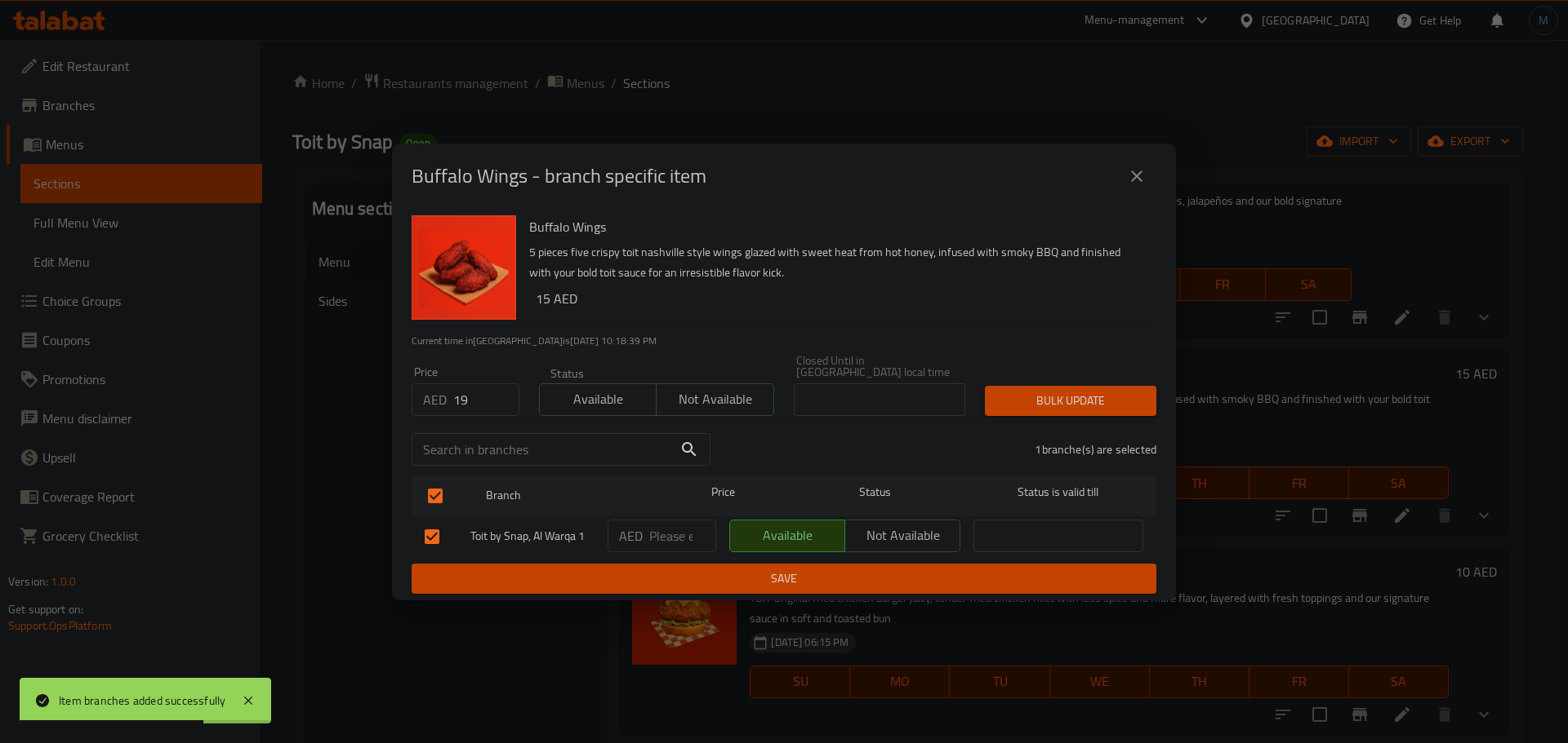
click at [1006, 397] on span "Bulk update" at bounding box center [1070, 401] width 145 height 20
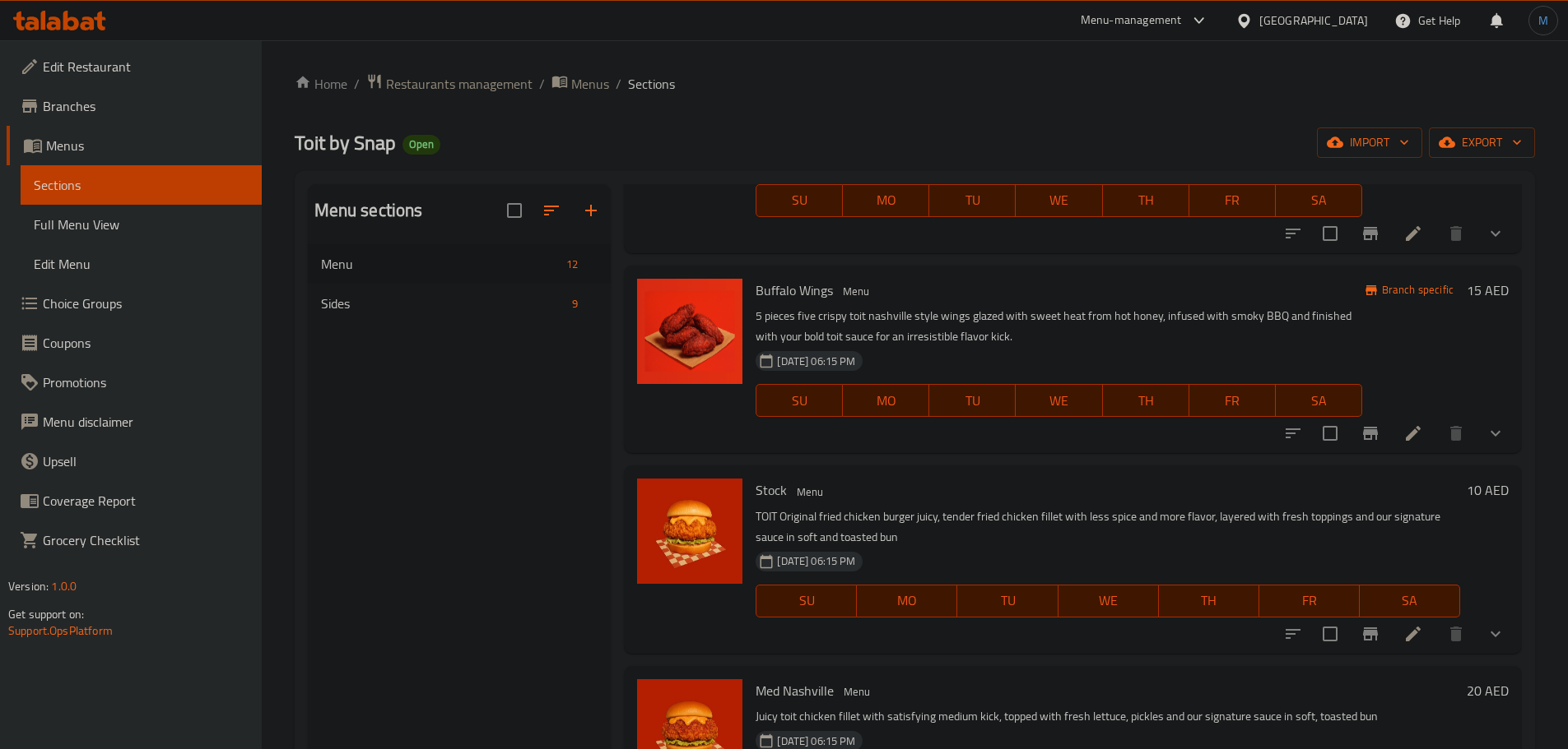
scroll to position [1316, 0]
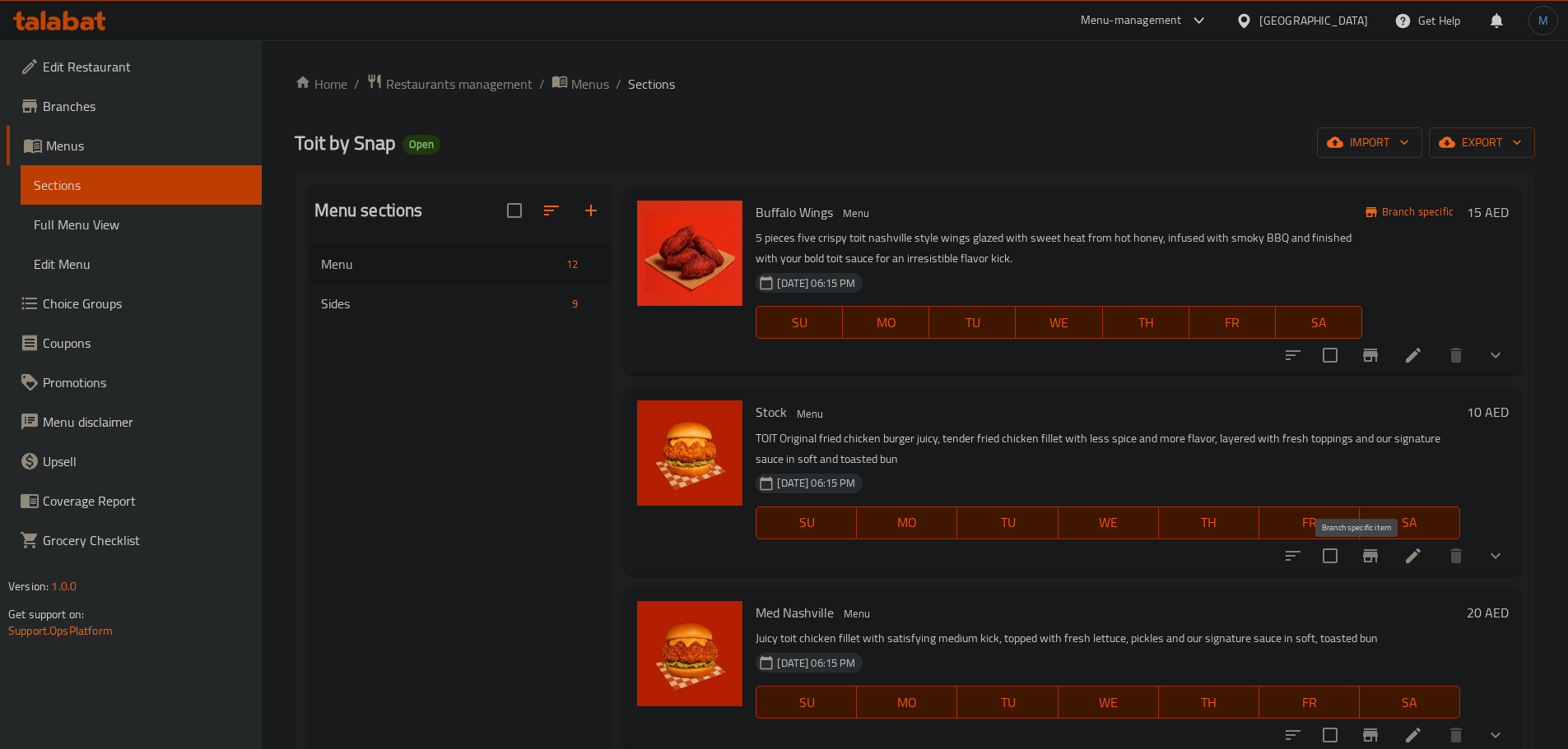
click at [1358, 576] on button "Branch-specific-item" at bounding box center [1370, 556] width 39 height 39
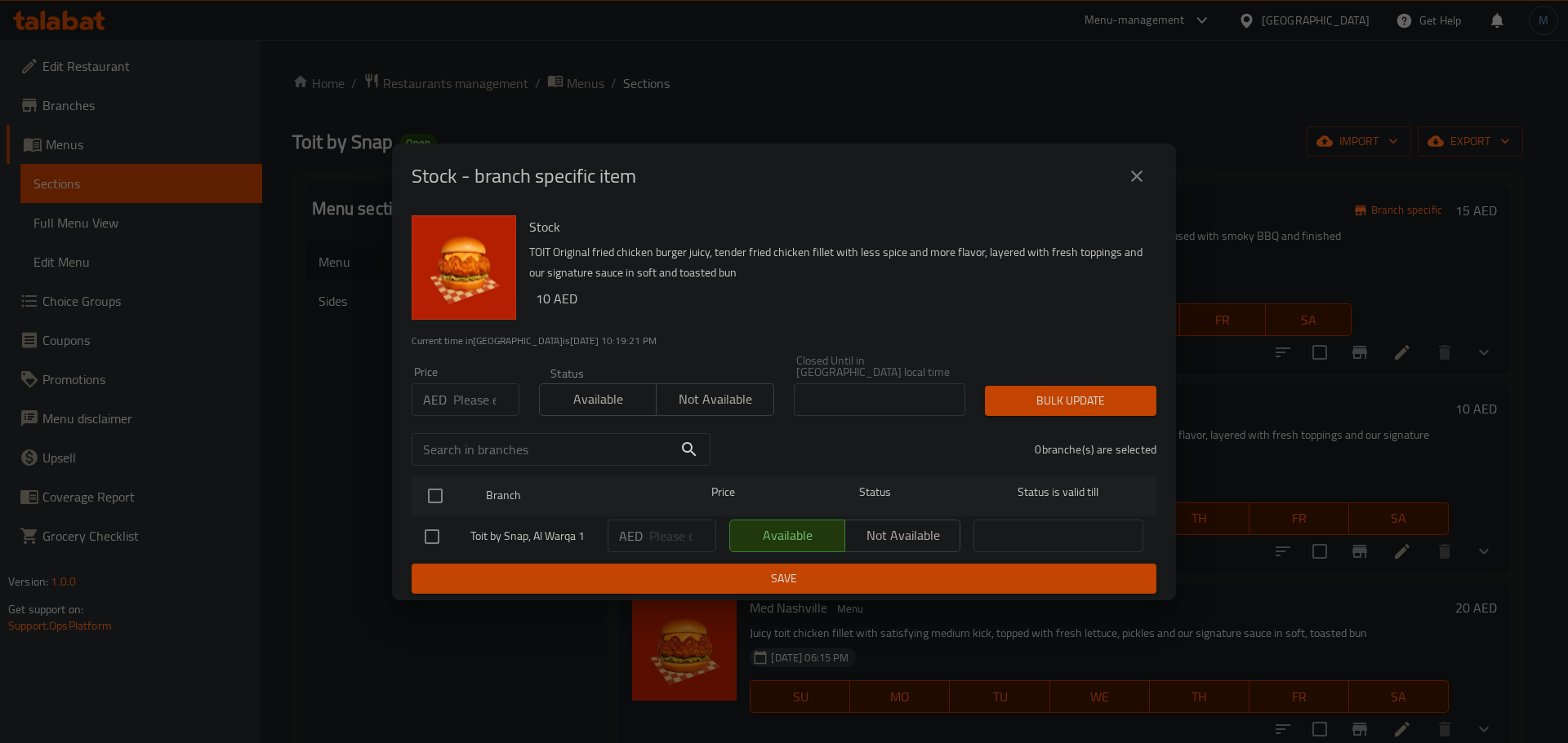
click at [485, 388] on input "number" at bounding box center [485, 400] width 66 height 33
type input "19"
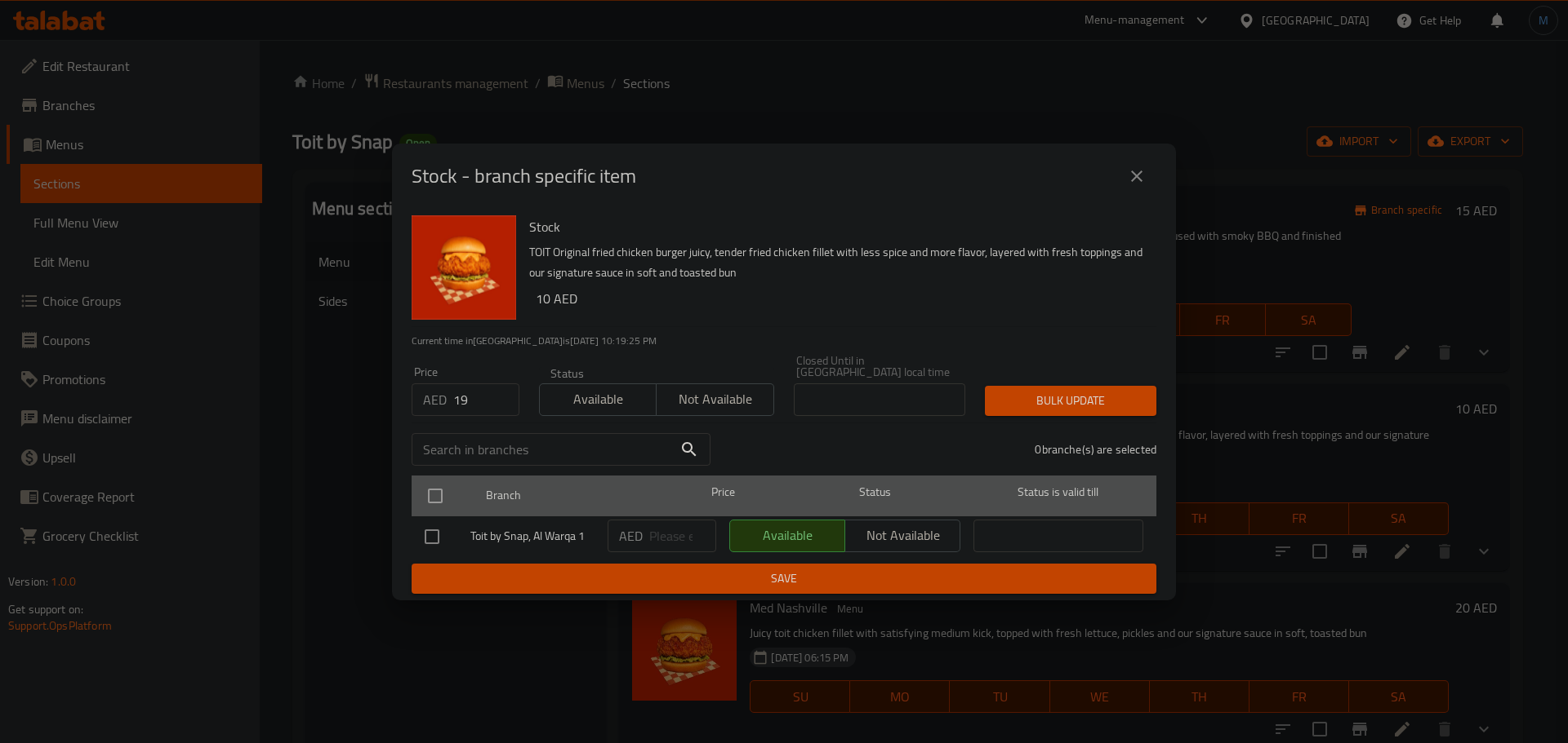
click at [453, 499] on div at bounding box center [449, 497] width 62 height 48
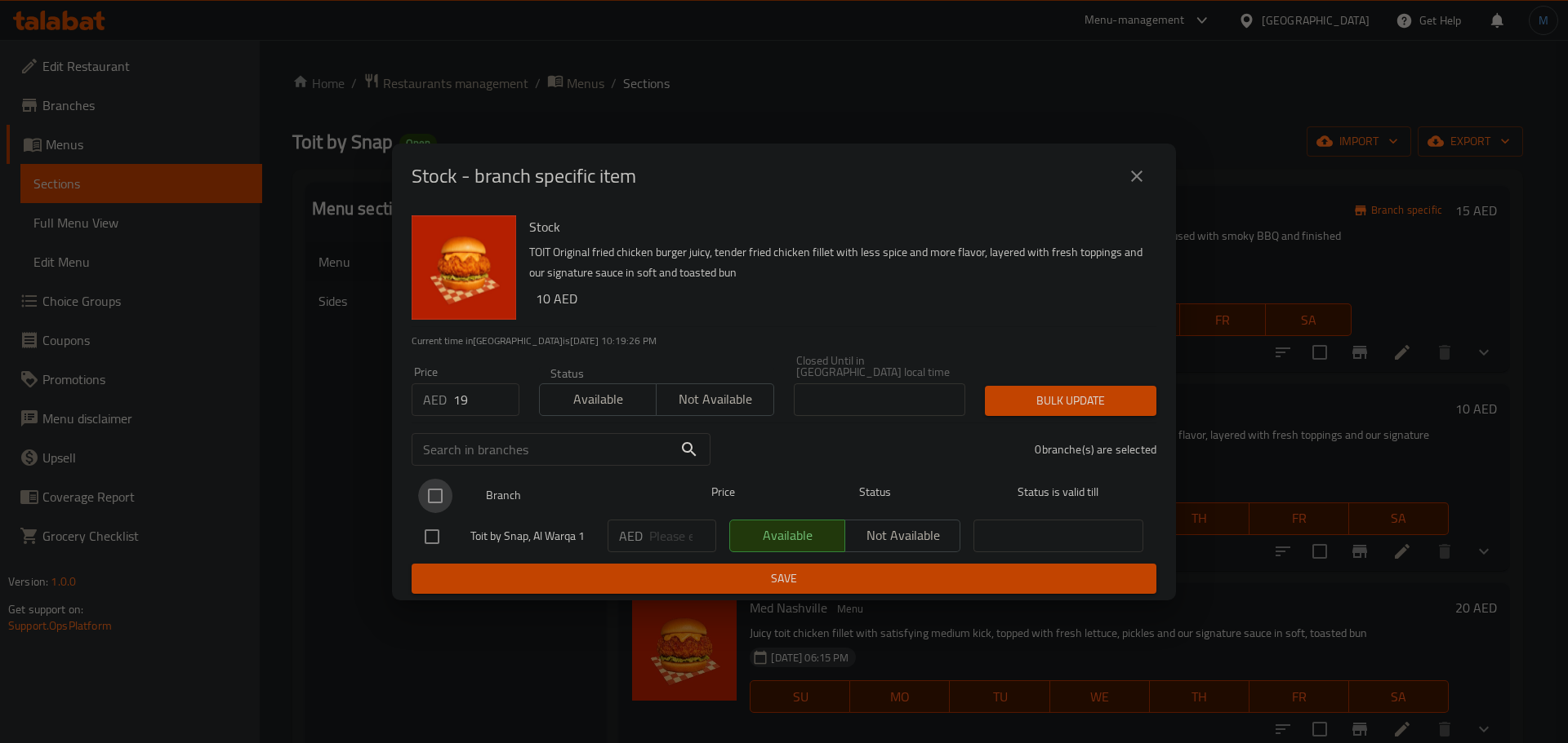
click at [437, 508] on input "checkbox" at bounding box center [435, 496] width 34 height 34
checkbox input "true"
click at [994, 403] on button "Bulk update" at bounding box center [1070, 401] width 172 height 30
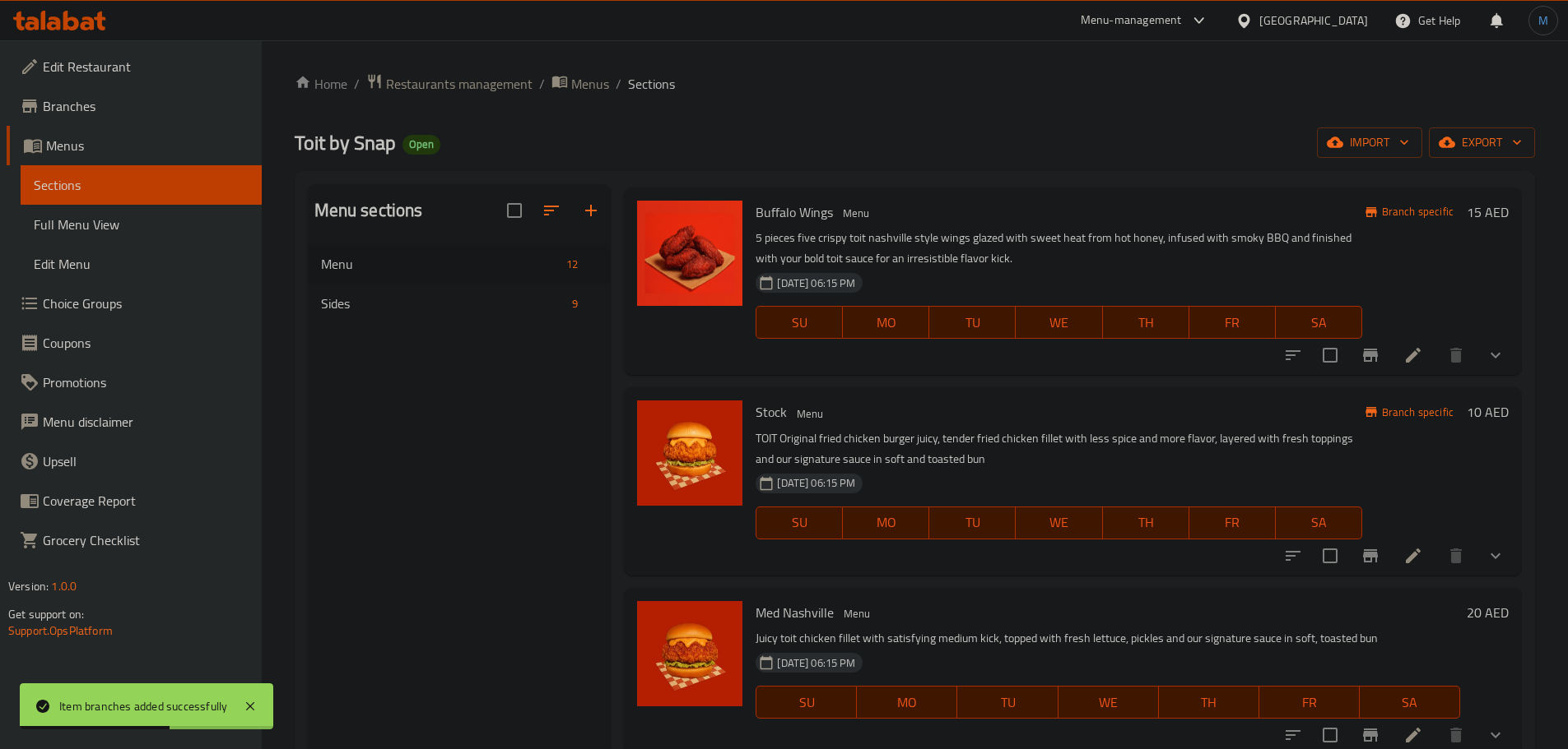
click at [692, 368] on div at bounding box center [689, 281] width 118 height 175
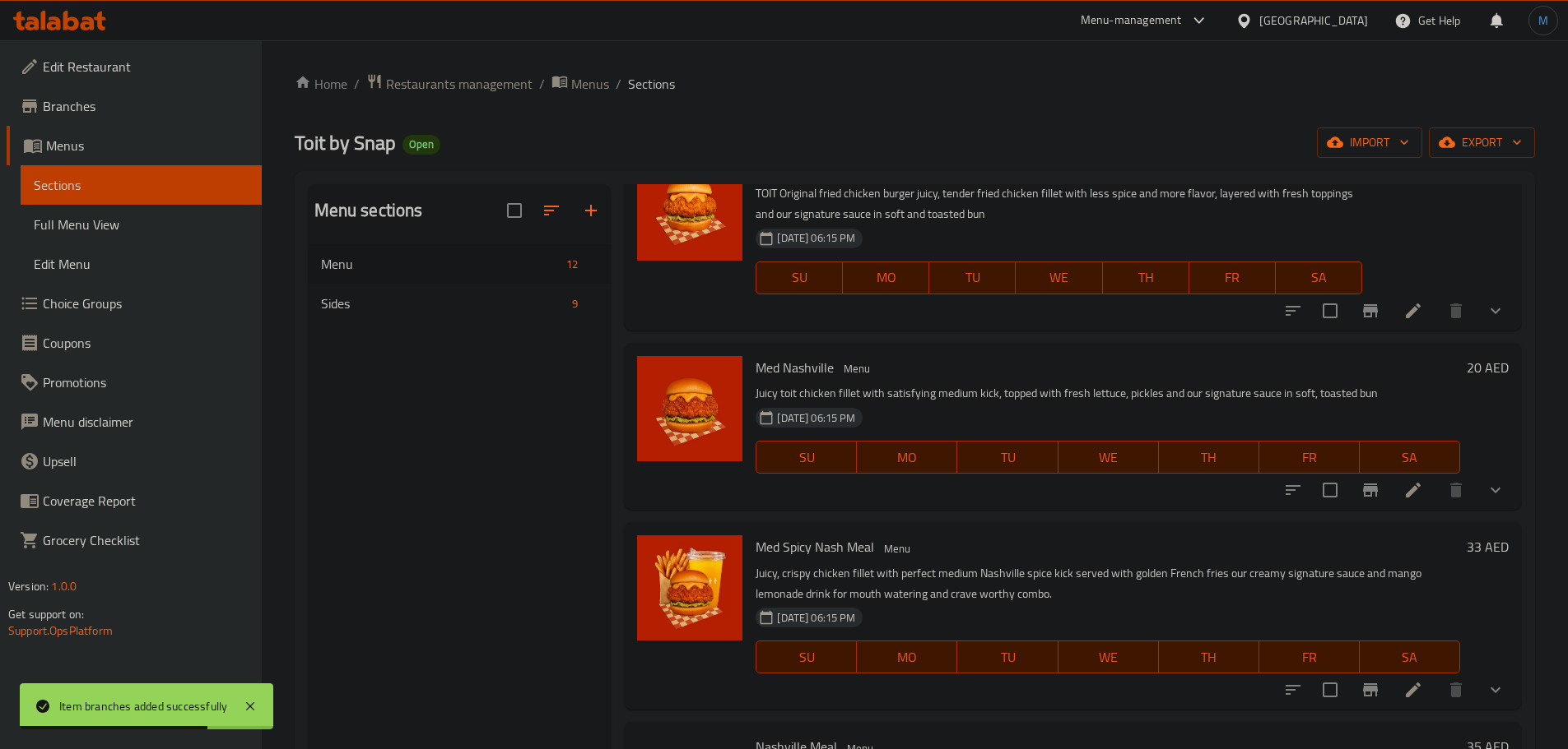
scroll to position [1563, 0]
click at [1354, 509] on button "Branch-specific-item" at bounding box center [1370, 488] width 39 height 39
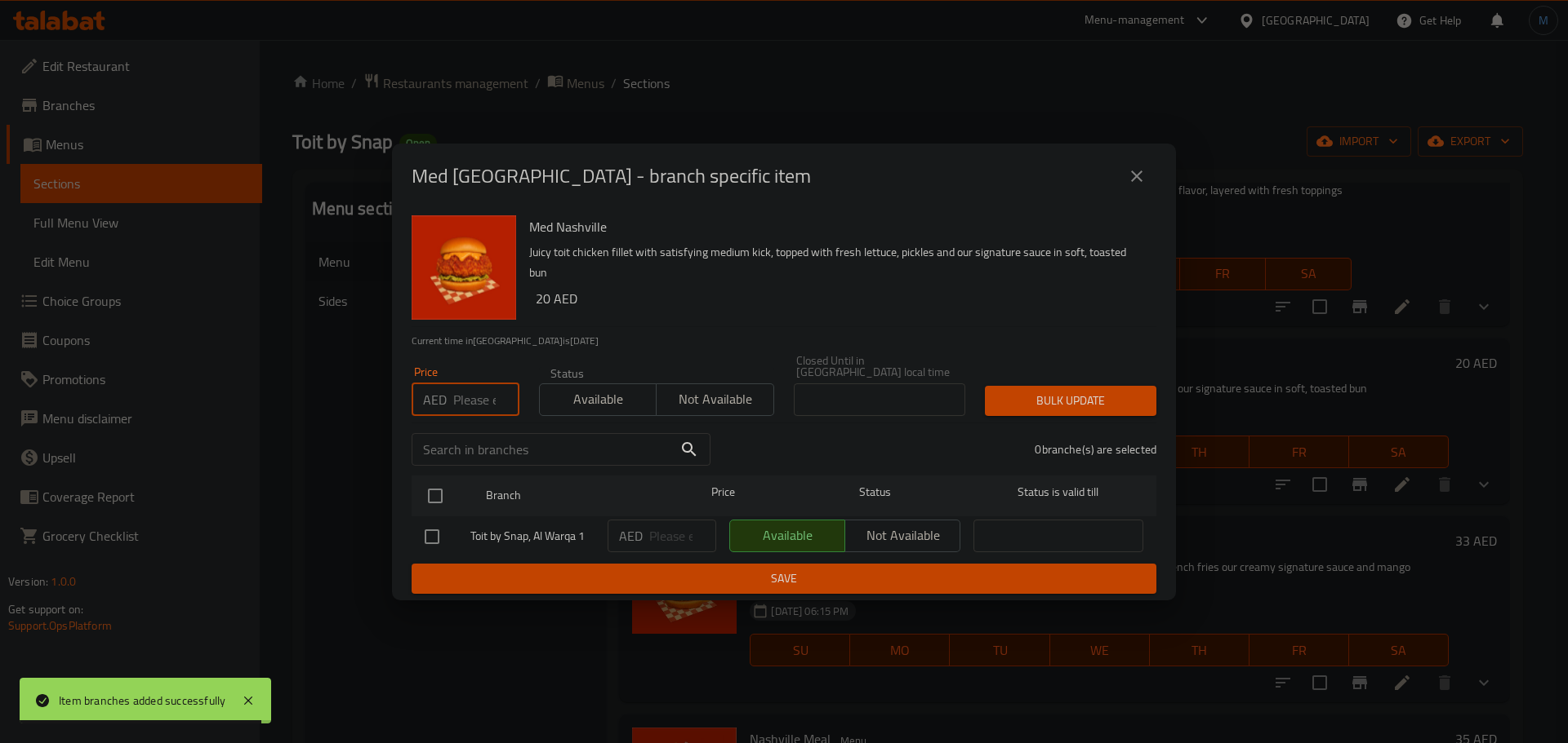
click at [461, 388] on input "number" at bounding box center [485, 400] width 66 height 33
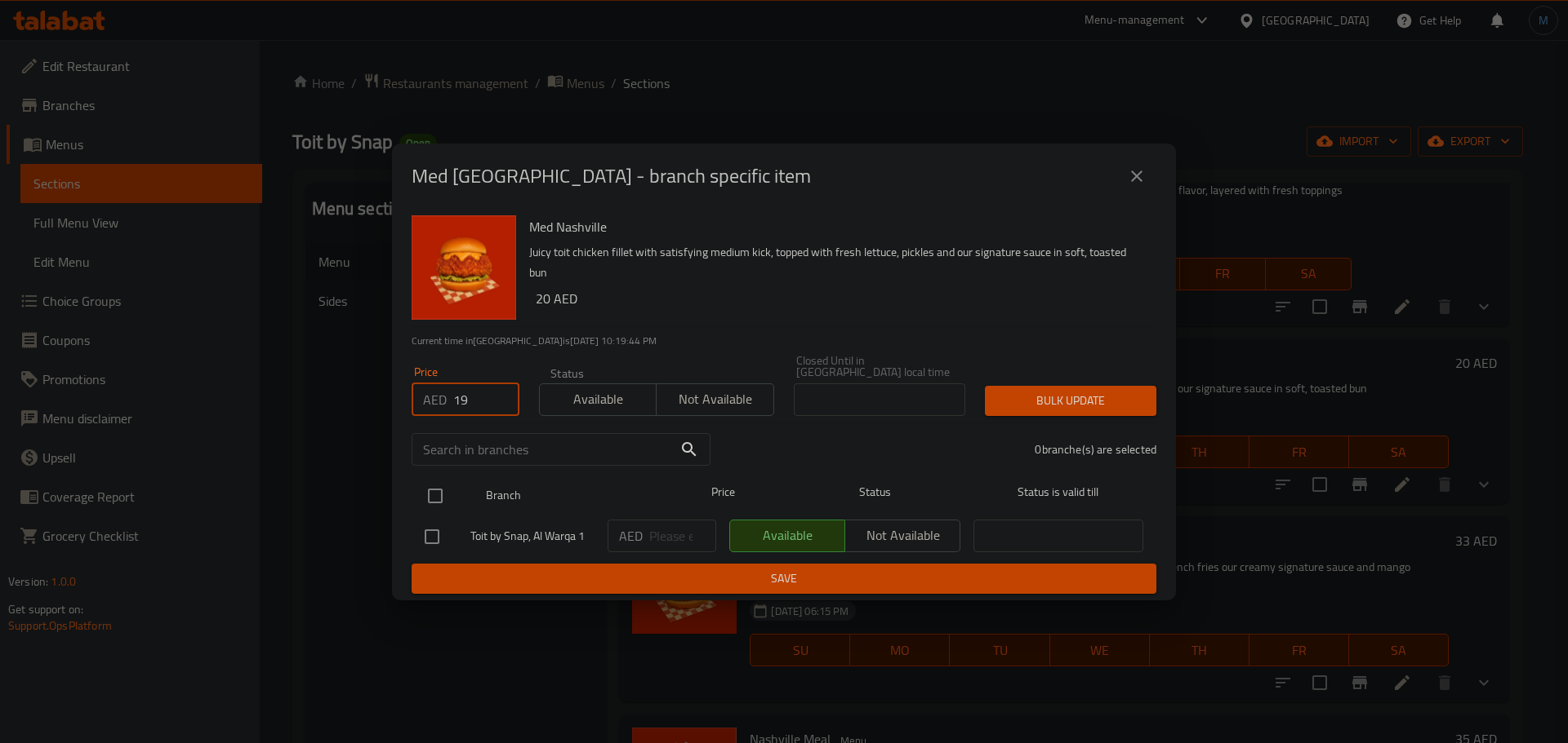
type input "19"
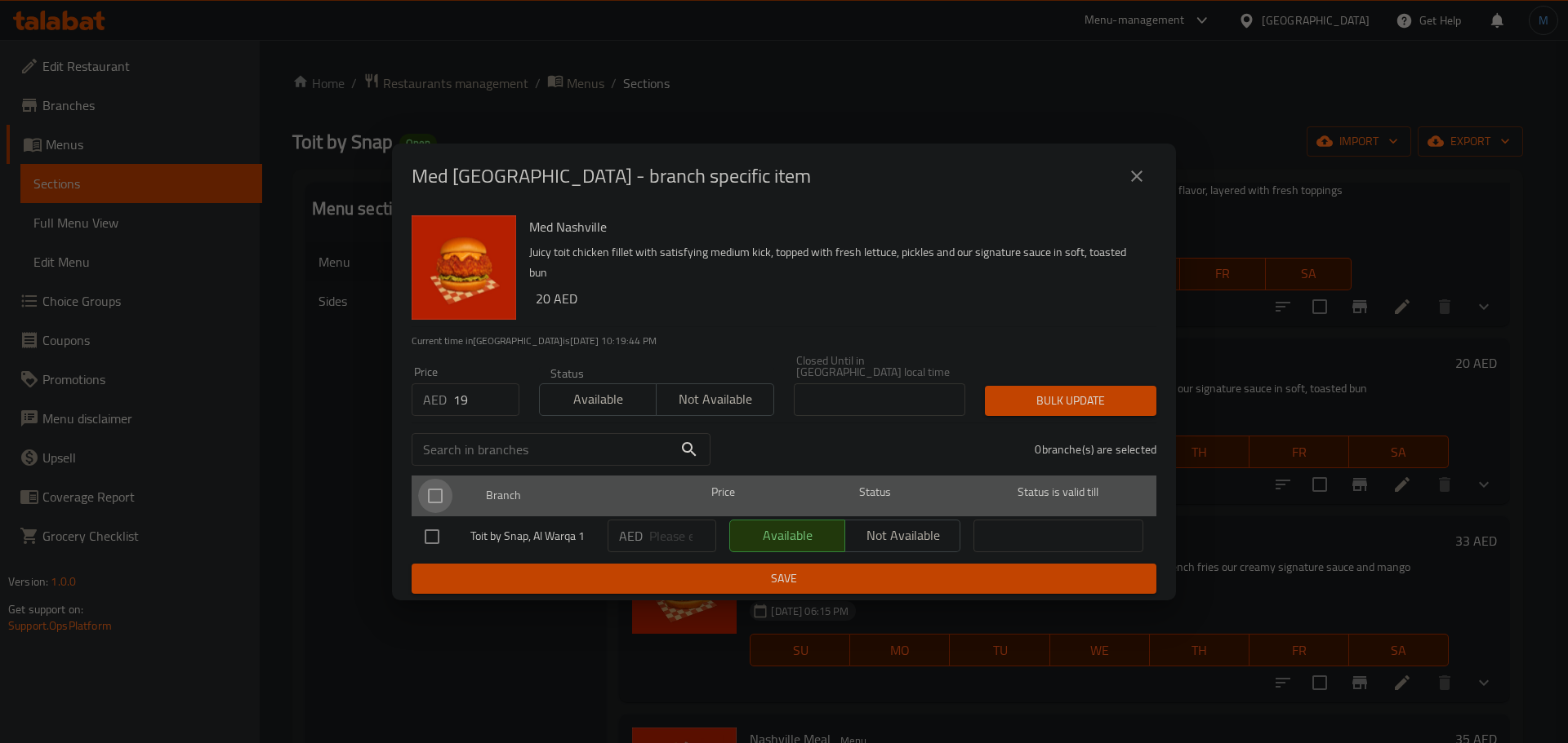
click at [442, 487] on input "checkbox" at bounding box center [435, 496] width 34 height 34
checkbox input "true"
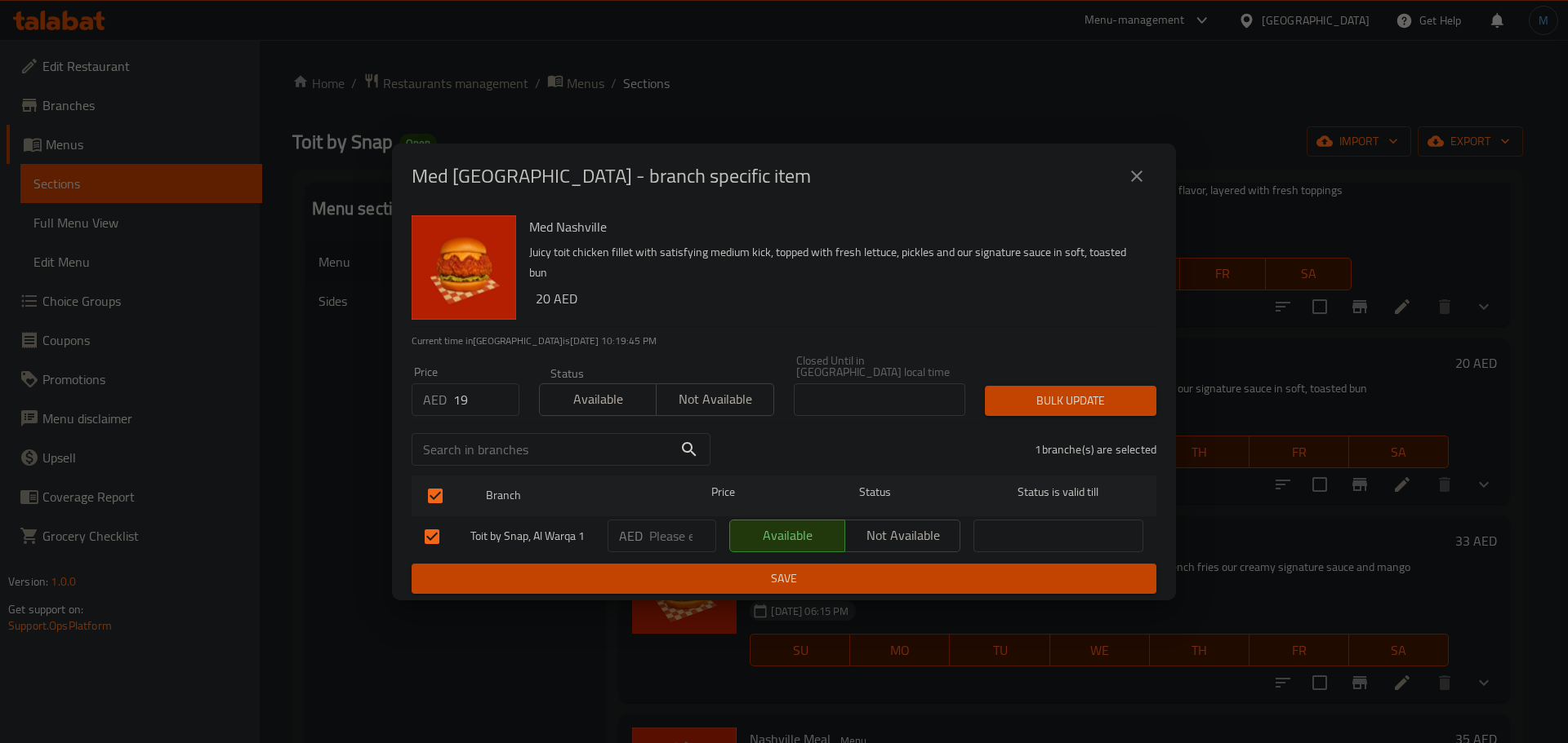
click at [1073, 415] on button "Bulk update" at bounding box center [1070, 401] width 172 height 30
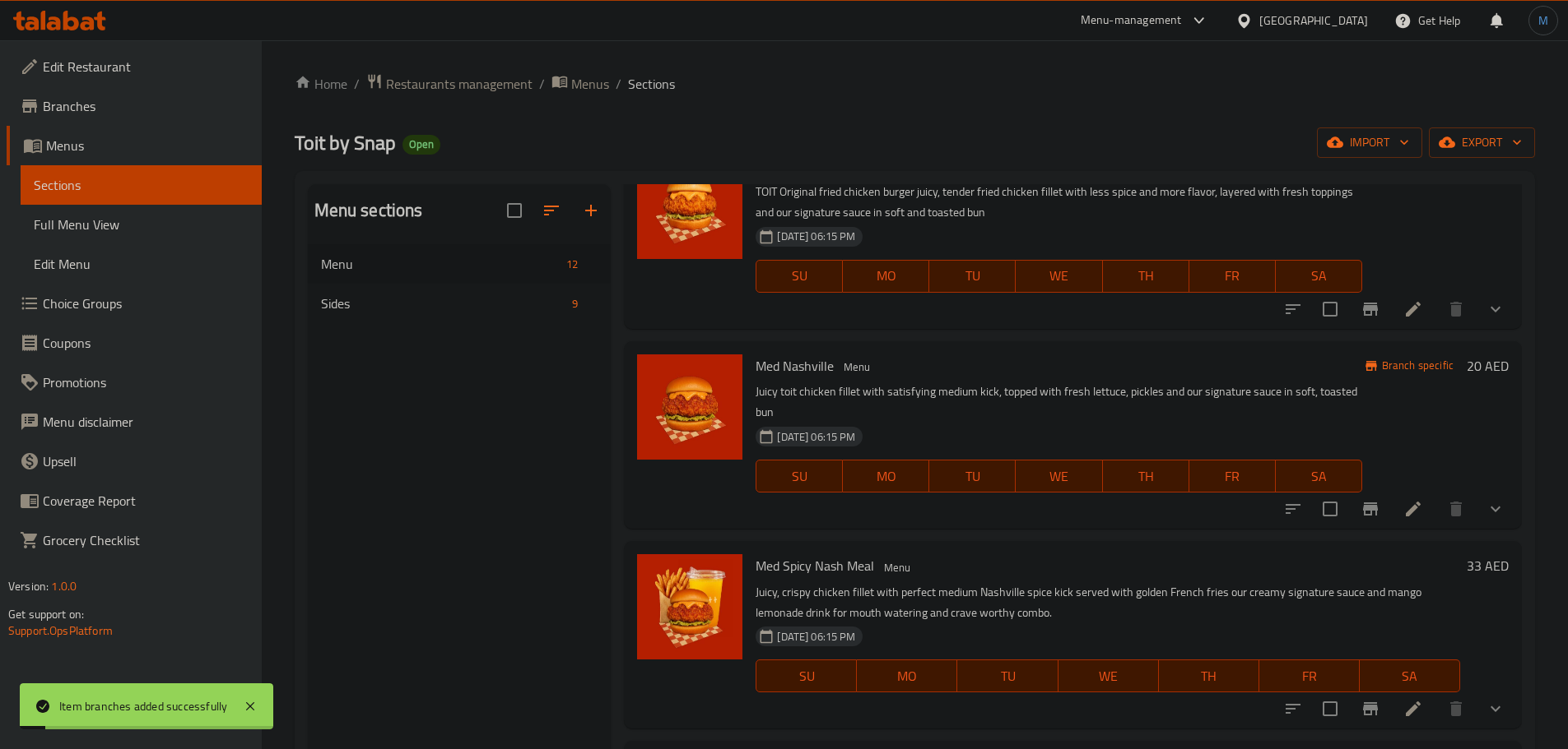
click at [962, 369] on h6 "Med Nashville Menu" at bounding box center [1058, 367] width 606 height 23
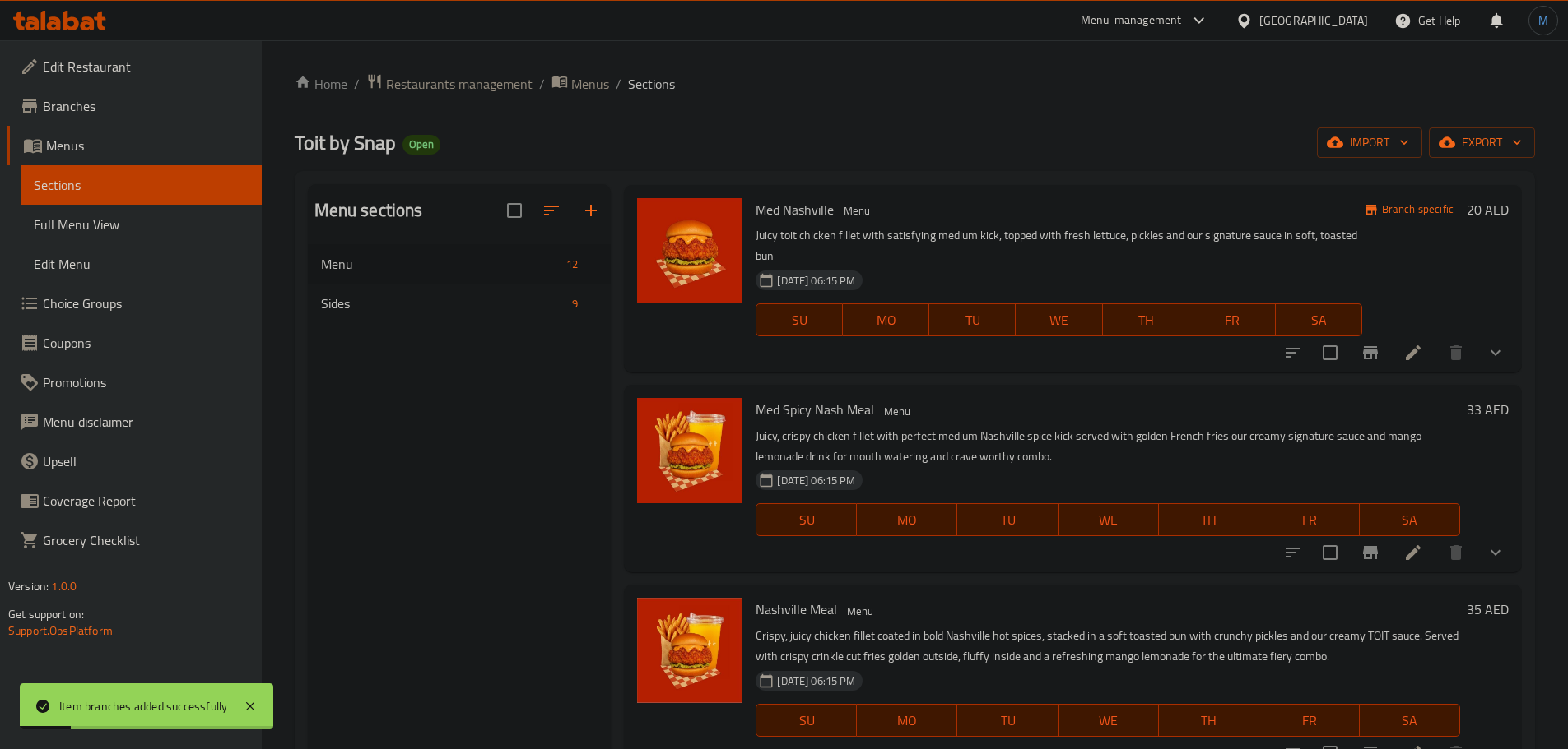
scroll to position [1751, 0]
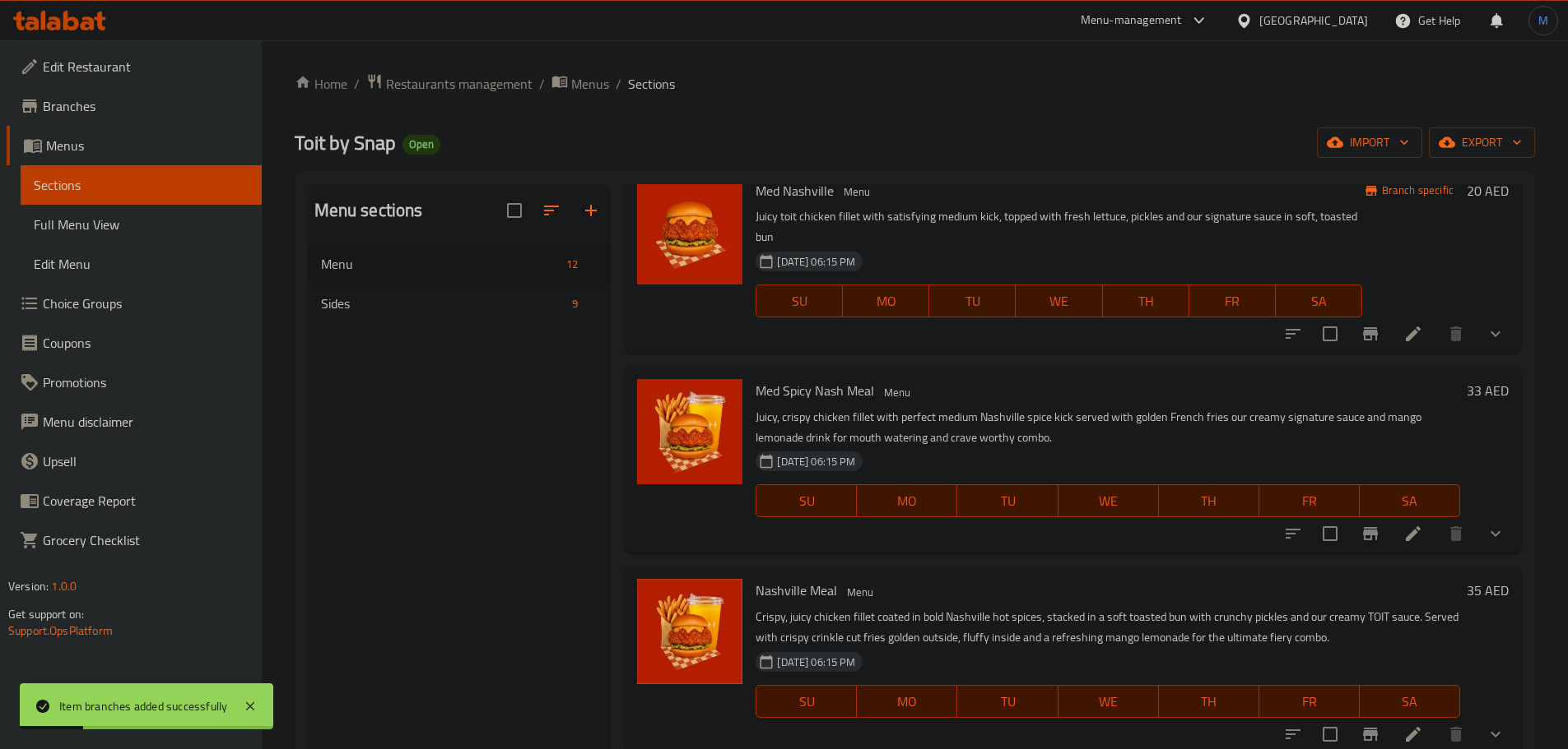
click at [1363, 532] on icon "Branch-specific-item" at bounding box center [1370, 533] width 15 height 13
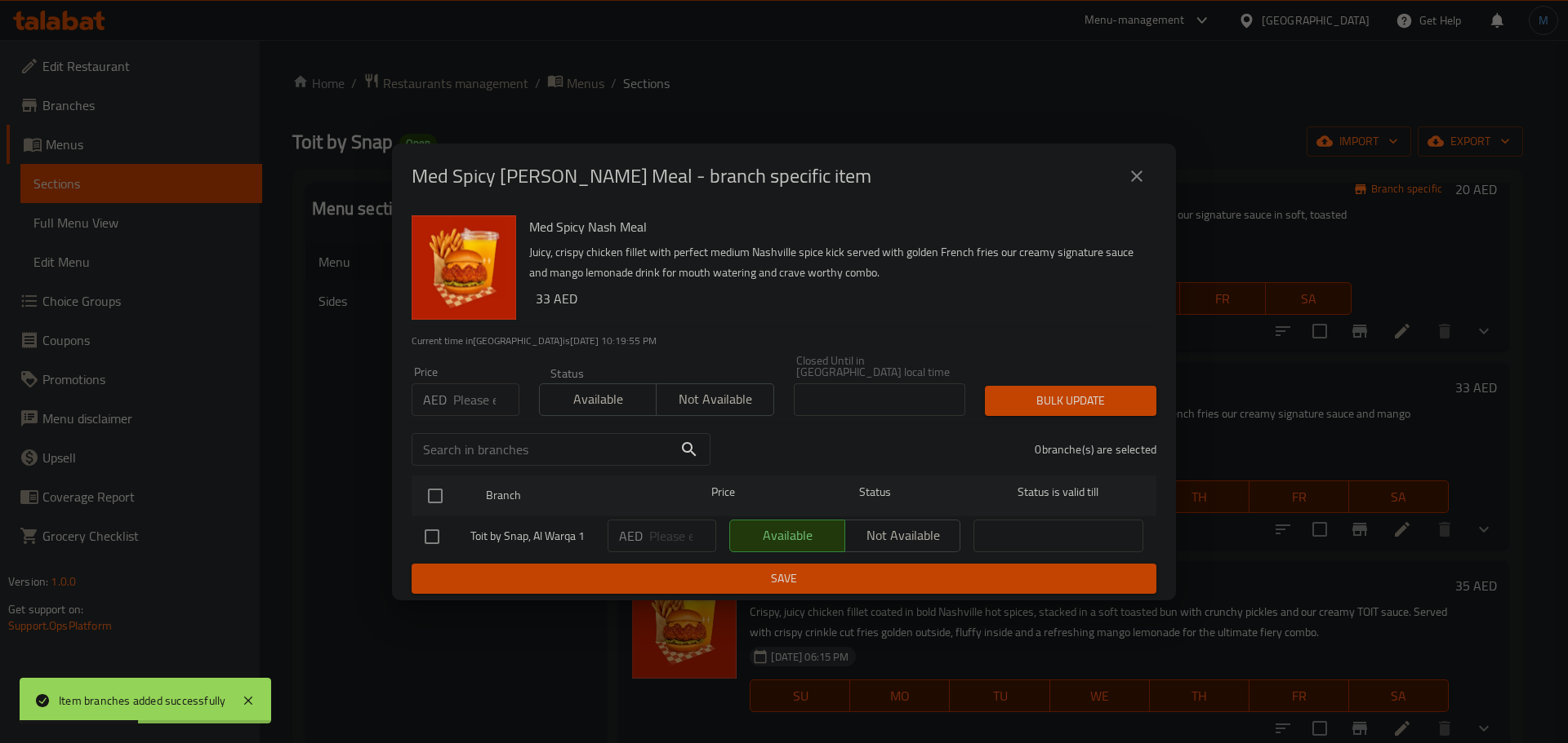
click at [460, 409] on input "number" at bounding box center [485, 400] width 66 height 33
type input "29"
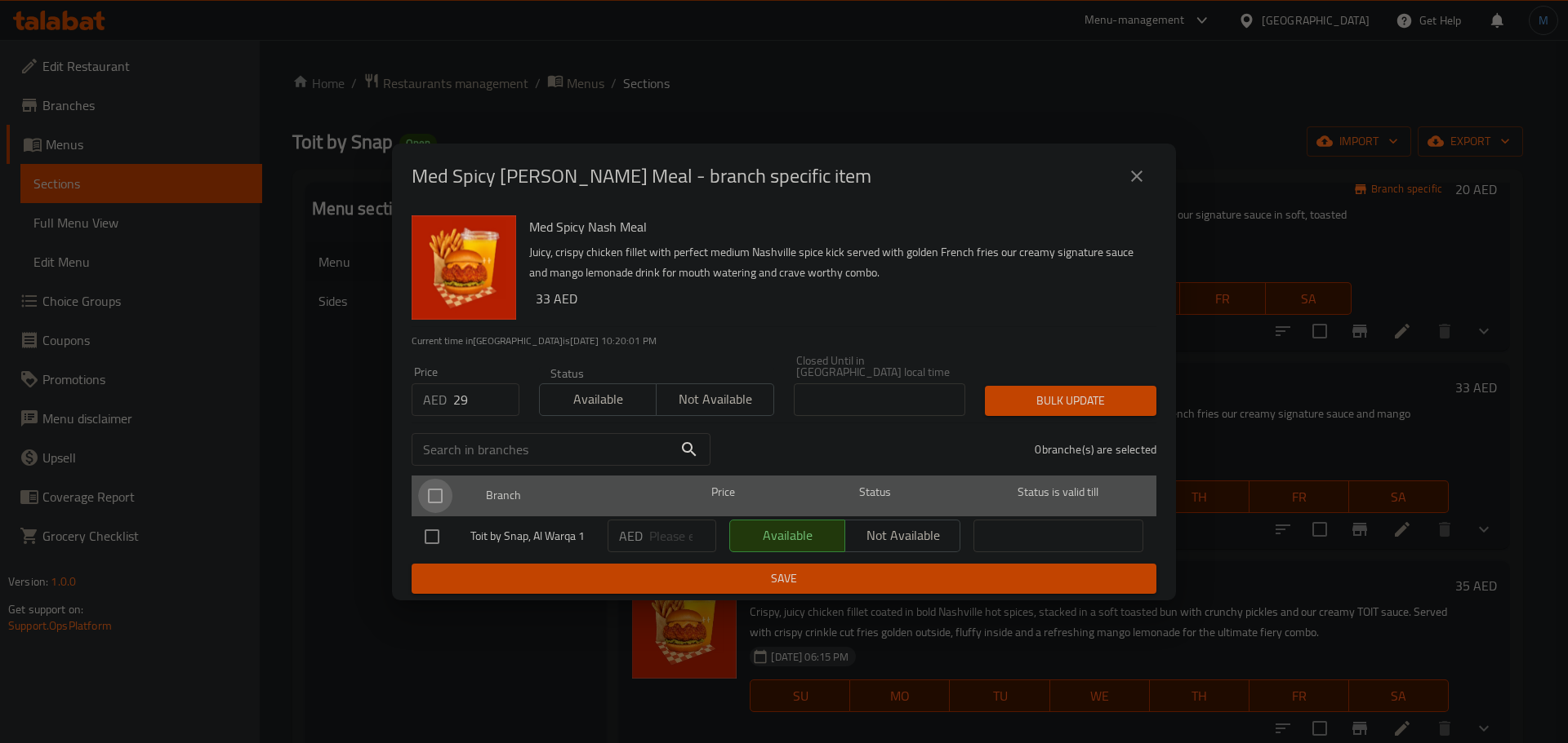
click at [440, 499] on input "checkbox" at bounding box center [435, 496] width 34 height 34
checkbox input "true"
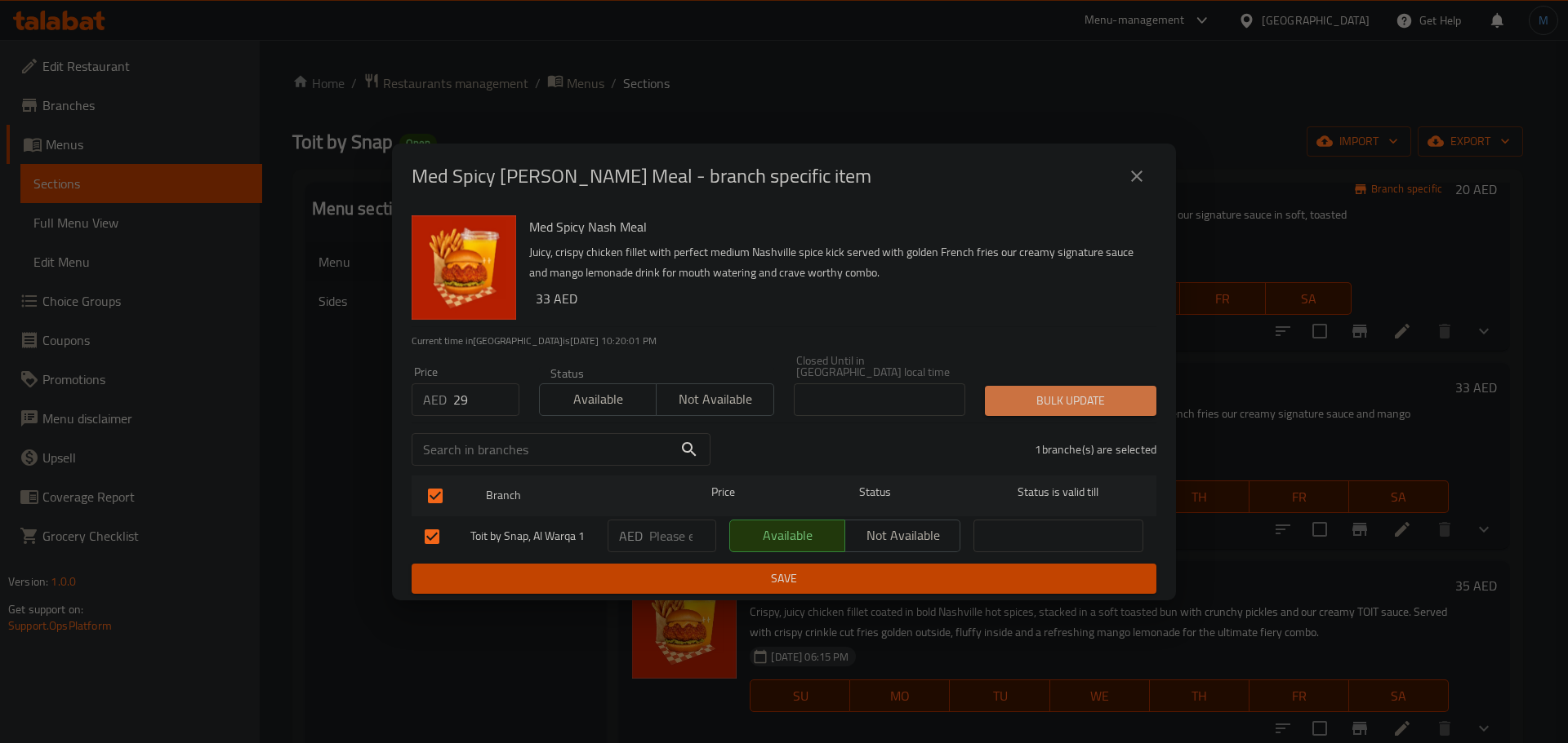
click at [1094, 392] on span "Bulk update" at bounding box center [1070, 401] width 145 height 20
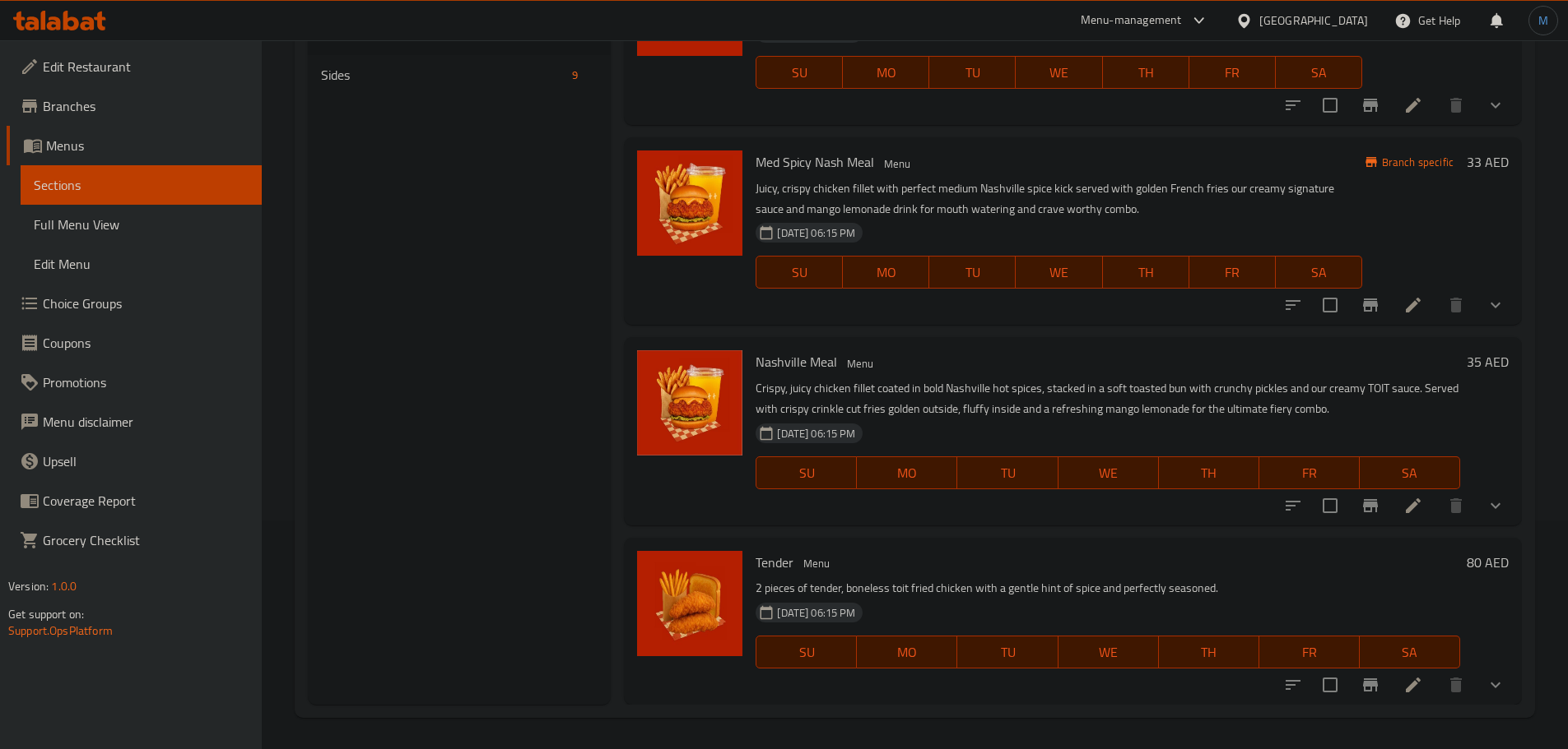
scroll to position [231, 0]
click at [1350, 508] on button "Branch-specific-item" at bounding box center [1370, 504] width 39 height 39
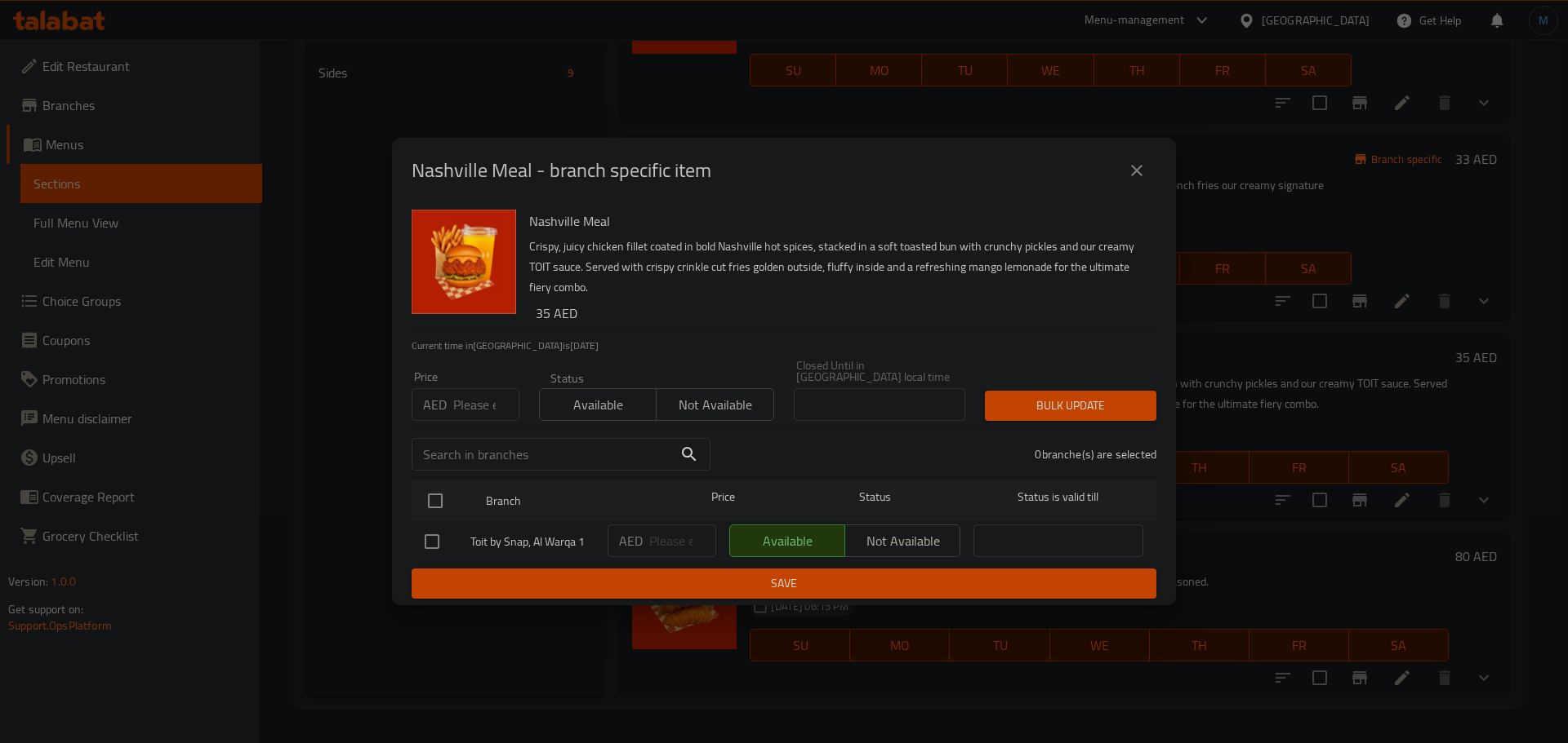
click at [466, 410] on input "number" at bounding box center [485, 404] width 66 height 33
type input "29"
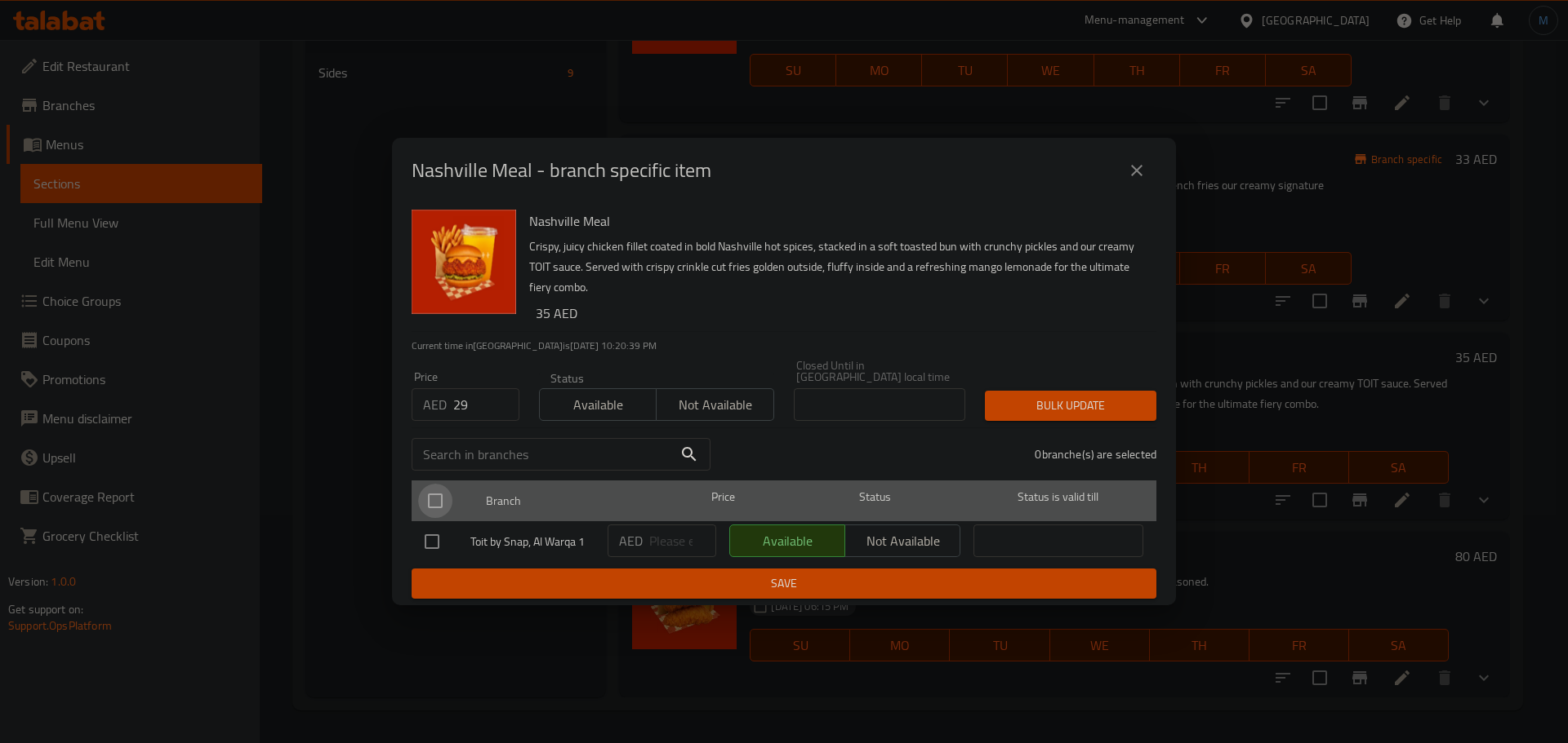
click at [433, 507] on input "checkbox" at bounding box center [435, 501] width 34 height 34
checkbox input "true"
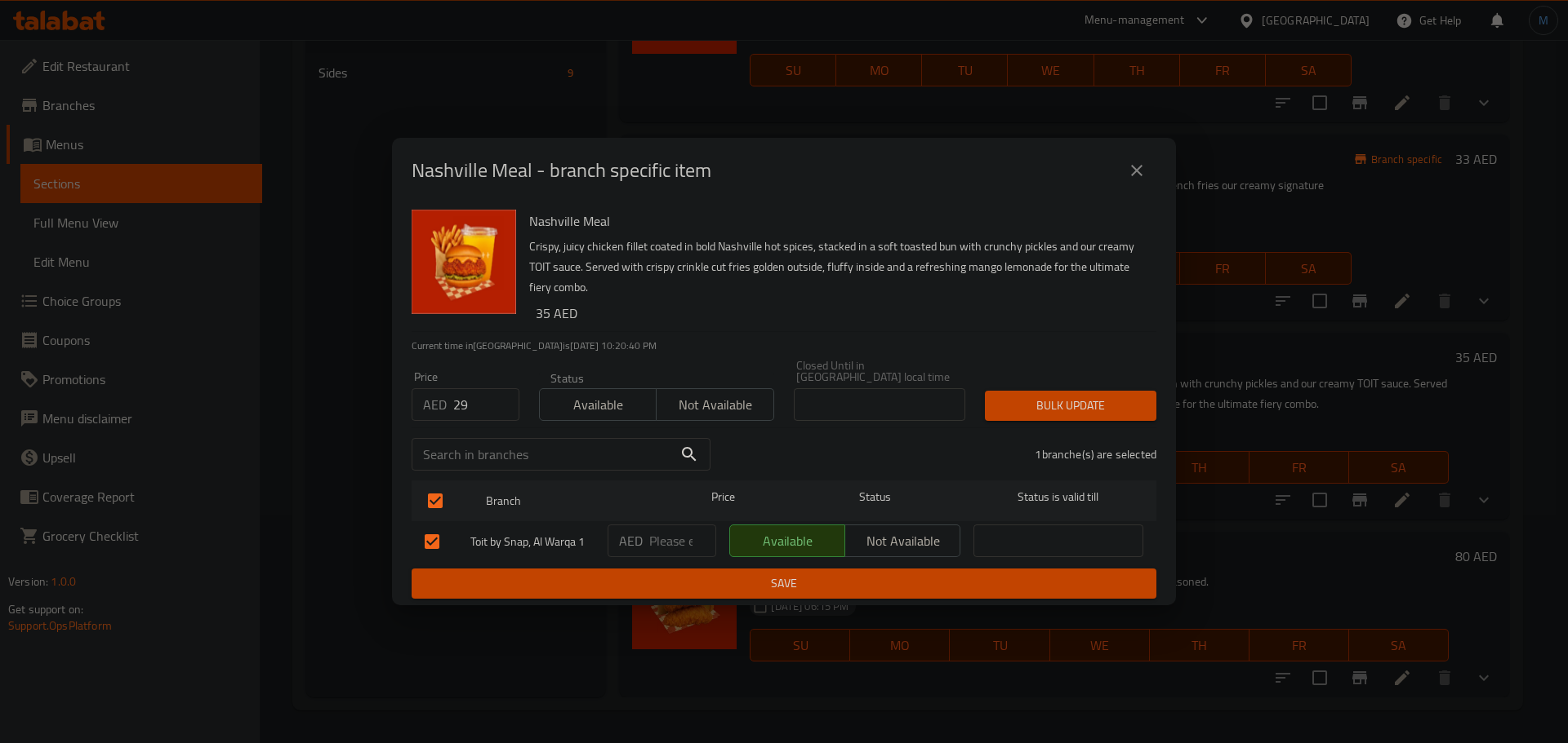
click at [1090, 390] on div "Bulk update" at bounding box center [1070, 406] width 191 height 50
click at [1088, 408] on span "Bulk update" at bounding box center [1070, 406] width 145 height 20
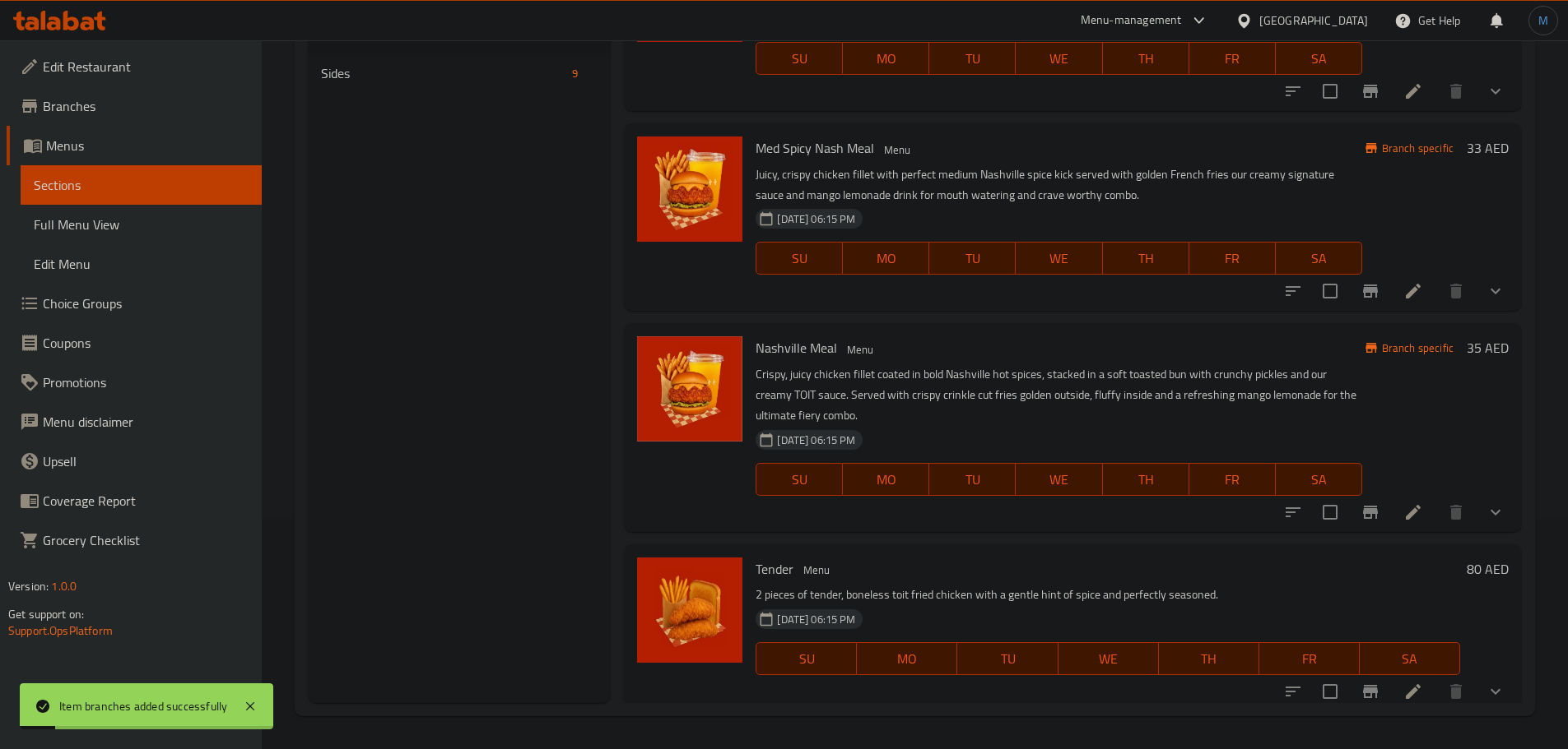
click at [1038, 384] on p "Crispy, juicy chicken fillet coated in bold Nashville hot spices, stacked in a …" at bounding box center [1058, 396] width 606 height 62
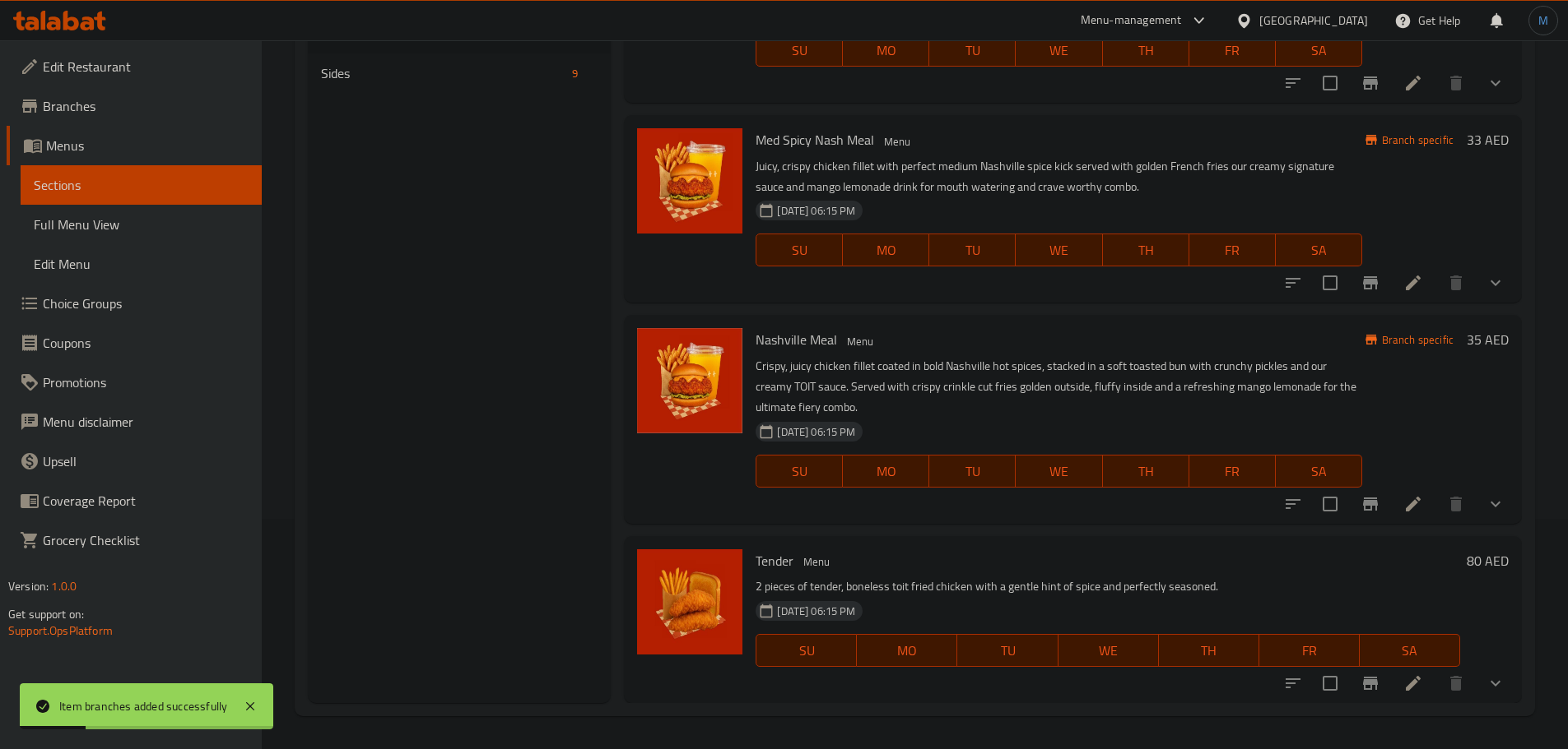
scroll to position [1771, 0]
click at [1363, 681] on icon "Branch-specific-item" at bounding box center [1370, 683] width 15 height 13
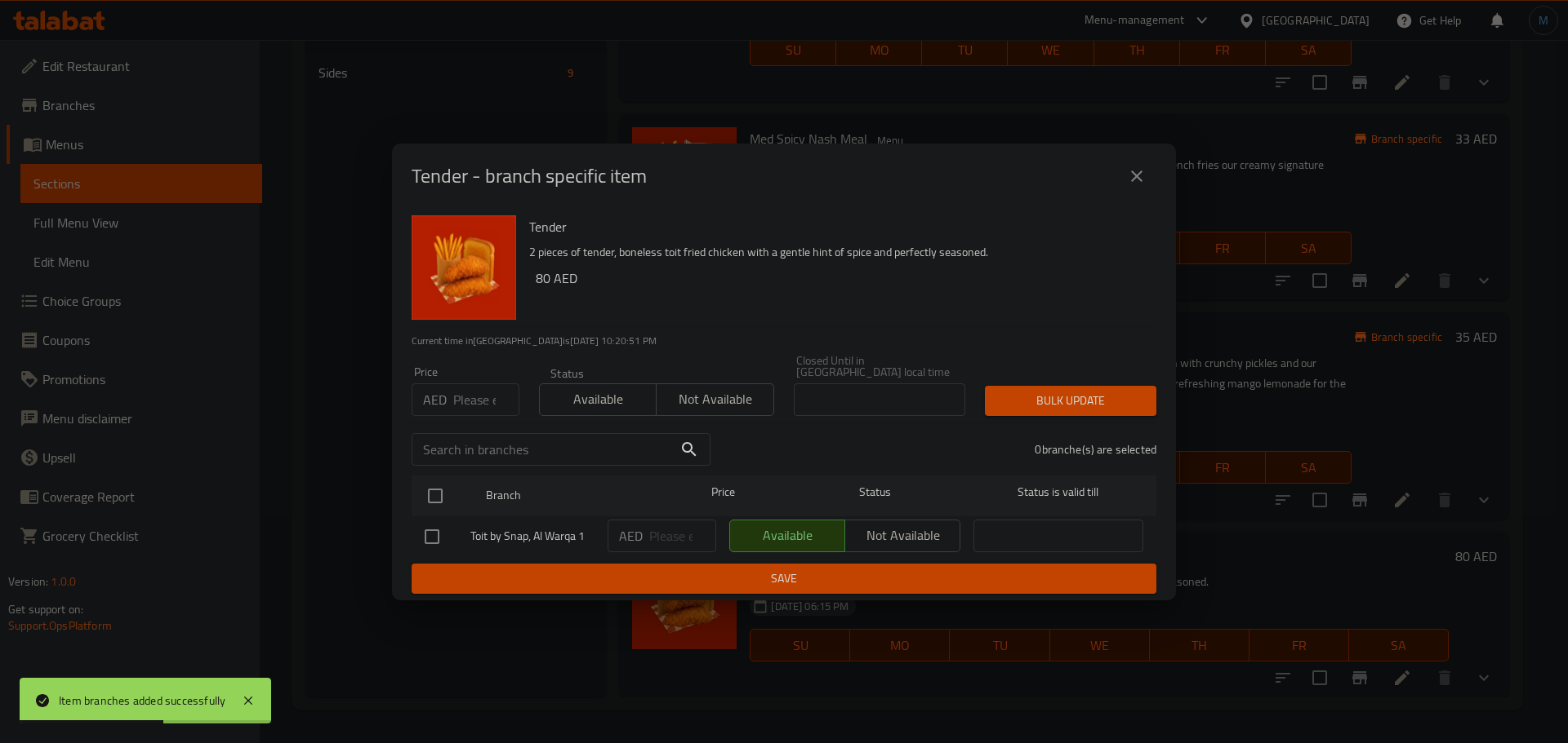
click at [486, 400] on input "number" at bounding box center [485, 400] width 66 height 33
type input "19"
click at [439, 474] on div at bounding box center [449, 497] width 62 height 48
click at [438, 489] on input "checkbox" at bounding box center [435, 496] width 34 height 34
checkbox input "true"
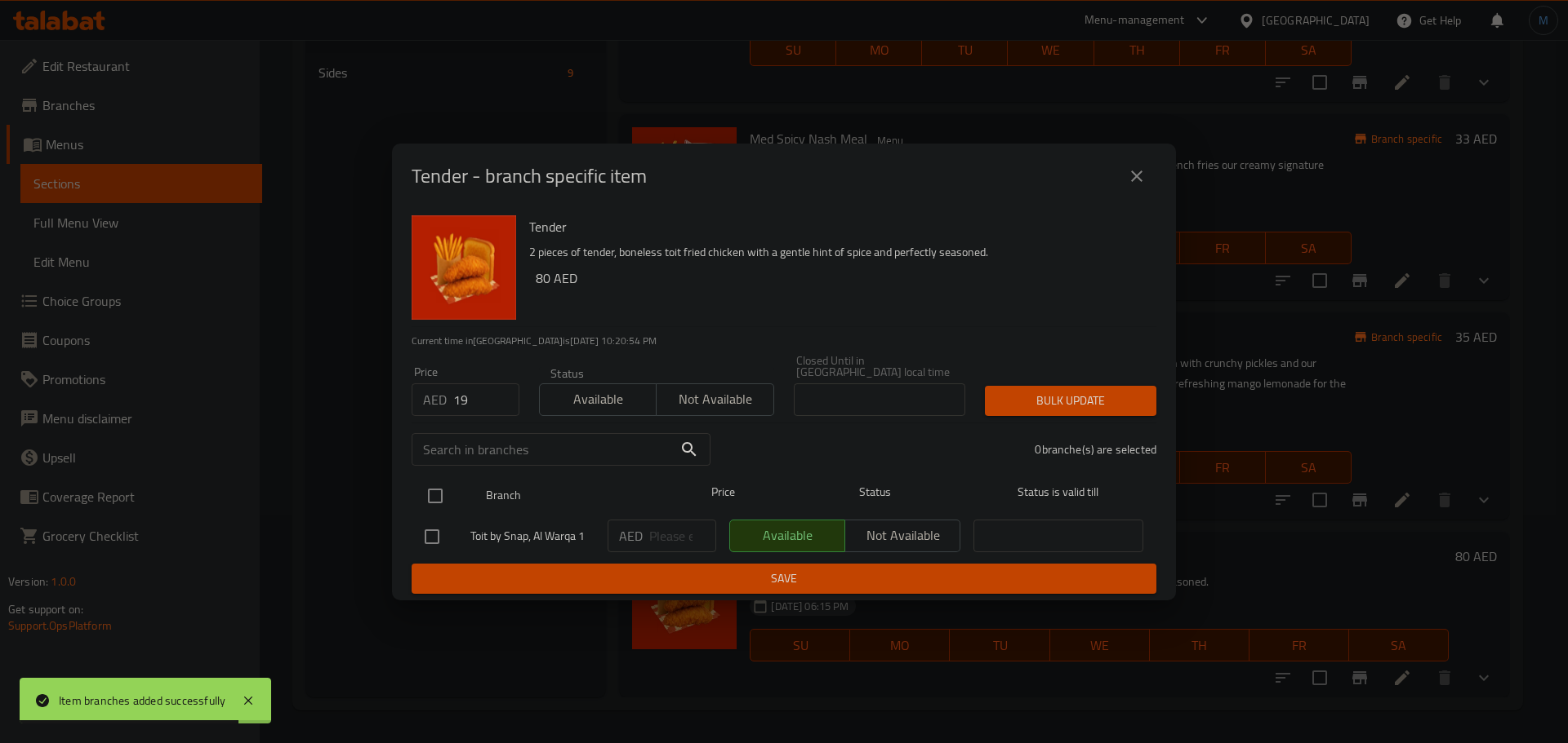
checkbox input "true"
click at [1022, 408] on span "Bulk update" at bounding box center [1070, 401] width 145 height 20
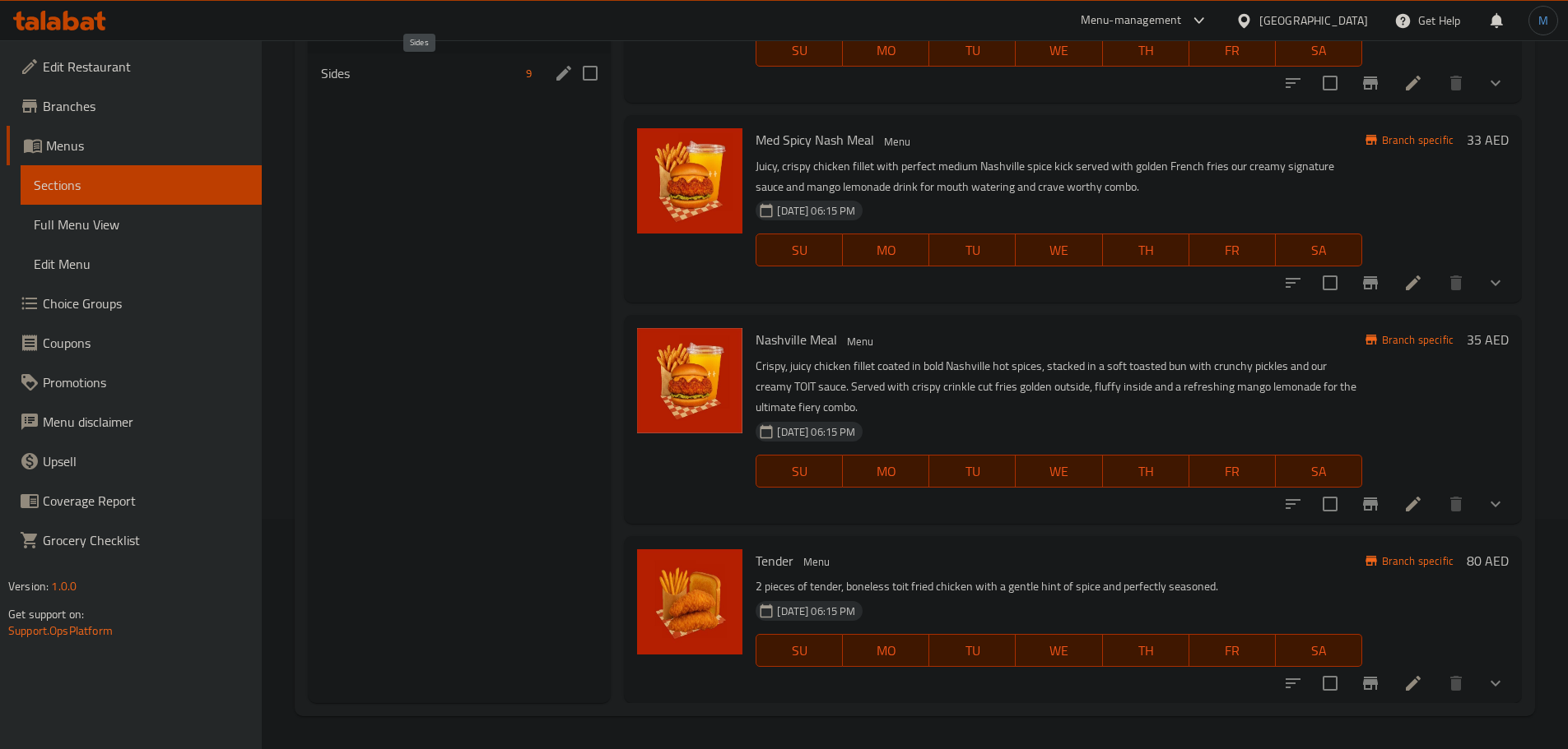
click at [411, 72] on span "Sides" at bounding box center [421, 73] width 199 height 20
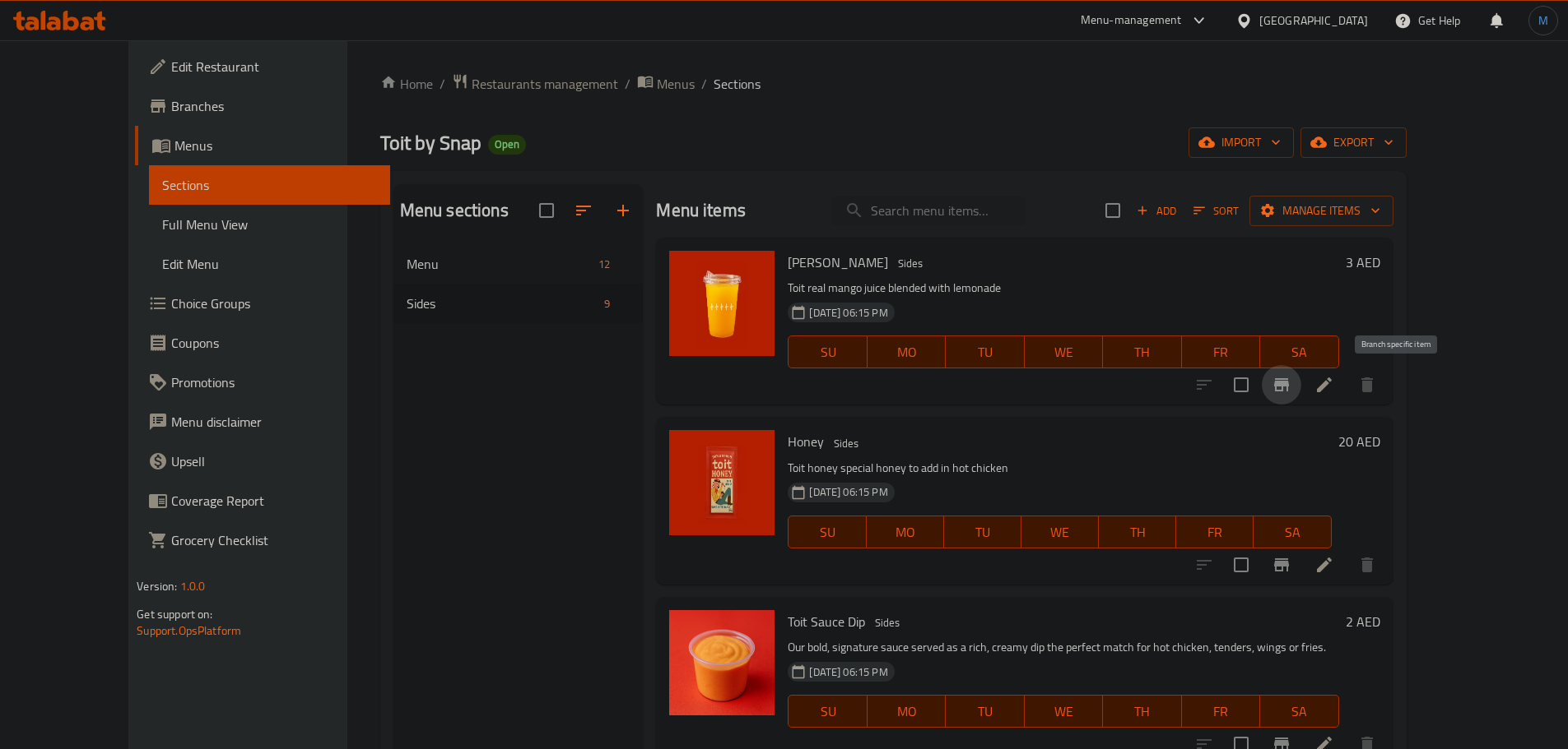
click at [1291, 390] on icon "Branch-specific-item" at bounding box center [1281, 385] width 20 height 20
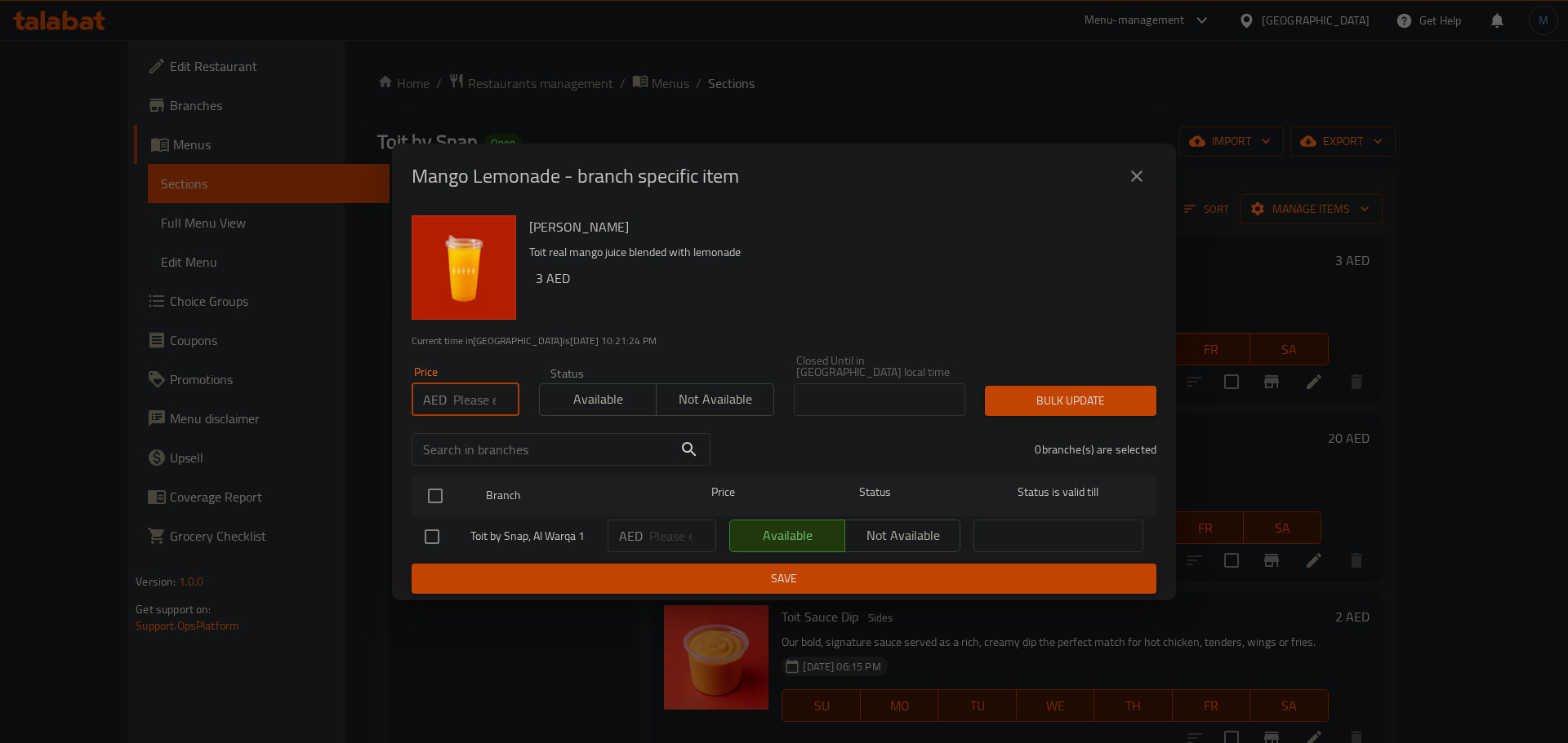
click at [456, 401] on input "number" at bounding box center [485, 400] width 66 height 33
type input "5"
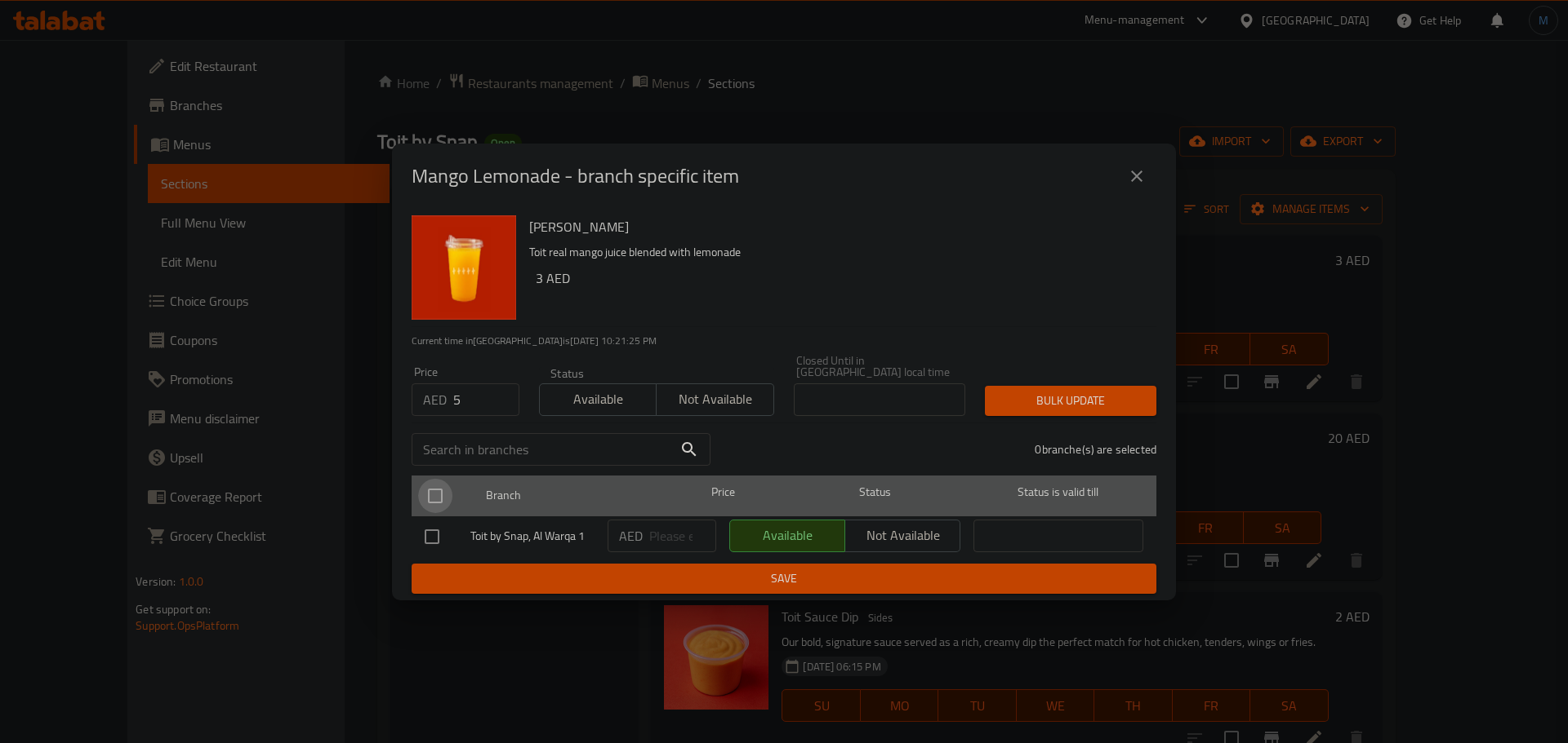
click at [441, 487] on input "checkbox" at bounding box center [435, 496] width 34 height 34
checkbox input "true"
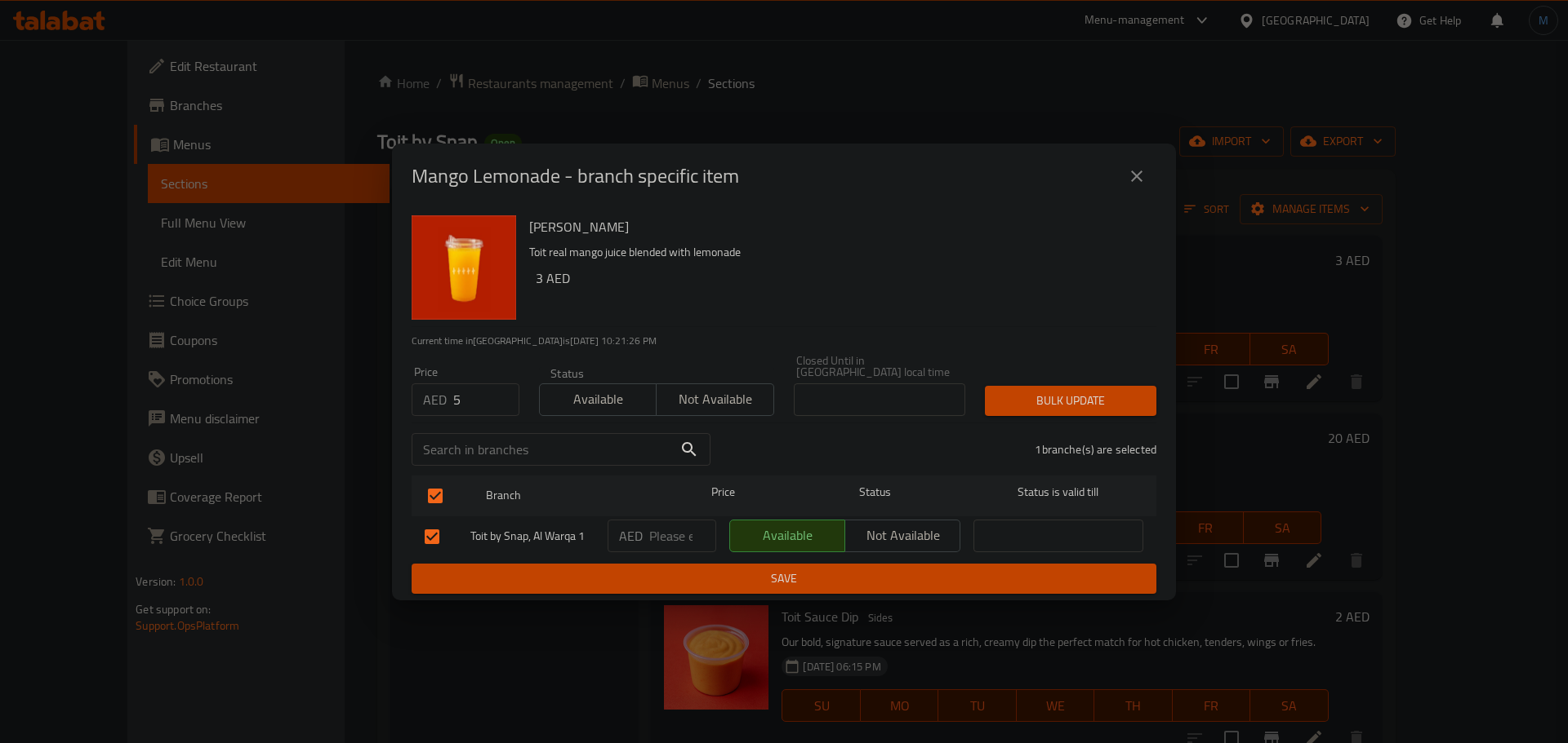
click at [1038, 413] on button "Bulk update" at bounding box center [1070, 401] width 172 height 30
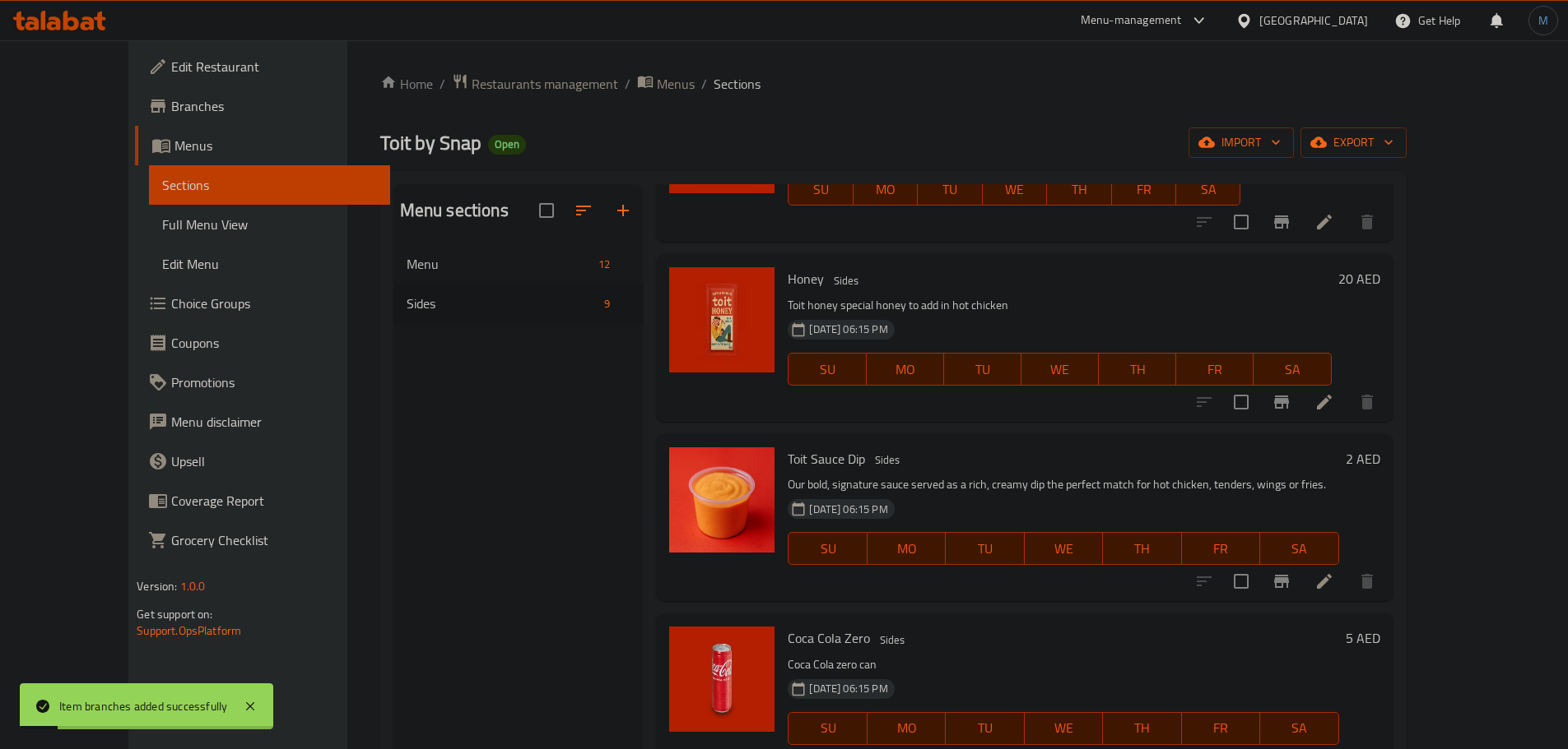
scroll to position [164, 0]
click at [1291, 410] on icon "Branch-specific-item" at bounding box center [1281, 400] width 20 height 20
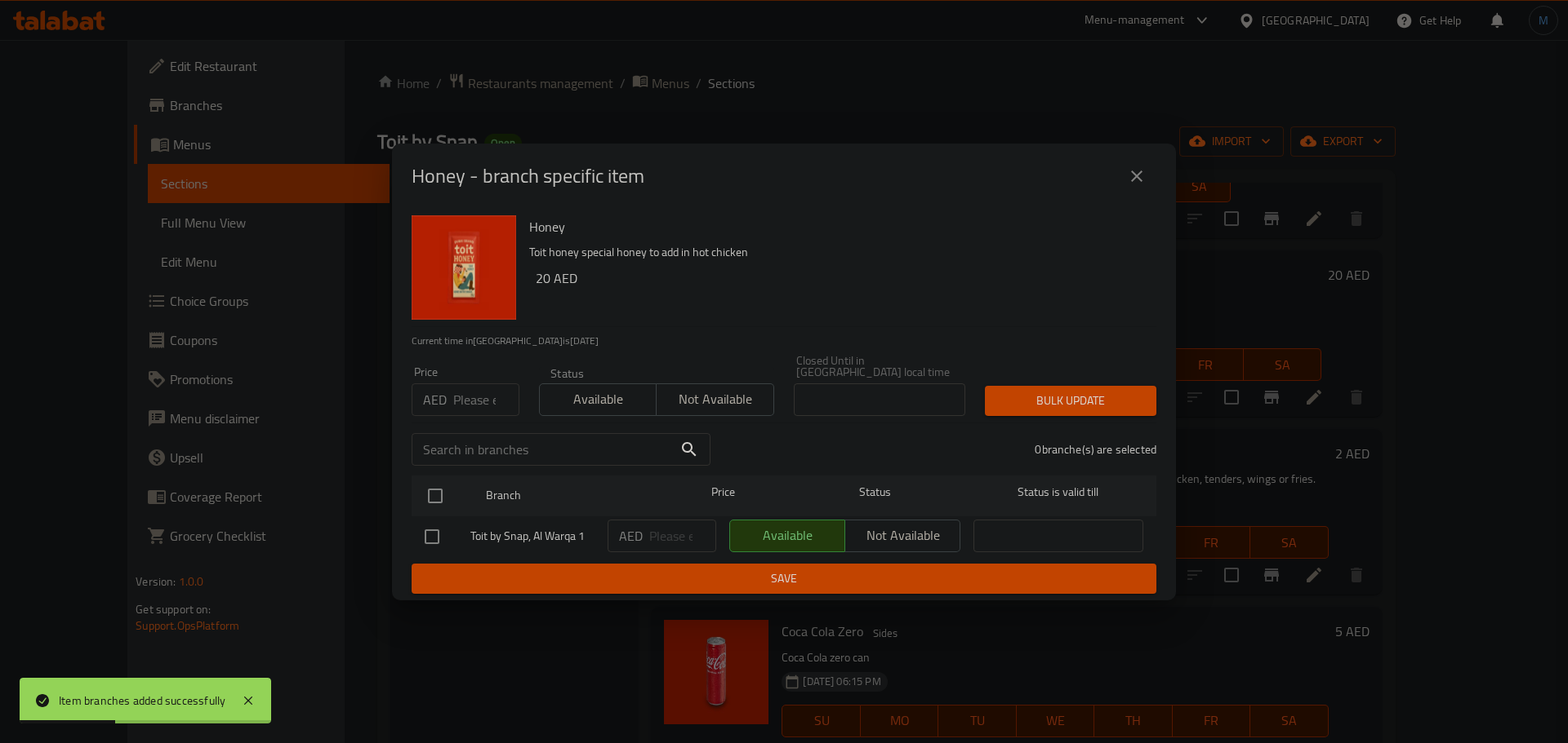
click at [453, 382] on div "Price AED Price" at bounding box center [465, 391] width 107 height 50
click at [472, 408] on input "number" at bounding box center [485, 400] width 66 height 33
type input "2"
click at [446, 503] on input "checkbox" at bounding box center [435, 496] width 34 height 34
checkbox input "true"
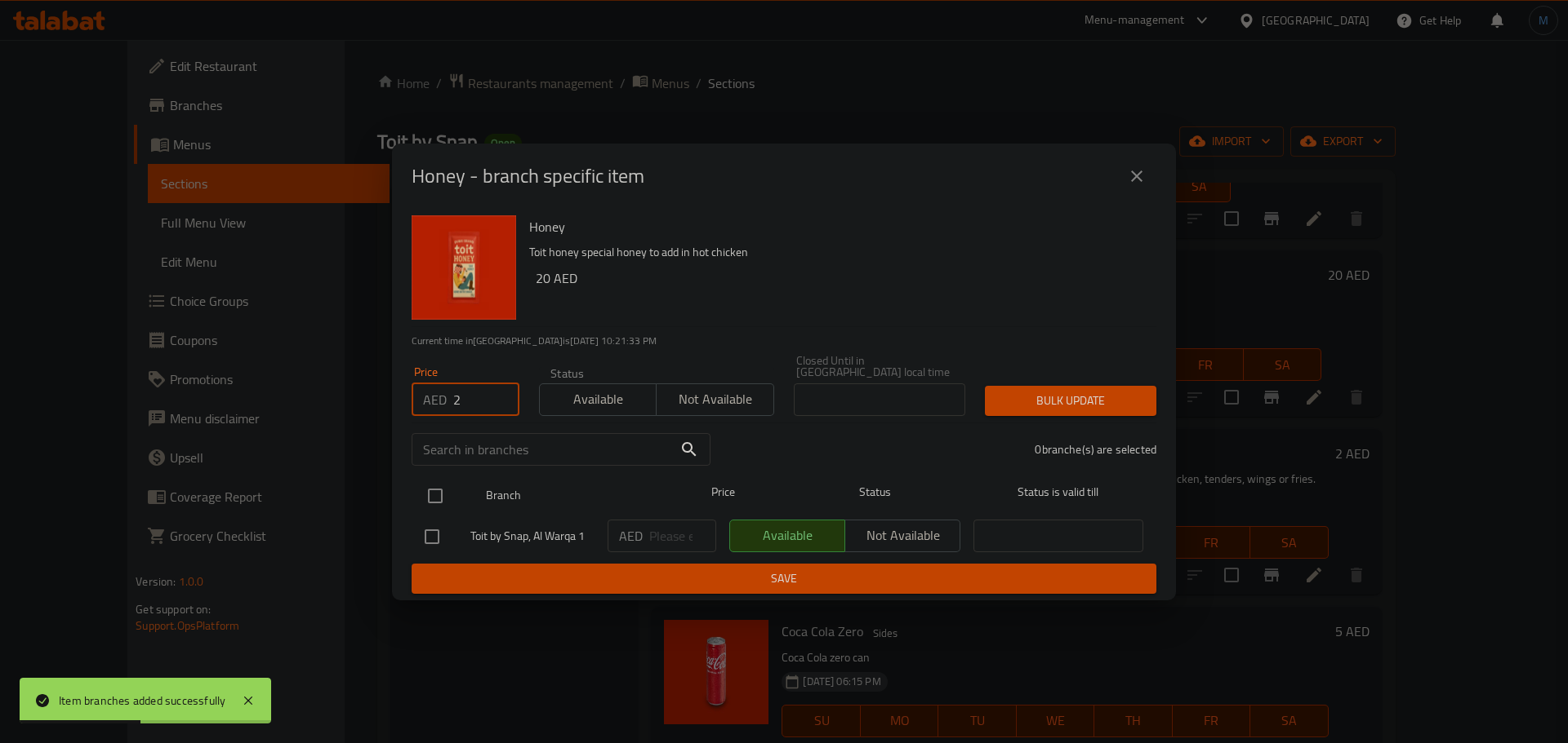
checkbox input "true"
click at [1203, 320] on div "Honey - branch specific item Honey Toit honey special honey to add in hot chick…" at bounding box center [784, 372] width 1568 height 743
click at [1118, 379] on div "Bulk update" at bounding box center [1070, 401] width 191 height 50
click at [1110, 389] on button "Bulk update" at bounding box center [1070, 401] width 172 height 30
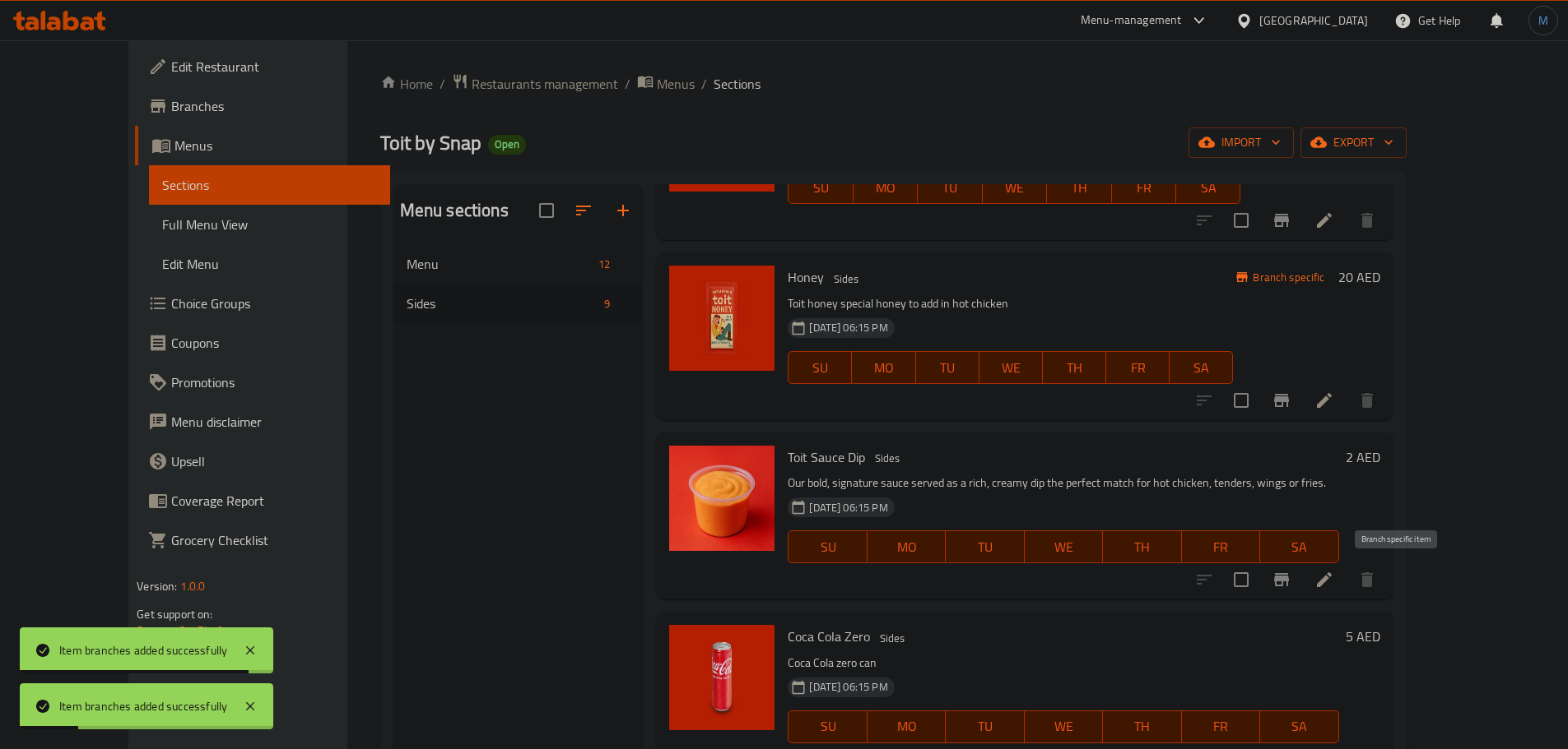
drag, startPoint x: 1382, startPoint y: 575, endPoint x: 1398, endPoint y: 579, distance: 16.5
click at [1301, 579] on button "Branch-specific-item" at bounding box center [1281, 579] width 39 height 39
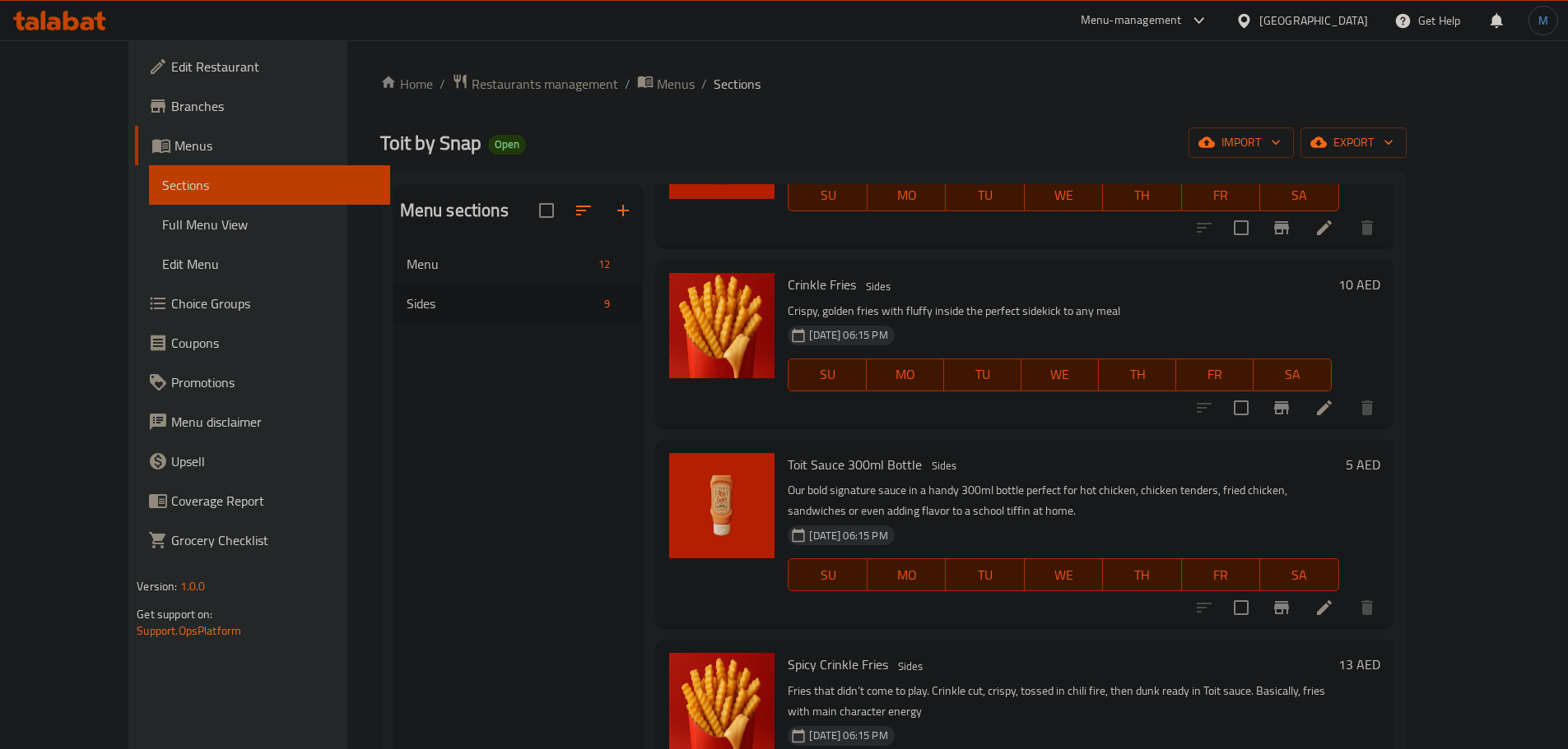
scroll to position [905, 0]
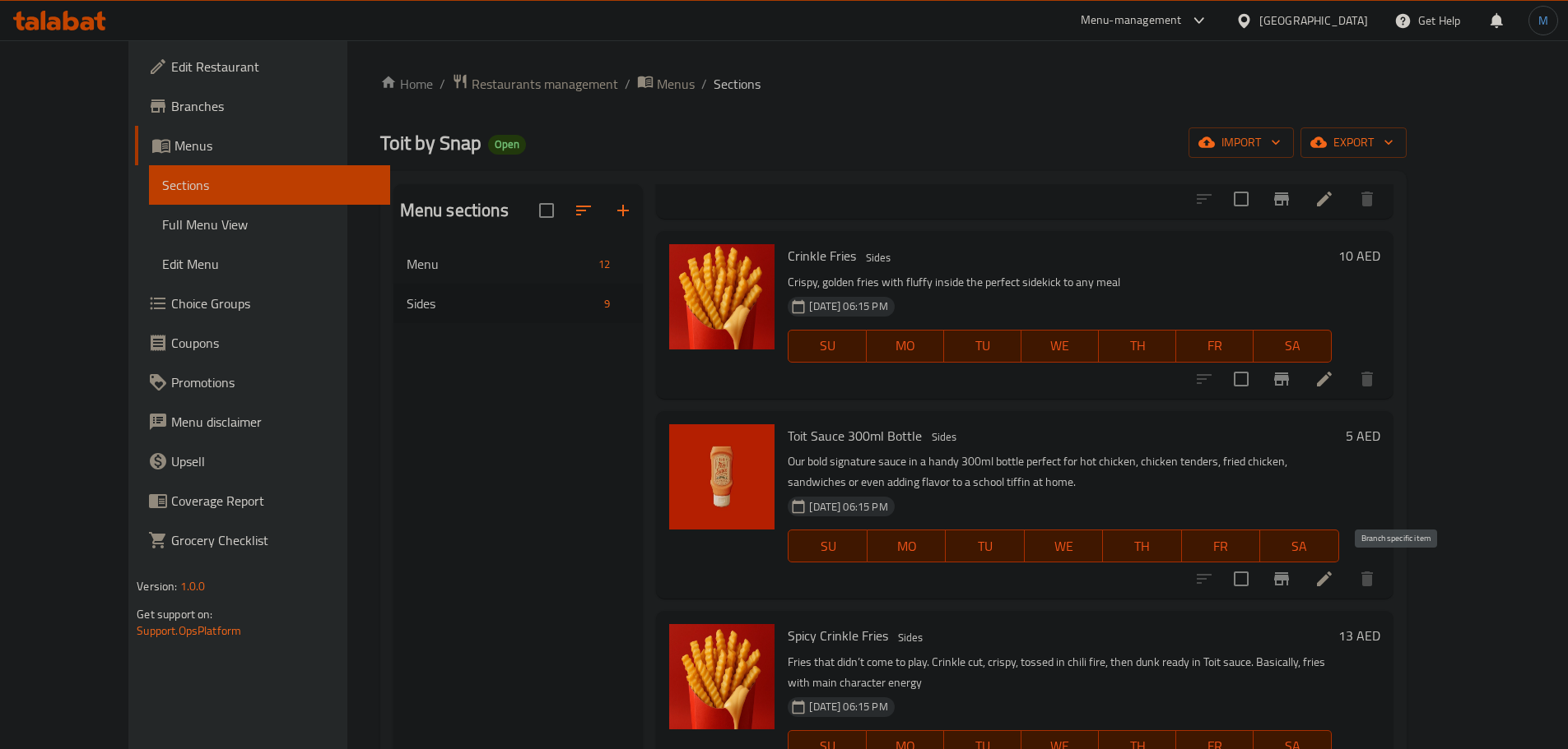
click at [1289, 577] on icon "Branch-specific-item" at bounding box center [1281, 579] width 15 height 13
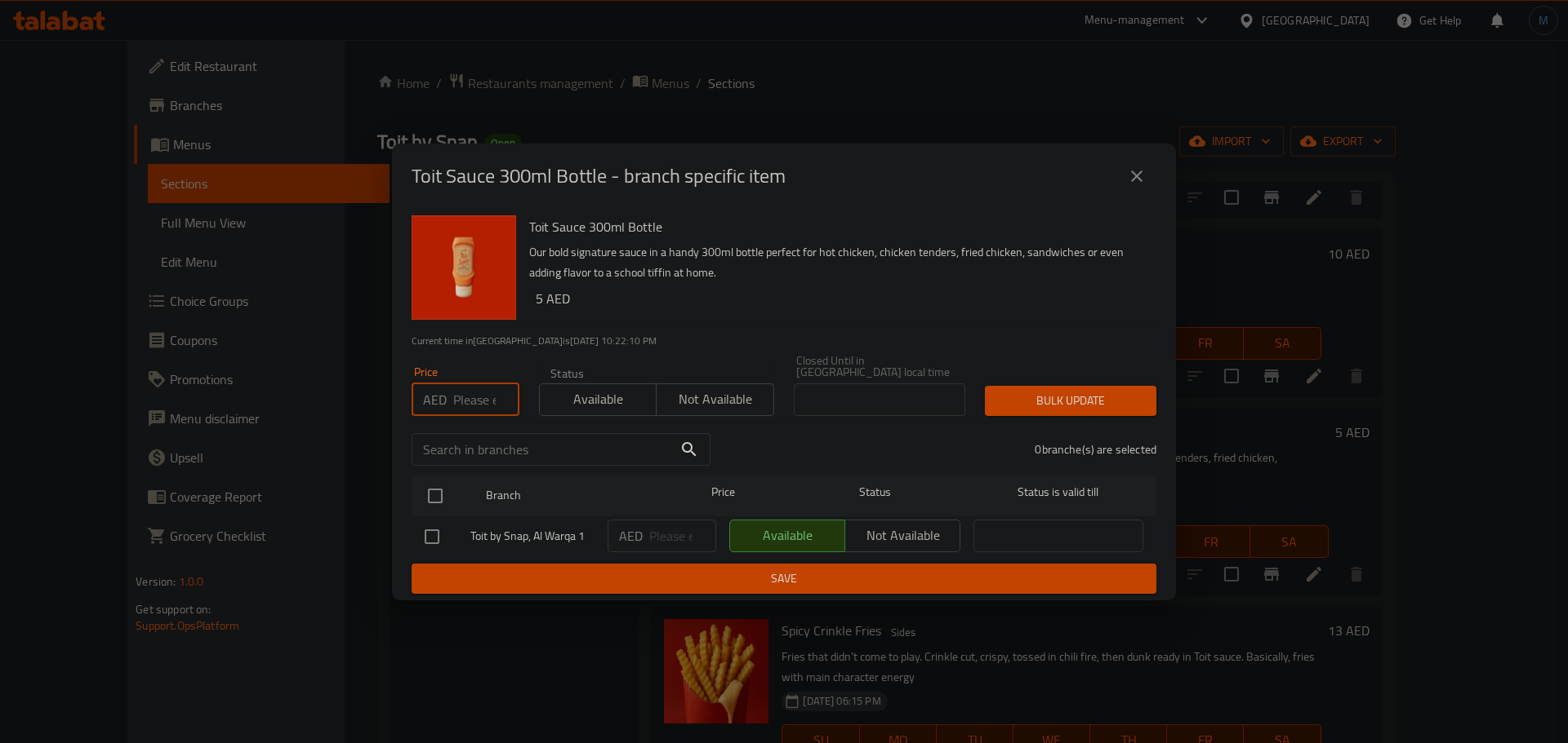
click at [483, 385] on input "number" at bounding box center [485, 400] width 66 height 33
type input "7"
click at [440, 504] on input "checkbox" at bounding box center [435, 496] width 34 height 34
checkbox input "true"
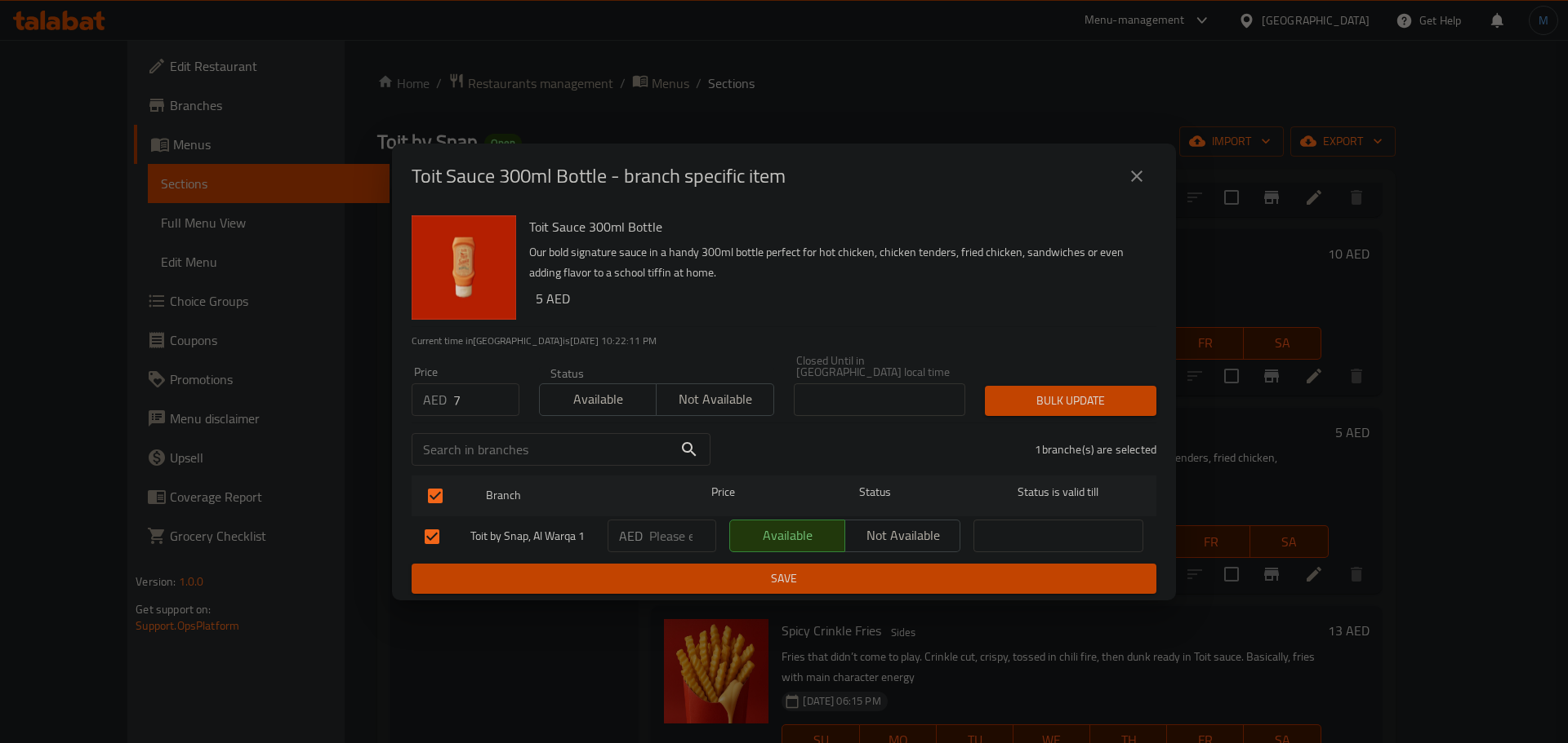
drag, startPoint x: 1085, startPoint y: 341, endPoint x: 1091, endPoint y: 353, distance: 13.4
click at [1089, 343] on p "Current time in [GEOGRAPHIC_DATA] is [DATE] 10:22:11 PM" at bounding box center [783, 341] width 744 height 15
drag, startPoint x: 1094, startPoint y: 361, endPoint x: 1107, endPoint y: 388, distance: 30.0
click at [1095, 362] on div "Price AED 7 Price Status Available Not available Closed Until in [GEOGRAPHIC_DA…" at bounding box center [784, 386] width 765 height 81
click at [1110, 394] on span "Bulk update" at bounding box center [1070, 401] width 145 height 20
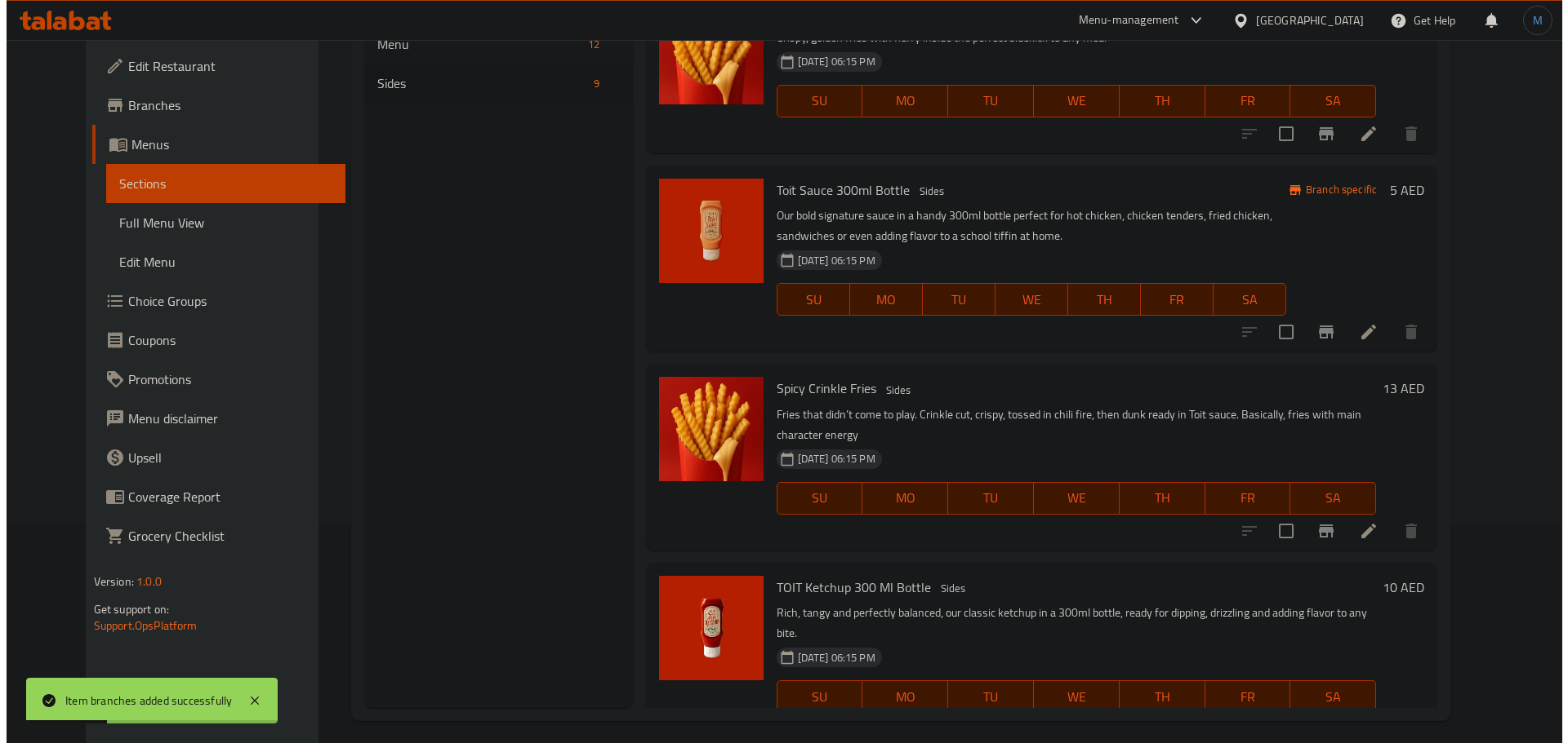
scroll to position [229, 0]
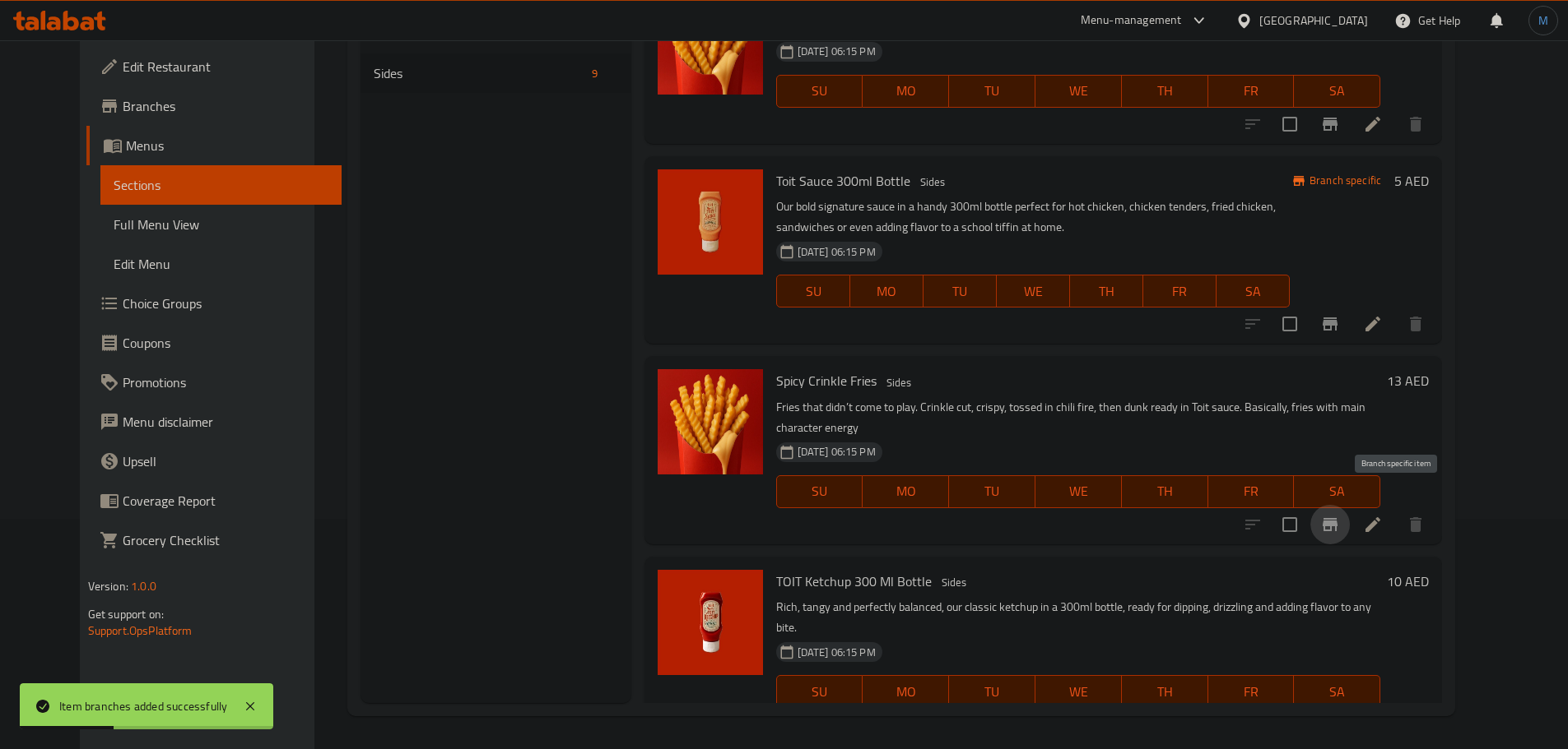
click at [1340, 515] on icon "Branch-specific-item" at bounding box center [1330, 524] width 20 height 20
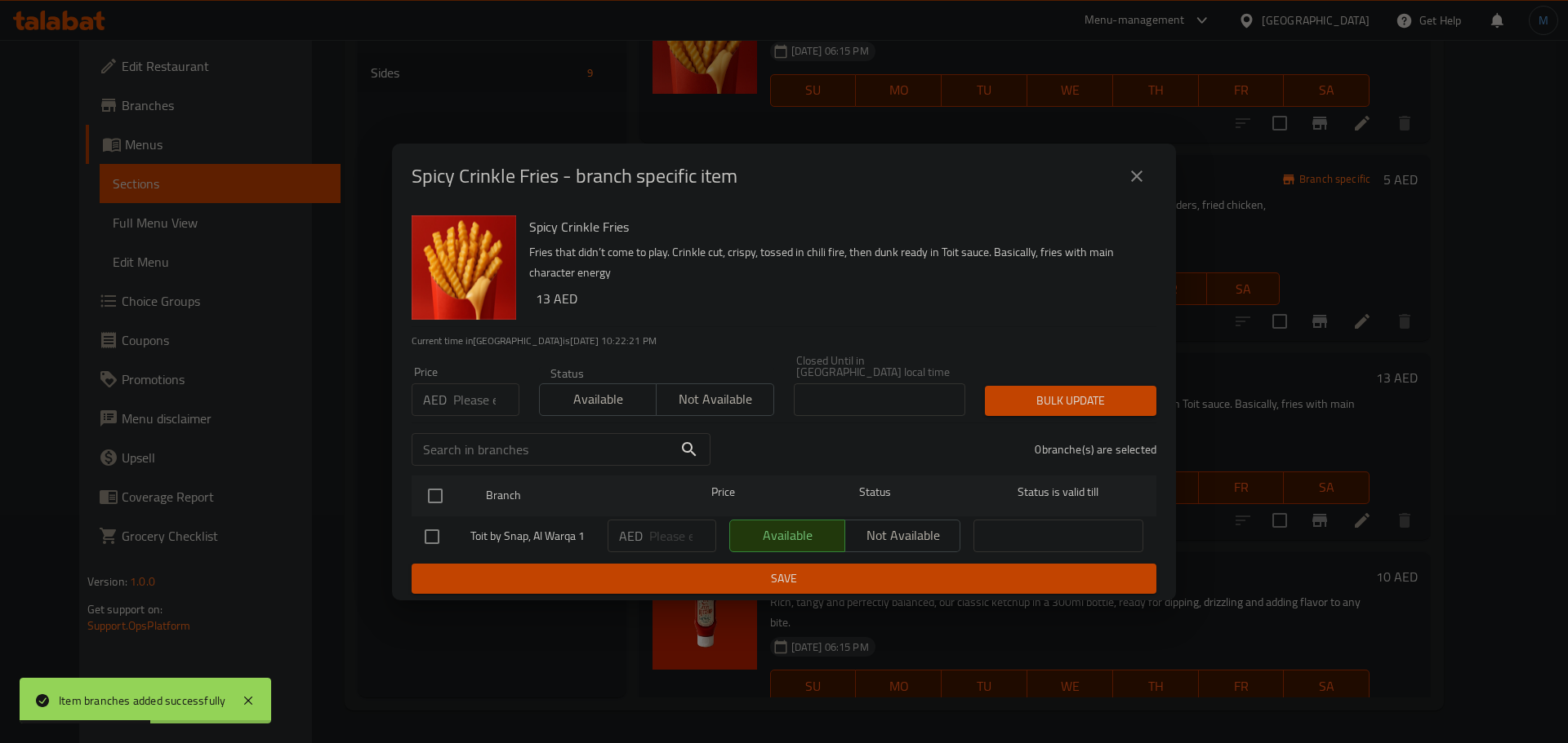
click at [479, 402] on input "number" at bounding box center [485, 400] width 66 height 33
type input "10"
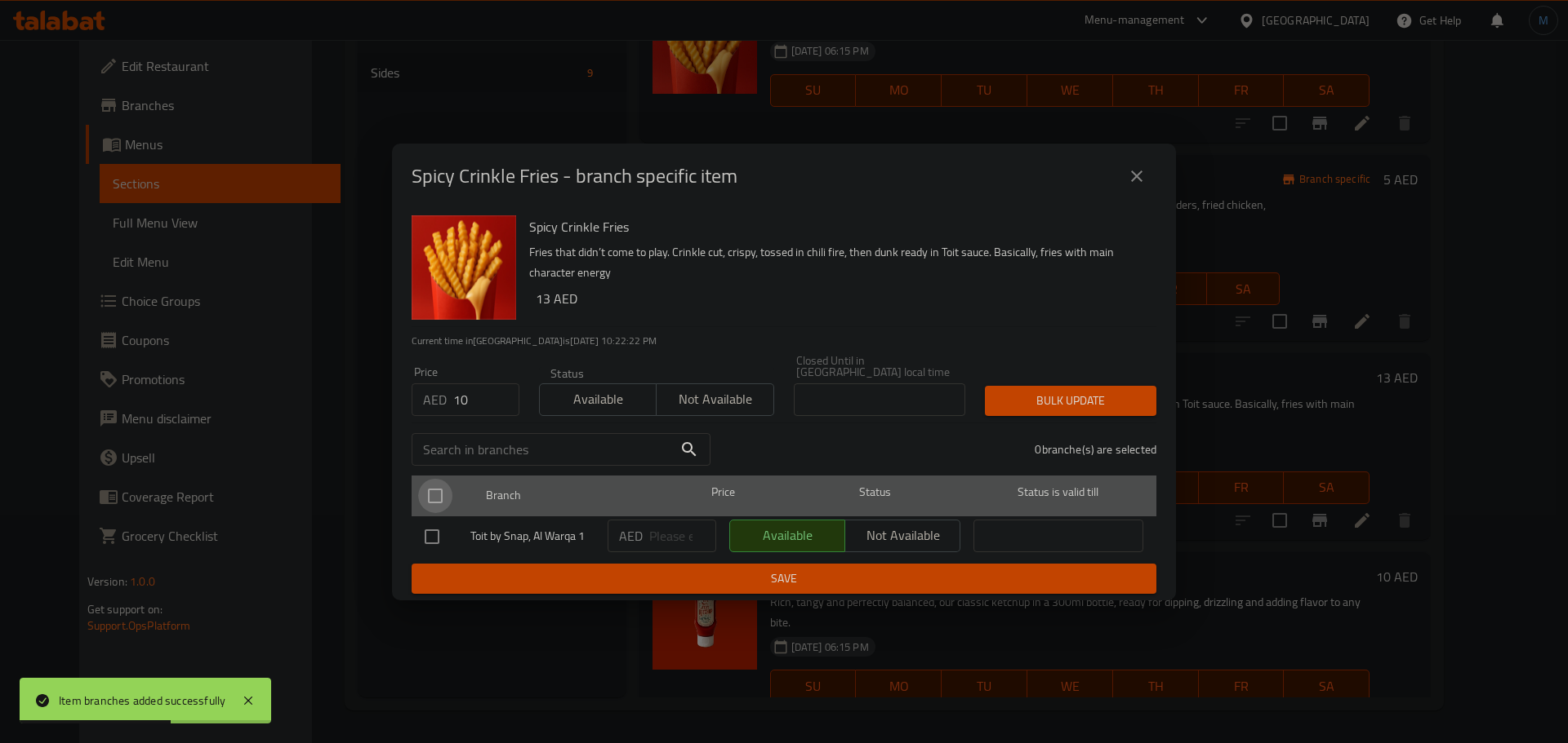
click at [449, 480] on input "checkbox" at bounding box center [435, 496] width 34 height 34
checkbox input "true"
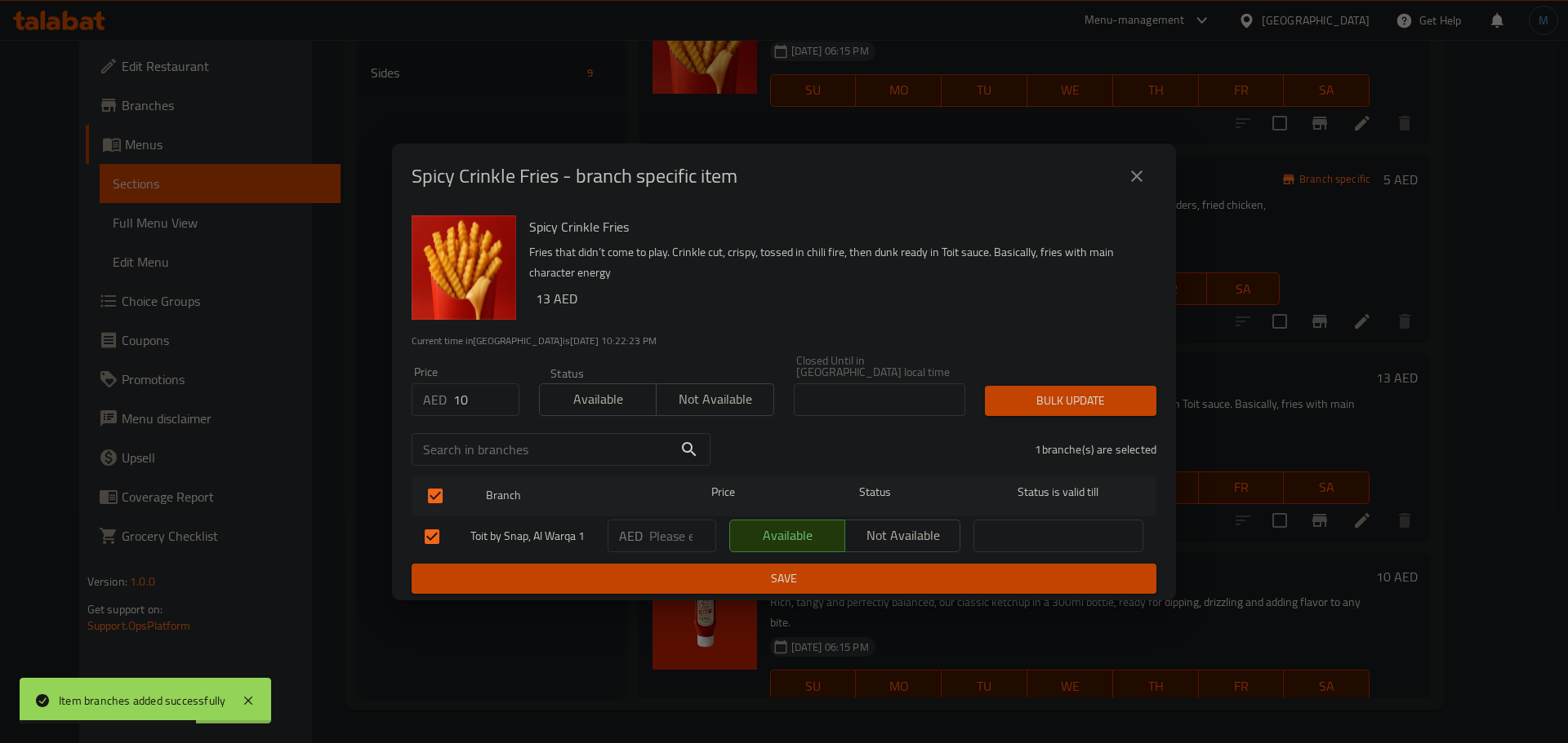
click at [1110, 387] on button "Bulk update" at bounding box center [1070, 401] width 172 height 30
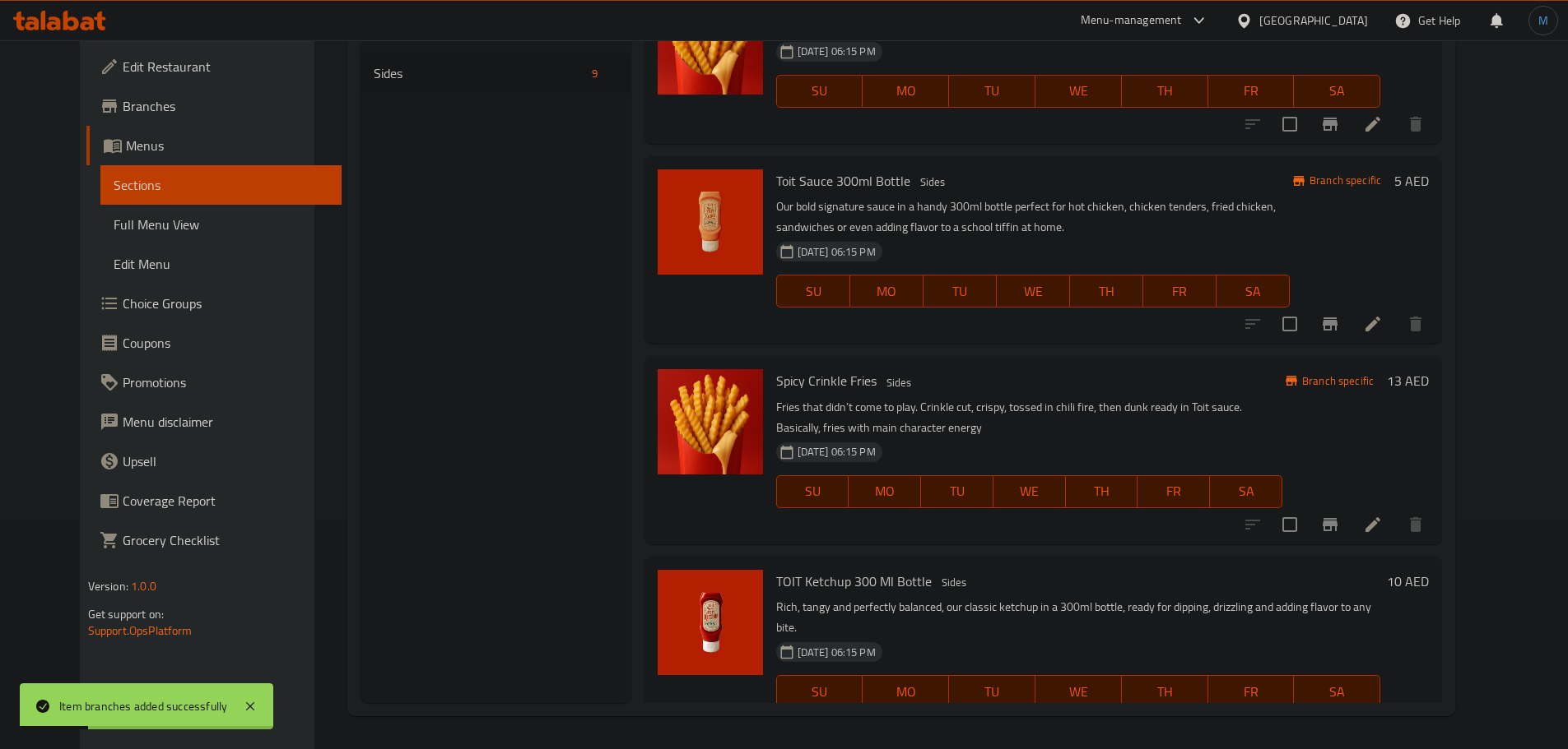
click at [1398, 708] on div "Menu sections Menu 12 Sides 9 Menu items Add Sort Manage items Mango Lemonade S…" at bounding box center [901, 328] width 1108 height 776
click at [1340, 715] on icon "Branch-specific-item" at bounding box center [1330, 725] width 20 height 20
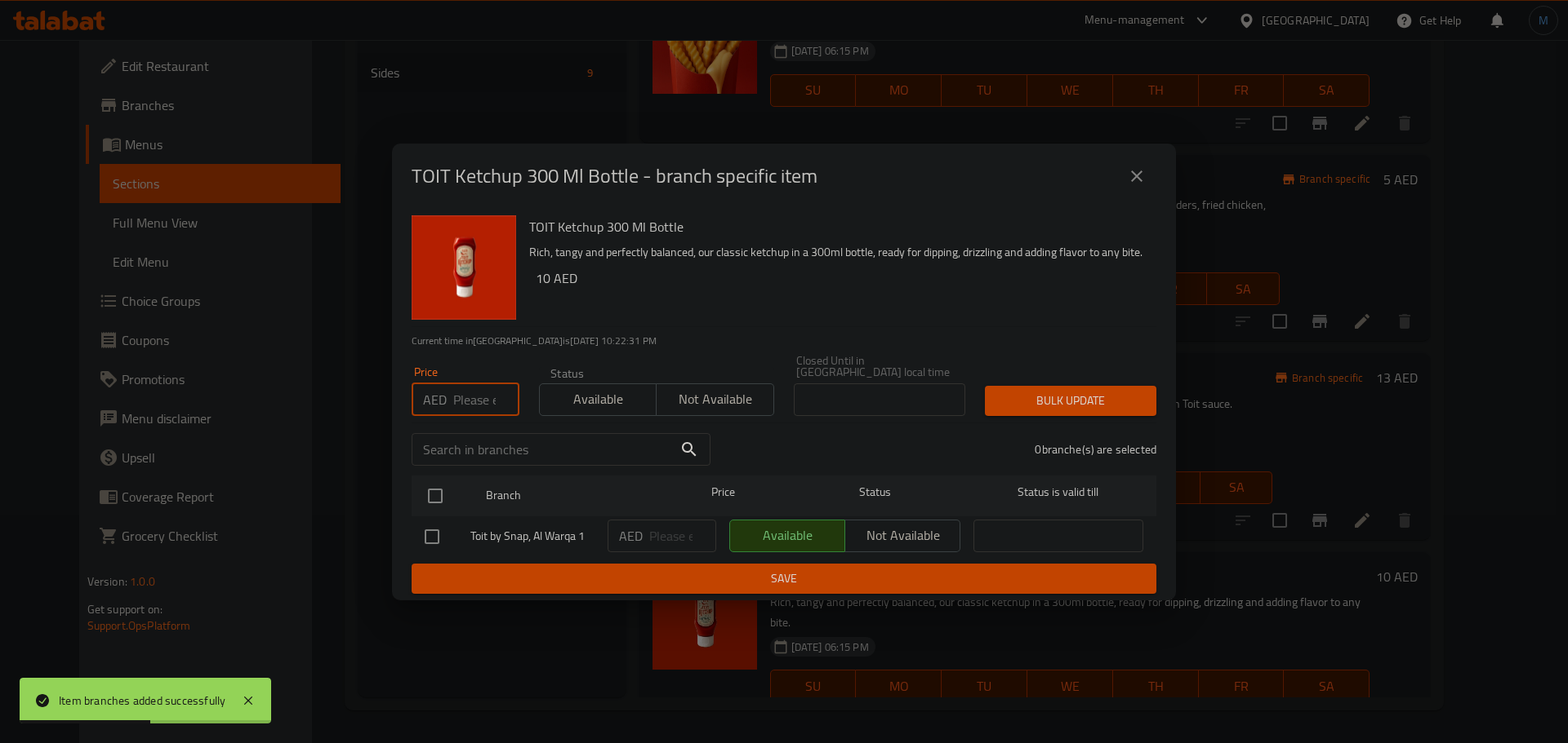
click at [467, 410] on input "number" at bounding box center [485, 400] width 66 height 33
type input "7"
click at [442, 497] on input "checkbox" at bounding box center [435, 496] width 34 height 34
checkbox input "true"
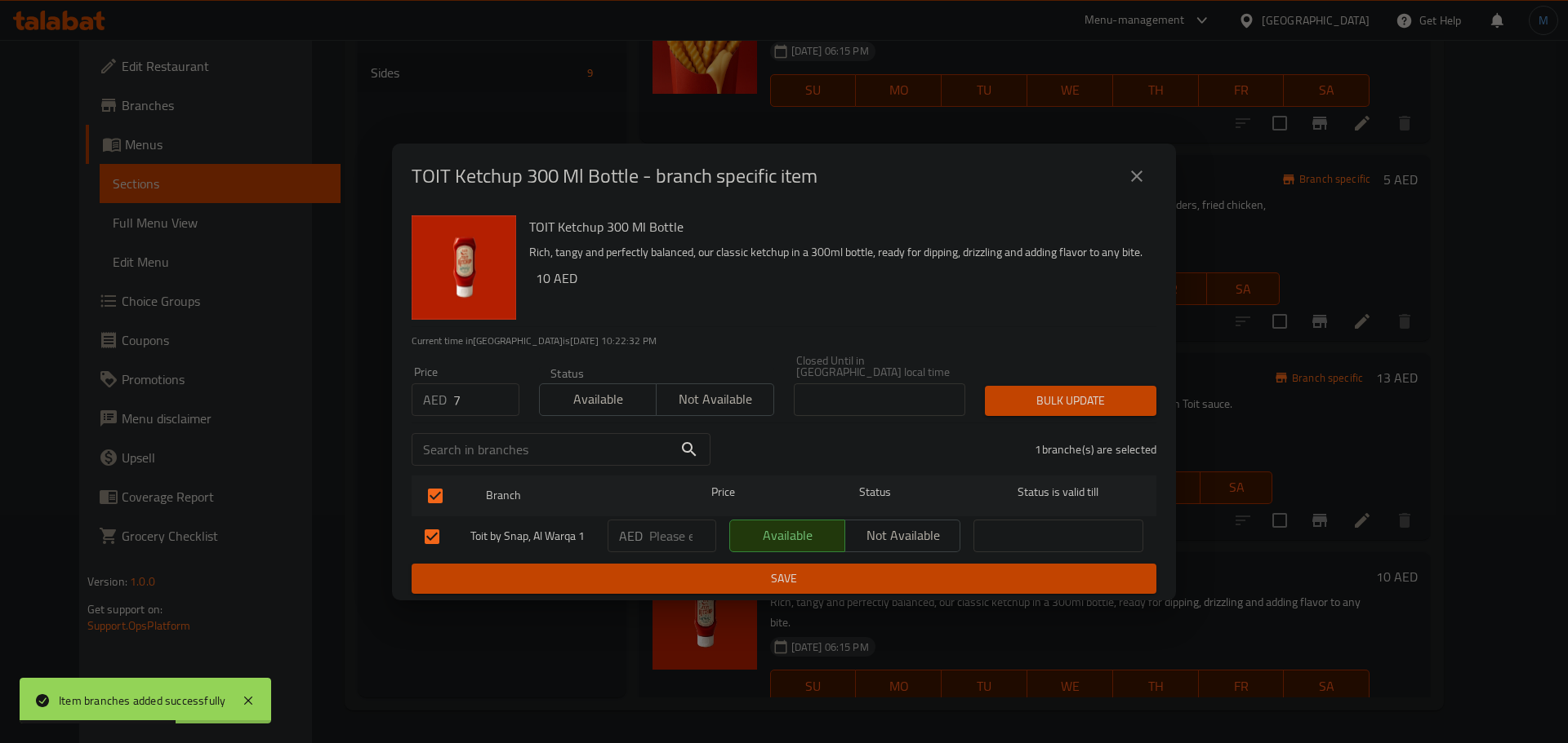
drag, startPoint x: 1123, startPoint y: 408, endPoint x: 1115, endPoint y: 405, distance: 8.5
click at [1120, 408] on span "Bulk update" at bounding box center [1070, 401] width 145 height 20
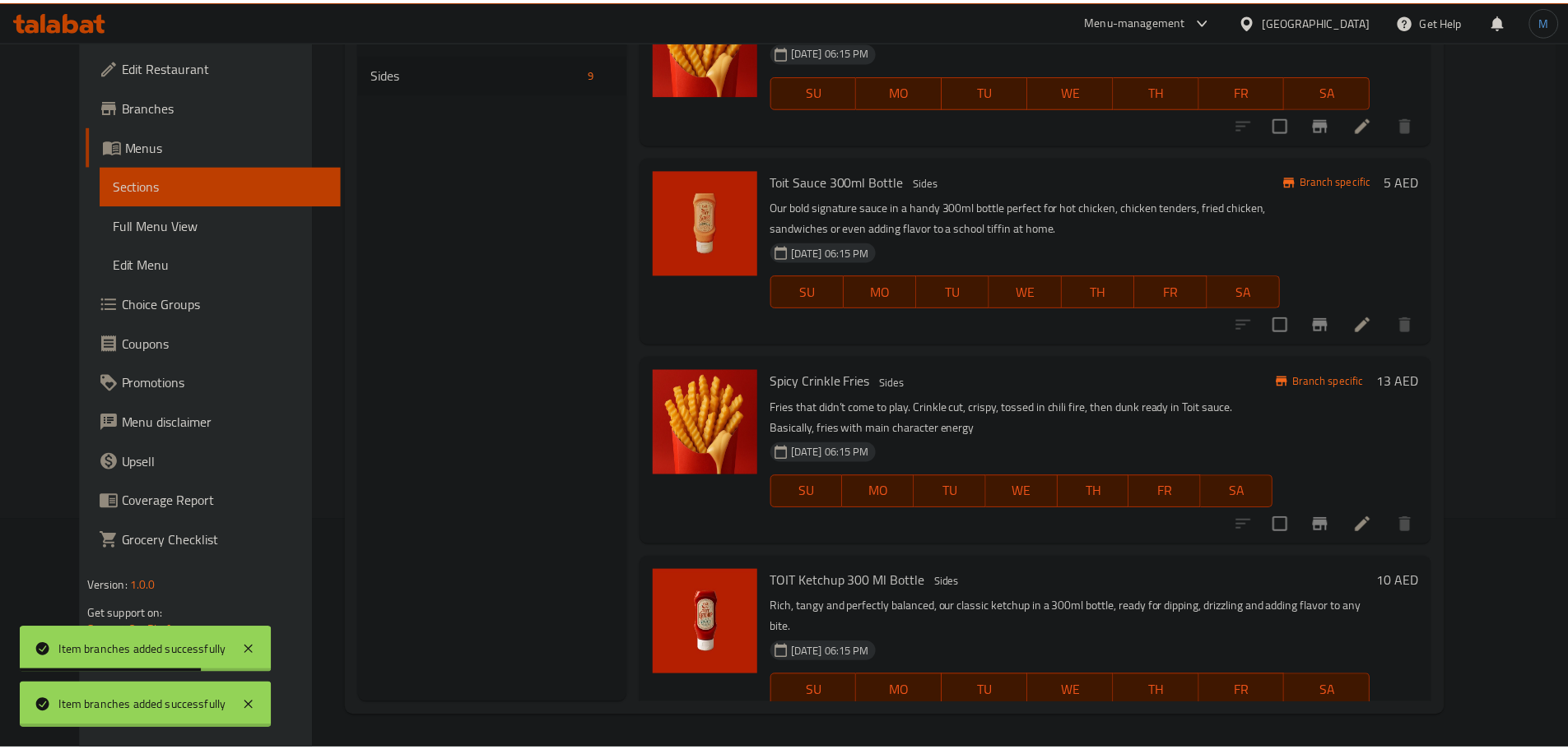
scroll to position [950, 0]
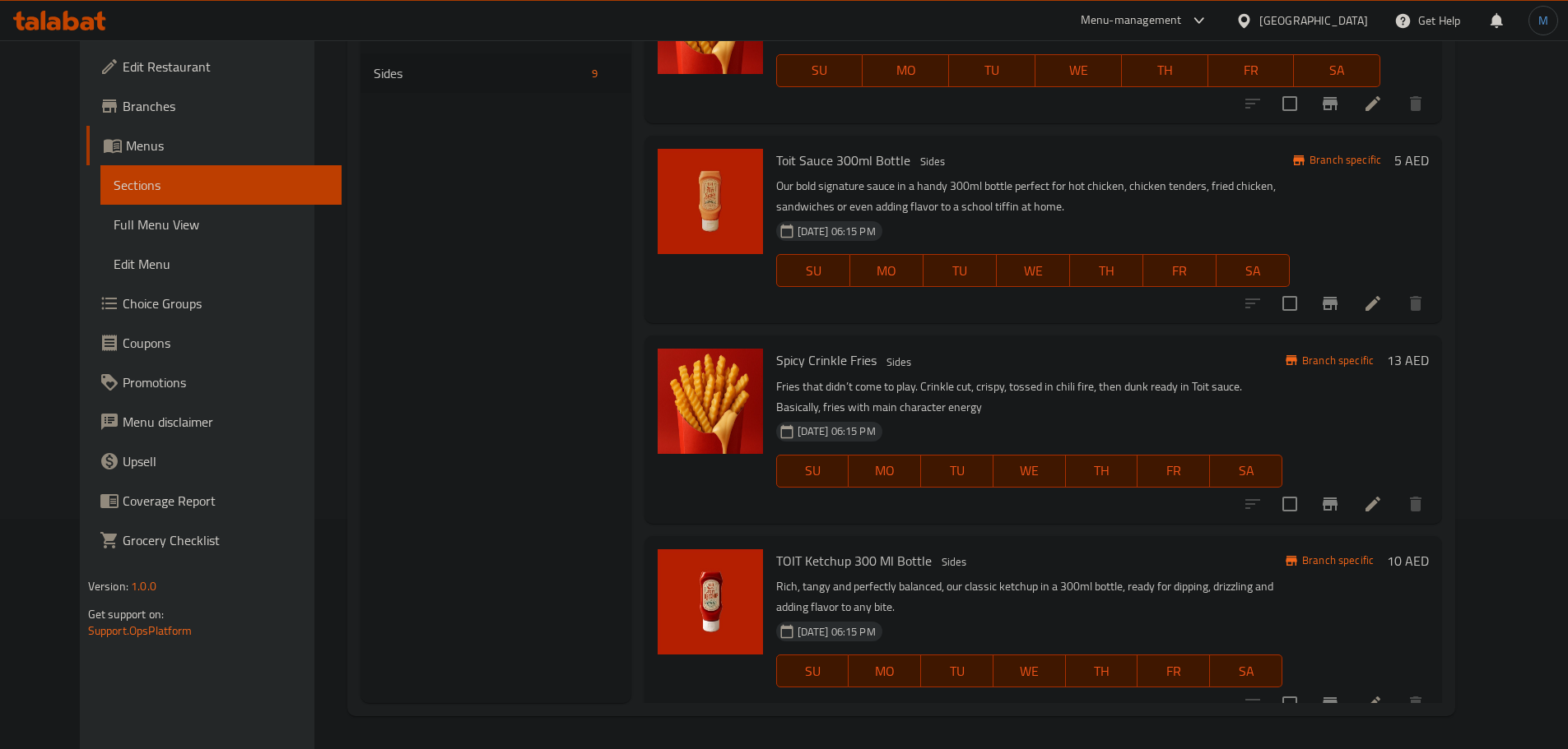
click at [175, 236] on link "Full Menu View" at bounding box center [221, 225] width 242 height 39
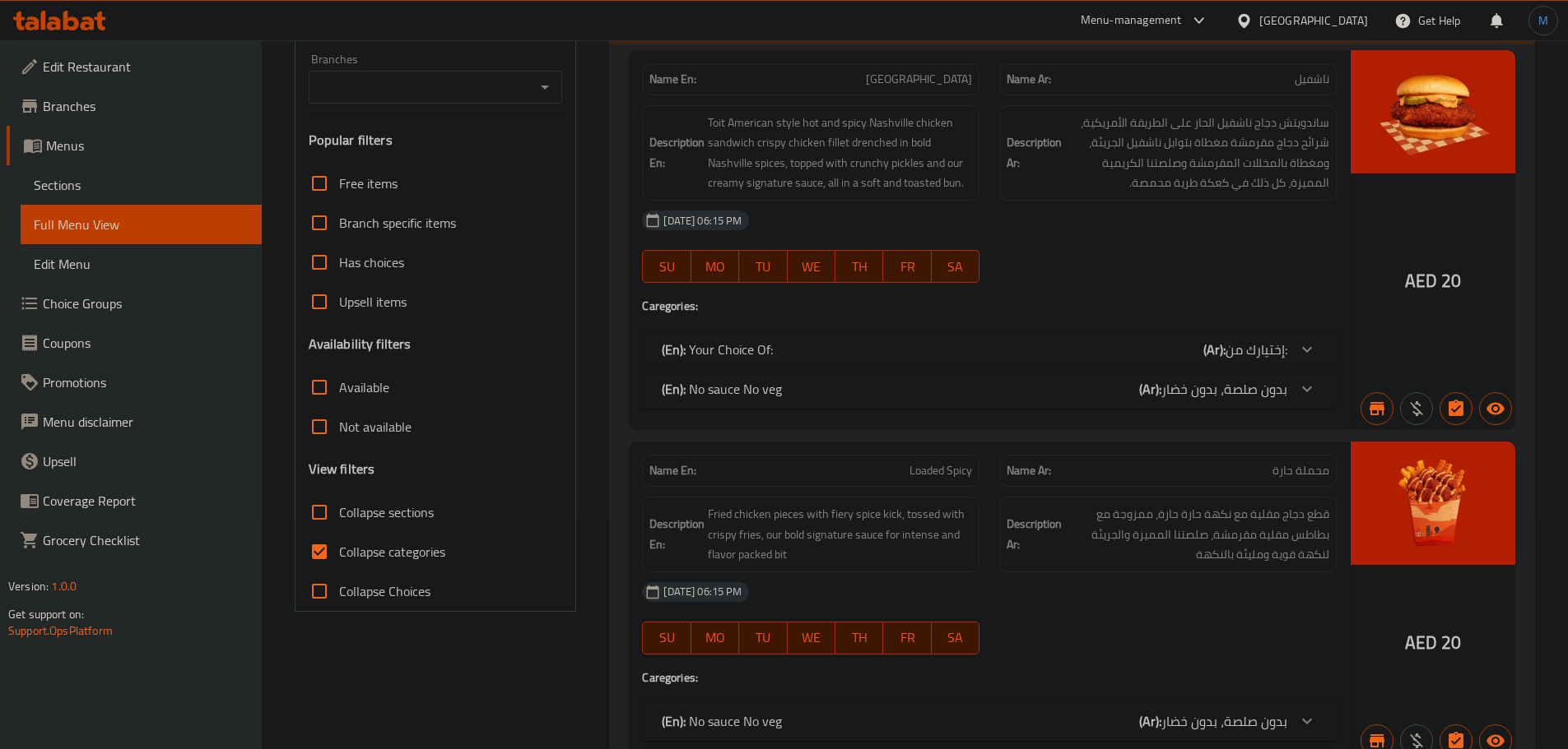
click at [532, 90] on div "Branches" at bounding box center [436, 87] width 254 height 33
click at [540, 90] on icon "Close" at bounding box center [545, 87] width 20 height 20
click at [540, 90] on icon "Open" at bounding box center [545, 87] width 20 height 20
click at [479, 153] on li "Toit by Snap, Al Warqa 1" at bounding box center [434, 157] width 254 height 29
type input "Toit by Snap, Al Warqa 1"
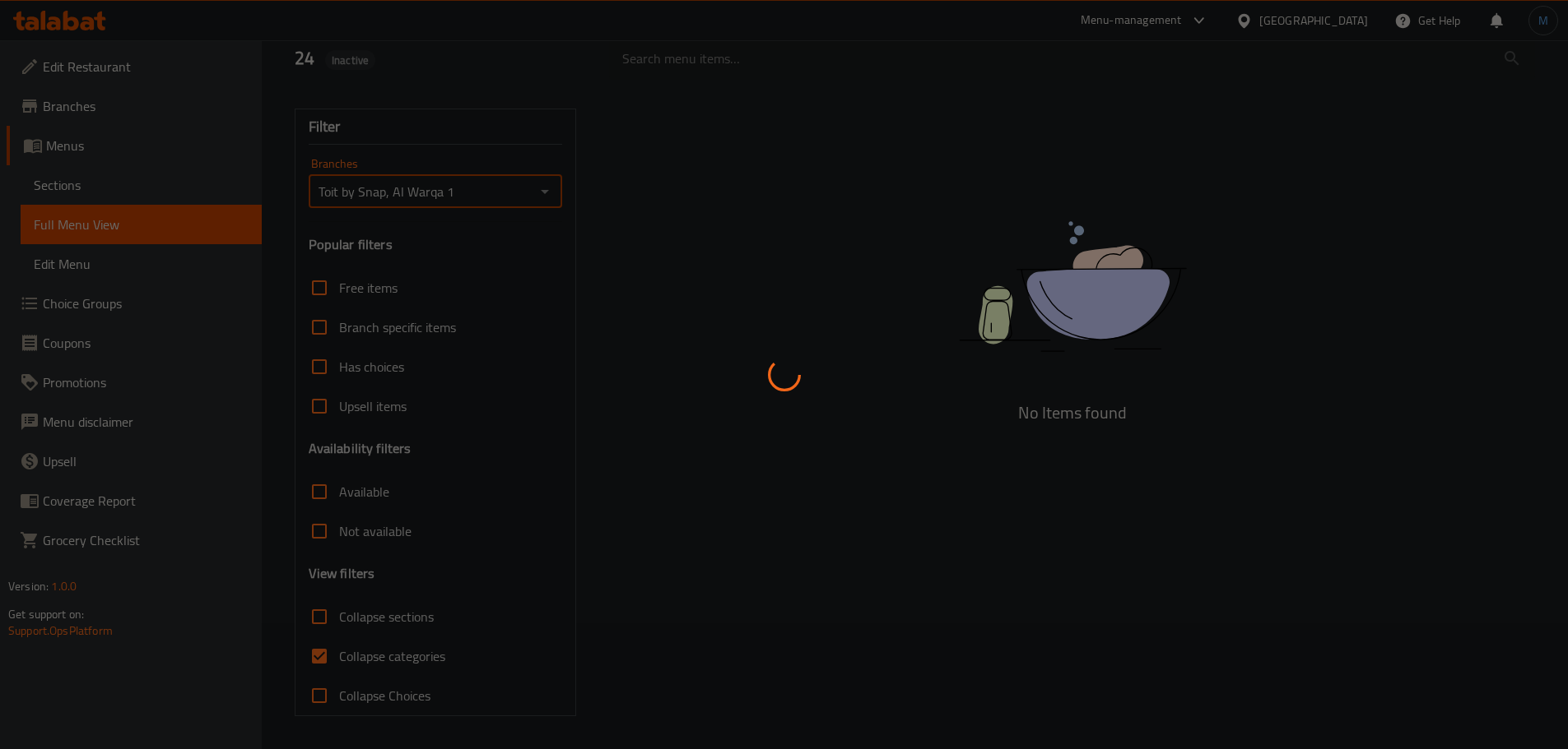
scroll to position [126, 0]
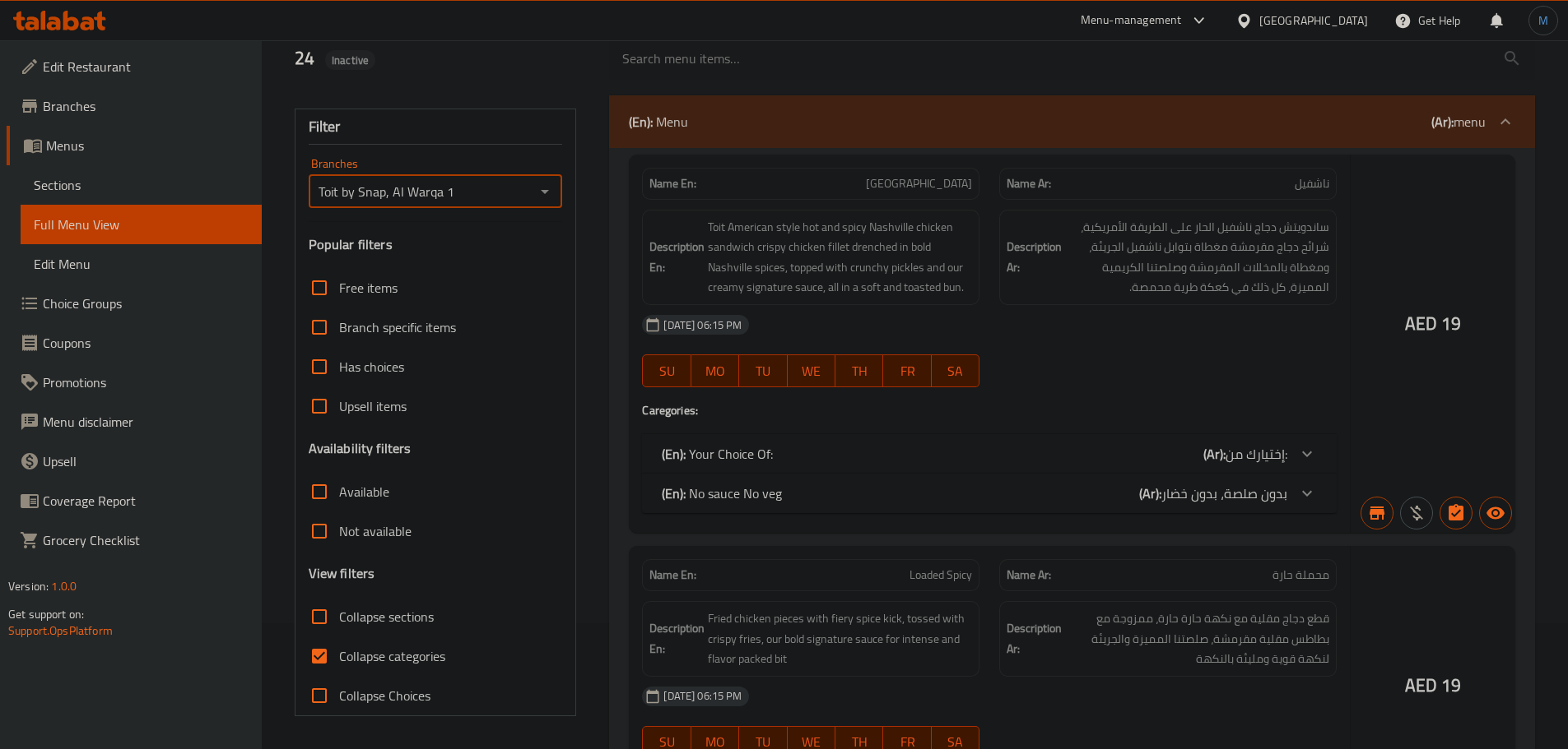
click at [329, 658] on div at bounding box center [784, 374] width 1568 height 749
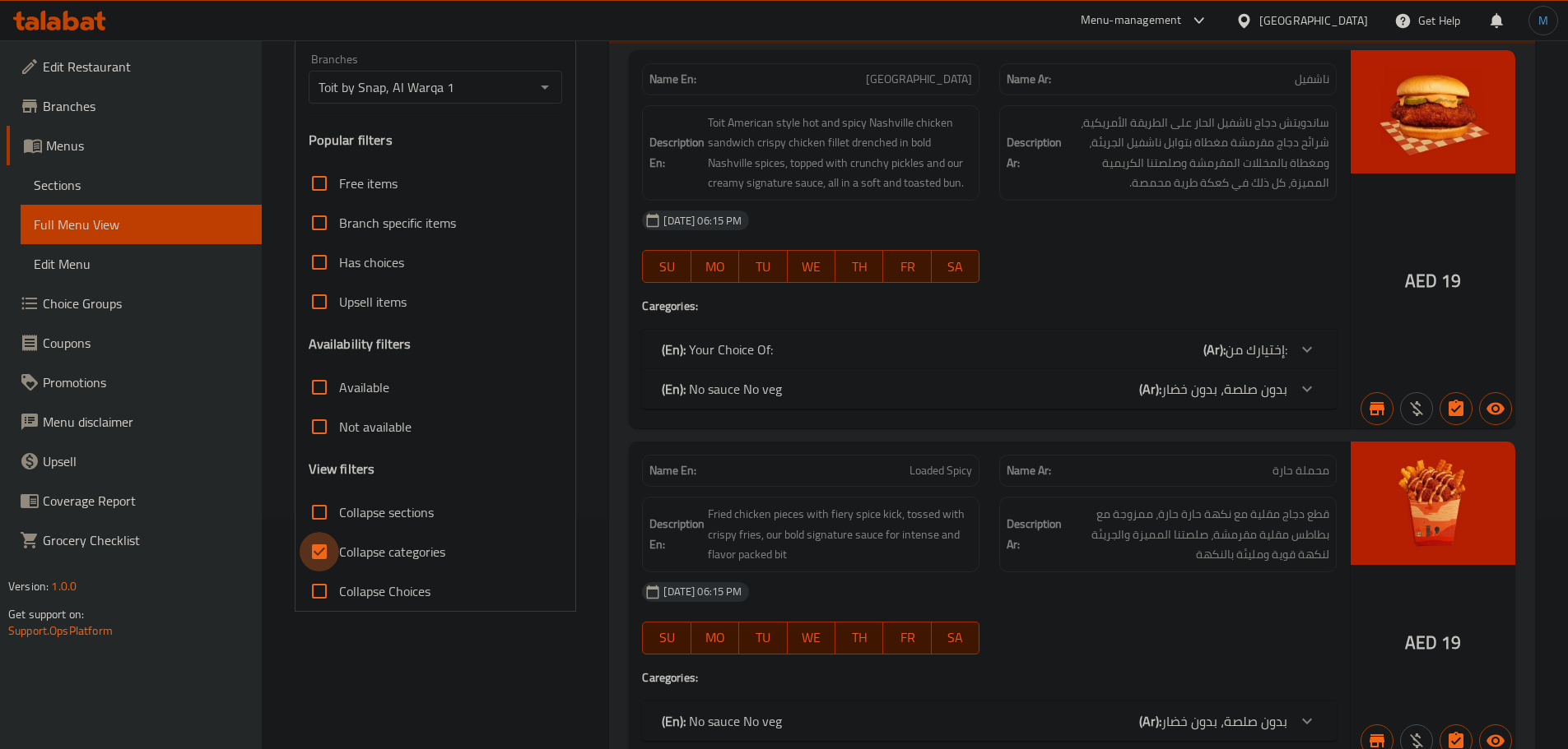
click at [310, 532] on input "Collapse categories" at bounding box center [319, 552] width 39 height 39
checkbox input "false"
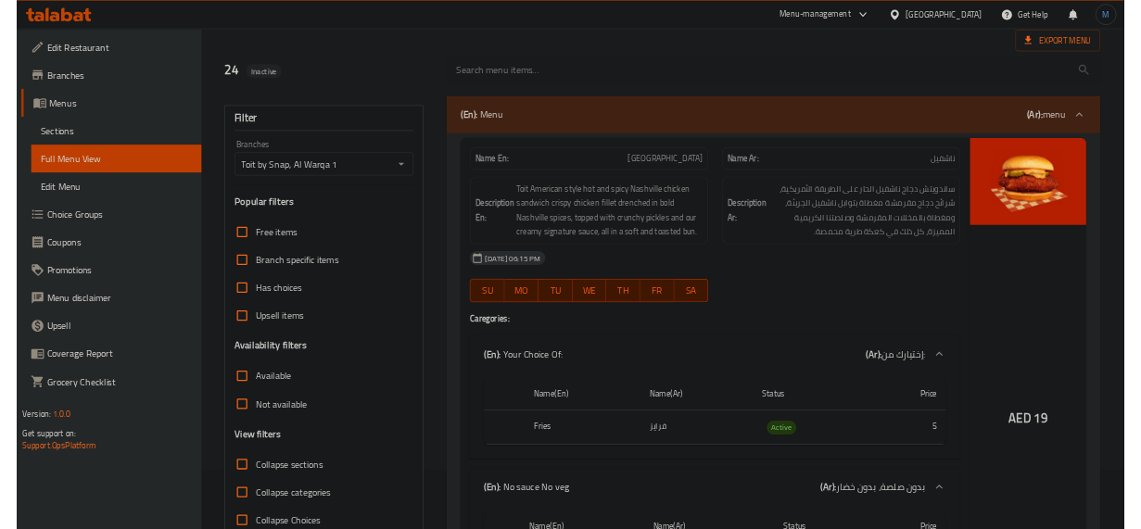
scroll to position [185, 0]
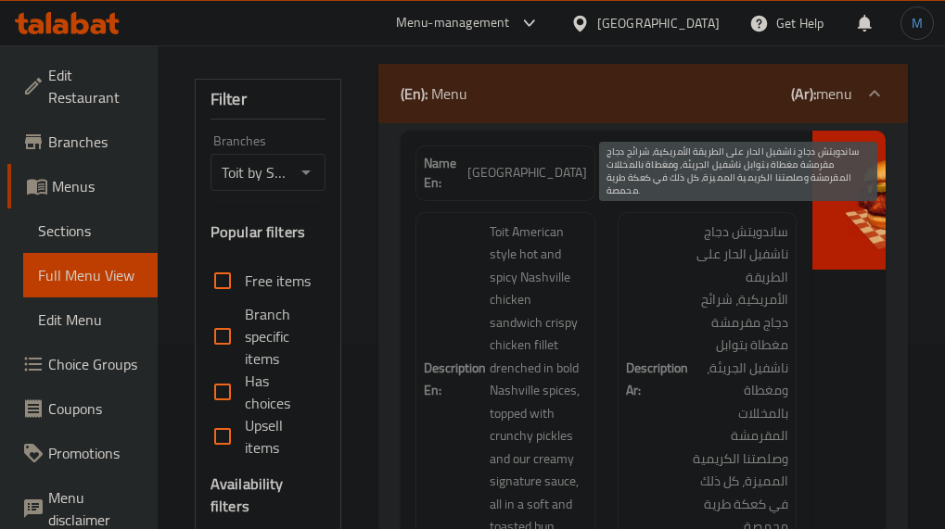
click at [700, 360] on span "ساندويتش دجاج ناشفيل الحار على الطريقة الأمريكية، شرائح دجاج مقرمشة مغطاة بتواب…" at bounding box center [739, 380] width 97 height 318
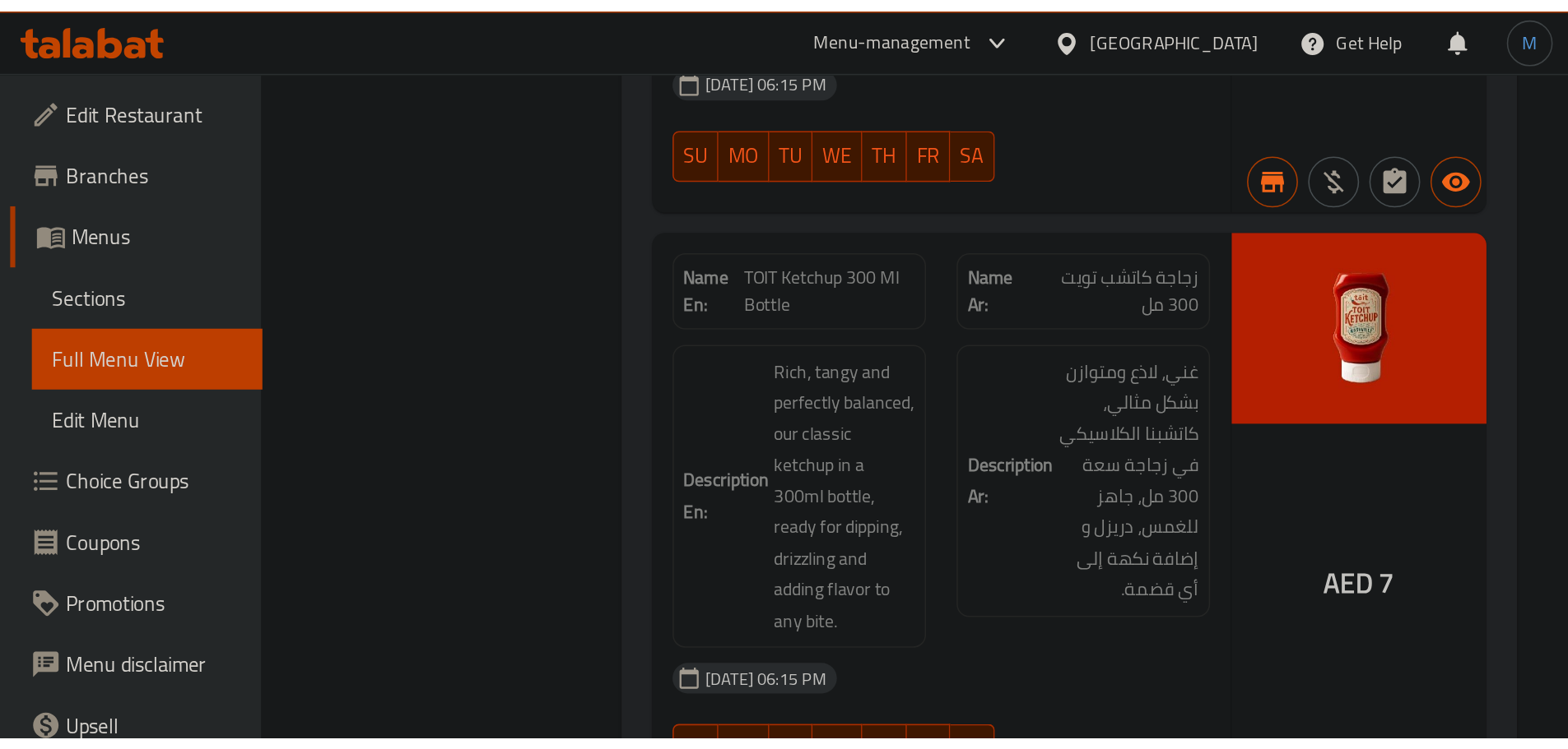
scroll to position [8430, 0]
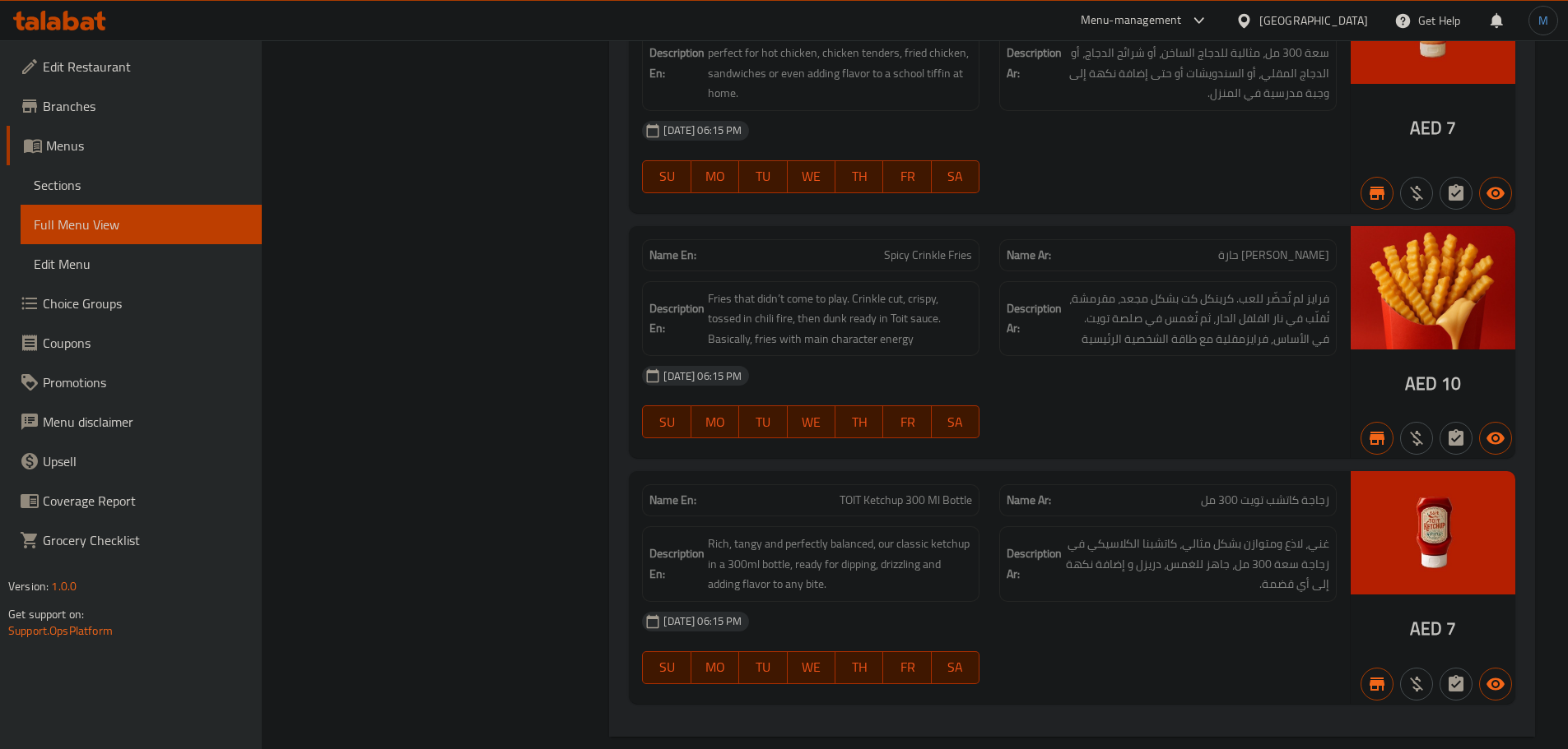
click at [119, 183] on span "Sections" at bounding box center [141, 185] width 215 height 20
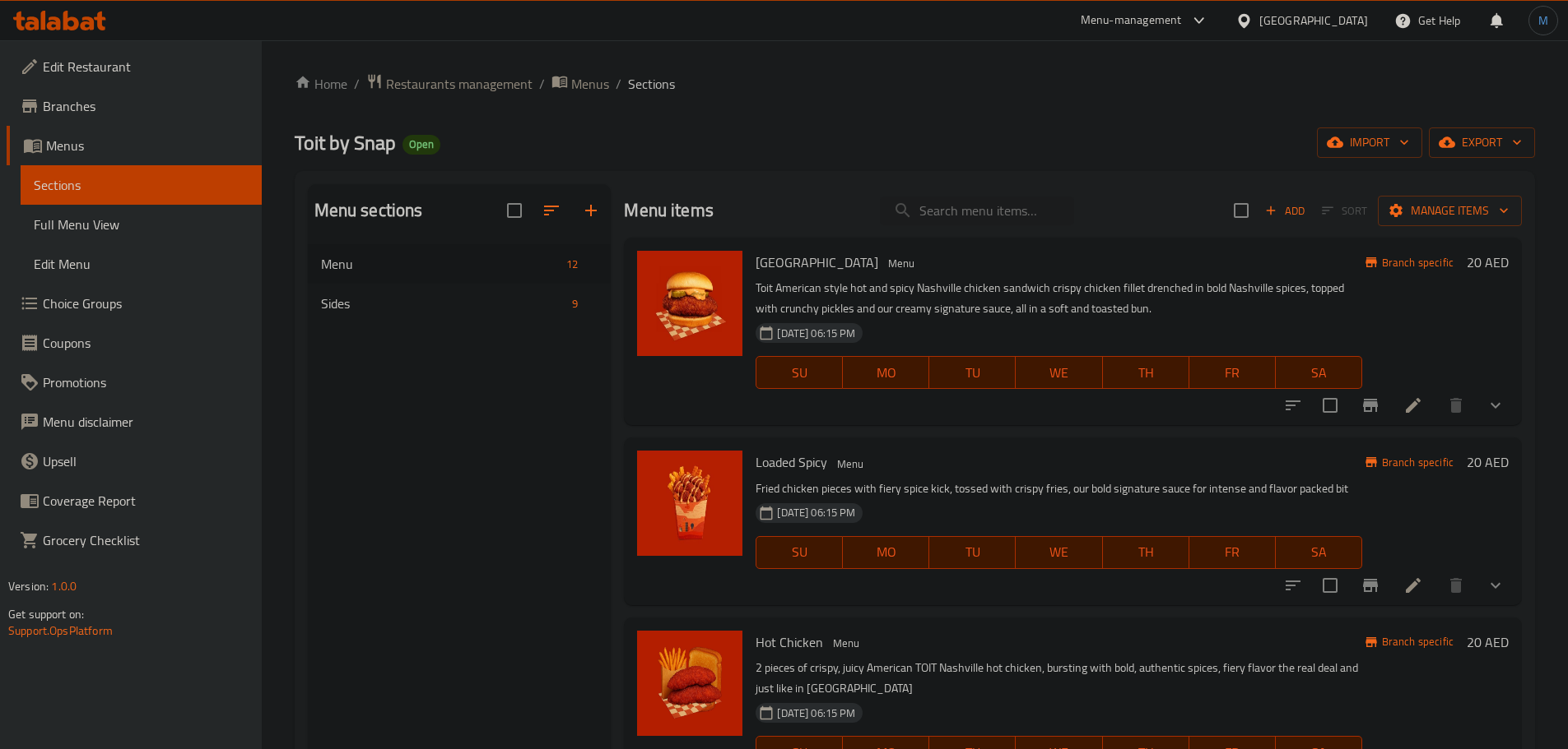
click at [1496, 99] on div "Home / Restaurants management / Menus / Sections Toit by Snap Open import expor…" at bounding box center [915, 509] width 1240 height 873
click at [1485, 122] on div "Home / Restaurants management / Menus / Sections Toit by Snap Open import expor…" at bounding box center [915, 509] width 1240 height 873
click at [1486, 130] on button "export" at bounding box center [1482, 143] width 107 height 30
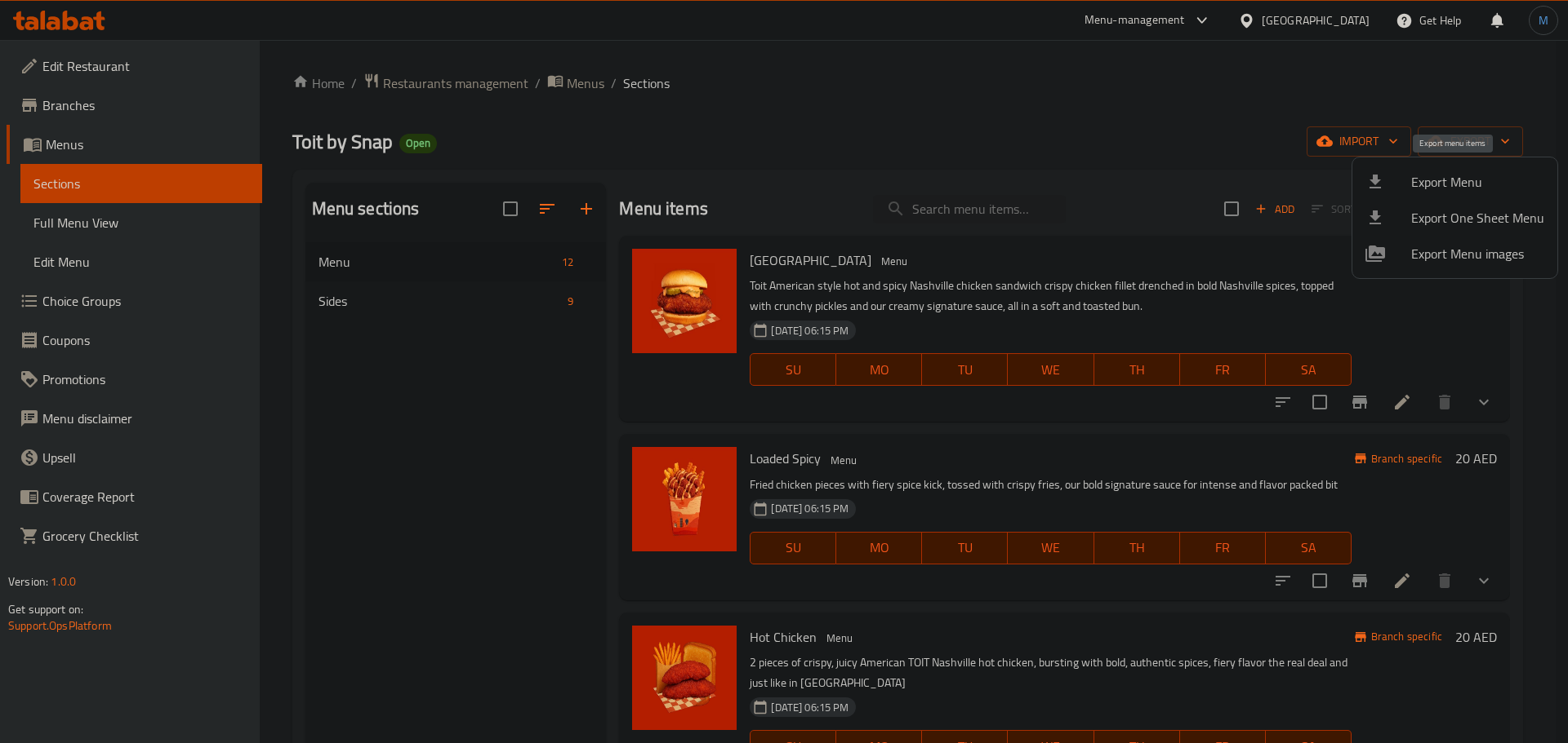
click at [1461, 180] on span "Export Menu" at bounding box center [1477, 182] width 133 height 19
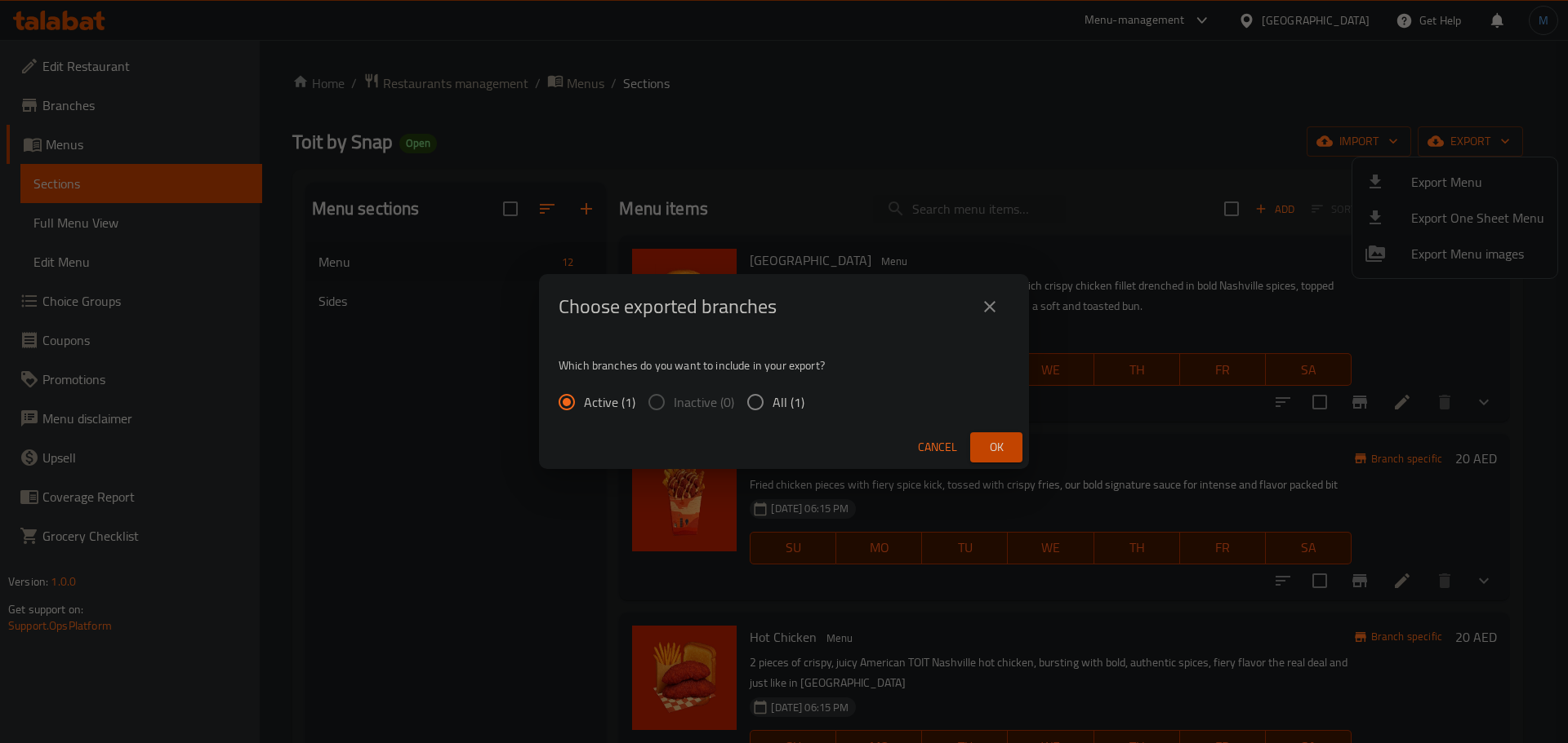
click at [1005, 428] on div "Cancel Ok" at bounding box center [784, 447] width 490 height 43
click at [1002, 445] on span "Ok" at bounding box center [996, 447] width 26 height 20
